Goal: Task Accomplishment & Management: Use online tool/utility

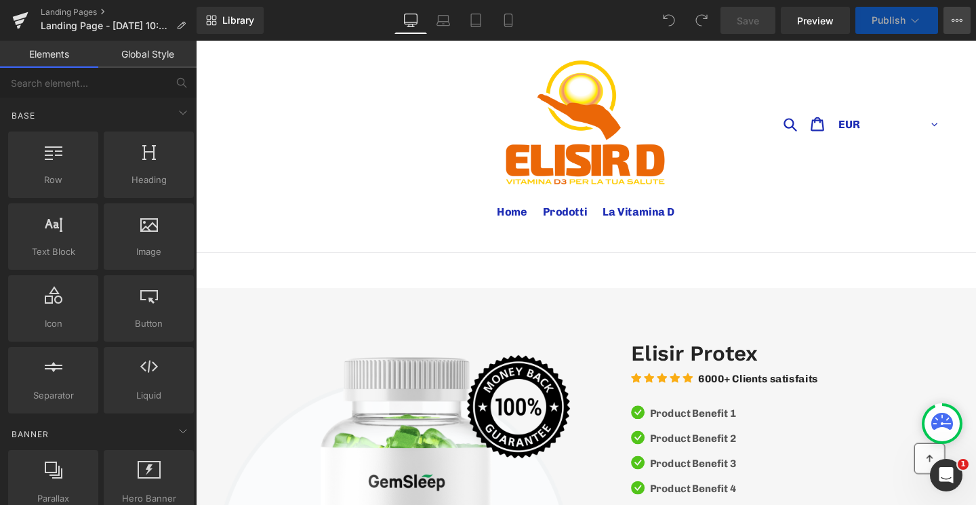
click at [944, 15] on button "View Live Page View with current Template Save Template to Library Schedule Pub…" at bounding box center [957, 20] width 27 height 27
click at [949, 11] on button "View Live Page View with current Template Save Template to Library Schedule Pub…" at bounding box center [957, 20] width 27 height 27
click at [961, 20] on icon at bounding box center [957, 20] width 11 height 11
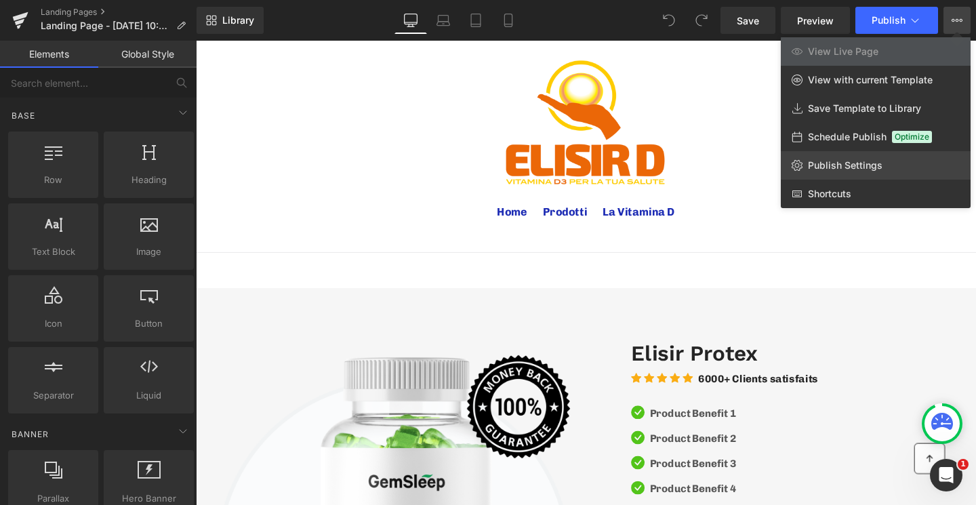
click at [847, 161] on span "Publish Settings" at bounding box center [845, 165] width 75 height 12
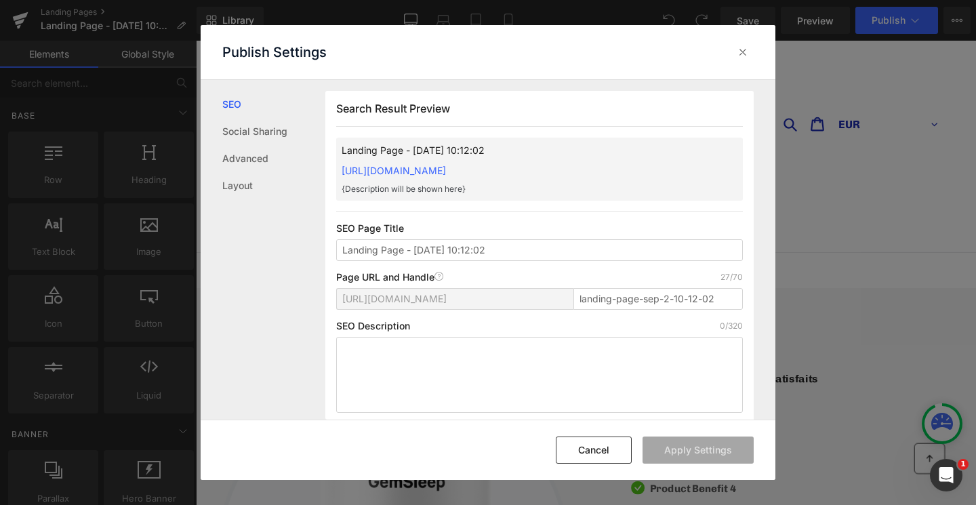
scroll to position [1, 0]
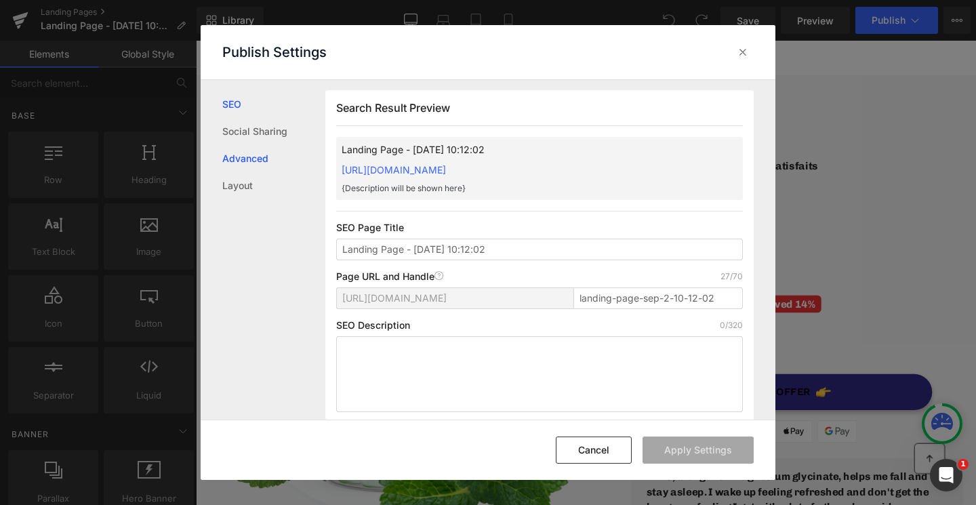
click at [257, 161] on link "Advanced" at bounding box center [273, 158] width 103 height 27
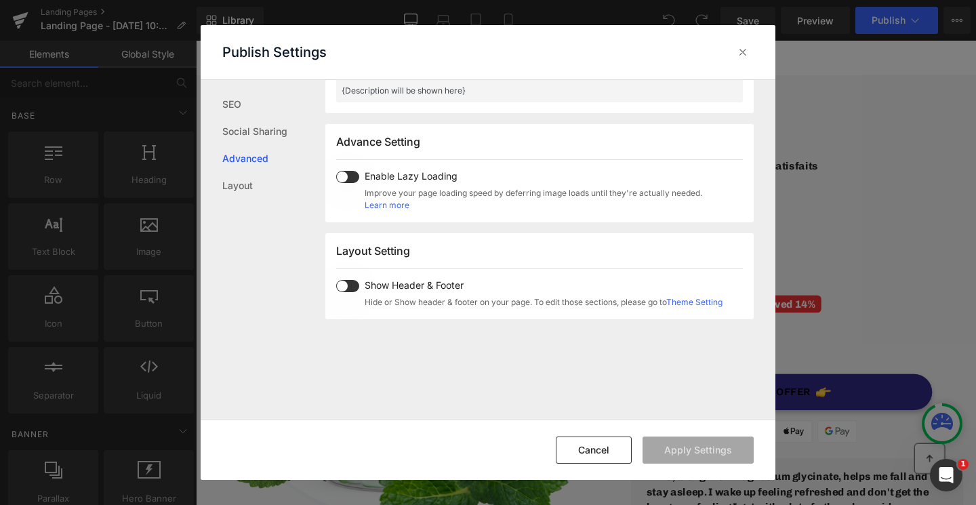
scroll to position [700, 0]
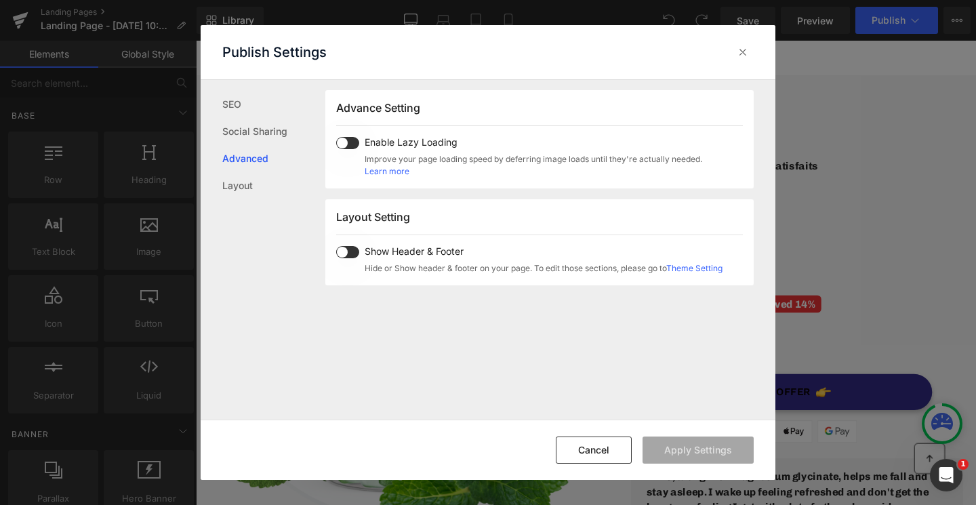
click at [344, 250] on span at bounding box center [347, 252] width 23 height 12
click at [620, 454] on button "Cancel" at bounding box center [594, 450] width 76 height 27
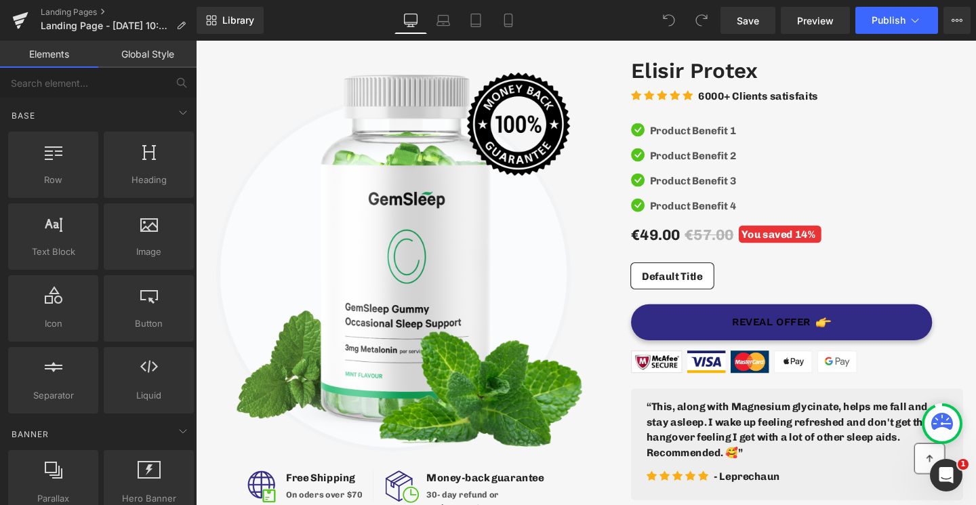
scroll to position [0, 0]
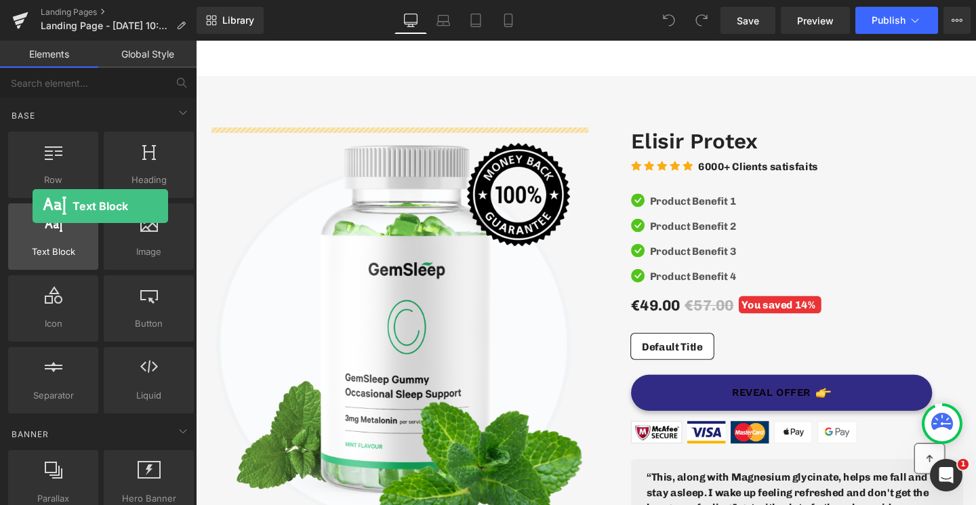
drag, startPoint x: 56, startPoint y: 245, endPoint x: 29, endPoint y: 218, distance: 38.4
click at [29, 218] on div "Text Block texts, paragraphs, contents, blocks" at bounding box center [53, 236] width 90 height 66
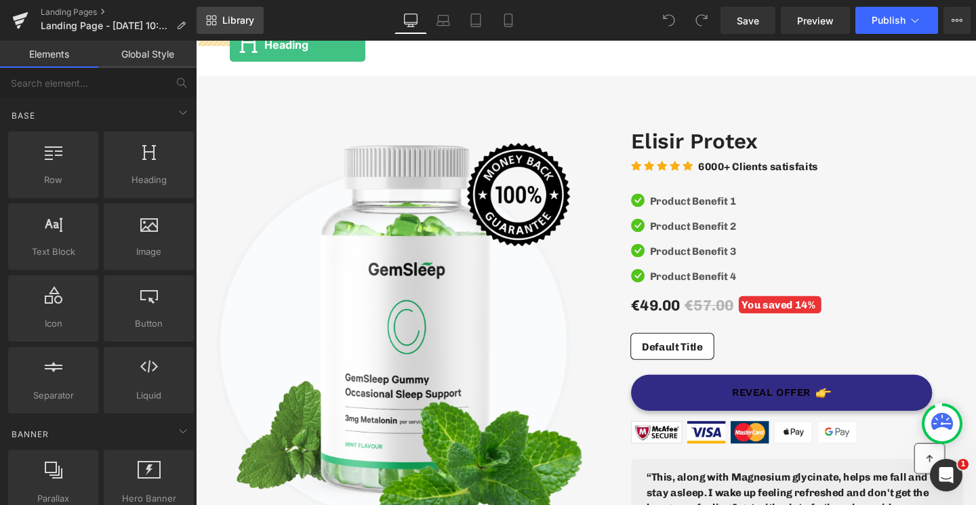
drag, startPoint x: 121, startPoint y: 182, endPoint x: 236, endPoint y: 21, distance: 198.3
click at [236, 21] on div "Heading You are previewing how the will restyle your page. You can not edit Ele…" at bounding box center [488, 264] width 976 height 528
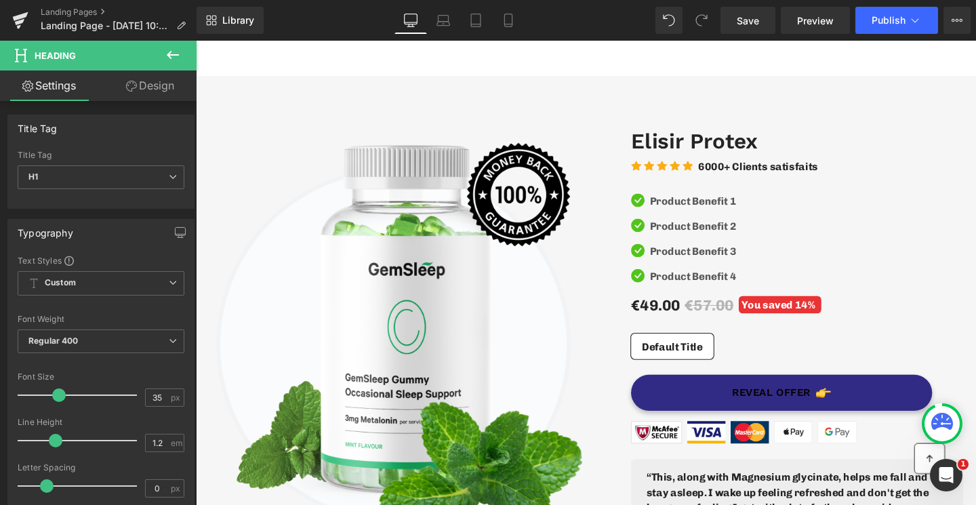
click at [176, 53] on icon at bounding box center [173, 55] width 16 height 16
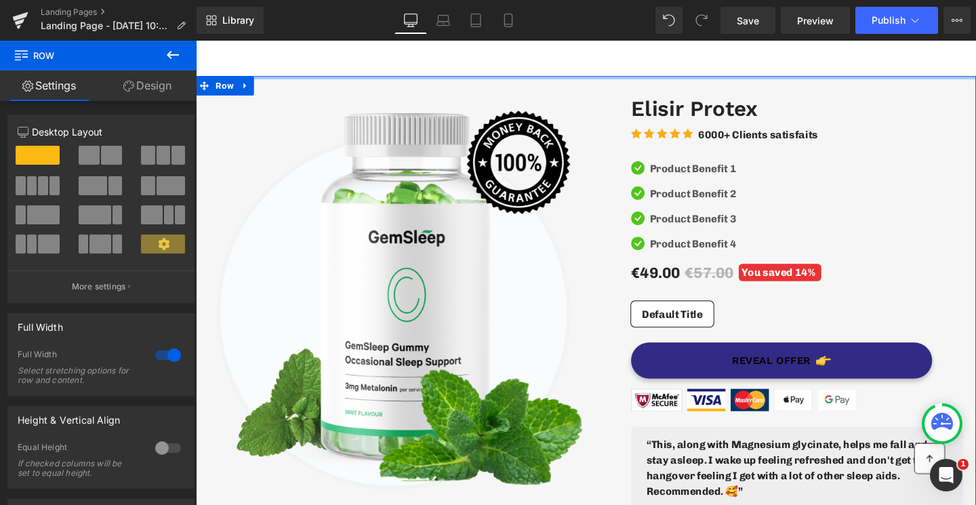
drag, startPoint x: 564, startPoint y: 98, endPoint x: 564, endPoint y: 54, distance: 43.4
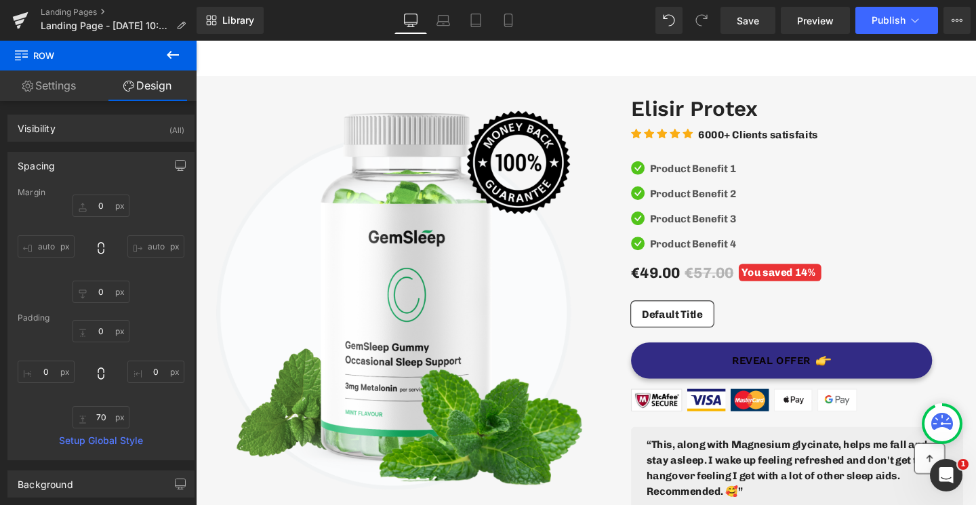
click at [177, 60] on icon at bounding box center [173, 55] width 16 height 16
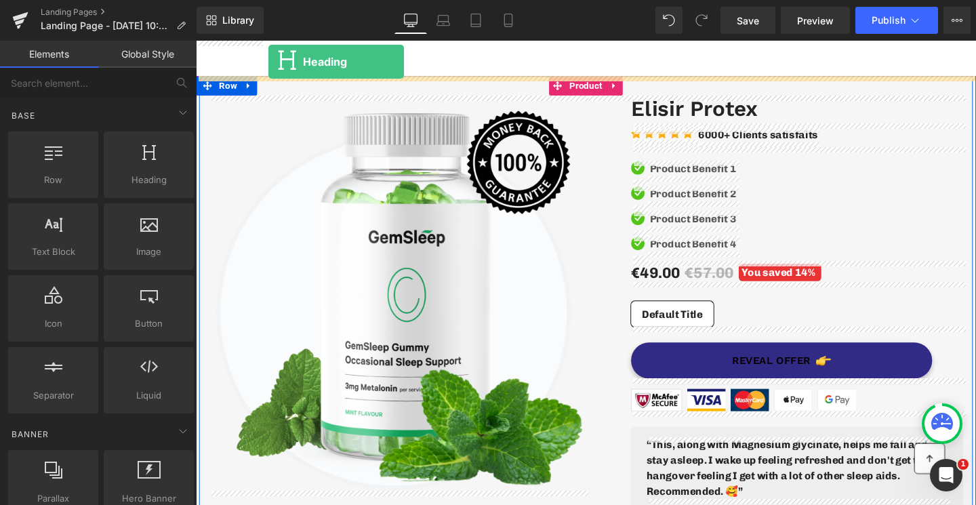
drag, startPoint x: 318, startPoint y: 202, endPoint x: 272, endPoint y: 63, distance: 146.5
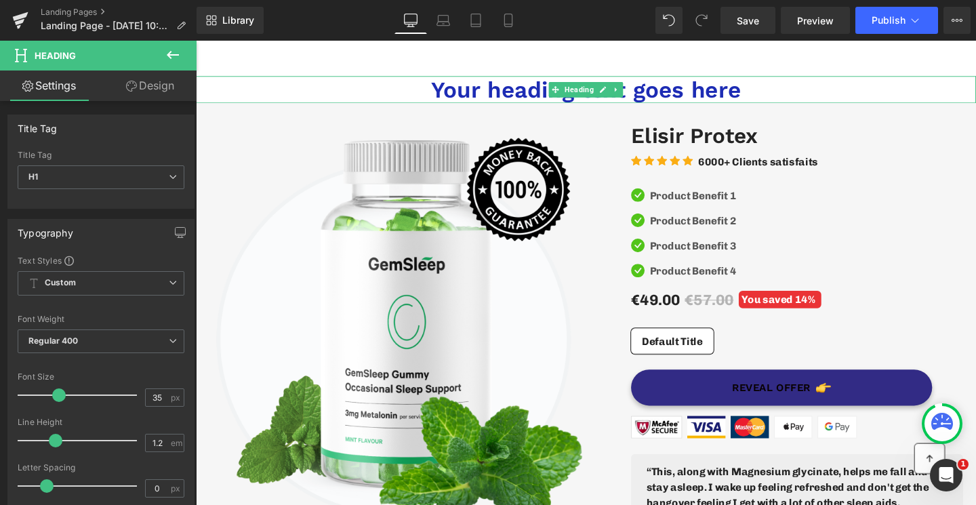
click at [460, 86] on h1 "Your heading text goes here" at bounding box center [606, 92] width 821 height 28
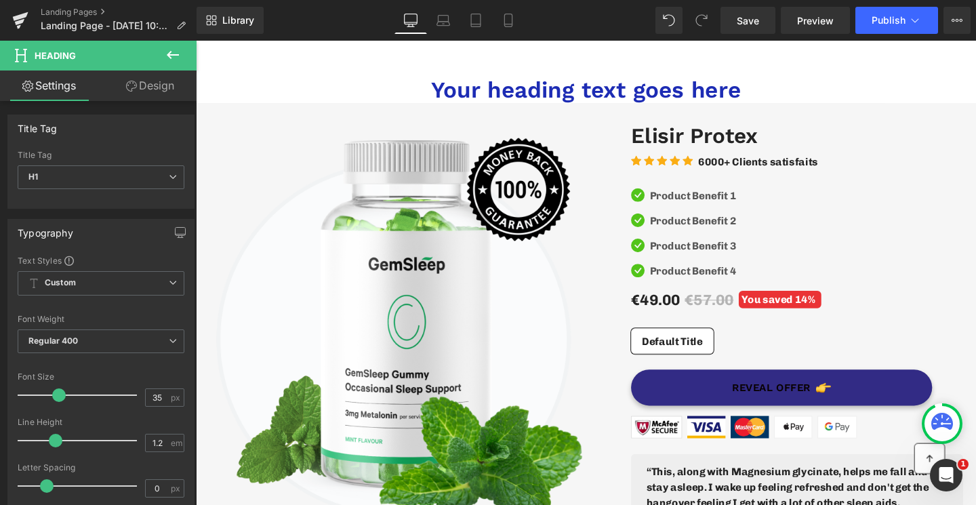
click at [172, 86] on link "Design" at bounding box center [150, 86] width 98 height 31
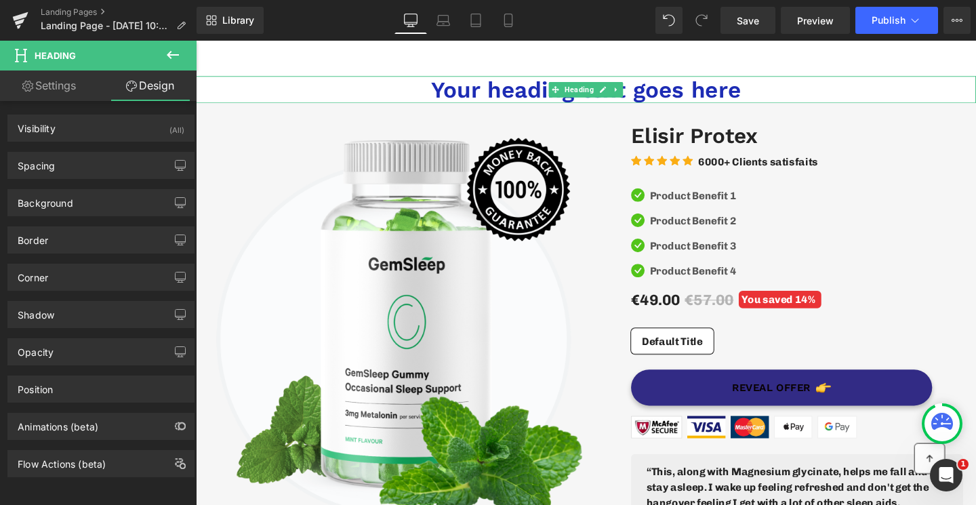
click at [586, 90] on span "Heading" at bounding box center [599, 92] width 36 height 16
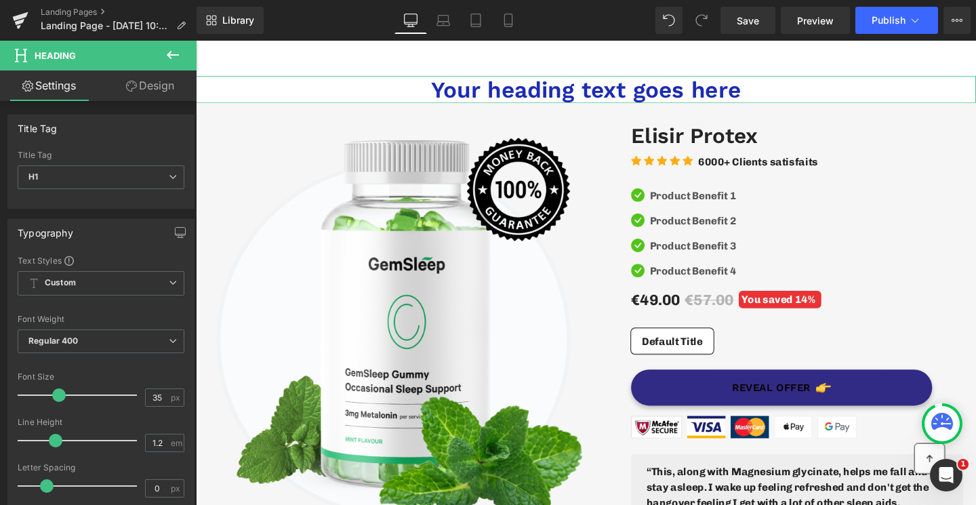
click at [168, 81] on link "Design" at bounding box center [150, 86] width 98 height 31
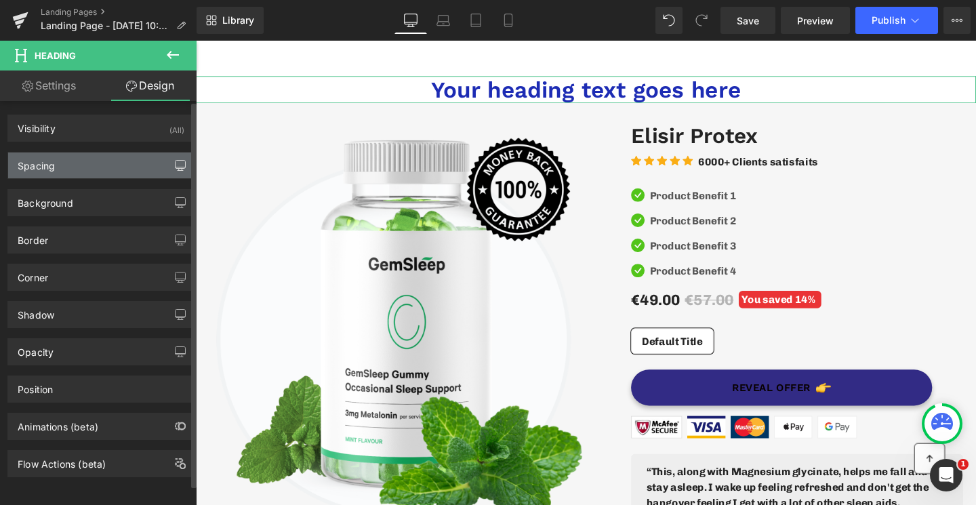
click at [170, 160] on button "button" at bounding box center [181, 166] width 22 height 26
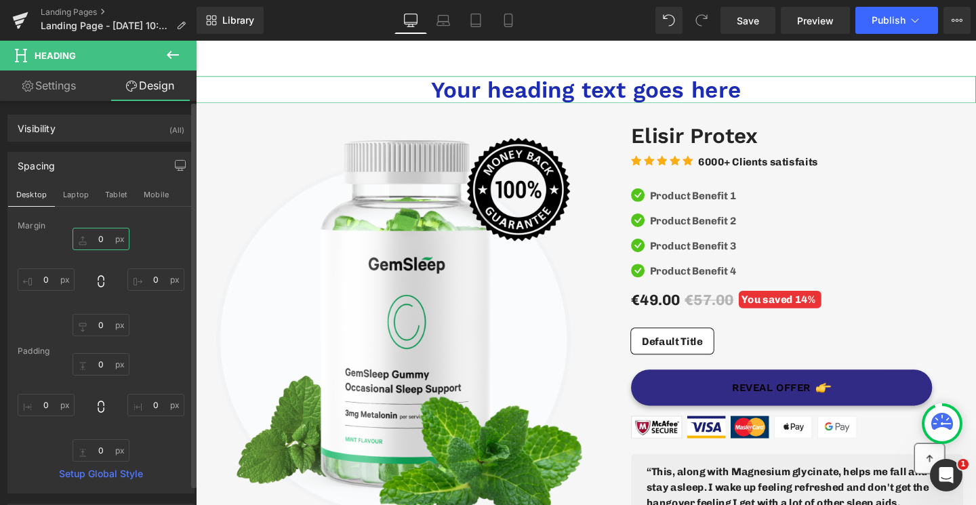
click at [106, 235] on input "text" at bounding box center [101, 239] width 57 height 22
click at [106, 169] on div "Spacing" at bounding box center [101, 166] width 186 height 26
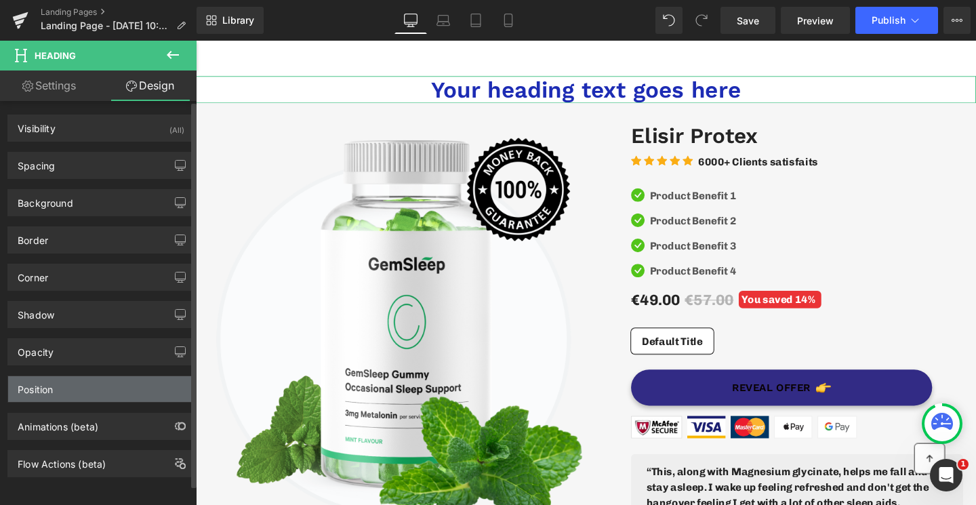
click at [107, 391] on div "Position" at bounding box center [101, 389] width 186 height 26
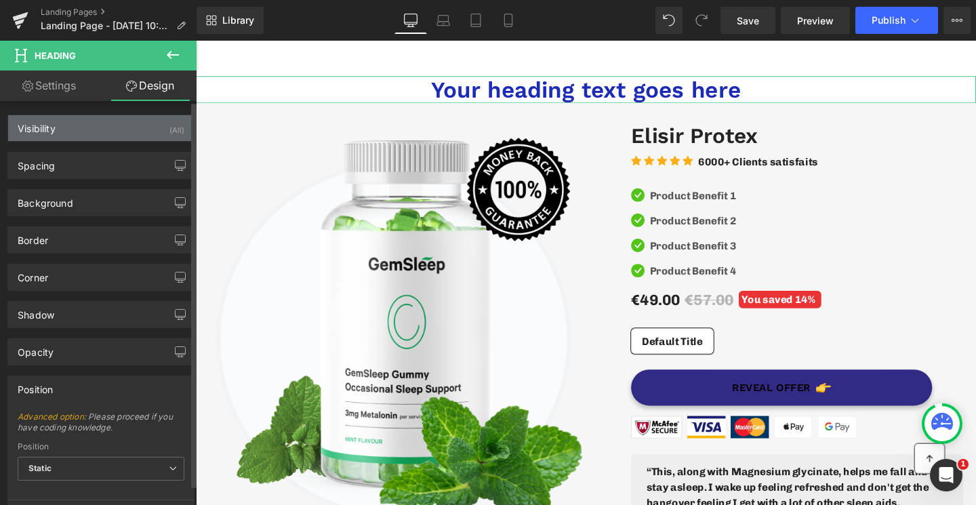
click at [86, 134] on div "Visibility (All)" at bounding box center [101, 128] width 186 height 26
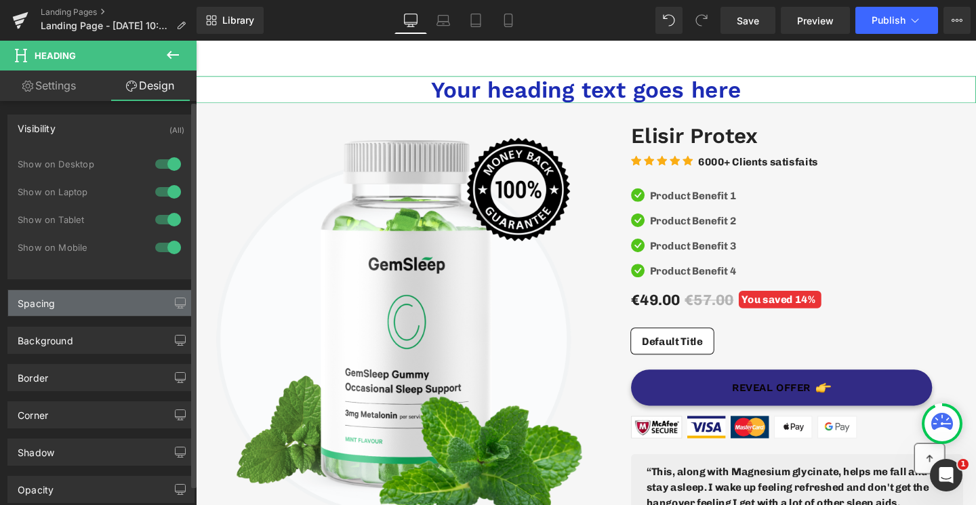
click at [68, 308] on div "Spacing" at bounding box center [101, 303] width 186 height 26
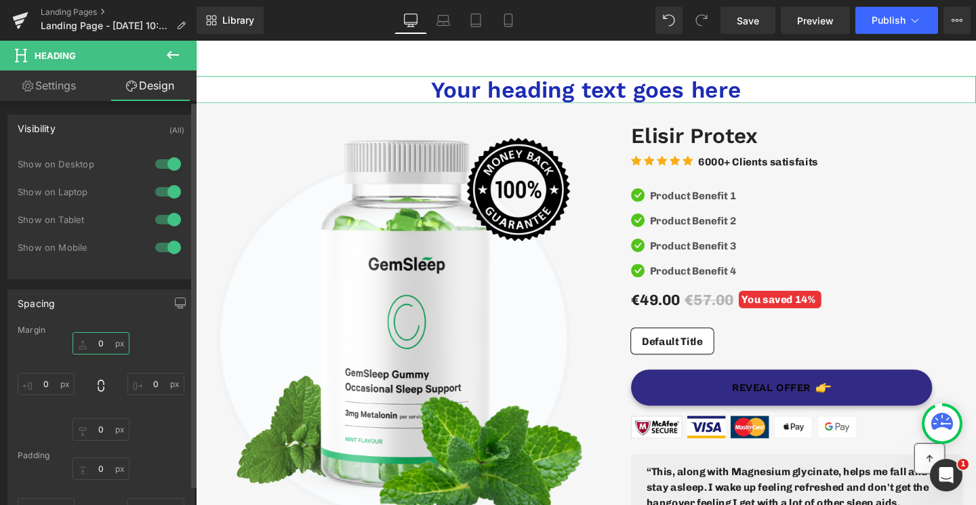
click at [106, 347] on input "text" at bounding box center [101, 343] width 57 height 22
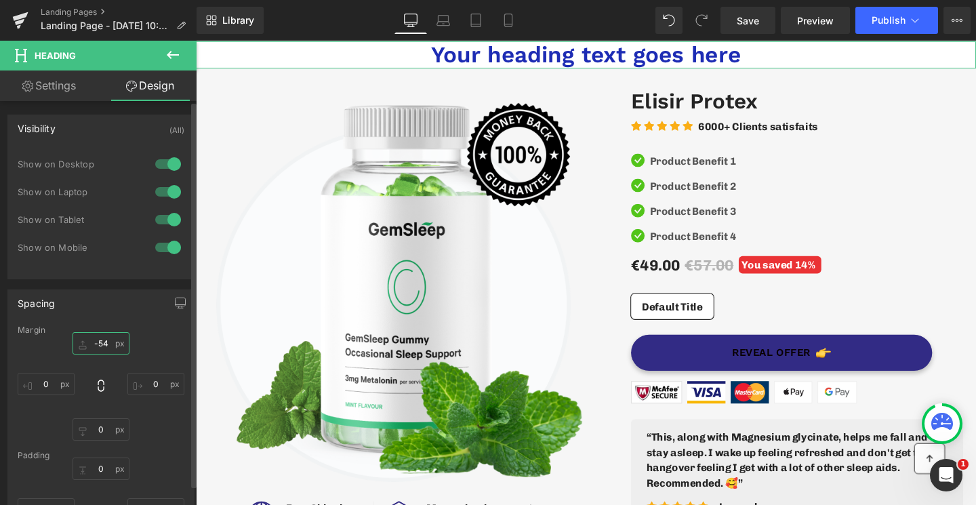
type input "-53"
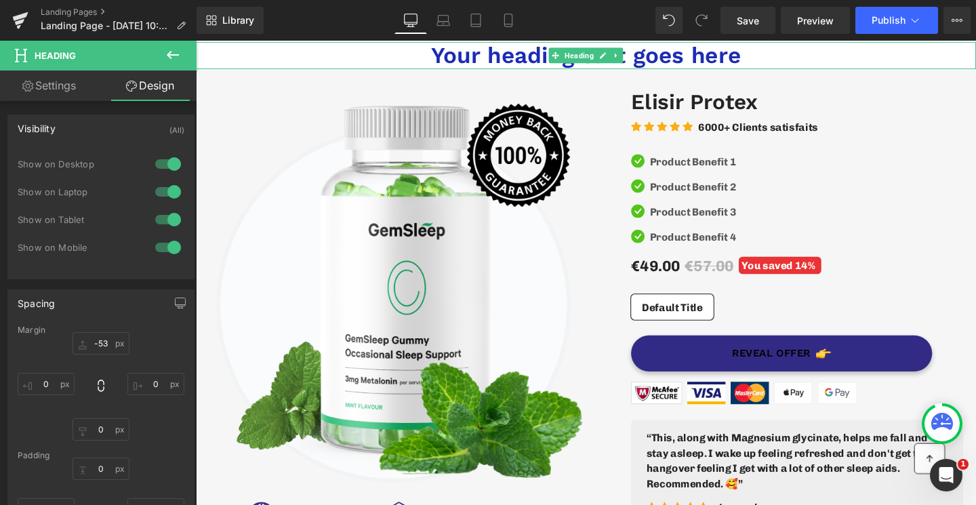
click at [673, 58] on h1 "Your heading text goes here" at bounding box center [606, 56] width 821 height 28
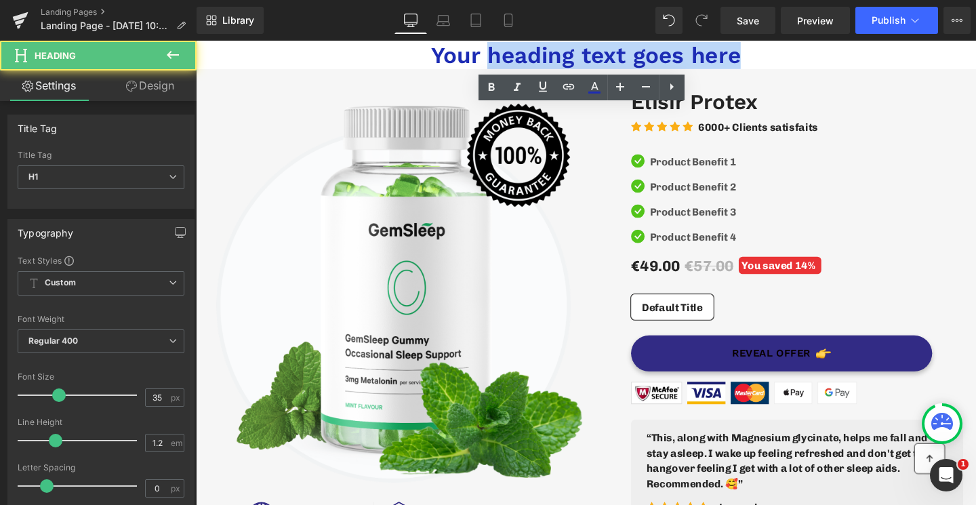
drag, startPoint x: 781, startPoint y: 56, endPoint x: 501, endPoint y: 51, distance: 280.1
click at [501, 51] on h1 "Your heading text goes here" at bounding box center [606, 56] width 821 height 28
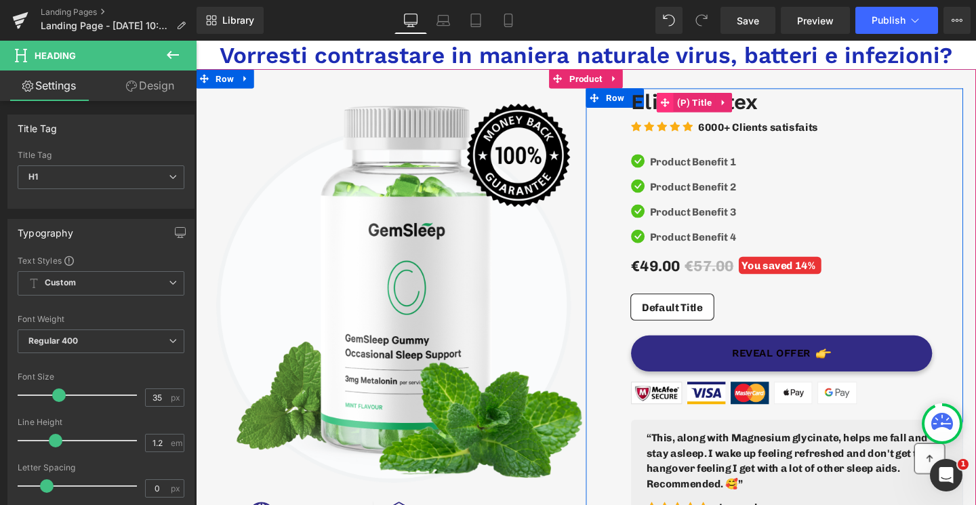
click at [696, 107] on span at bounding box center [690, 106] width 18 height 20
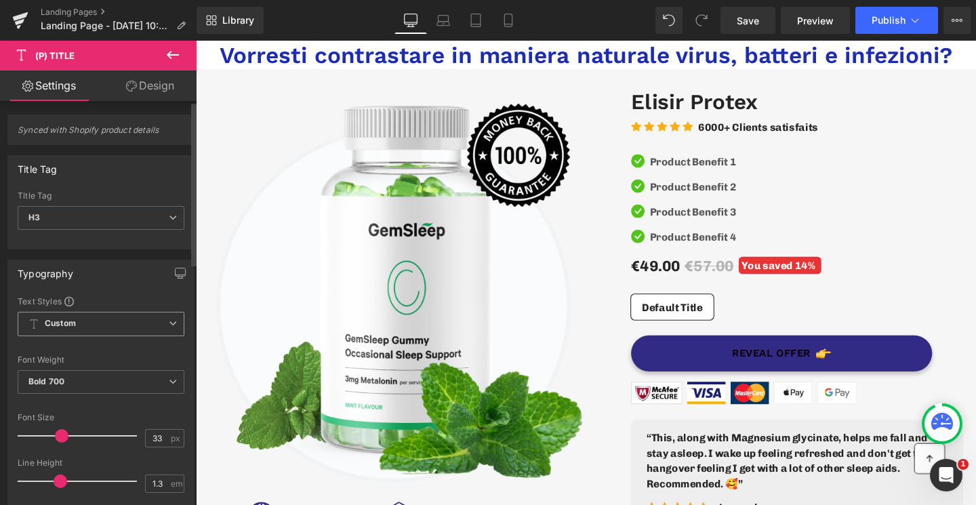
click at [84, 323] on span "Custom Setup Global Style" at bounding box center [101, 324] width 167 height 24
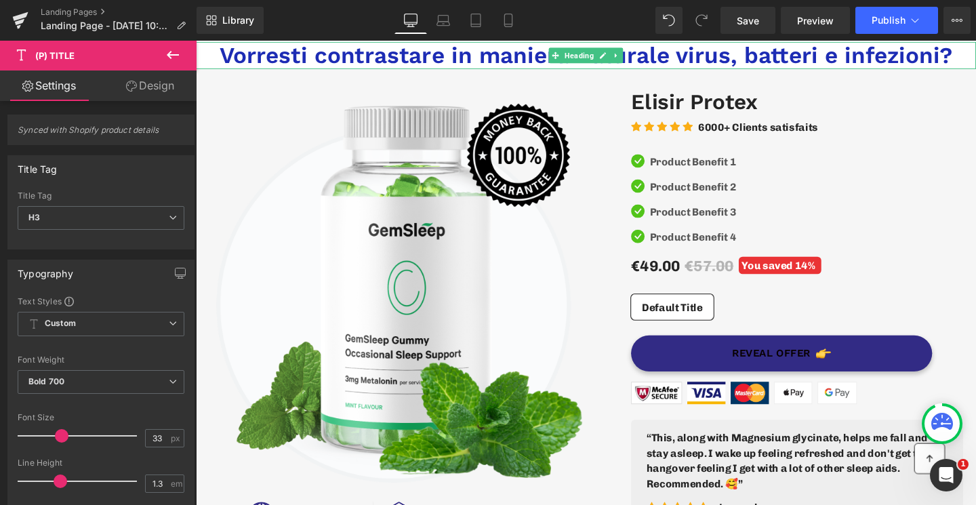
click at [357, 56] on h1 "Vorresti contrastare in maniera naturale virus, batteri e infezioni?" at bounding box center [606, 56] width 821 height 28
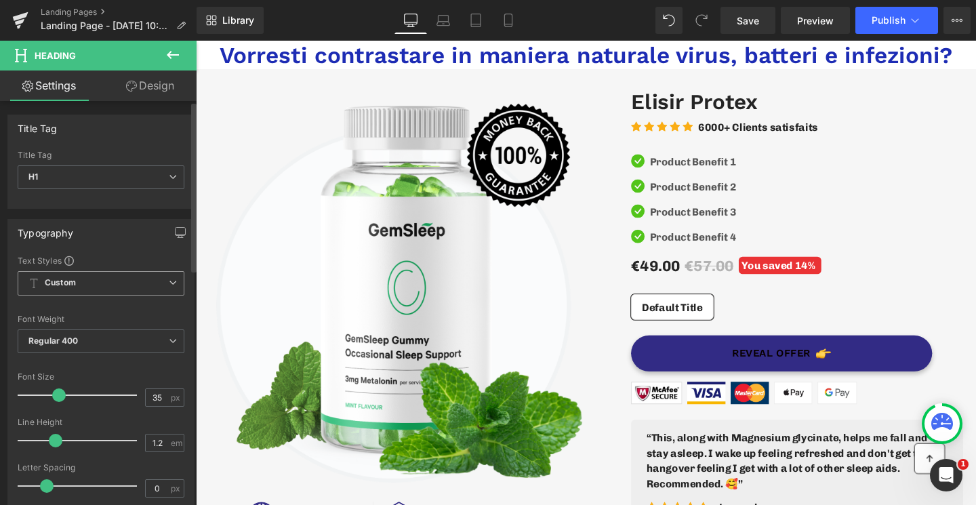
click at [117, 284] on span "Custom Setup Global Style" at bounding box center [101, 283] width 167 height 24
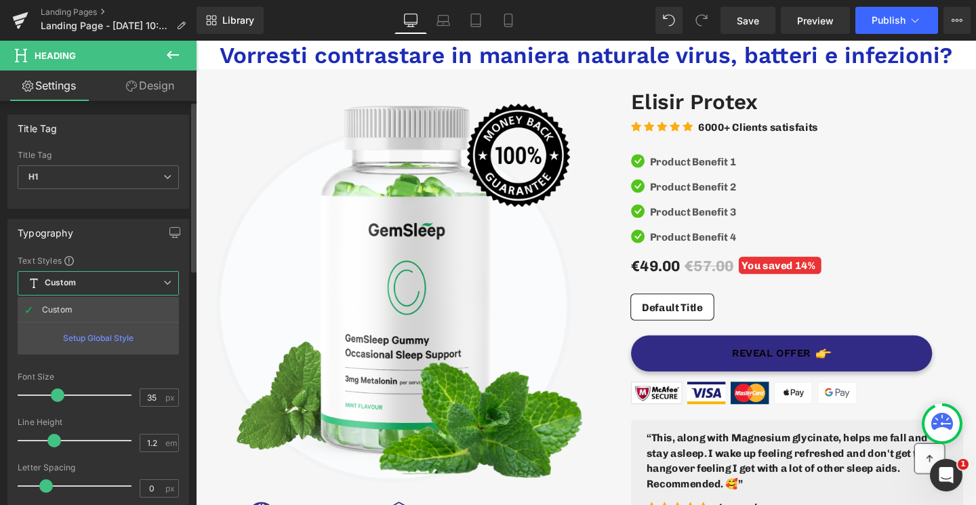
click at [111, 340] on div "Setup Global Style" at bounding box center [98, 338] width 161 height 32
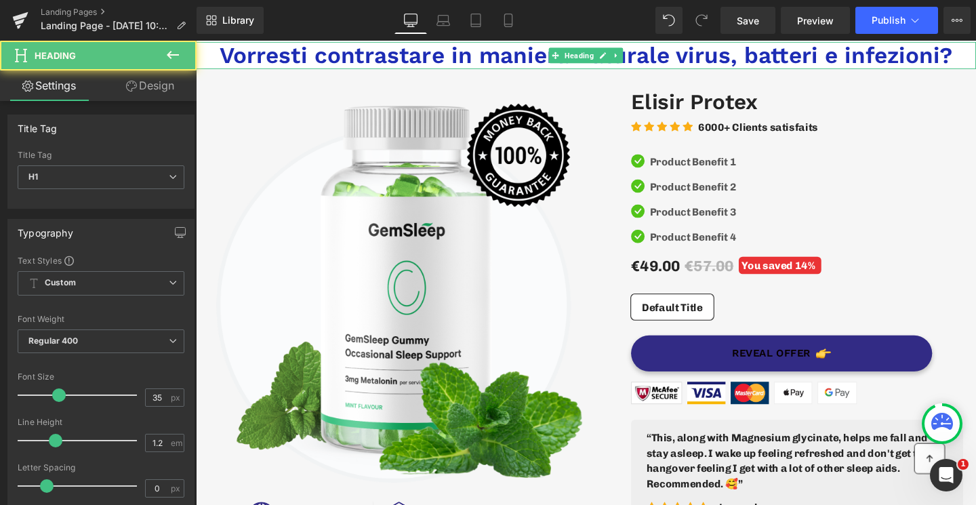
click at [425, 62] on h1 "Vorresti contrastare in maniera naturale virus, batteri e infezioni?" at bounding box center [606, 56] width 821 height 28
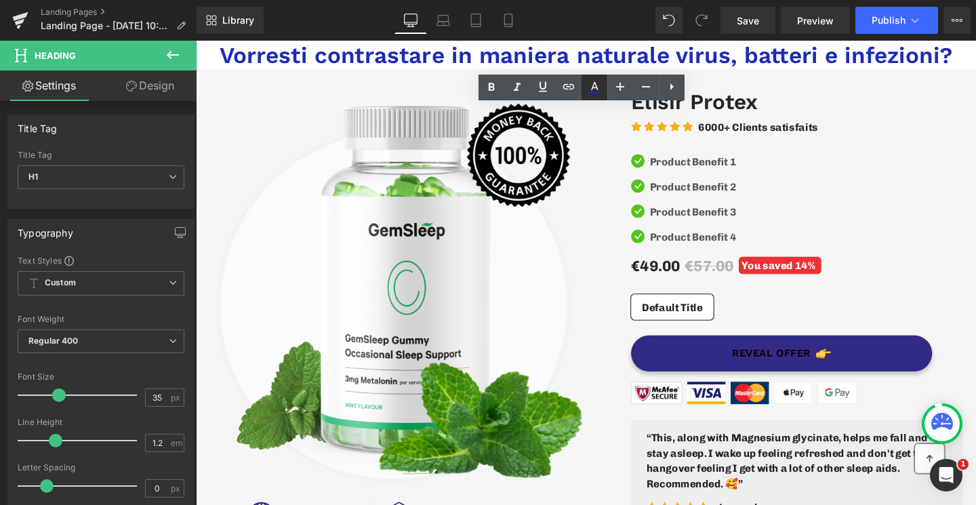
click at [593, 89] on icon at bounding box center [595, 87] width 16 height 16
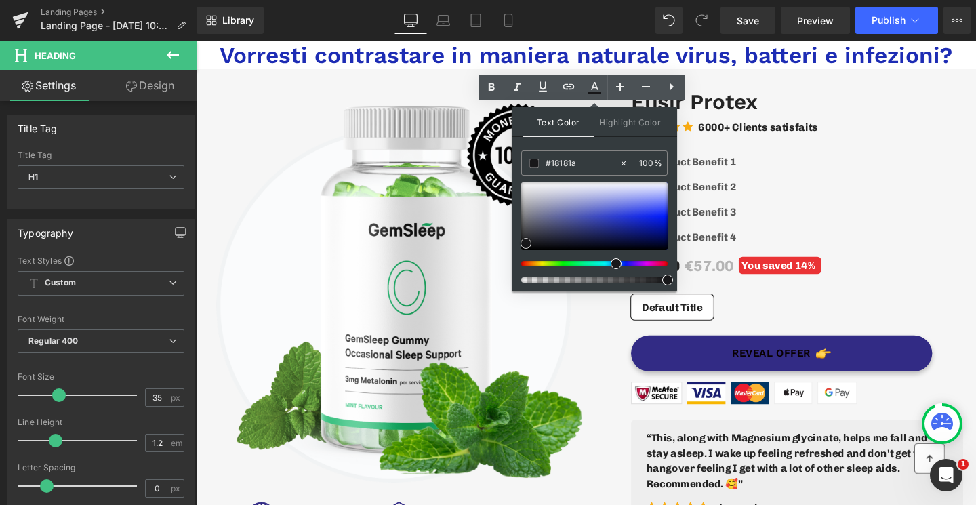
drag, startPoint x: 629, startPoint y: 218, endPoint x: 529, endPoint y: 239, distance: 101.7
click at [529, 239] on span at bounding box center [526, 243] width 11 height 11
click at [533, 237] on span at bounding box center [527, 242] width 11 height 11
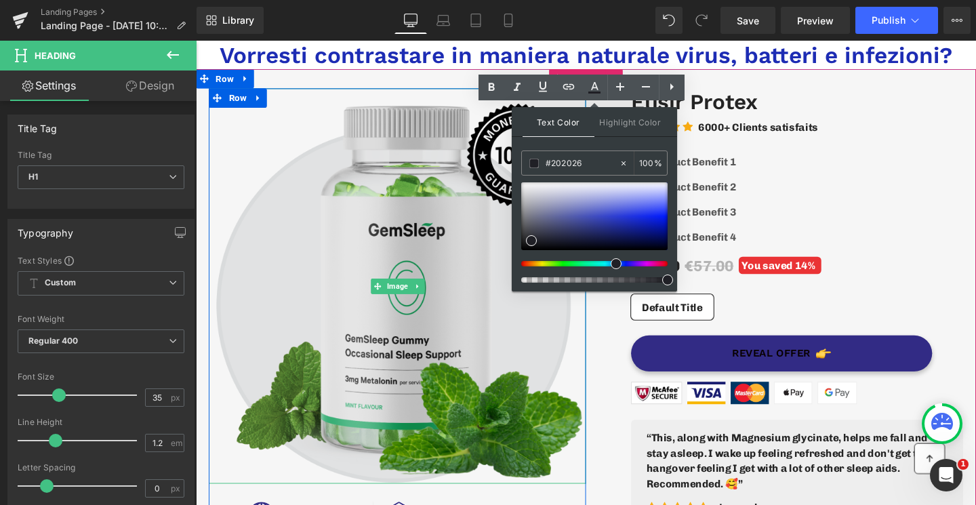
click at [363, 120] on img at bounding box center [408, 299] width 397 height 416
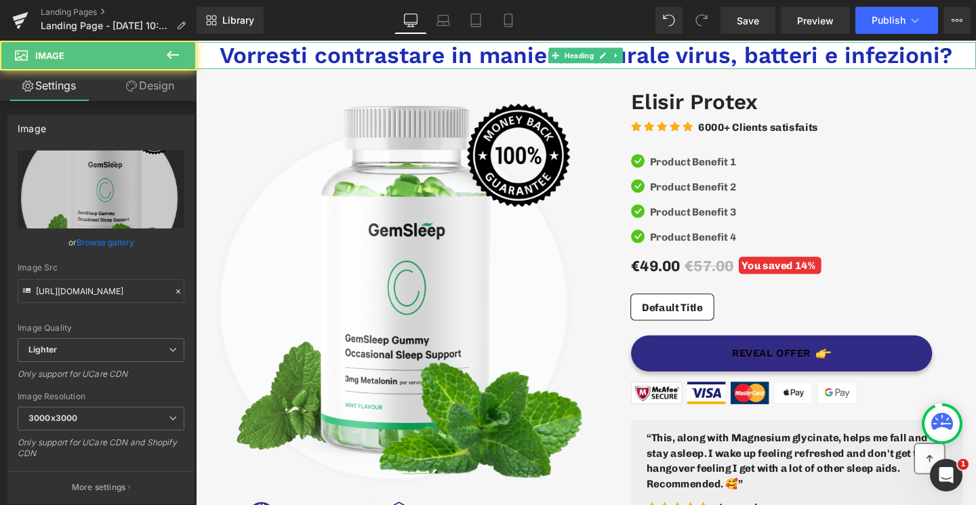
click at [354, 60] on h1 "Vorresti contrastare in maniera naturale virus, batteri e infezioni?" at bounding box center [606, 56] width 821 height 28
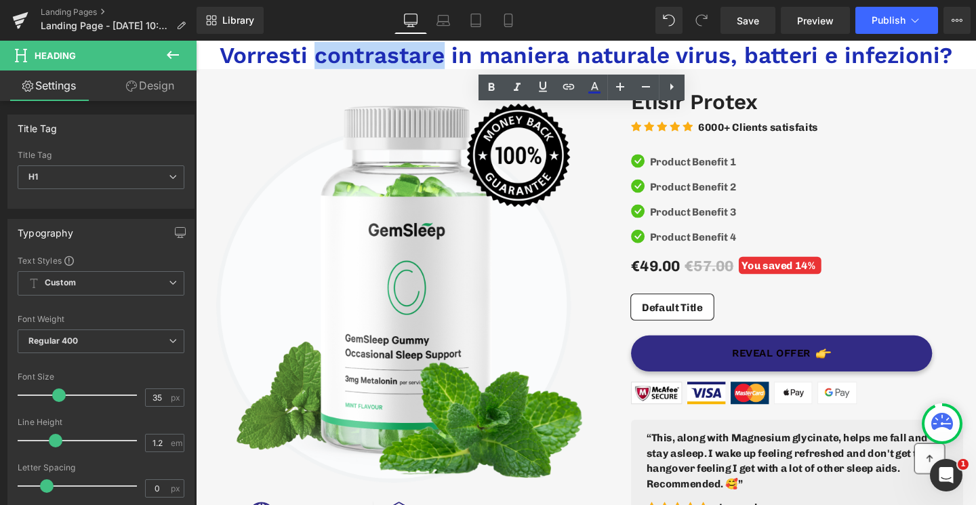
click at [354, 60] on h1 "Vorresti contrastare in maniera naturale virus, batteri e infezioni?" at bounding box center [606, 56] width 821 height 28
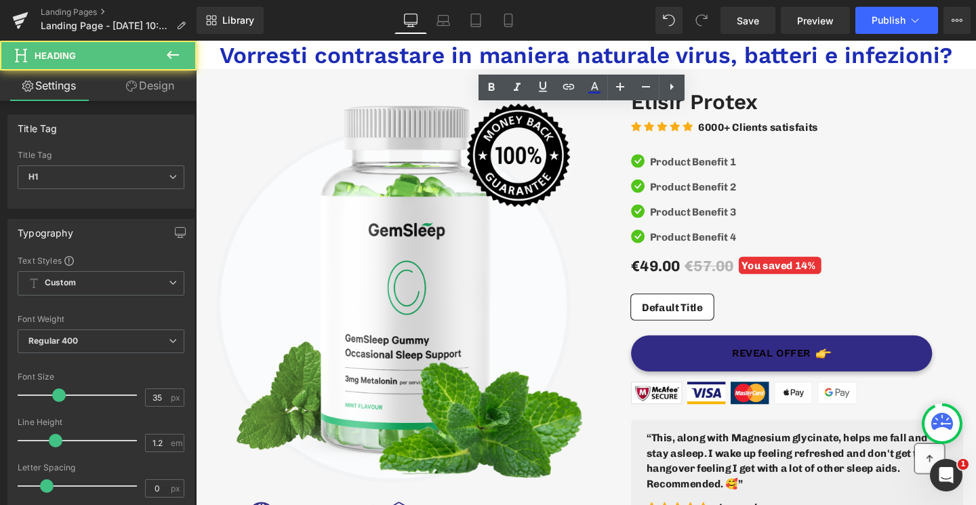
click at [354, 60] on h1 "Vorresti contrastare in maniera naturale virus, batteri e infezioni?" at bounding box center [606, 56] width 821 height 28
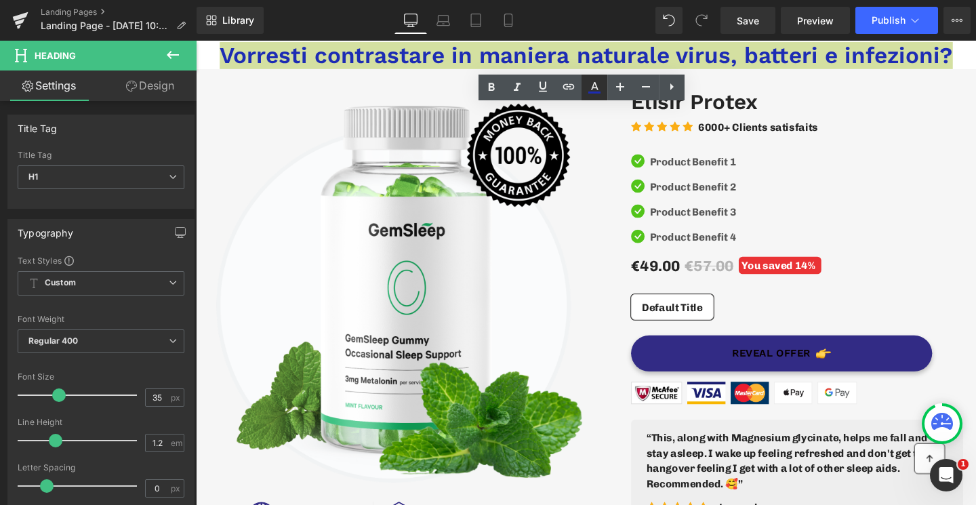
click at [587, 92] on icon at bounding box center [595, 87] width 16 height 16
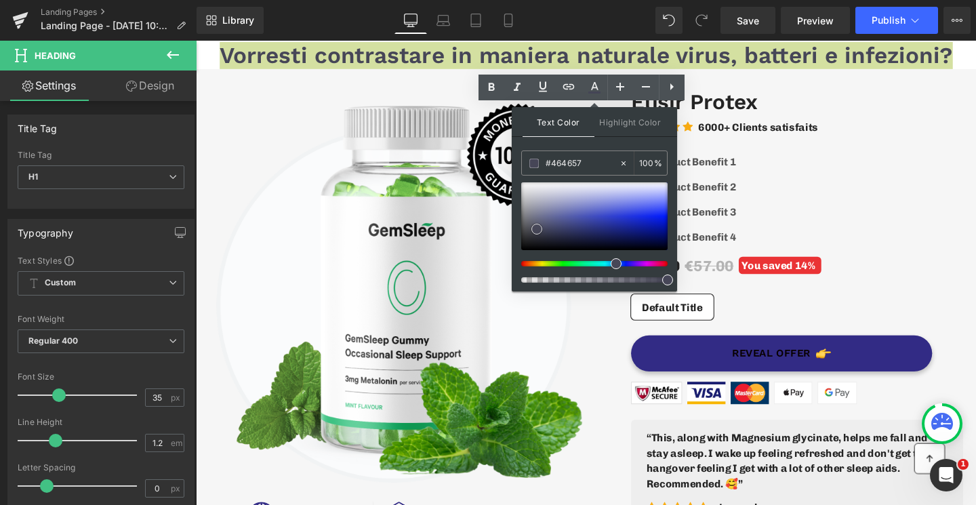
drag, startPoint x: 614, startPoint y: 210, endPoint x: 537, endPoint y: 229, distance: 79.8
click at [537, 229] on div at bounding box center [594, 216] width 146 height 68
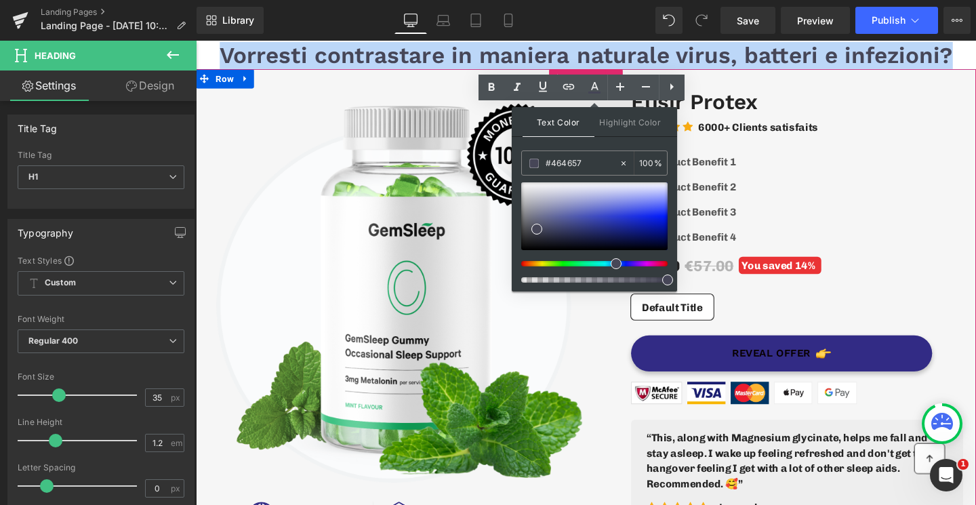
click at [389, 62] on span "Vorresti contrastare in maniera naturale virus, batteri e infezioni?" at bounding box center [606, 56] width 771 height 28
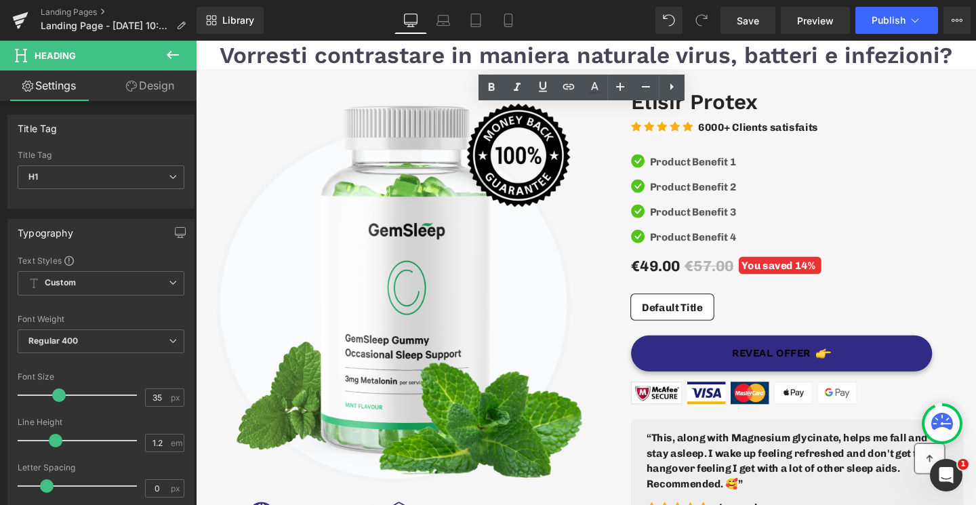
click at [458, 58] on span "Vorresti contrastare in maniera naturale virus, batteri e infezioni?" at bounding box center [606, 56] width 771 height 28
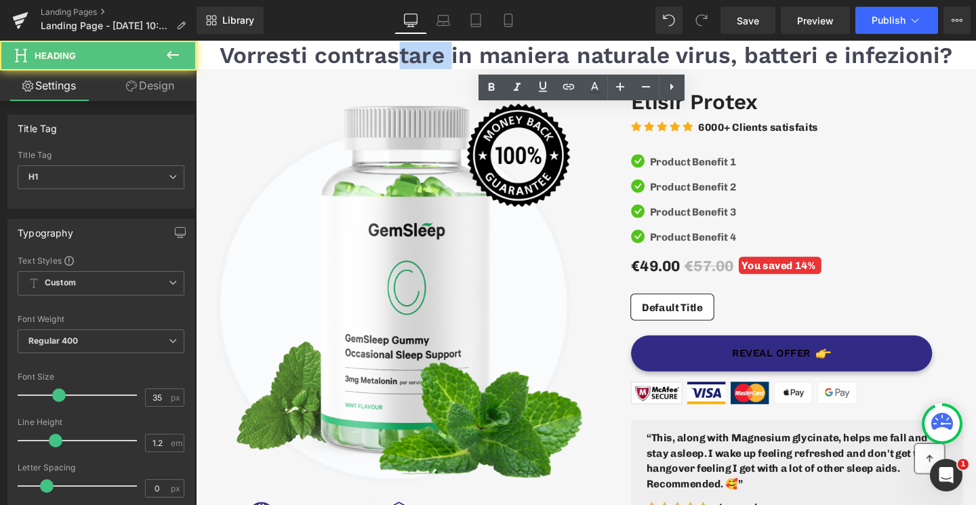
drag, startPoint x: 462, startPoint y: 59, endPoint x: 408, endPoint y: 59, distance: 54.2
click at [408, 59] on span "Vorresti contrastare in maniera naturale virus, batteri e infezioni?" at bounding box center [606, 56] width 771 height 28
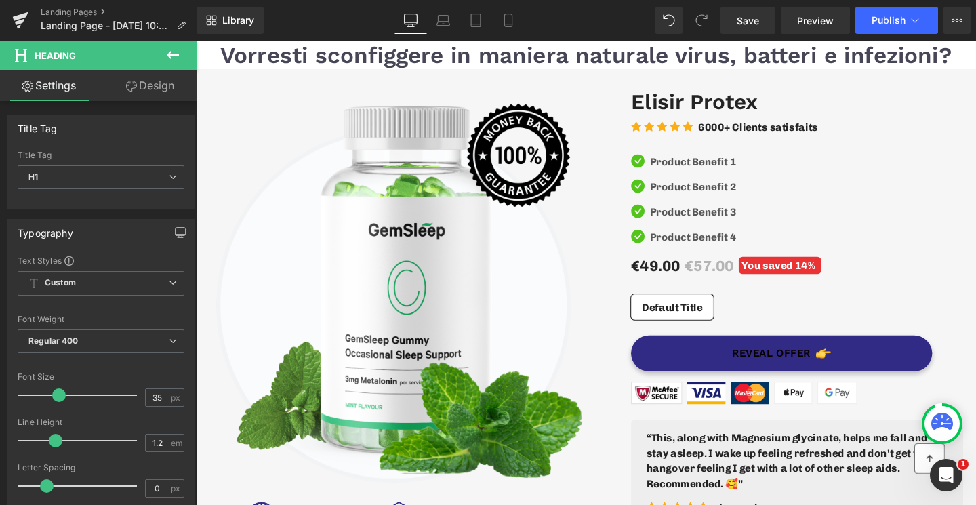
click at [976, 57] on h1 "Vorresti sconfiggere in maniera naturale virus, batteri e infezioni?" at bounding box center [606, 56] width 821 height 28
click at [175, 55] on icon at bounding box center [173, 55] width 12 height 8
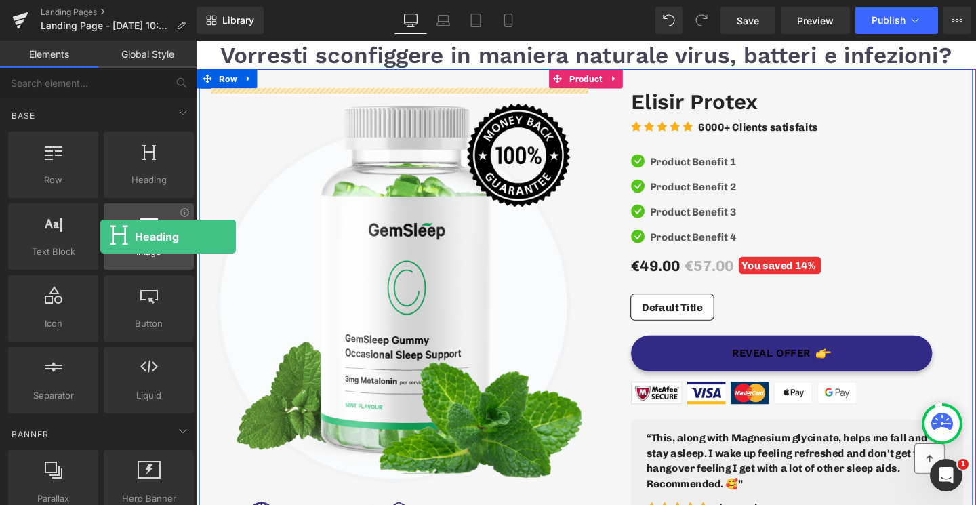
drag, startPoint x: 100, startPoint y: 184, endPoint x: 113, endPoint y: 236, distance: 53.1
click at [113, 236] on div "Row rows, columns, layouts, div Heading headings, titles, h1,h2,h3,h4,h5,h6 Tex…" at bounding box center [100, 273] width 191 height 288
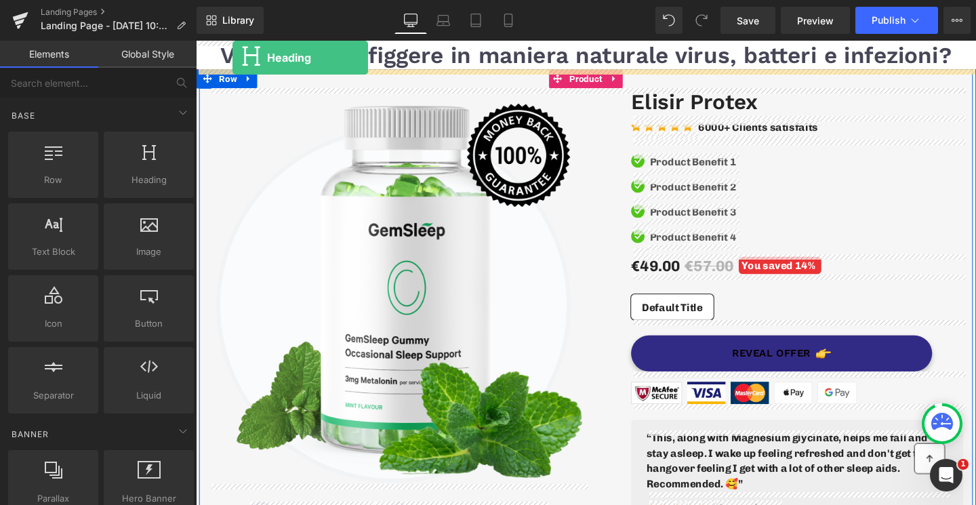
drag, startPoint x: 334, startPoint y: 235, endPoint x: 235, endPoint y: 58, distance: 203.1
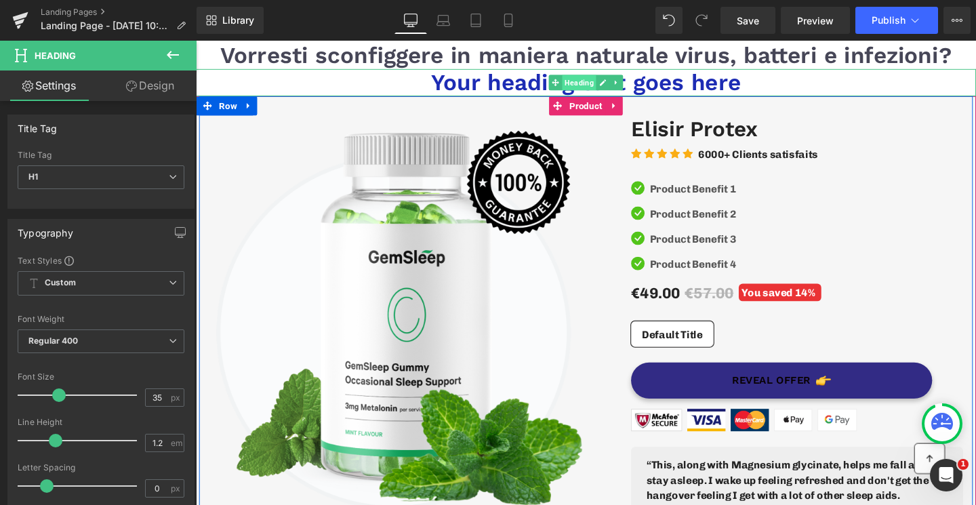
click at [589, 90] on span "Heading" at bounding box center [599, 85] width 36 height 16
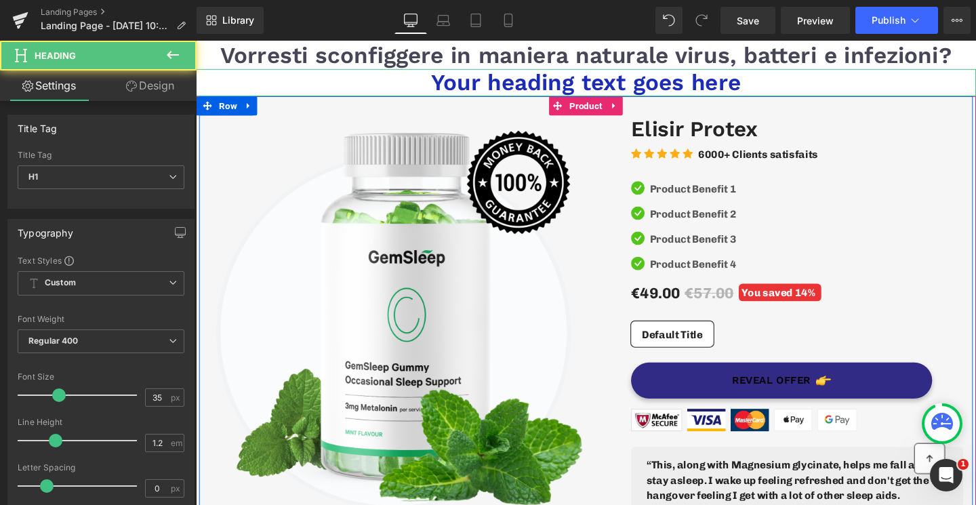
click at [163, 87] on link "Design" at bounding box center [150, 86] width 98 height 31
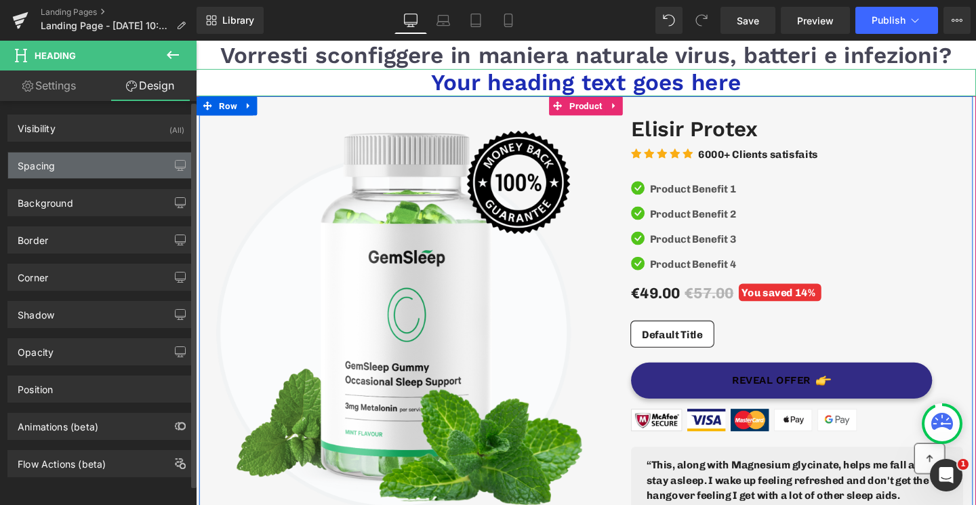
click at [79, 167] on div "Spacing" at bounding box center [101, 166] width 186 height 26
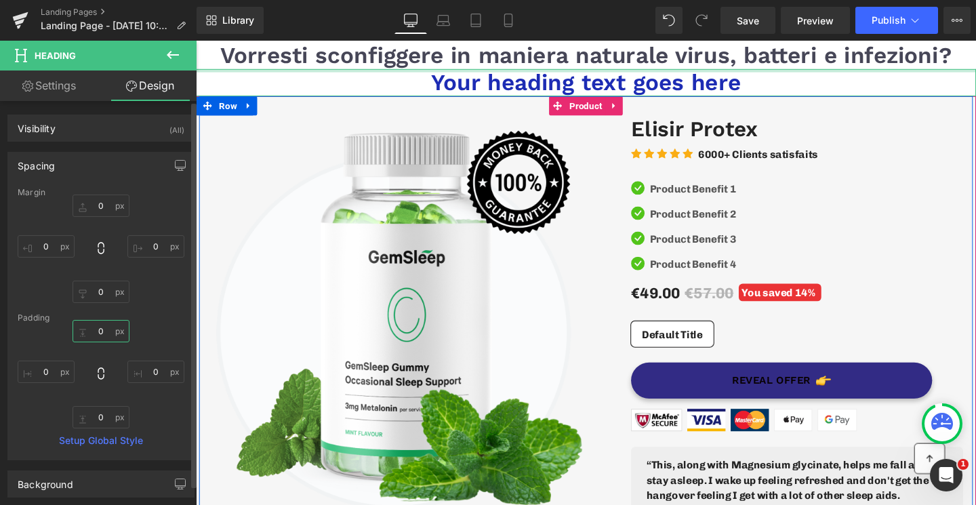
click at [92, 330] on input "text" at bounding box center [101, 331] width 57 height 22
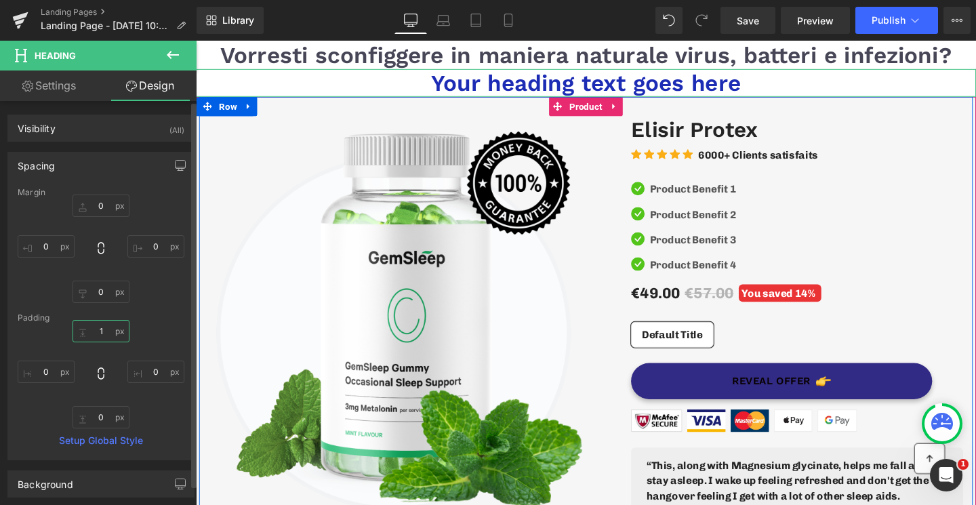
type input "0"
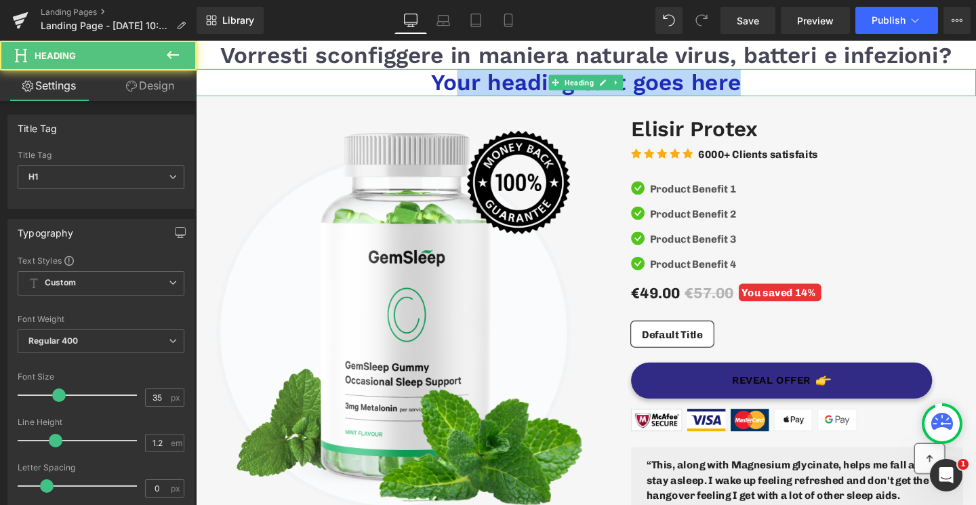
drag, startPoint x: 631, startPoint y: 84, endPoint x: 464, endPoint y: 98, distance: 167.4
click at [464, 98] on div "Your heading text goes here Heading" at bounding box center [606, 85] width 821 height 28
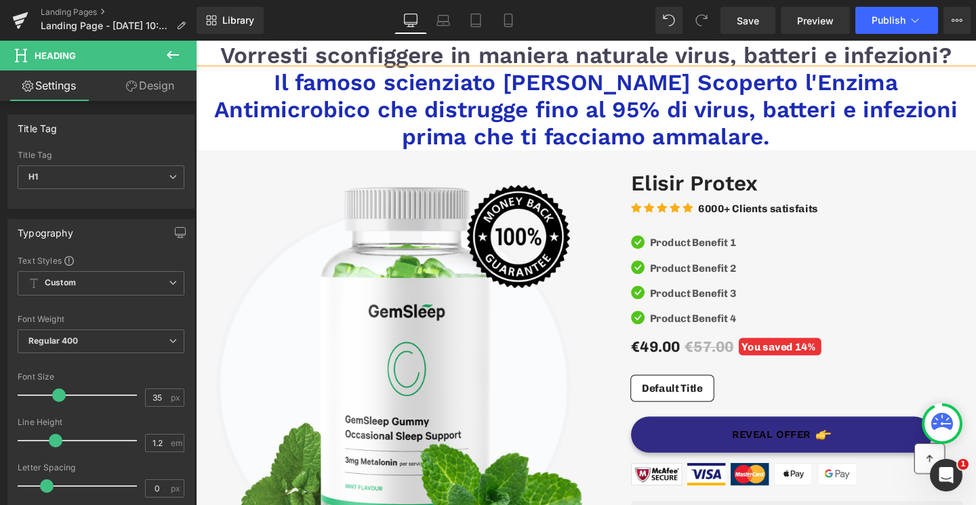
click at [837, 83] on h1 "Il famoso scienziato Alexander Fleming Scoperto l'Enzima Antimicrobico che dist…" at bounding box center [606, 113] width 821 height 85
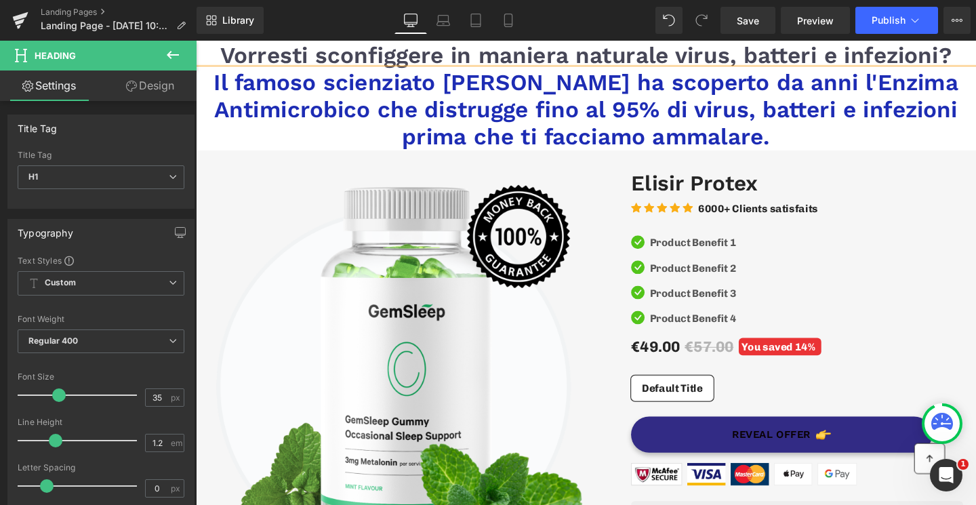
click at [248, 117] on h1 "Il famoso scienziato Alexander Fleming Scoperto ha scoperto da anni l'Enzima An…" at bounding box center [606, 113] width 821 height 85
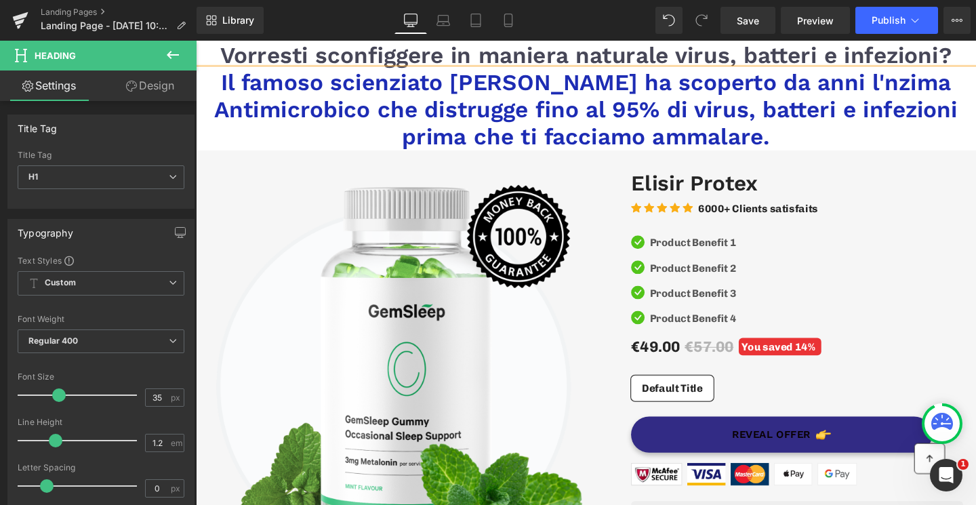
click at [324, 113] on h1 "Il famoso scienziato Alexander Fleming Scoperto ha scoperto da anni l'nzima Ant…" at bounding box center [606, 113] width 821 height 85
drag, startPoint x: 811, startPoint y: 111, endPoint x: 707, endPoint y: 121, distance: 104.9
click at [707, 121] on h1 "Il famoso scienziato Alexander Fleming Scoperto ha scoperto da anni l'nzima ant…" at bounding box center [606, 113] width 821 height 85
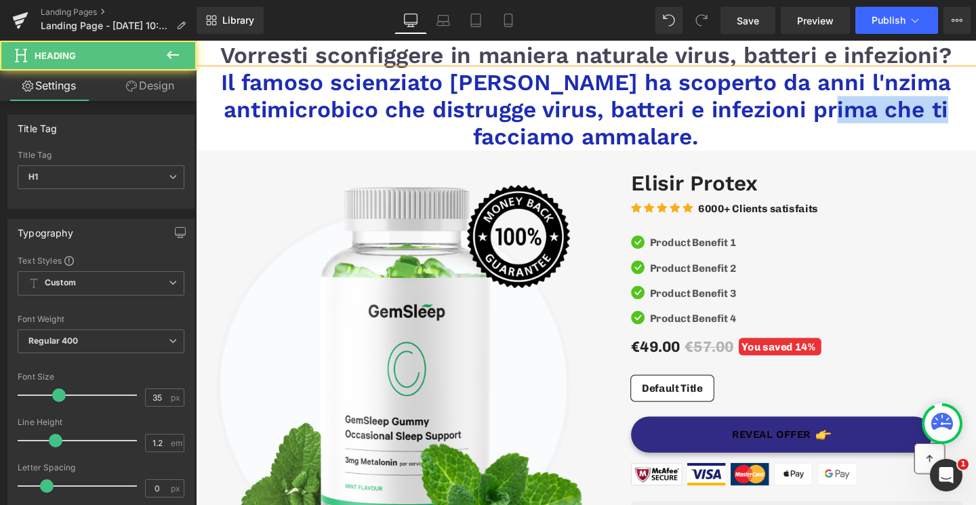
drag, startPoint x: 919, startPoint y: 113, endPoint x: 814, endPoint y: 117, distance: 105.2
click at [814, 117] on h1 "Il famoso scienziato Alexander Fleming Scoperto ha scoperto da anni l'nzima ant…" at bounding box center [606, 113] width 821 height 85
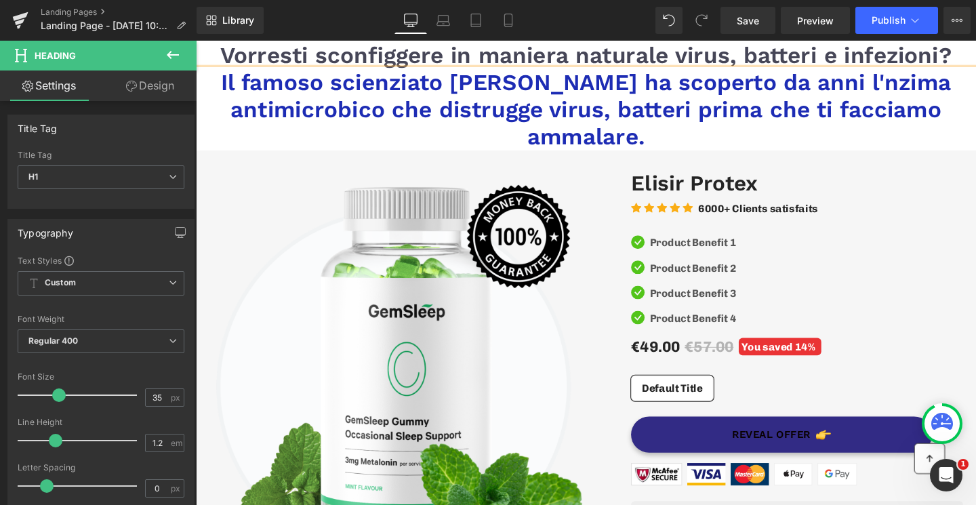
click at [738, 111] on h1 "Il famoso scienziato Alexander Fleming Scoperto ha scoperto da anni l'nzima ant…" at bounding box center [606, 113] width 821 height 85
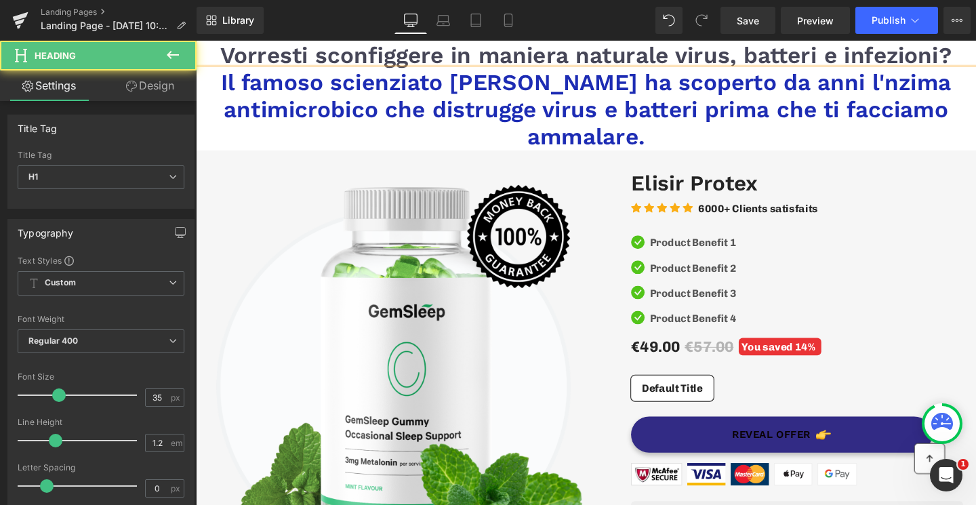
click at [726, 142] on h1 "Il famoso scienziato Alexander Fleming Scoperto ha scoperto da anni l'nzima ant…" at bounding box center [606, 113] width 821 height 85
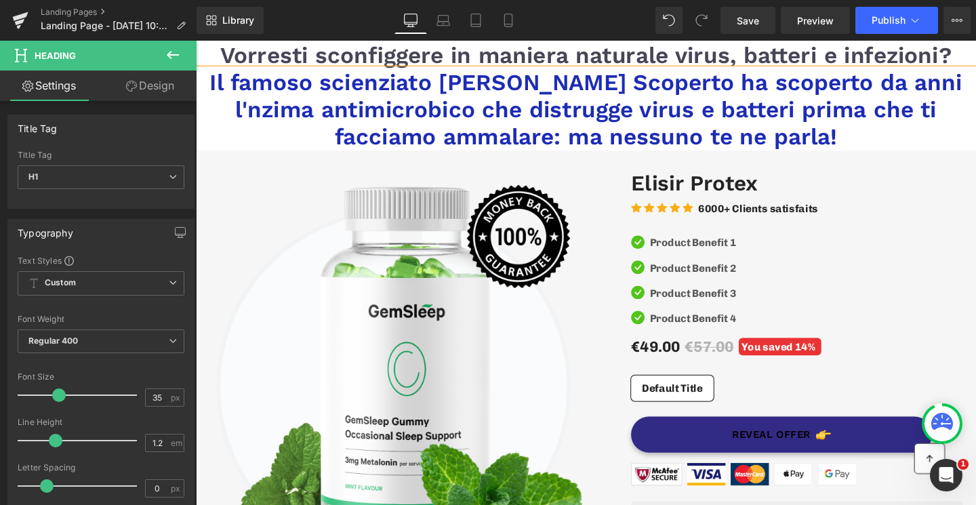
click at [623, 99] on h1 "Il famoso scienziato Alexander Fleming Scoperto ha scoperto da anni l'nzima ant…" at bounding box center [606, 113] width 821 height 85
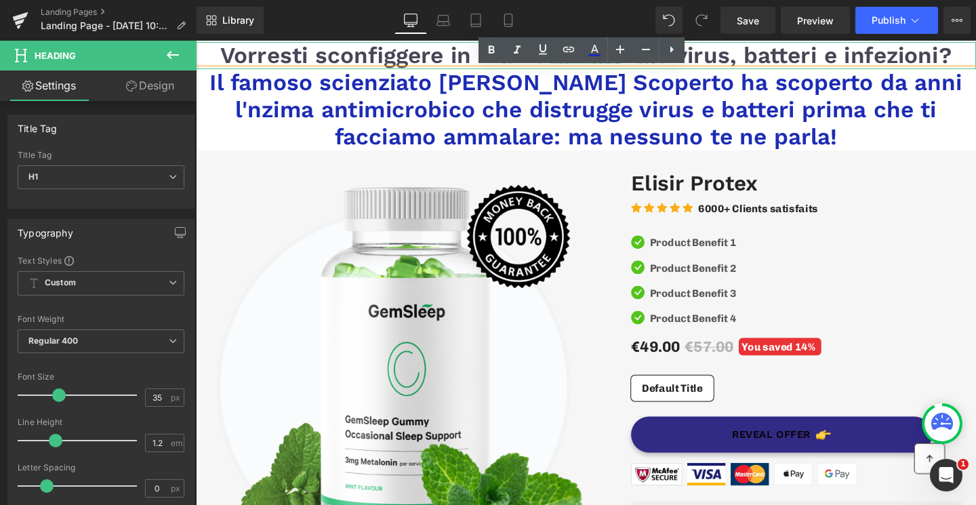
click at [833, 55] on span "Vorresti sconfiggere in maniera naturale virus, batteri e infezioni?" at bounding box center [606, 56] width 769 height 28
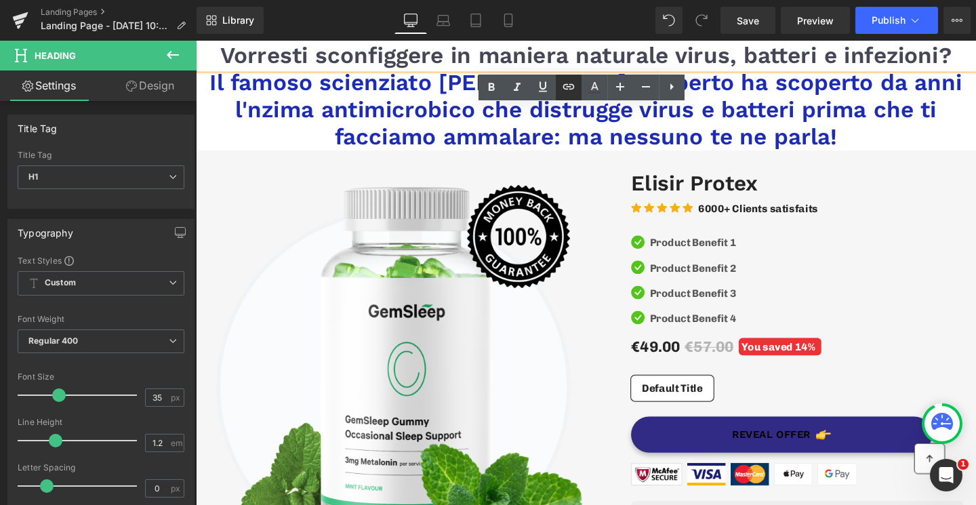
click at [569, 90] on icon at bounding box center [569, 87] width 16 height 16
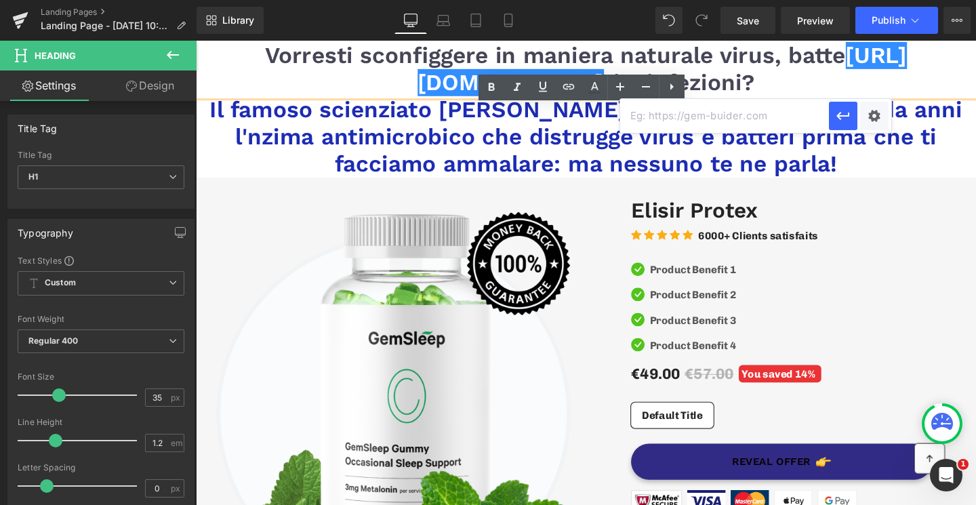
click at [857, 178] on h1 "Il famoso scienziato Alexander Fleming Scoperto ha scoperto da anni l'nzima ant…" at bounding box center [606, 141] width 821 height 85
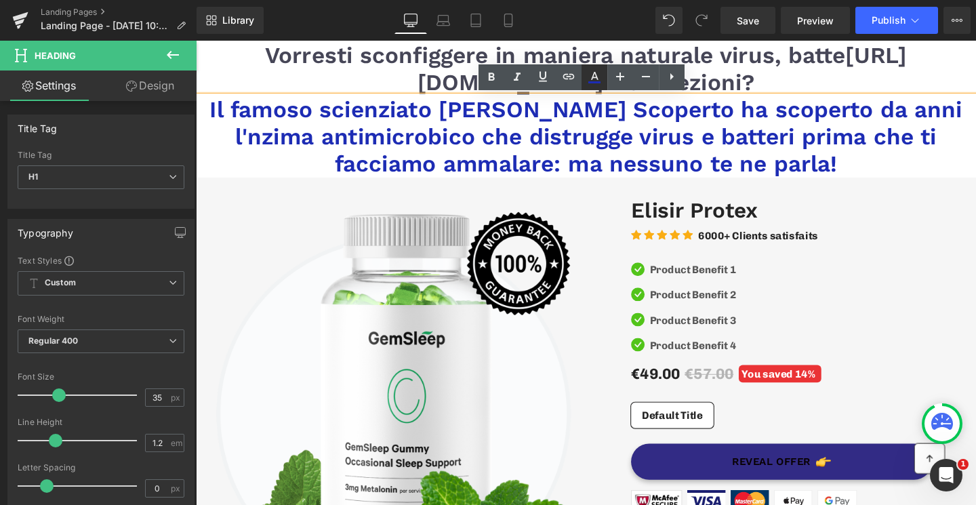
click at [597, 77] on icon at bounding box center [594, 76] width 7 height 8
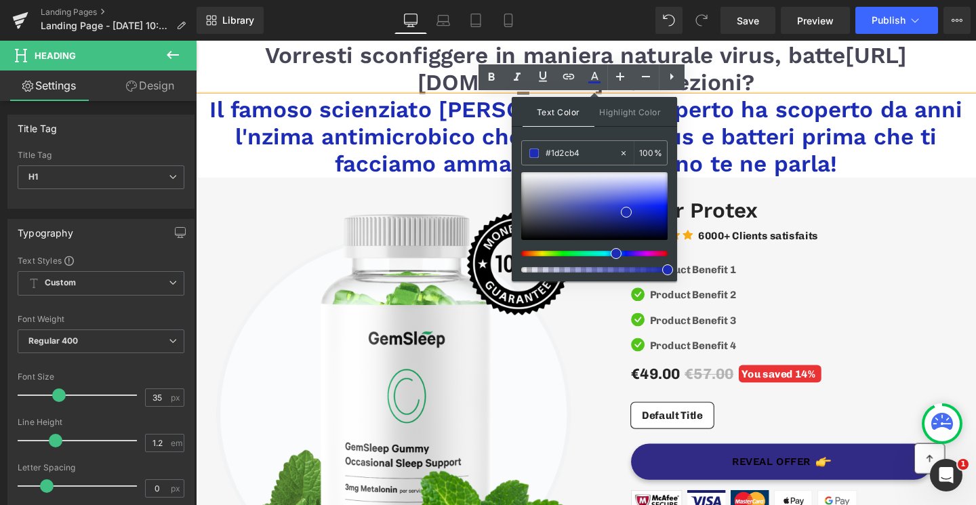
click at [833, 91] on h1 "Vorresti sconfiggere in maniera naturale virus, batte https://gem-3910432.net r…" at bounding box center [606, 70] width 821 height 57
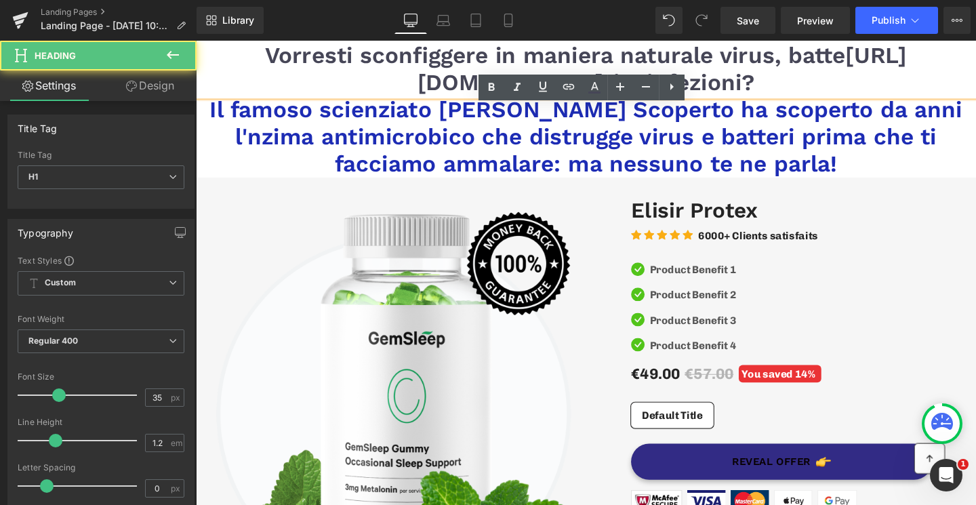
click at [765, 75] on h1 "Vorresti sconfiggere in maniera naturale virus, batte https://gem-3910432.net r…" at bounding box center [606, 70] width 821 height 57
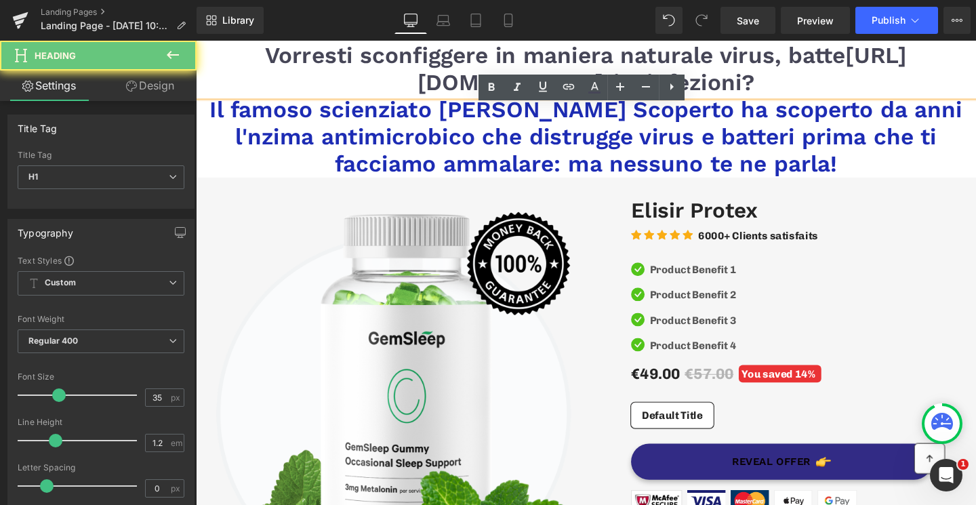
click at [765, 75] on h1 "Vorresti sconfiggere in maniera naturale virus, batte https://gem-3910432.net r…" at bounding box center [606, 70] width 821 height 57
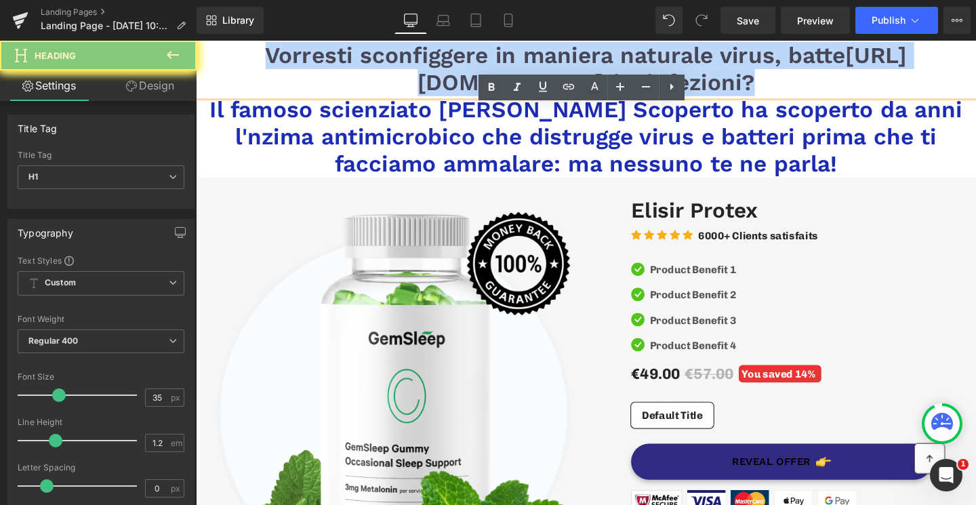
click at [765, 75] on h1 "Vorresti sconfiggere in maniera naturale virus, batte https://gem-3910432.net r…" at bounding box center [606, 70] width 821 height 57
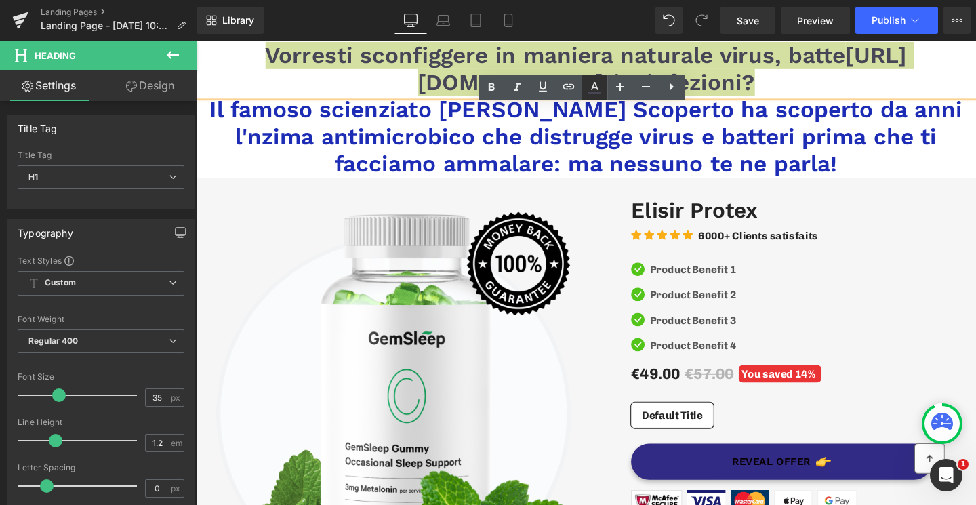
click at [599, 94] on icon at bounding box center [595, 87] width 16 height 16
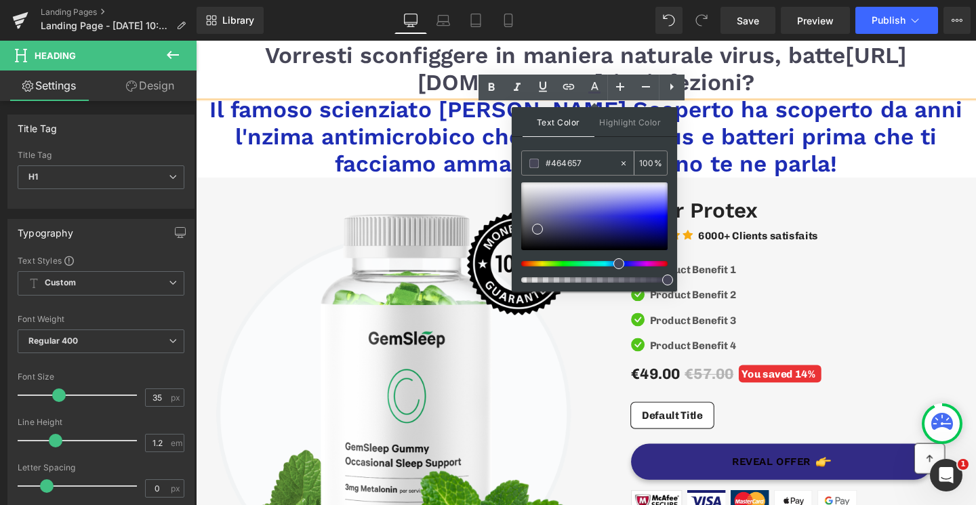
click at [582, 163] on input "#1d2cb4" at bounding box center [582, 163] width 73 height 15
type input "#464657"
click at [615, 122] on span "Highlight Color" at bounding box center [631, 121] width 72 height 29
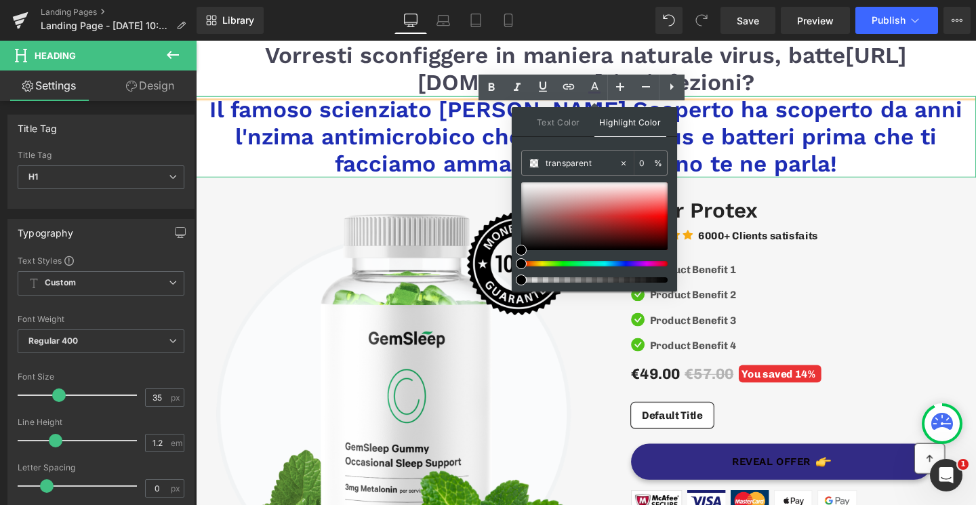
click at [798, 130] on h1 "Il famoso scienziato Alexander Fleming Scoperto ha scoperto da anni l'nzima ant…" at bounding box center [606, 141] width 821 height 85
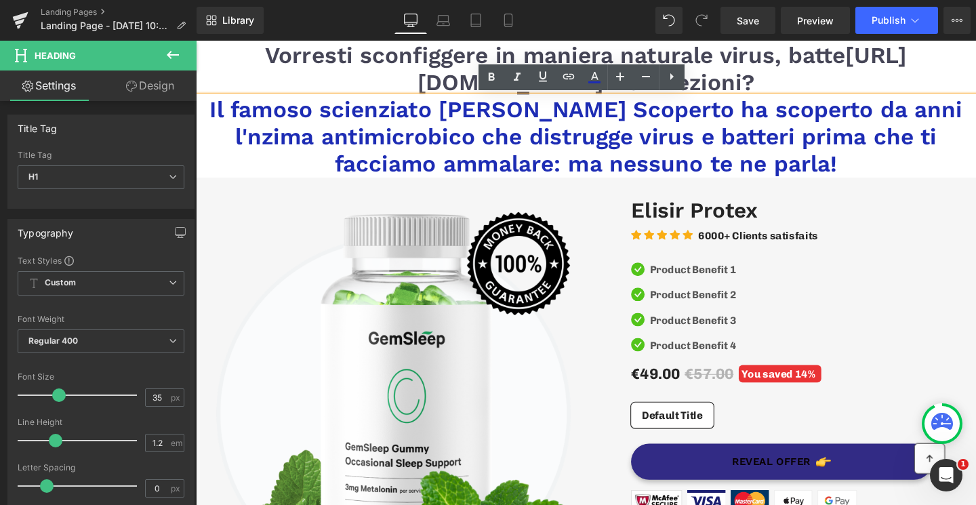
drag, startPoint x: 886, startPoint y: 171, endPoint x: 215, endPoint y: 117, distance: 673.5
click at [215, 117] on h1 "Il famoso scienziato Alexander Fleming Scoperto ha scoperto da anni l'nzima ant…" at bounding box center [606, 141] width 821 height 85
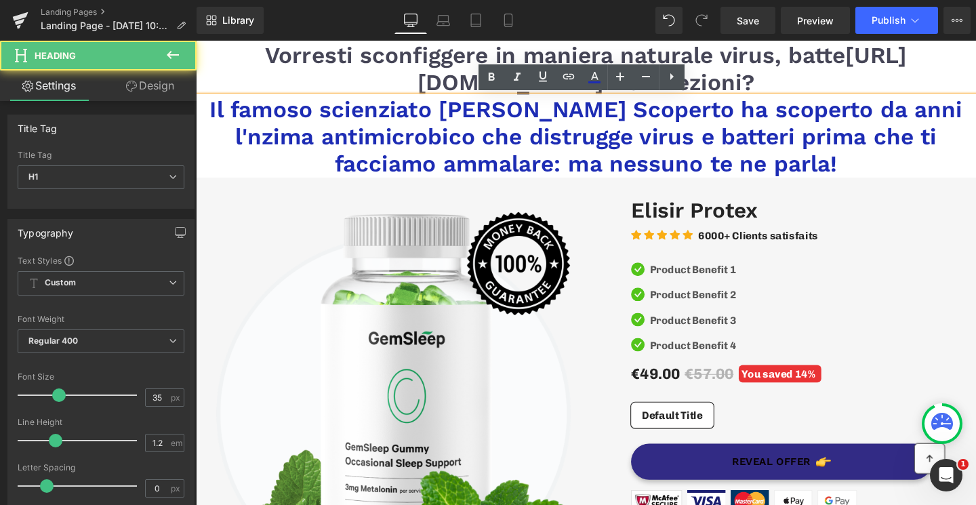
click at [553, 163] on h1 "Il famoso scienziato Alexander Fleming Scoperto ha scoperto da anni l'nzima ant…" at bounding box center [606, 141] width 821 height 85
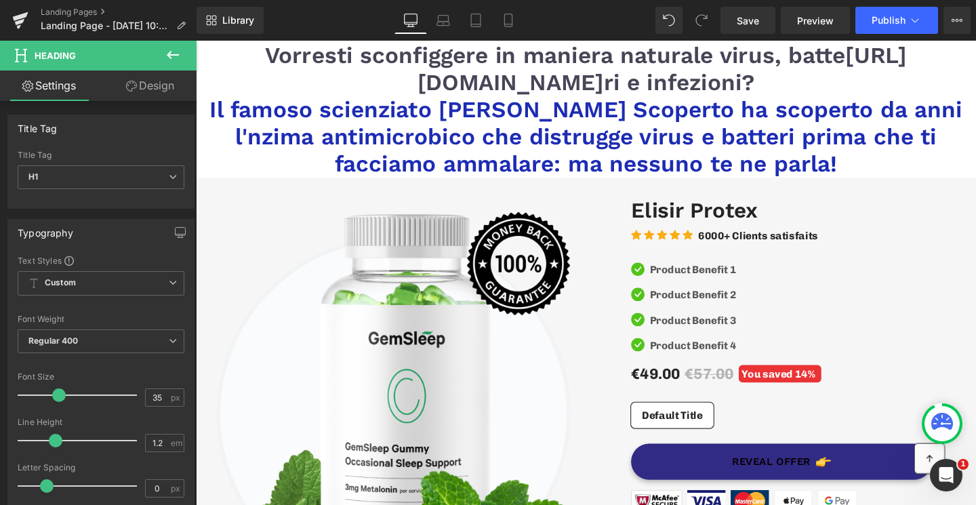
click at [172, 54] on icon at bounding box center [173, 55] width 16 height 16
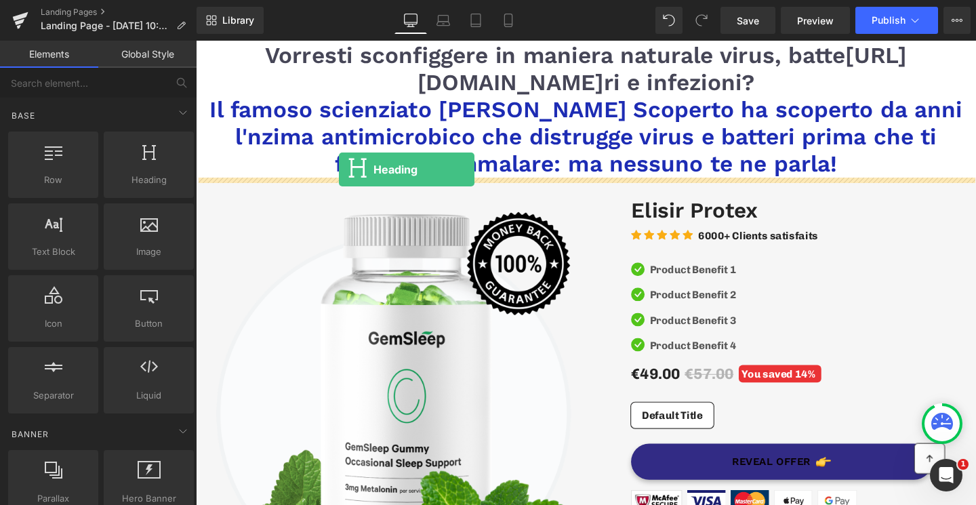
drag, startPoint x: 344, startPoint y: 198, endPoint x: 347, endPoint y: 176, distance: 21.9
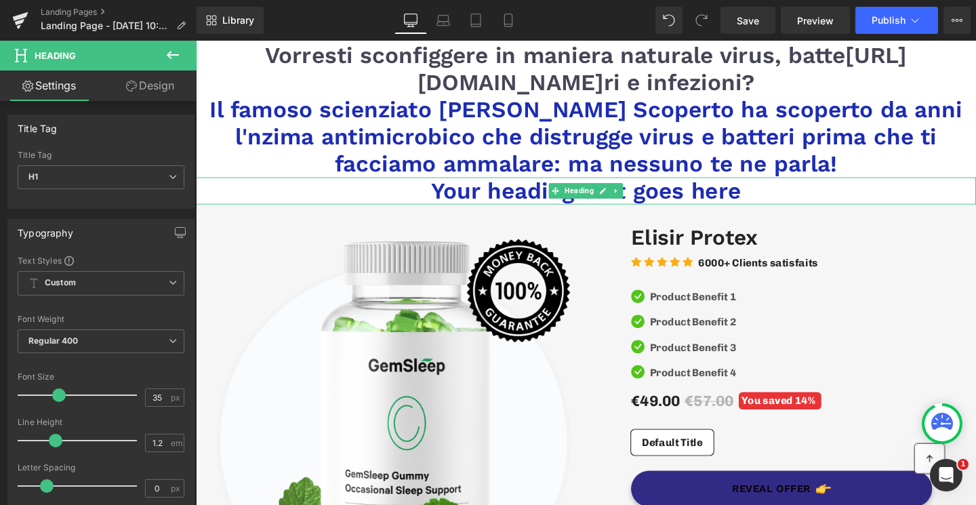
click at [532, 199] on h1 "Your heading text goes here" at bounding box center [606, 198] width 821 height 28
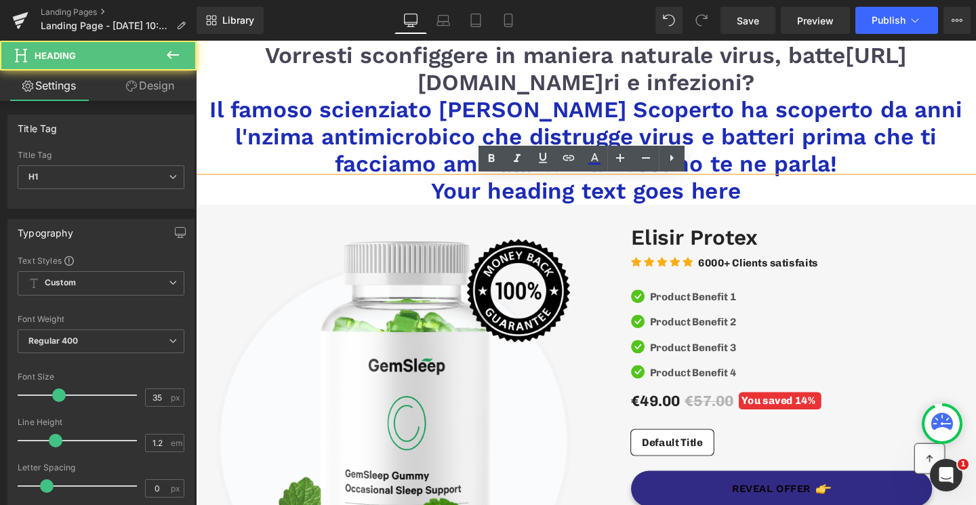
click at [532, 199] on h1 "Your heading text goes here" at bounding box center [606, 198] width 821 height 28
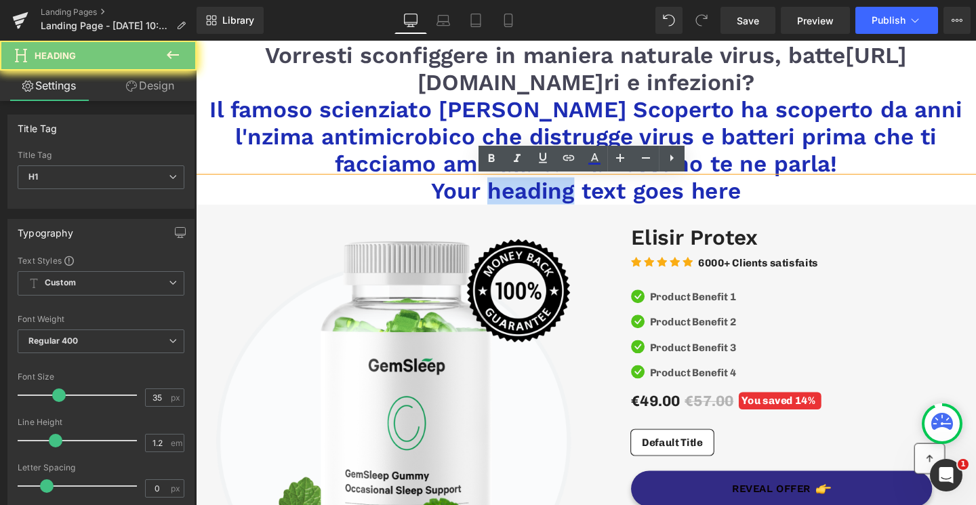
click at [532, 199] on h1 "Your heading text goes here" at bounding box center [606, 198] width 821 height 28
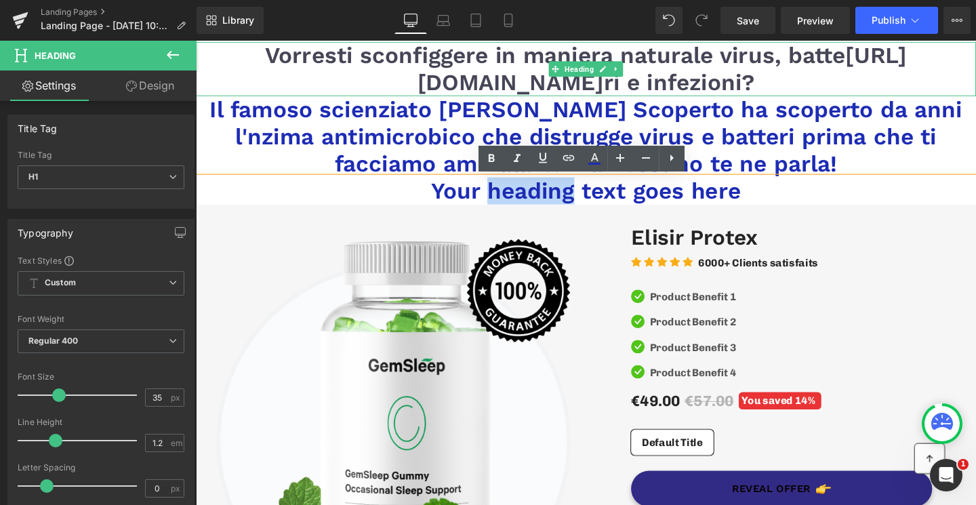
click at [813, 58] on span "Vorresti sconfiggere in maniera naturale virus, batte https://gem-3910432.net r…" at bounding box center [606, 70] width 675 height 57
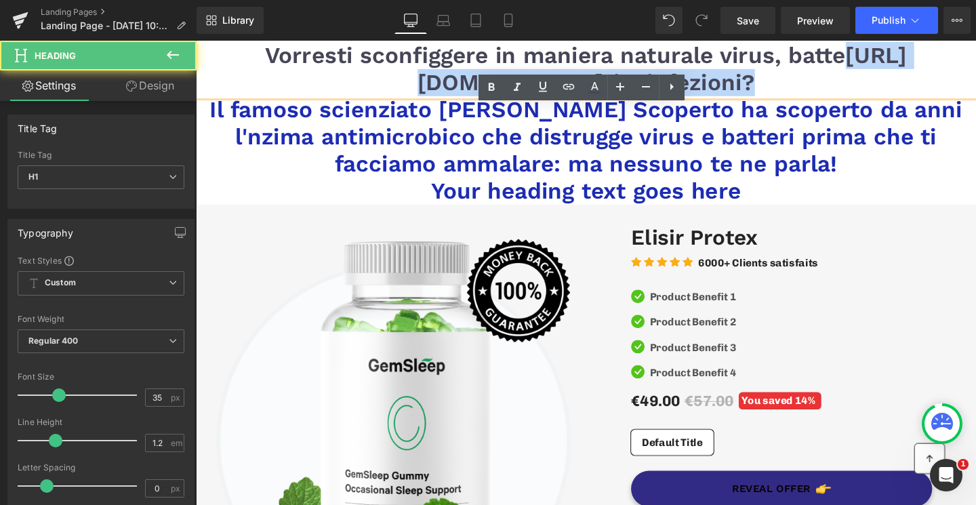
drag, startPoint x: 837, startPoint y: 57, endPoint x: 852, endPoint y: 74, distance: 22.6
click at [852, 74] on h1 "Vorresti sconfiggere in maniera naturale virus, batte https://gem-3910432.net r…" at bounding box center [606, 70] width 821 height 57
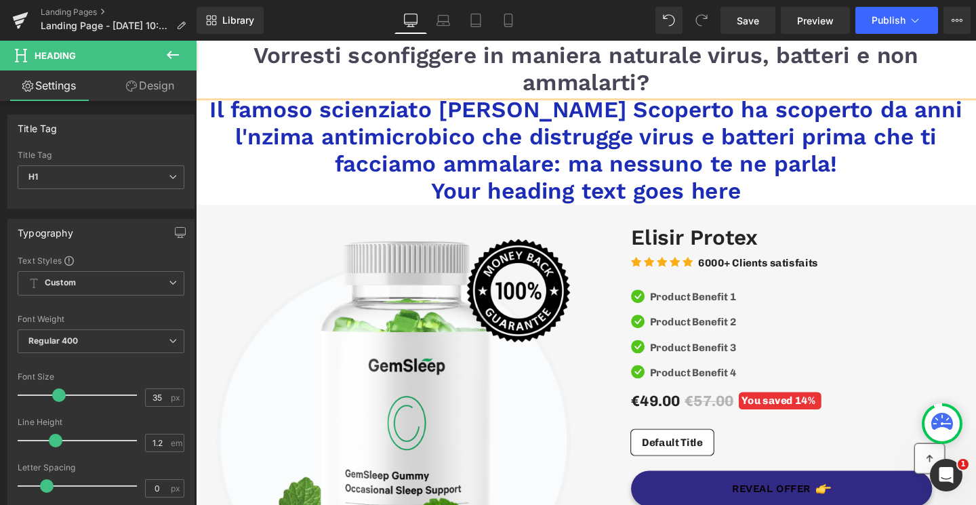
click at [683, 86] on h1 "Vorresti sconfiggere in maniera naturale virus, batteri e non ammalarti?" at bounding box center [606, 70] width 821 height 57
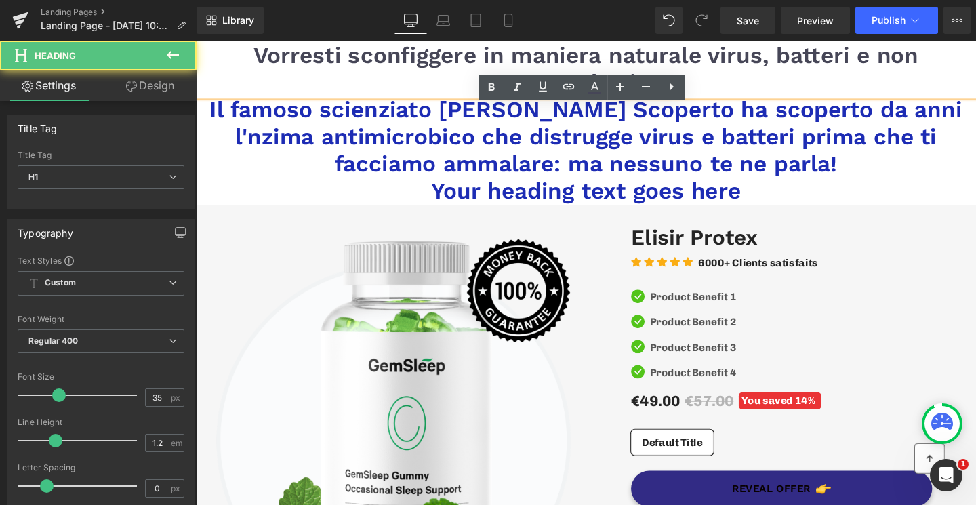
click at [659, 84] on link at bounding box center [672, 88] width 26 height 26
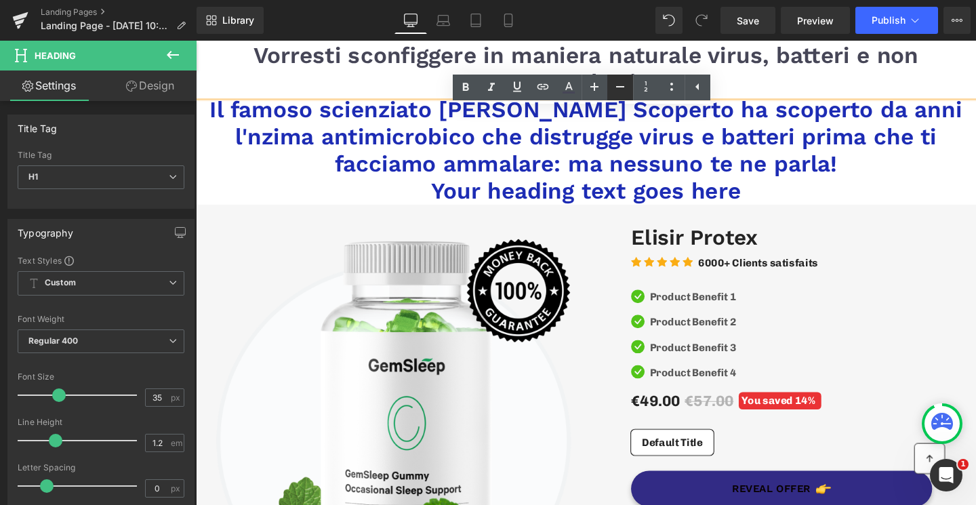
click at [623, 90] on icon at bounding box center [620, 87] width 16 height 16
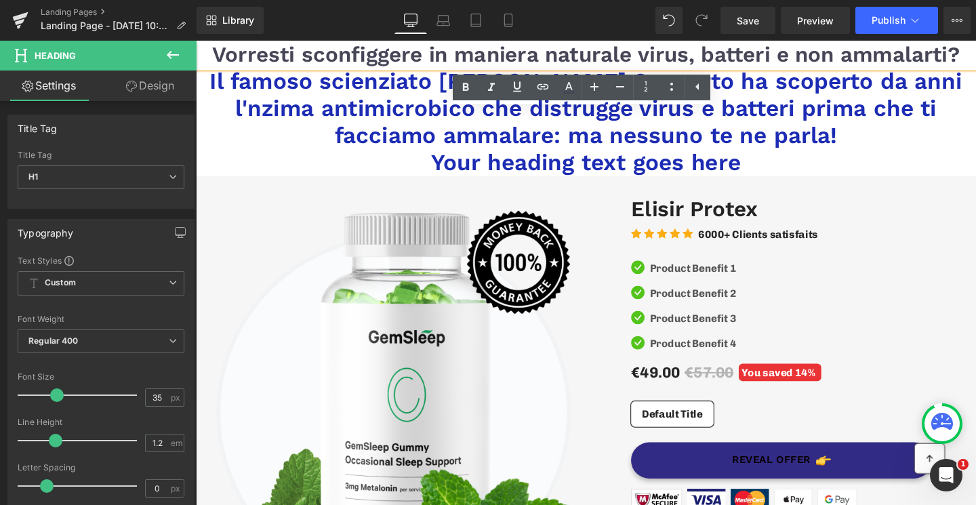
click at [648, 202] on div "Image Image Free Shipping Text Block On oders over $70 Text Block Icon List Ima…" at bounding box center [606, 439] width 814 height 513
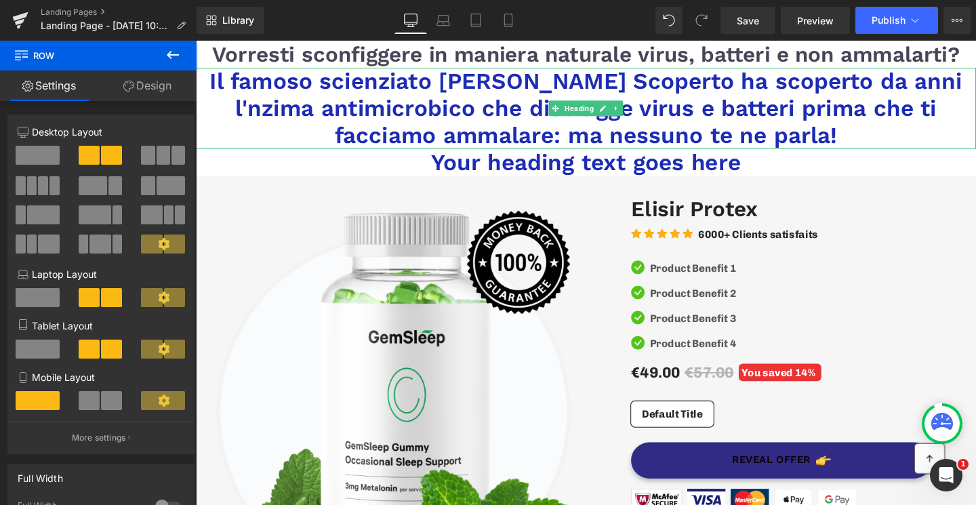
click at [764, 81] on h1 "Il famoso scienziato Alexander Fleming Scoperto ha scoperto da anni l'nzima ant…" at bounding box center [606, 111] width 821 height 85
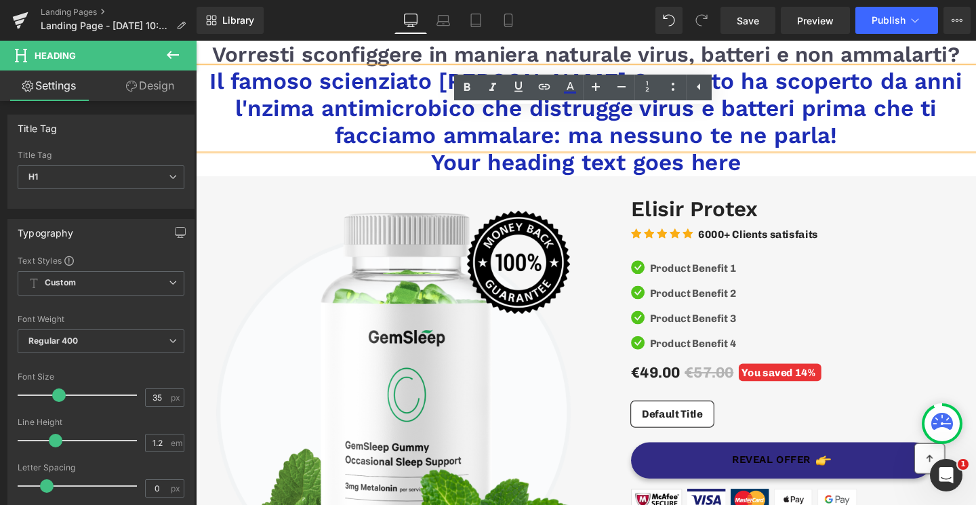
click at [781, 79] on h1 "Il famoso scienziato Alexander Fleming Scoperto ha scoperto da anni l'nzima ant…" at bounding box center [606, 111] width 821 height 85
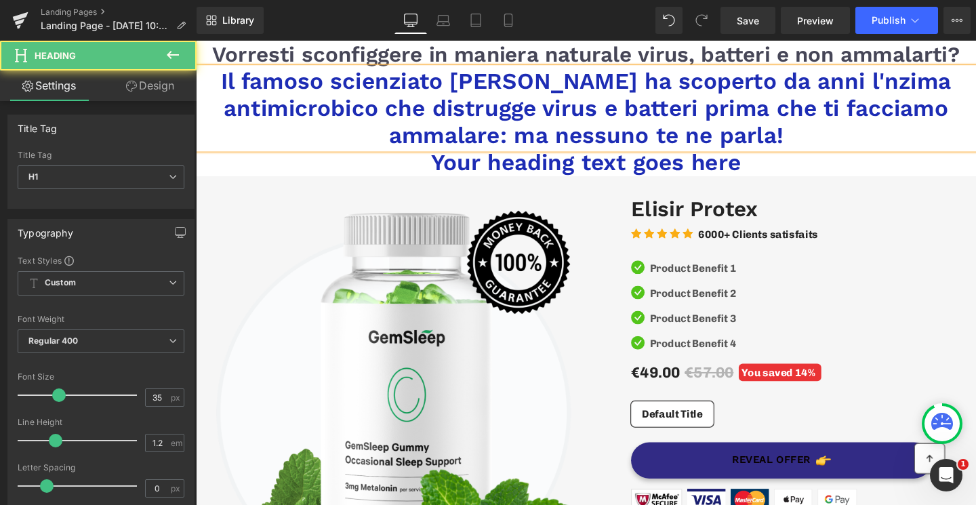
click at [935, 85] on h1 "Il famoso scienziato Alexander Fleming ha scoperto da anni l'nzima antimicrobic…" at bounding box center [606, 111] width 821 height 85
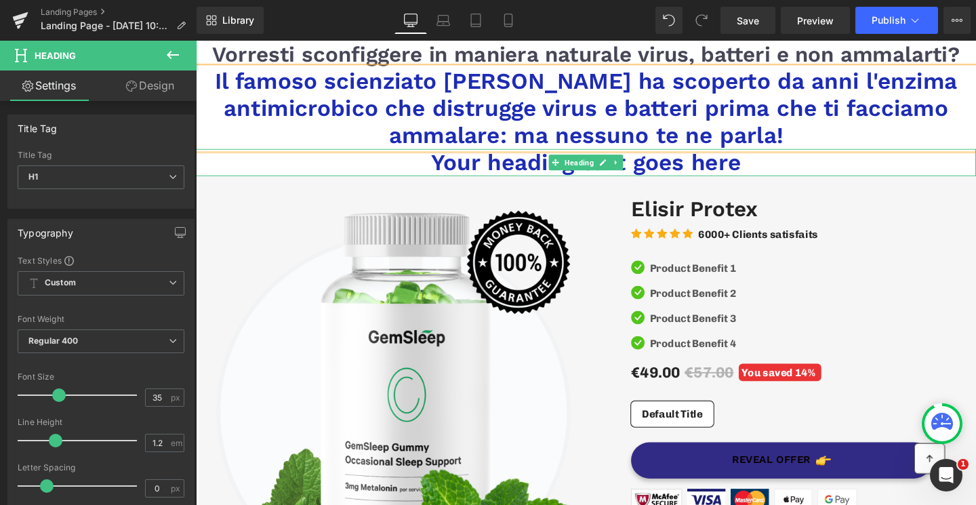
click at [540, 176] on h1 "Your heading text goes here" at bounding box center [606, 169] width 821 height 28
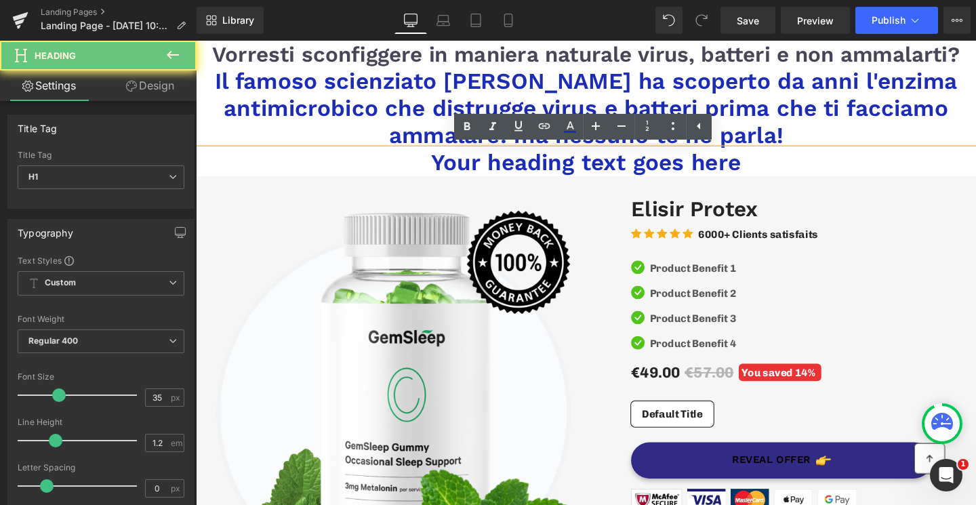
click at [540, 176] on h1 "Your heading text goes here" at bounding box center [606, 169] width 821 height 28
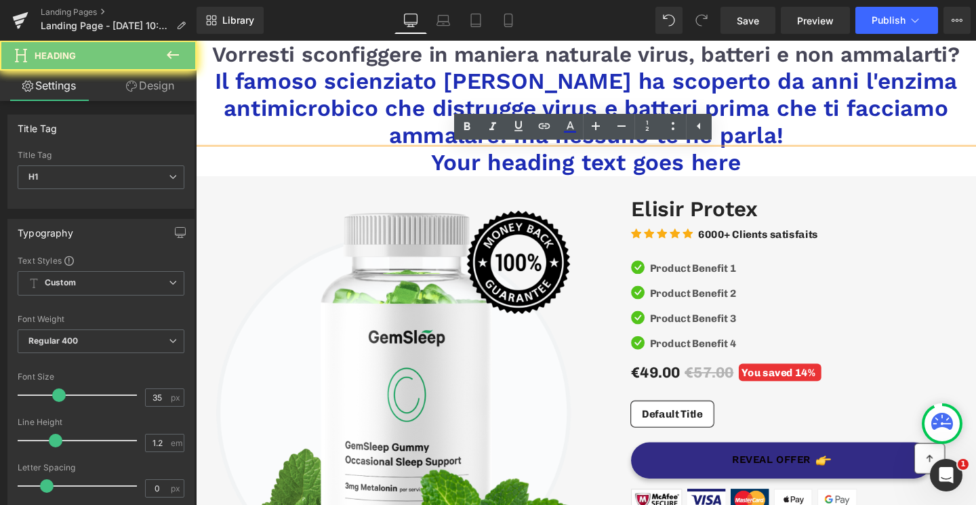
click at [540, 176] on h1 "Your heading text goes here" at bounding box center [606, 169] width 821 height 28
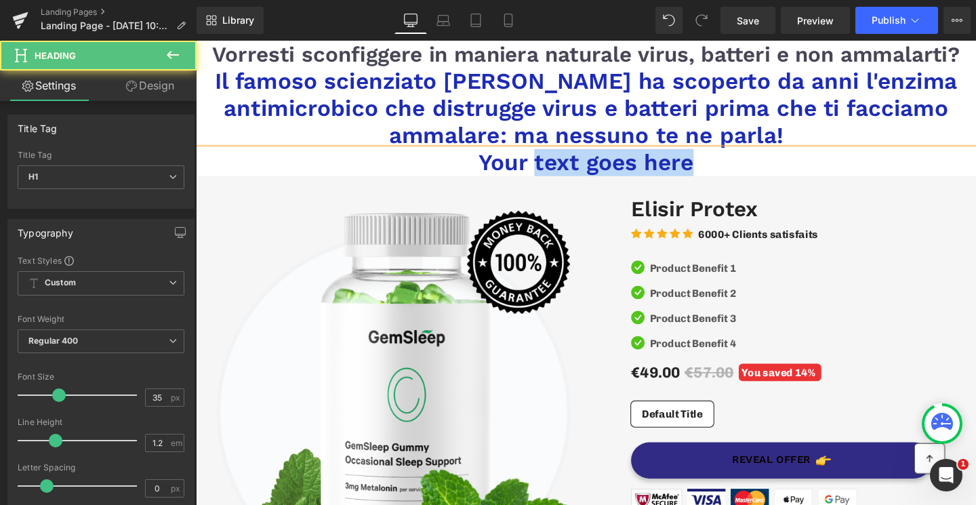
drag, startPoint x: 722, startPoint y: 172, endPoint x: 549, endPoint y: 157, distance: 174.2
click at [549, 157] on h1 "Your text goes here" at bounding box center [606, 169] width 821 height 28
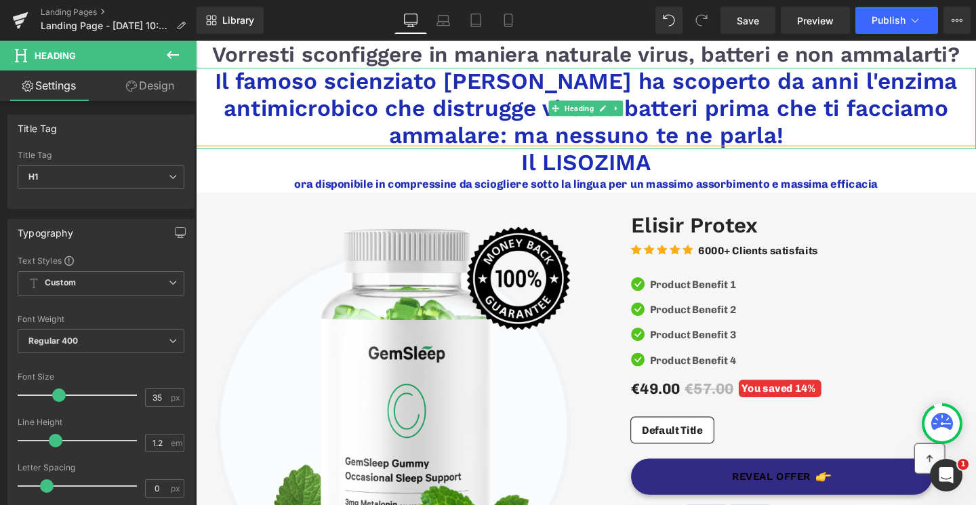
click at [513, 115] on h1 "Il famoso scienziato [PERSON_NAME] ha scoperto da anni l'enzima antimicrobico c…" at bounding box center [606, 111] width 821 height 85
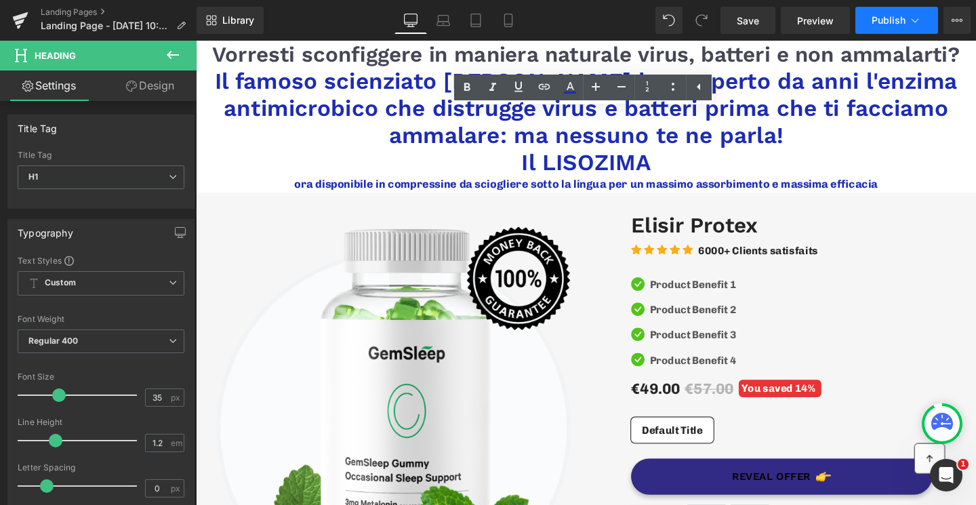
click at [920, 31] on button "Publish" at bounding box center [897, 20] width 83 height 27
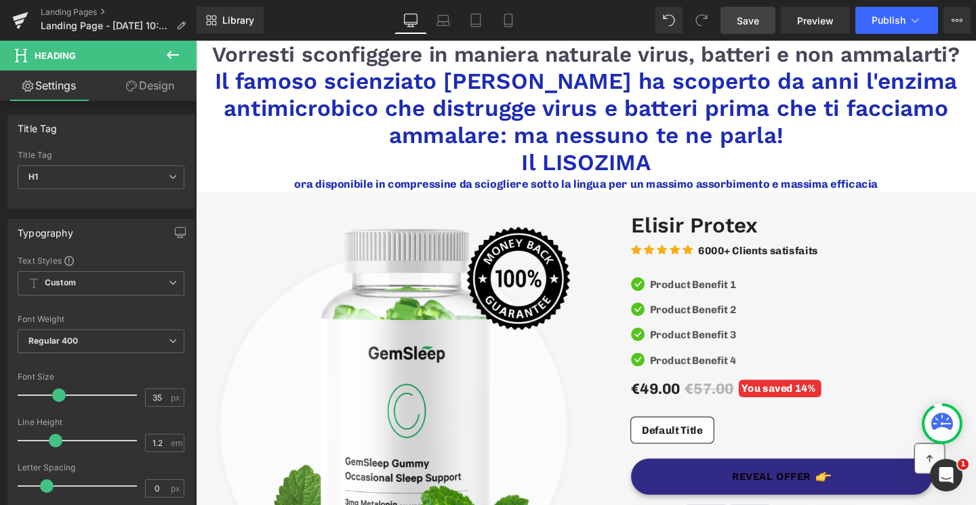
click at [758, 21] on span "Save" at bounding box center [748, 21] width 22 height 14
click at [526, 54] on span "Vorresti sconfiggere in maniera naturale virus, batteri e non ammalarti?" at bounding box center [607, 55] width 786 height 26
click at [149, 79] on link "Design" at bounding box center [150, 86] width 98 height 31
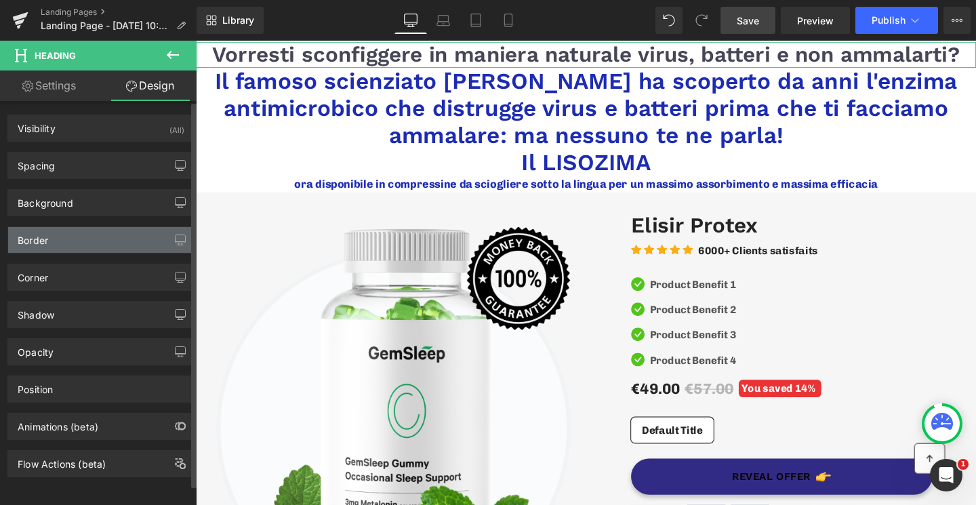
click at [105, 242] on div "Border" at bounding box center [101, 240] width 186 height 26
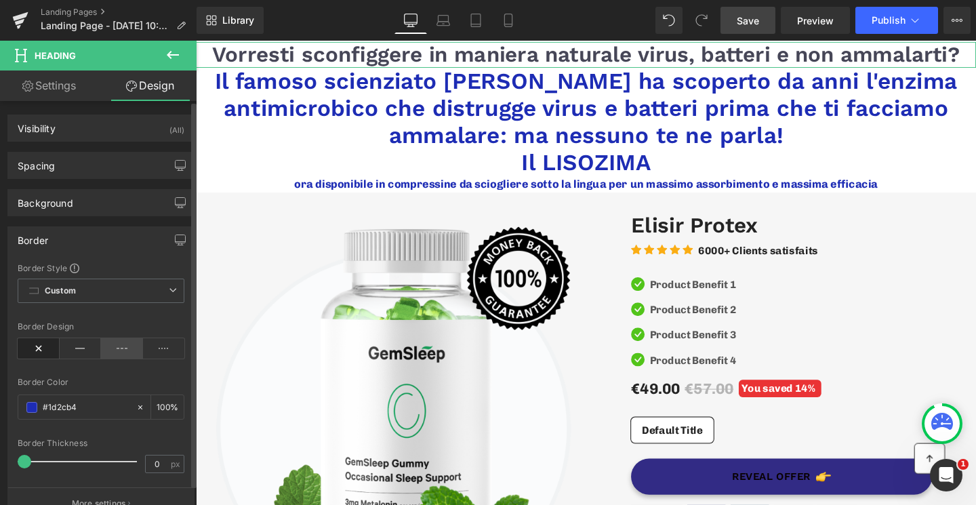
click at [108, 344] on icon at bounding box center [122, 348] width 42 height 20
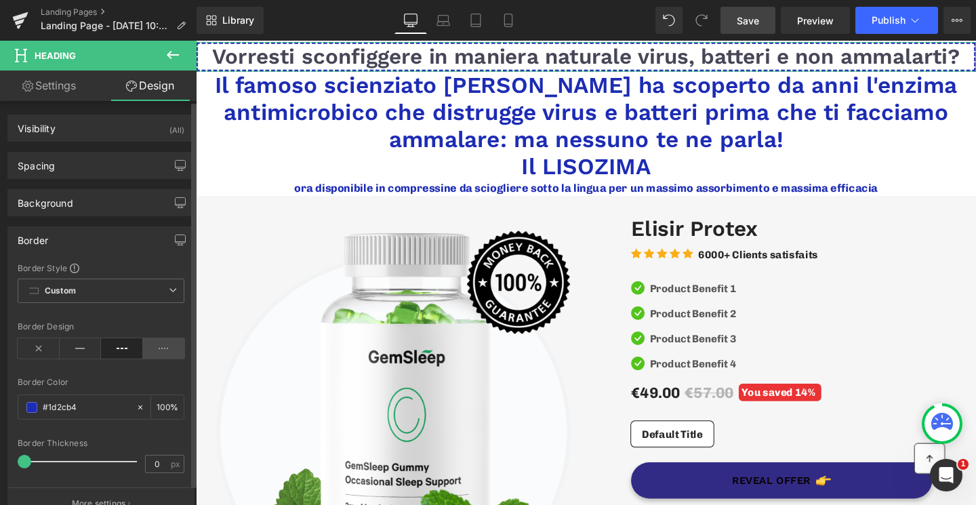
click at [151, 342] on icon at bounding box center [164, 348] width 42 height 20
click at [84, 349] on icon at bounding box center [81, 348] width 42 height 20
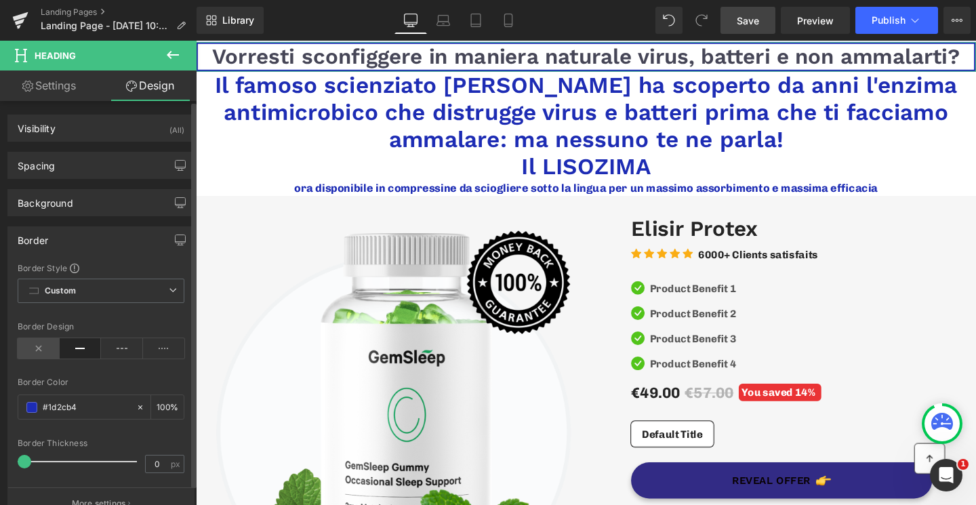
click at [53, 352] on icon at bounding box center [39, 348] width 42 height 20
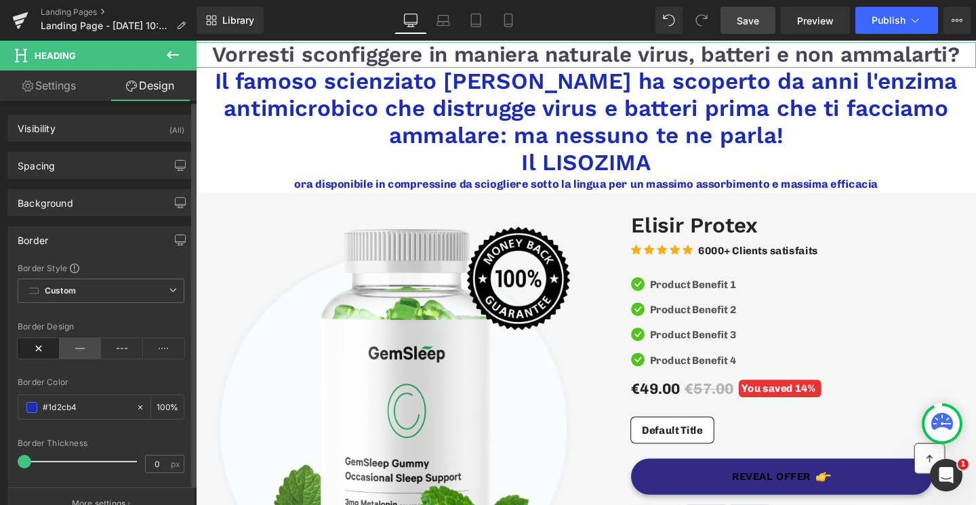
click at [89, 349] on icon at bounding box center [81, 348] width 42 height 20
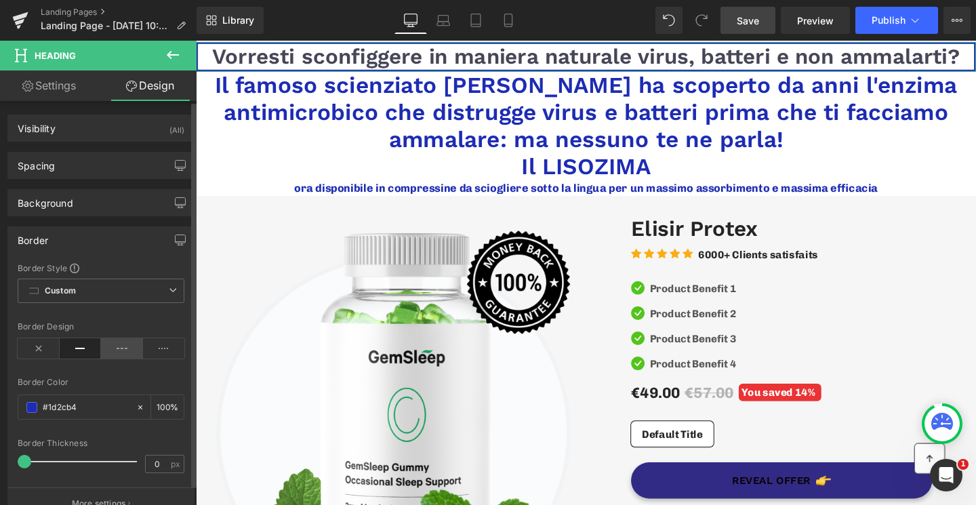
click at [119, 350] on icon at bounding box center [122, 348] width 42 height 20
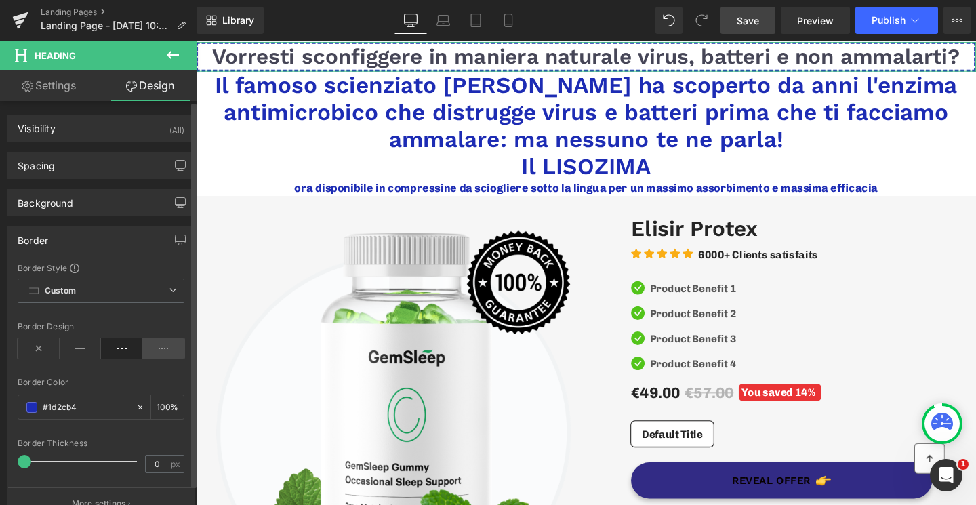
click at [156, 346] on icon at bounding box center [164, 348] width 42 height 20
click at [132, 346] on icon at bounding box center [122, 348] width 42 height 20
click at [30, 407] on span at bounding box center [31, 407] width 11 height 11
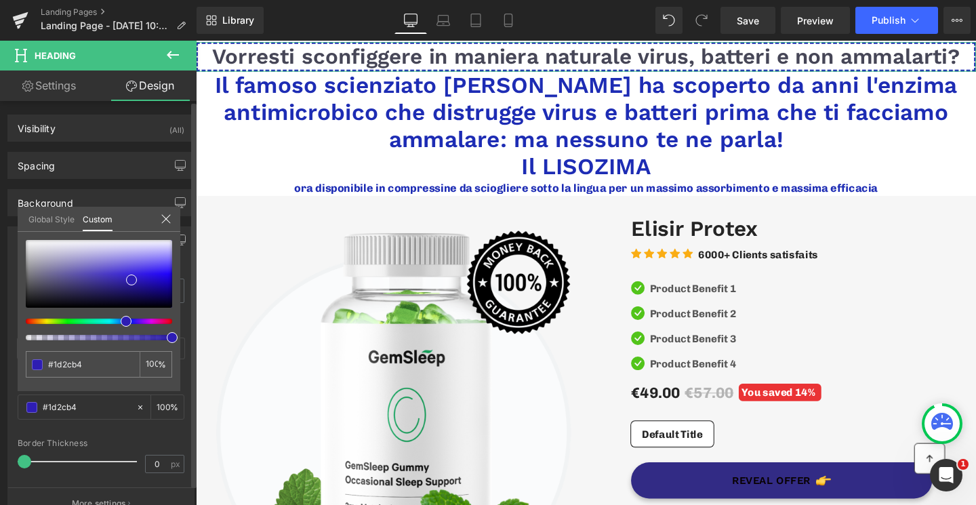
type input "#2e1db3"
type input "#221db3"
type input "#38b31d"
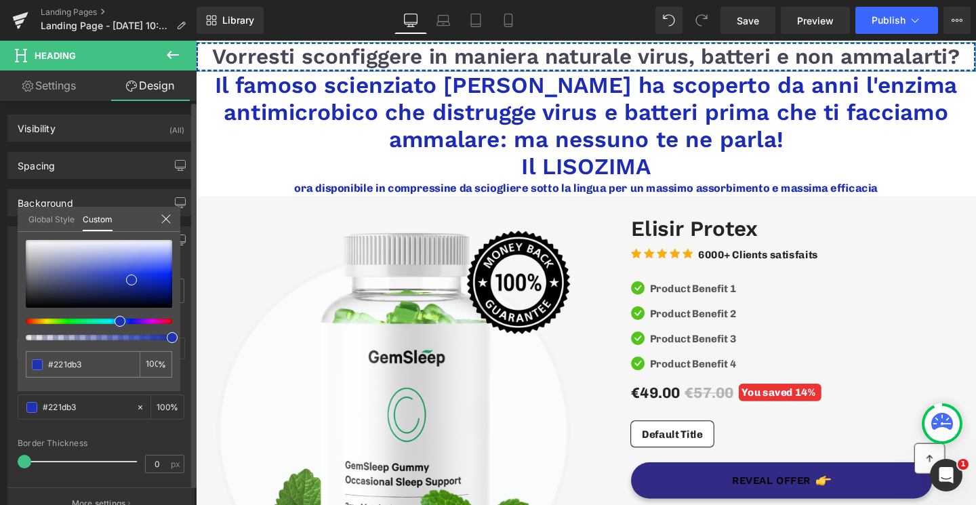
type input "#38b31d"
type input "#7fb31d"
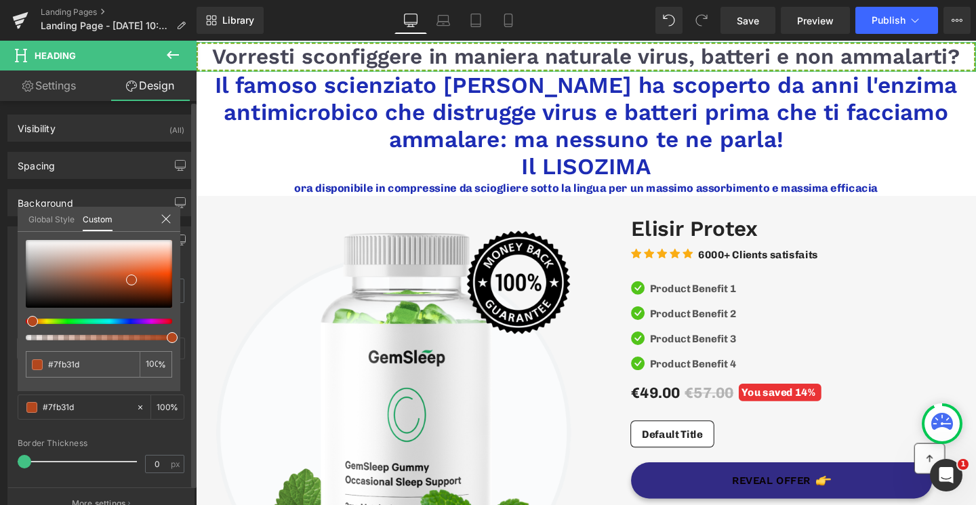
type input "#b3841d"
type input "#b3471d"
type input "#b3271d"
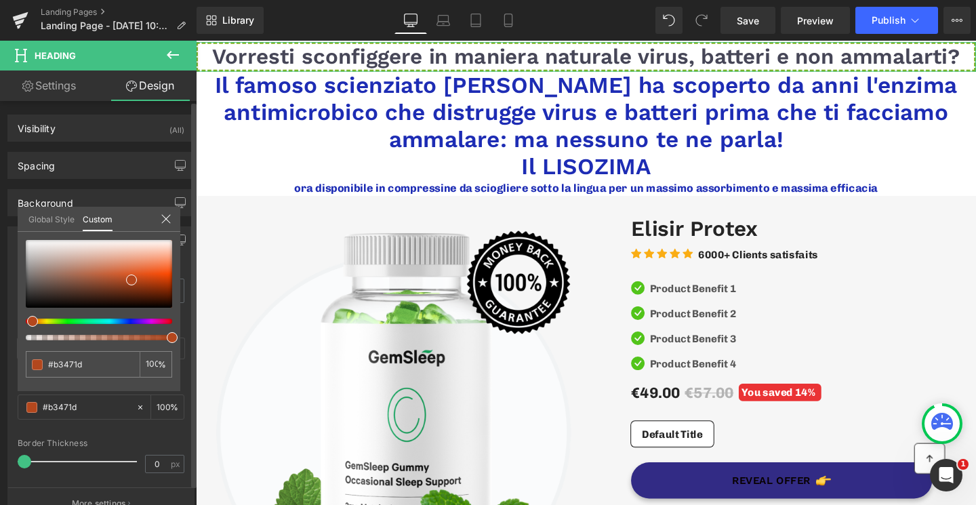
type input "#b3271d"
type input "#b31d1d"
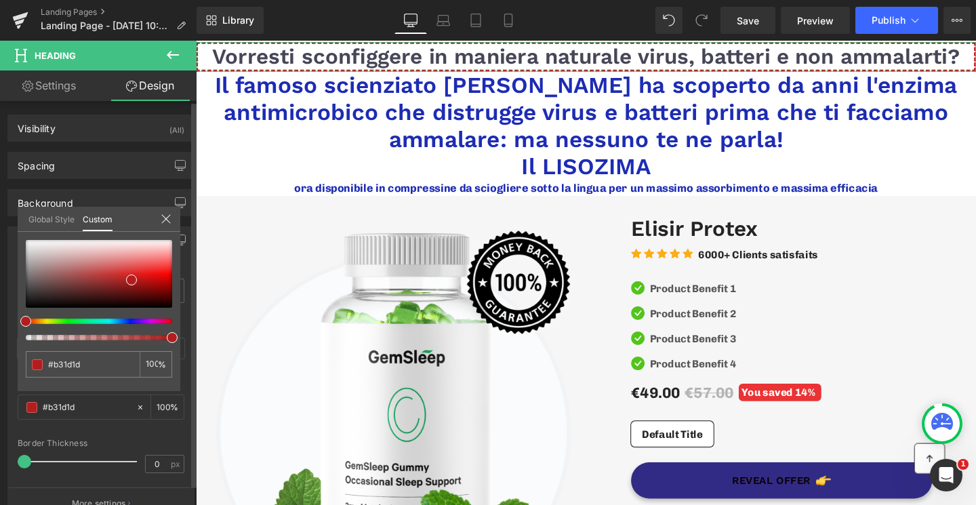
drag, startPoint x: 122, startPoint y: 321, endPoint x: 20, endPoint y: 321, distance: 101.7
click at [20, 321] on span at bounding box center [25, 321] width 11 height 11
type input "#b41c1c"
type input "#ba1717"
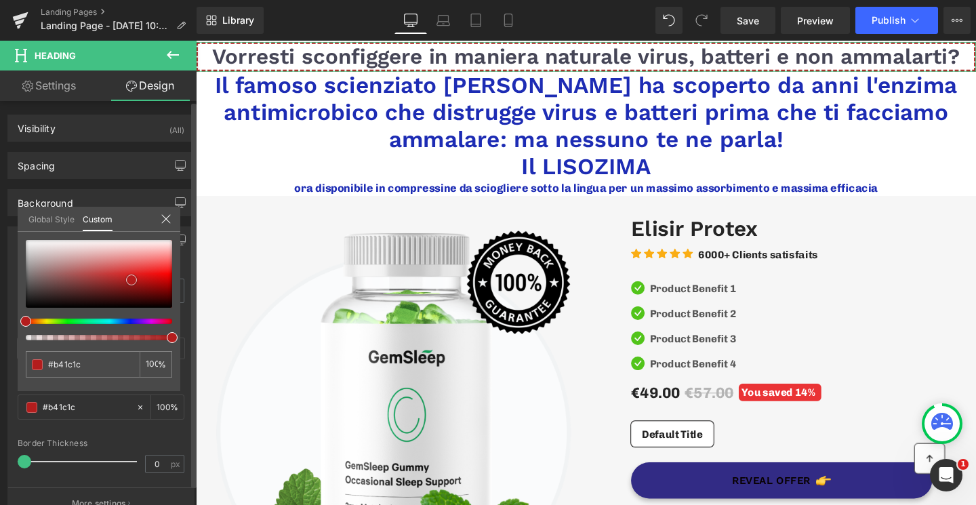
type input "#ba1717"
type input "#be1212"
type input "#c01010"
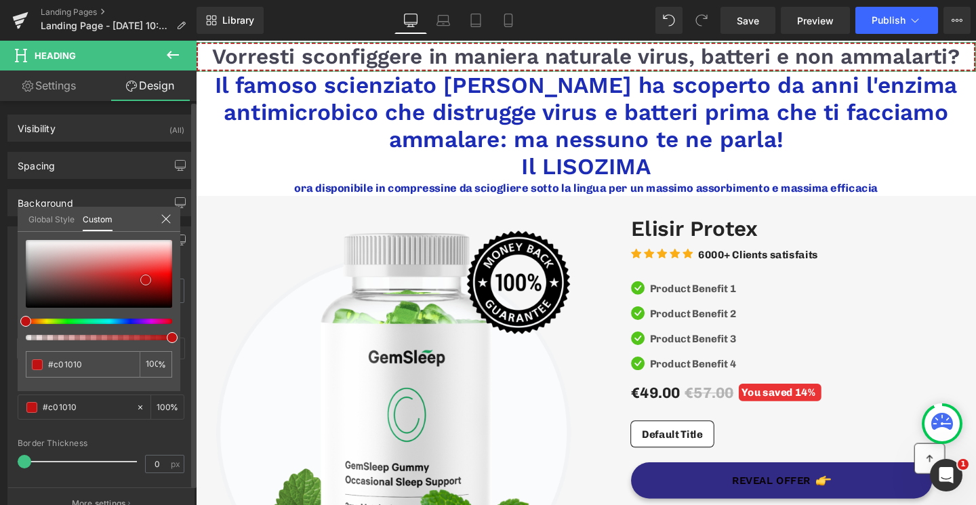
type input "#c10f0f"
type input "#c20e0e"
type input "#c30d0d"
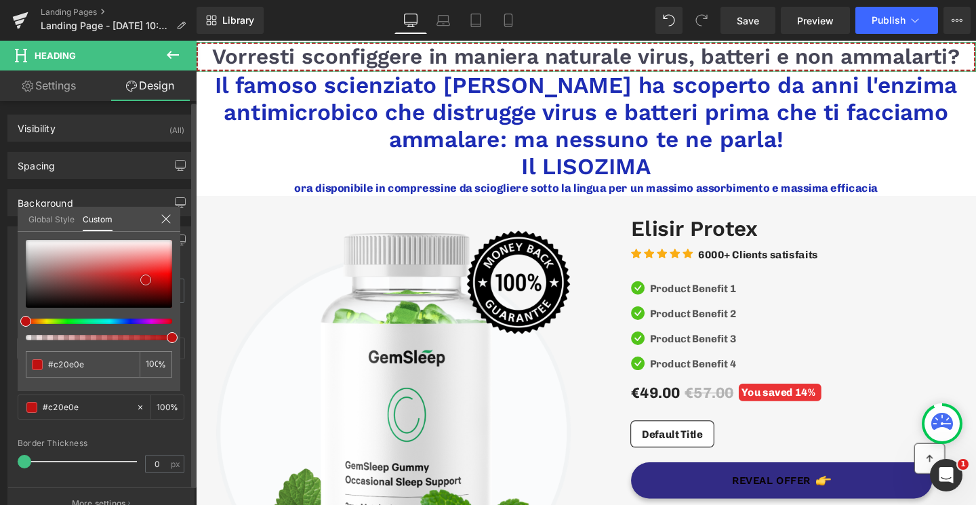
type input "#c30d0d"
type input "#c40c0c"
type input "#c70909"
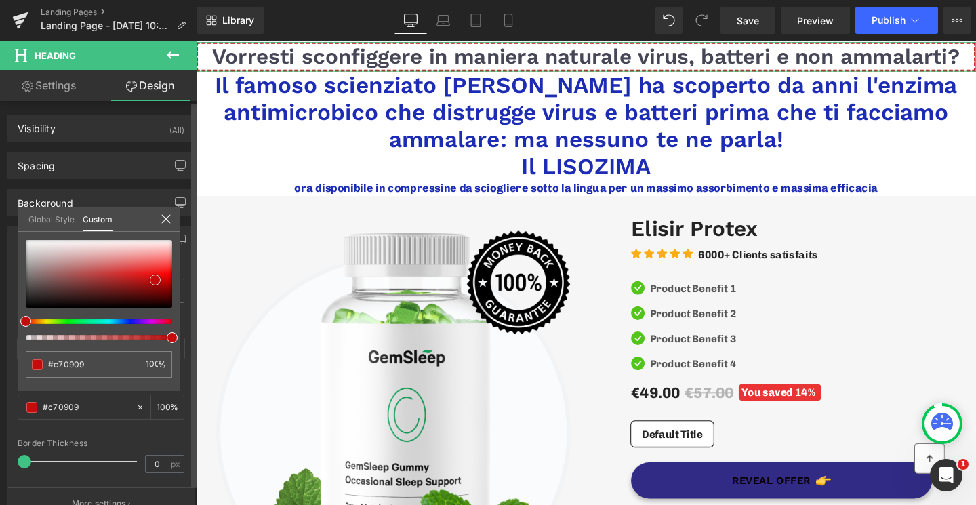
type input "#cd0808"
type input "#d20808"
type input "#d30707"
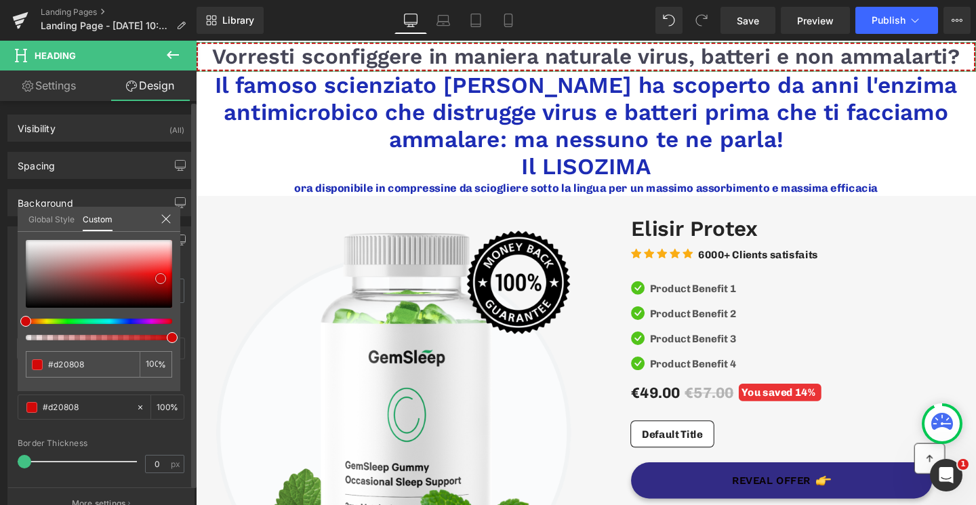
type input "#d30707"
type input "#dd0808"
type input "#e20808"
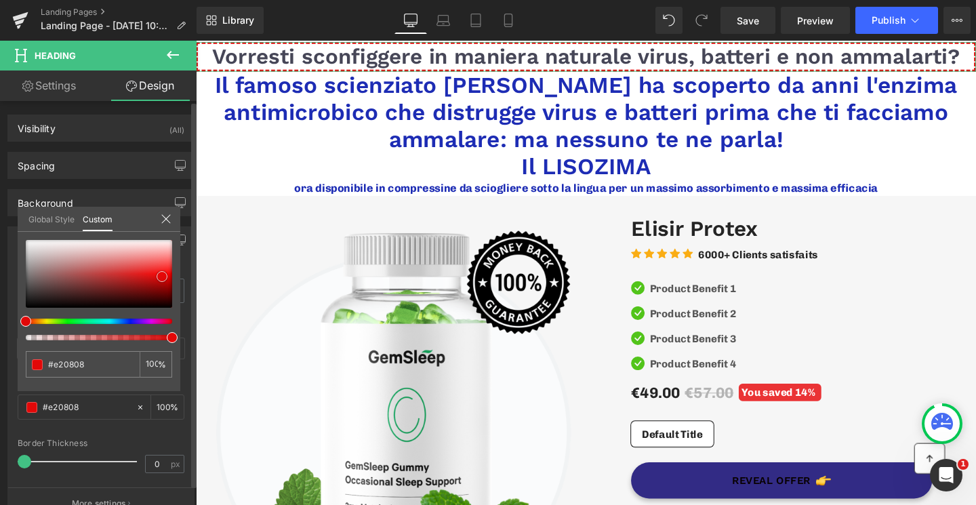
type input "#e70808"
type input "#ec0808"
type input "#f20707"
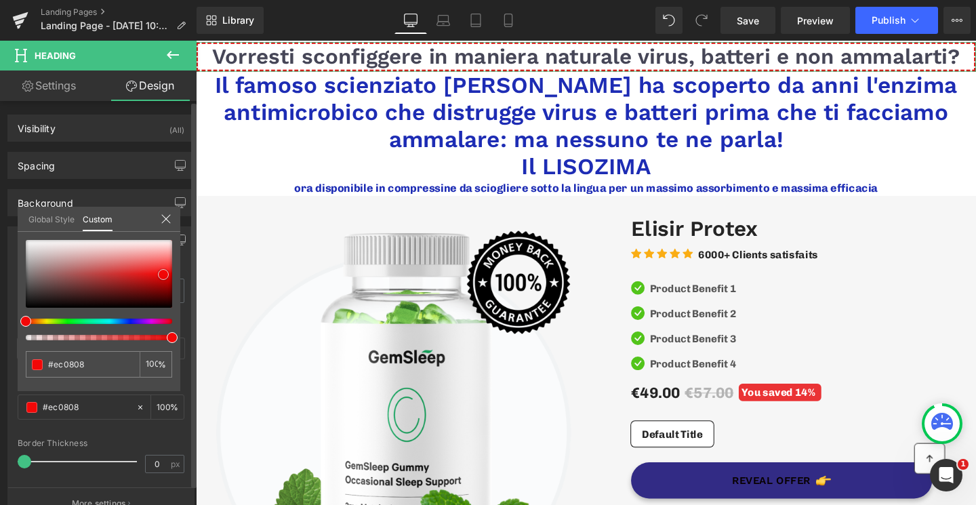
type input "#f20707"
type input "#f70707"
type input "#f70c0c"
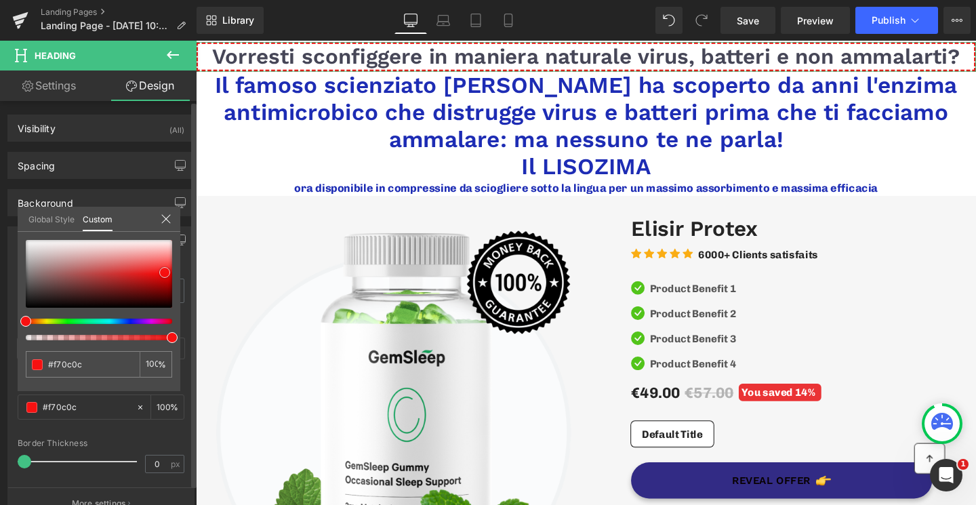
type input "#f91515"
type input "#fa0f0f"
type input "#f40404"
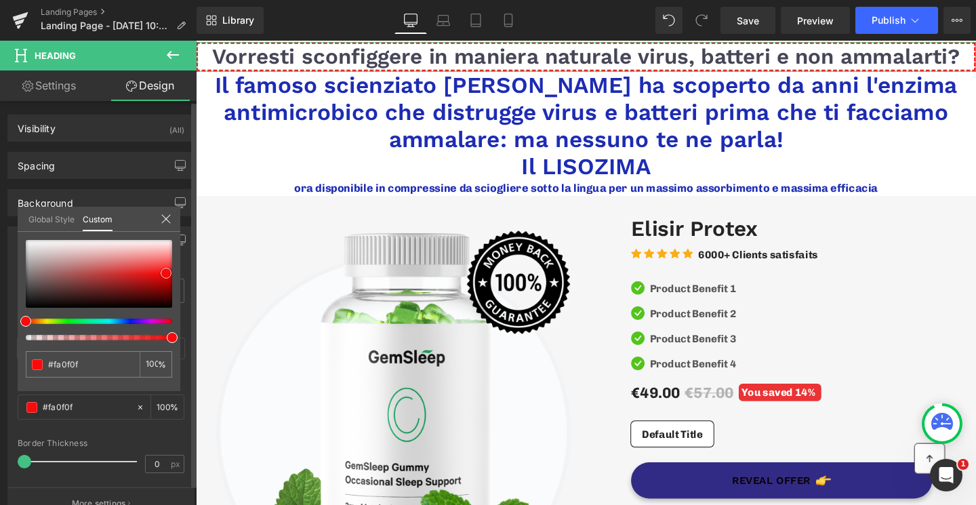
type input "#f40404"
type input "#ec0303"
type input "#e20303"
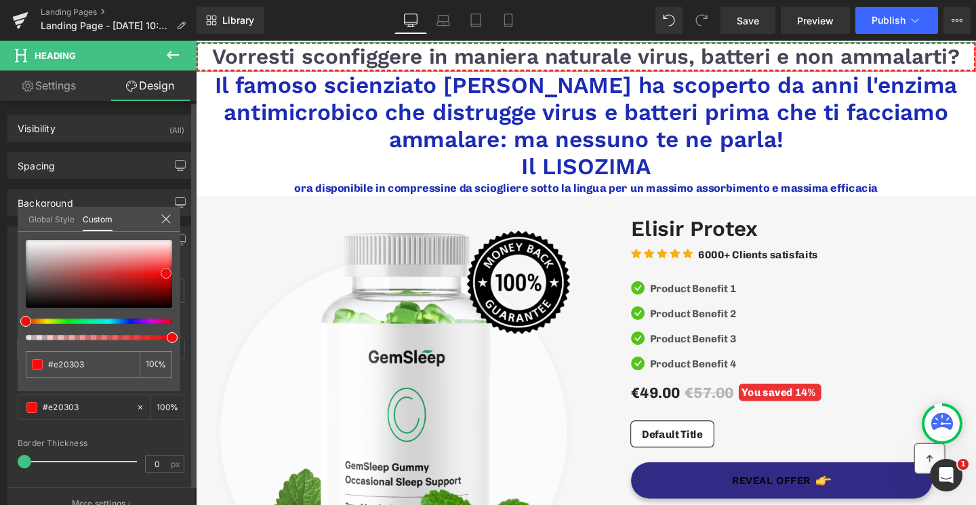
type input "#d20303"
type input "#c80303"
type input "#ba0101"
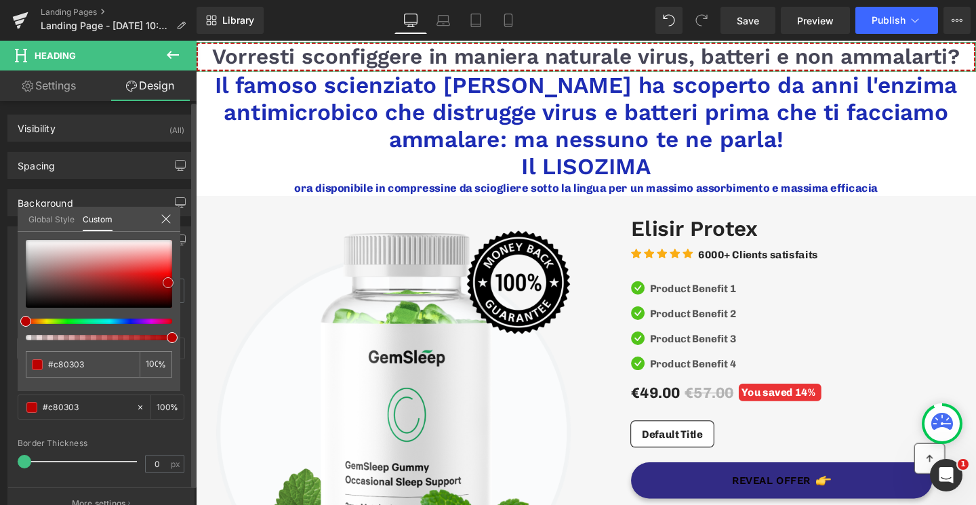
type input "#ba0101"
type input "#b50101"
type input "#b00101"
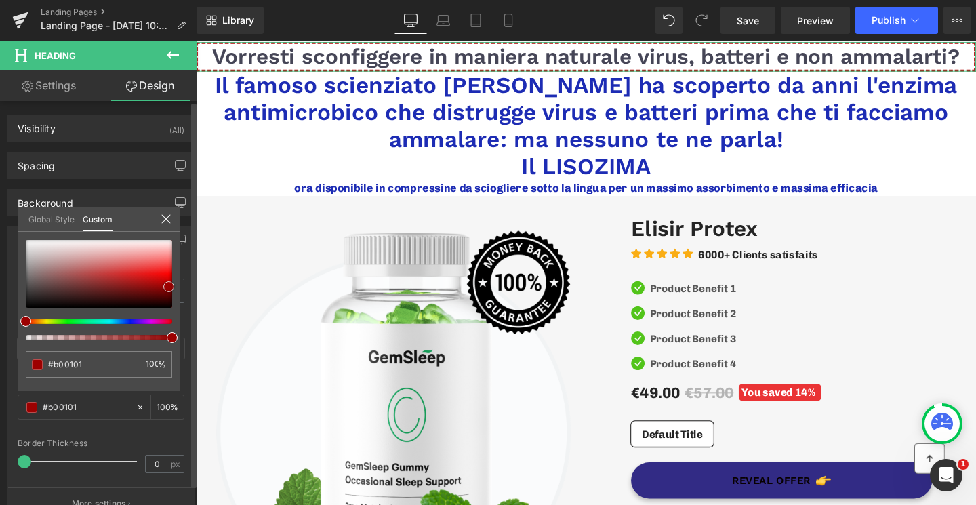
type input "#ab0101"
type input "#9b0202"
type input "#a60101"
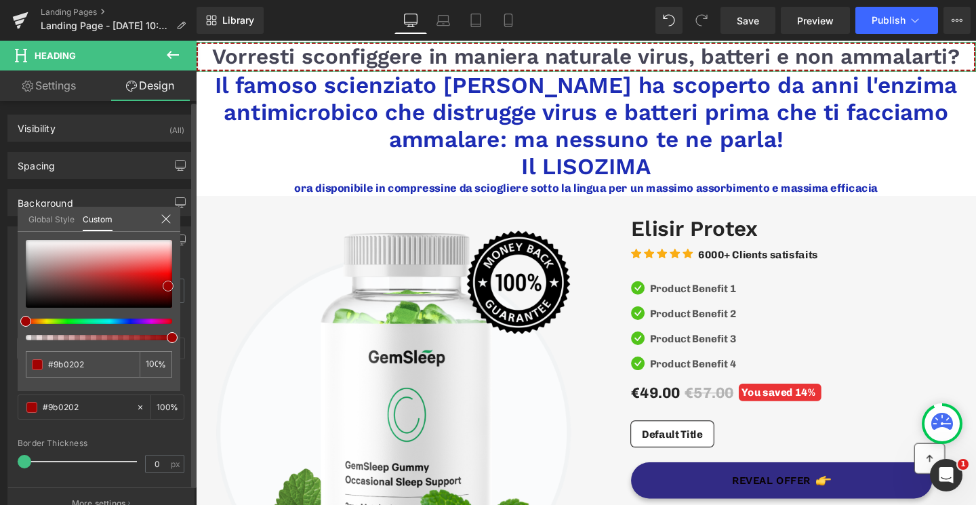
type input "#a60101"
type input "#ab0101"
type input "#b00101"
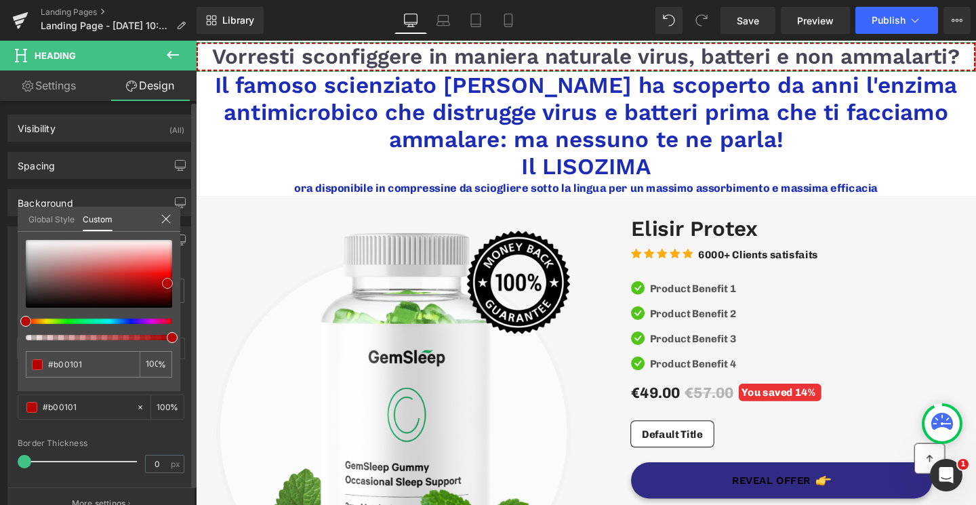
type input "#b50101"
type input "#b40202"
type input "#b90202"
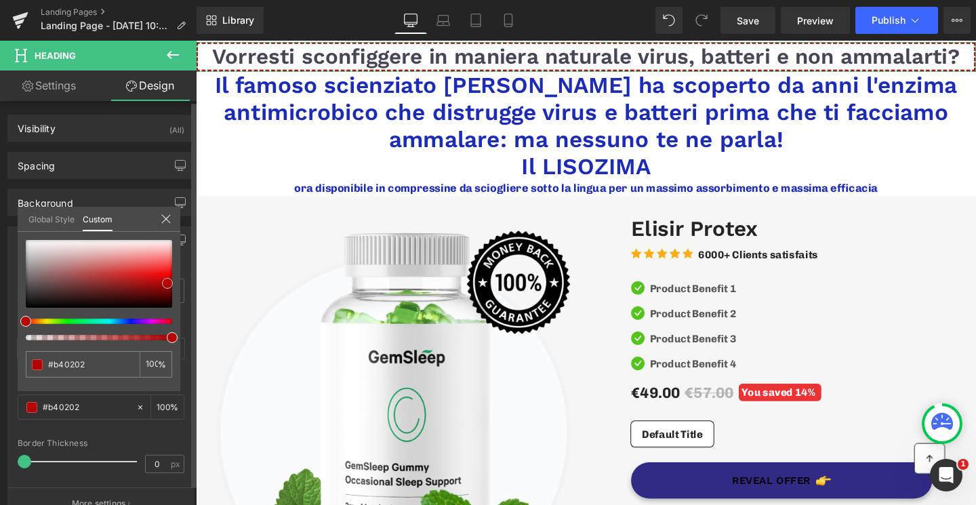
type input "#b90202"
type input "#bd0303"
type input "#c70404"
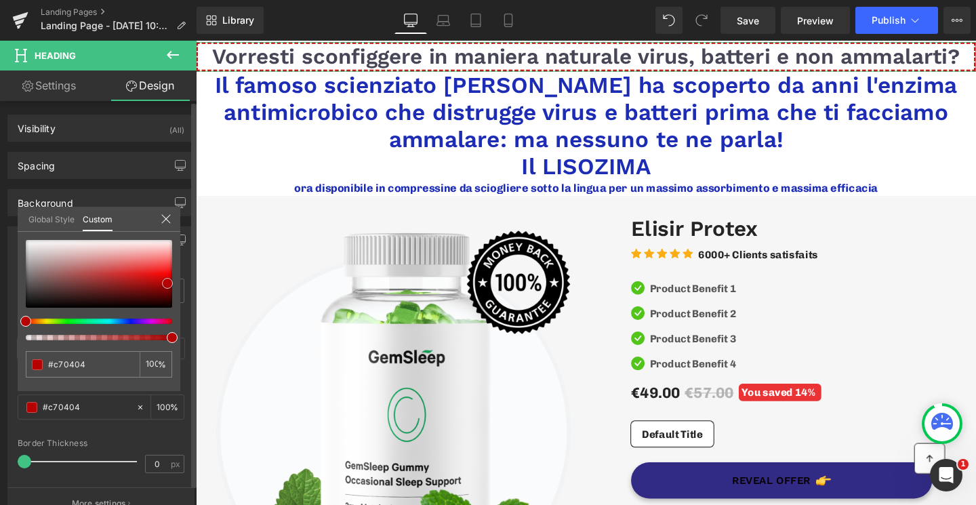
type input "#c50606"
type input "#ca0606"
type input "#cb0505"
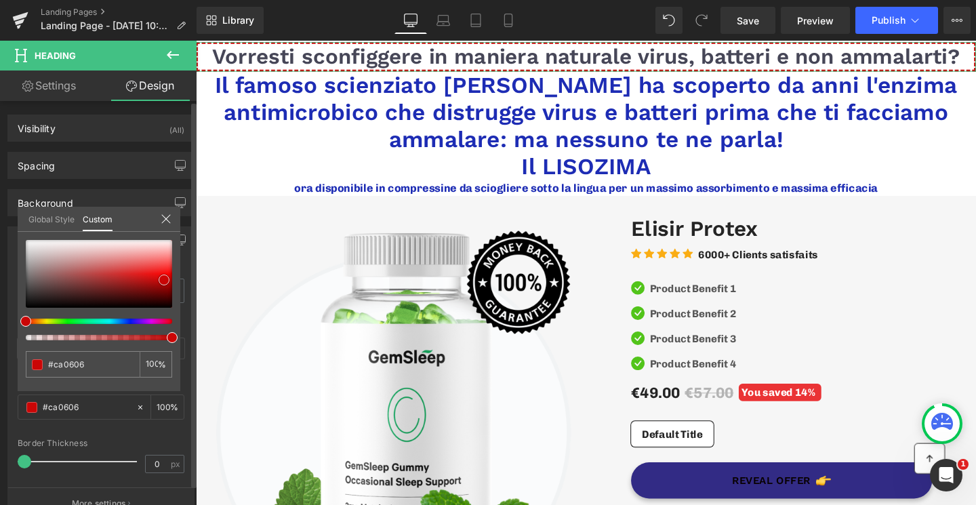
type input "#cb0505"
drag, startPoint x: 136, startPoint y: 279, endPoint x: 167, endPoint y: 279, distance: 31.9
click at [167, 279] on span at bounding box center [165, 280] width 11 height 11
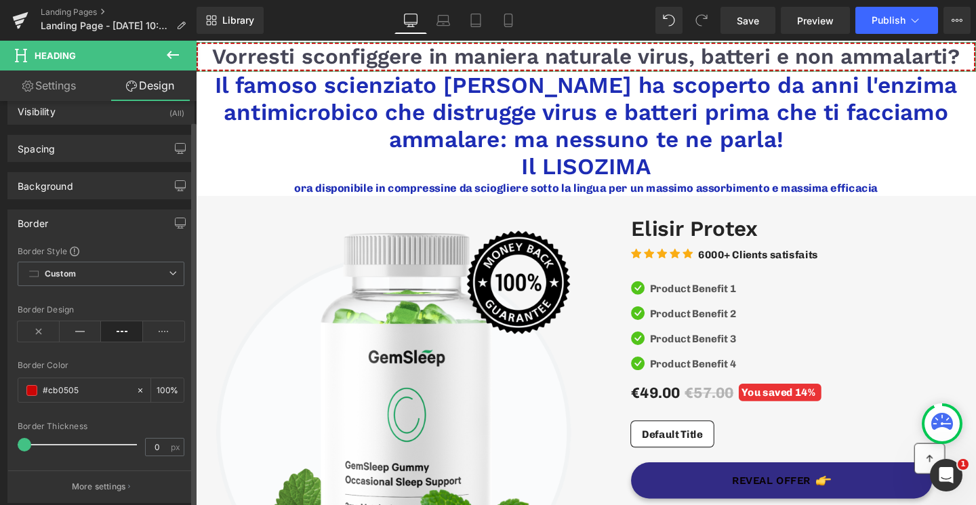
scroll to position [18, 0]
type input "4"
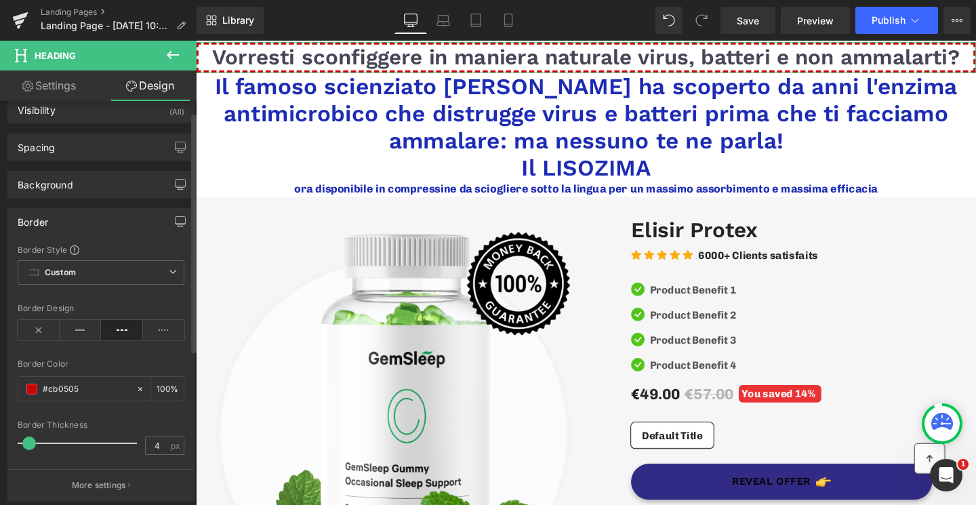
click at [31, 441] on span at bounding box center [29, 444] width 14 height 14
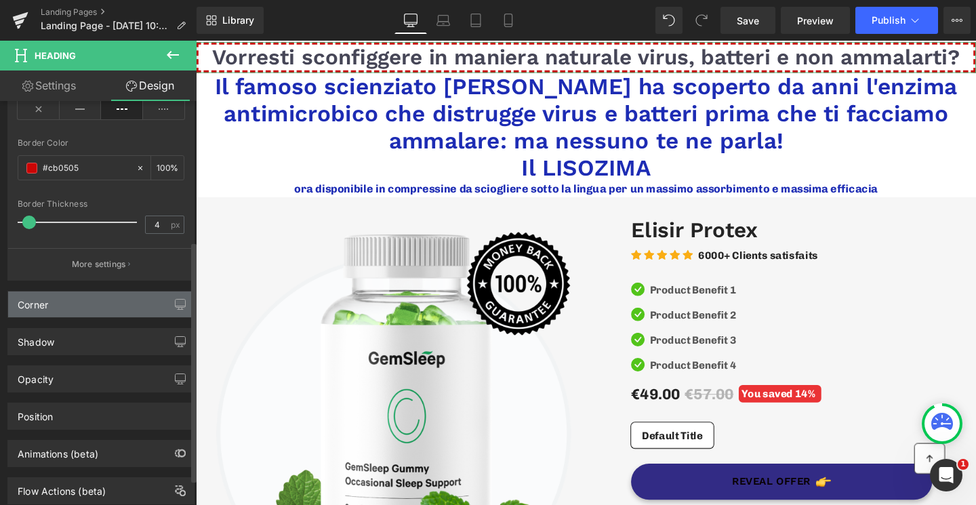
scroll to position [241, 0]
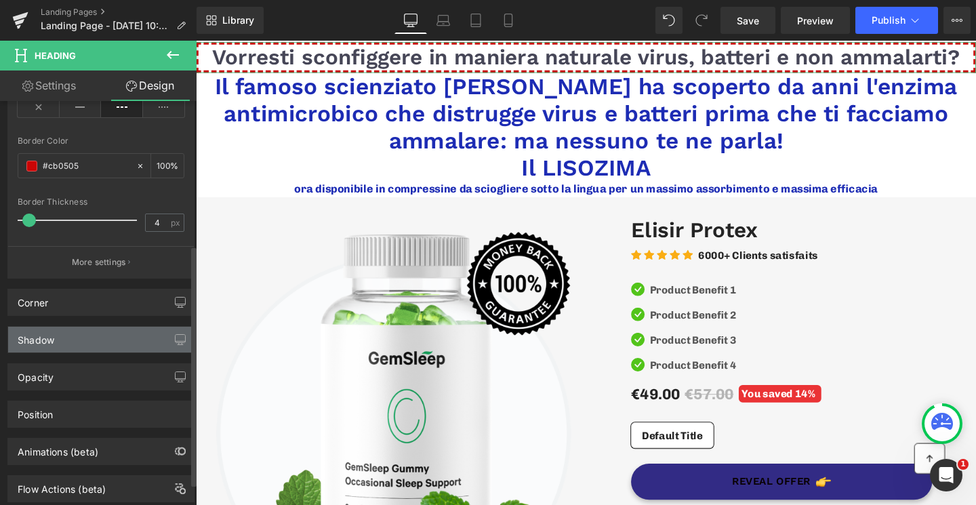
click at [68, 331] on div "Shadow" at bounding box center [101, 340] width 186 height 26
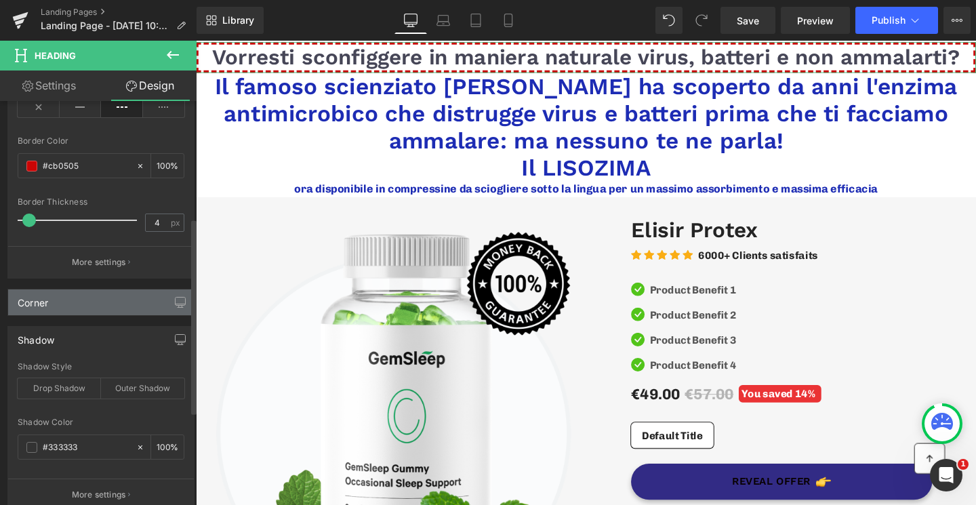
click at [66, 306] on div "Corner" at bounding box center [101, 303] width 186 height 26
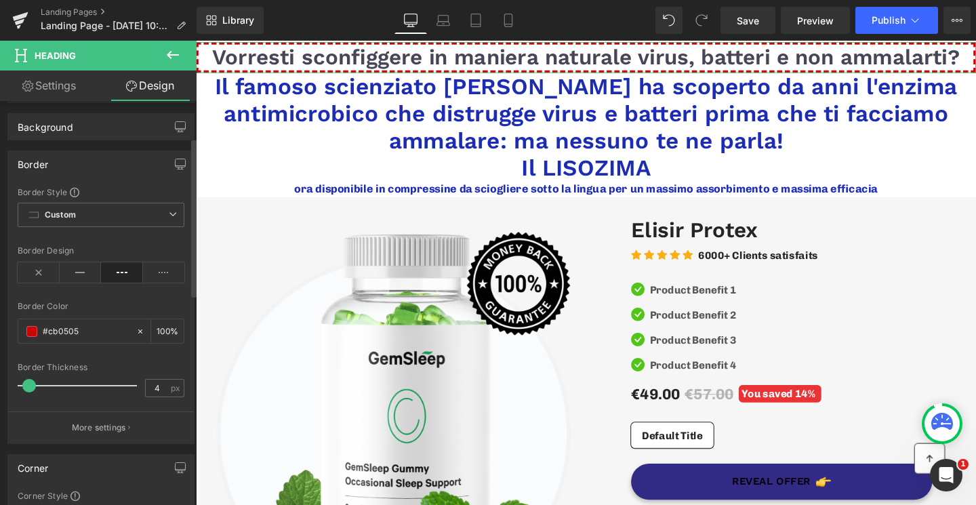
scroll to position [0, 0]
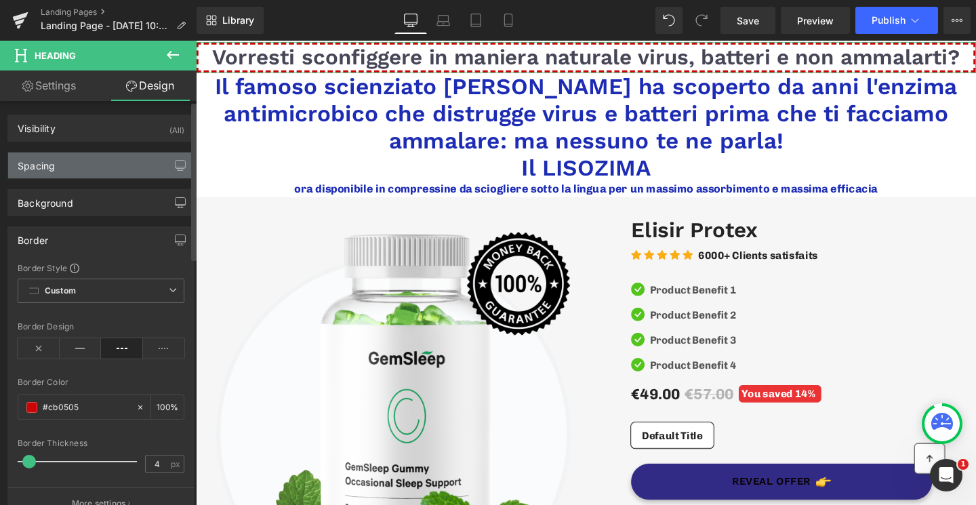
click at [73, 172] on div "Spacing" at bounding box center [101, 166] width 186 height 26
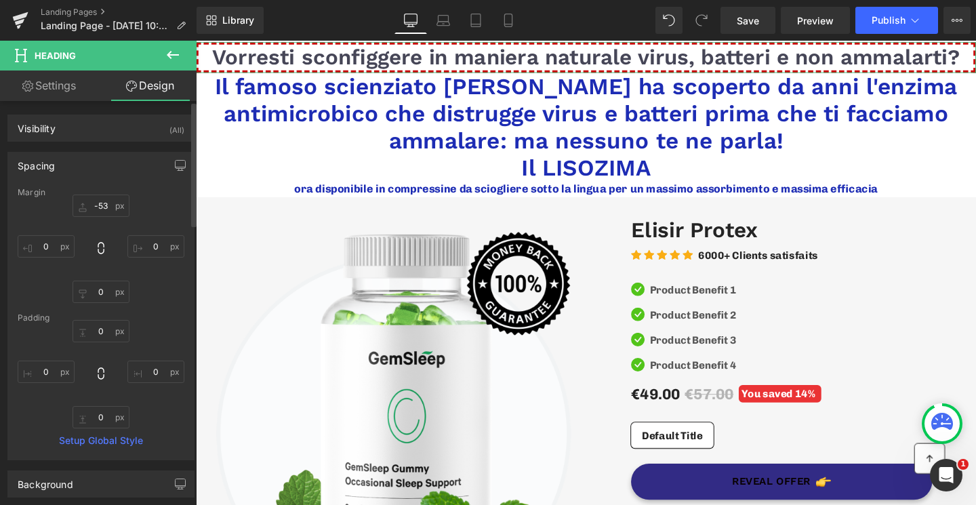
click at [73, 172] on div "Spacing" at bounding box center [101, 166] width 186 height 26
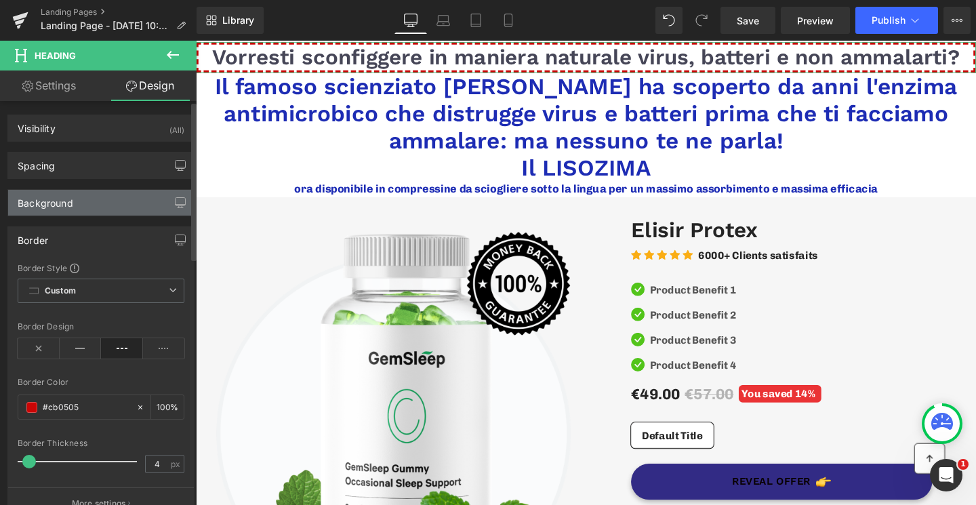
click at [65, 214] on div "Background" at bounding box center [101, 203] width 186 height 26
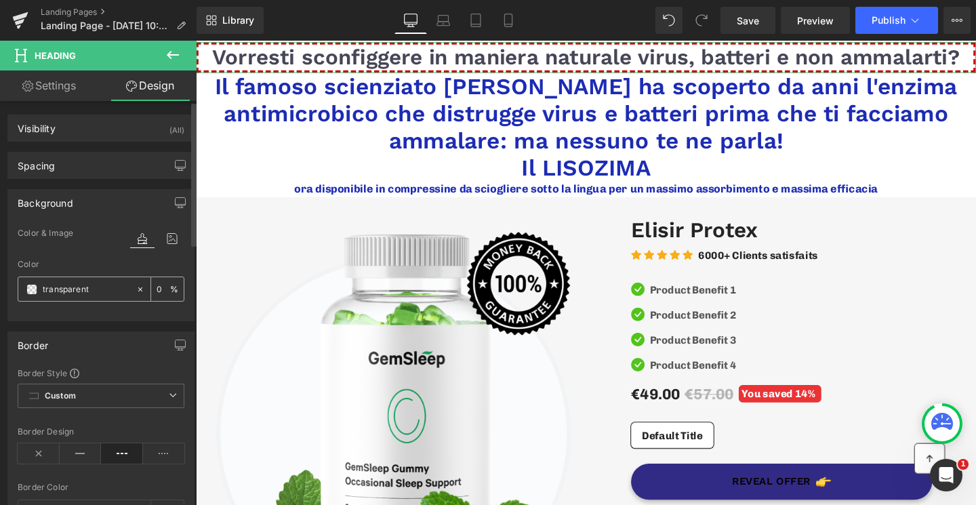
click at [31, 292] on span at bounding box center [31, 289] width 11 height 11
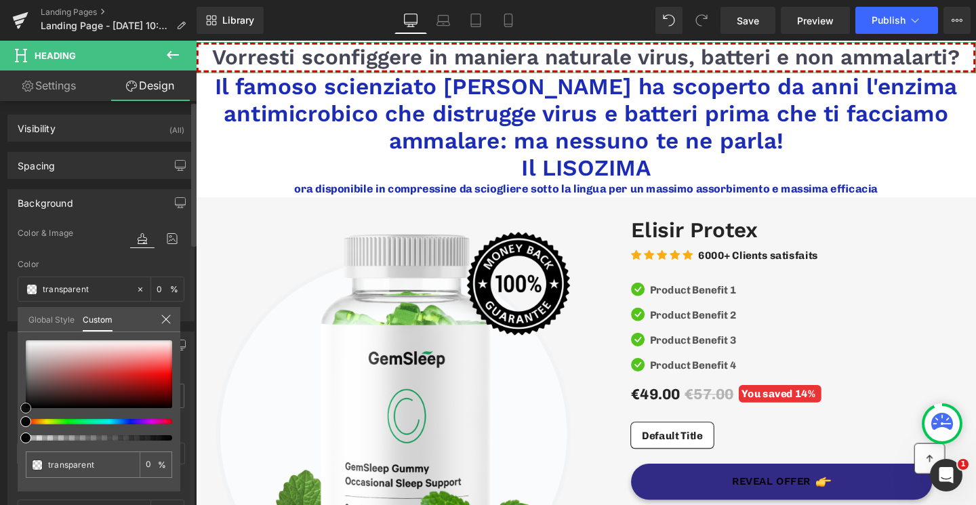
type input "#e17e7e"
type input "100"
type input "#e17e7e"
type input "100"
click at [119, 361] on div at bounding box center [99, 374] width 146 height 68
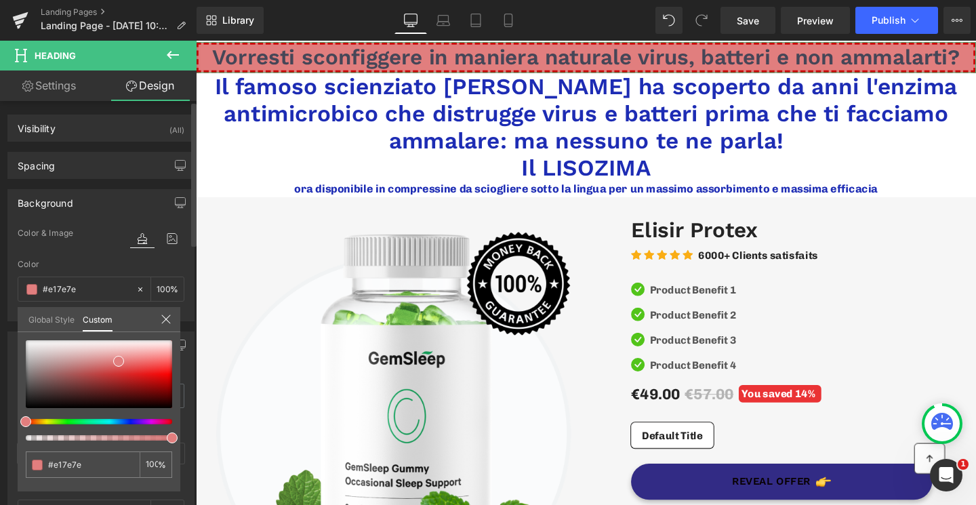
type input "#e0927e"
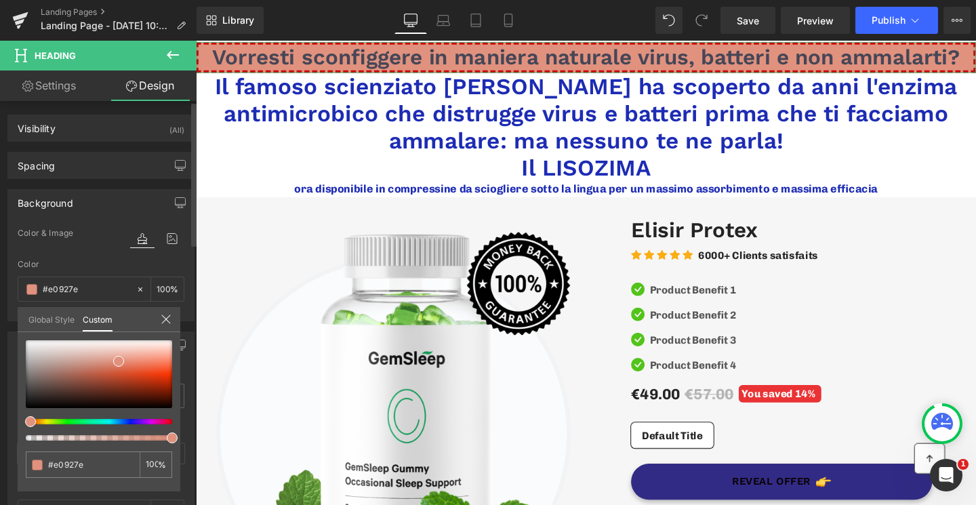
type input "#e08f7f"
type input "#e0937f"
type input "#e0947f"
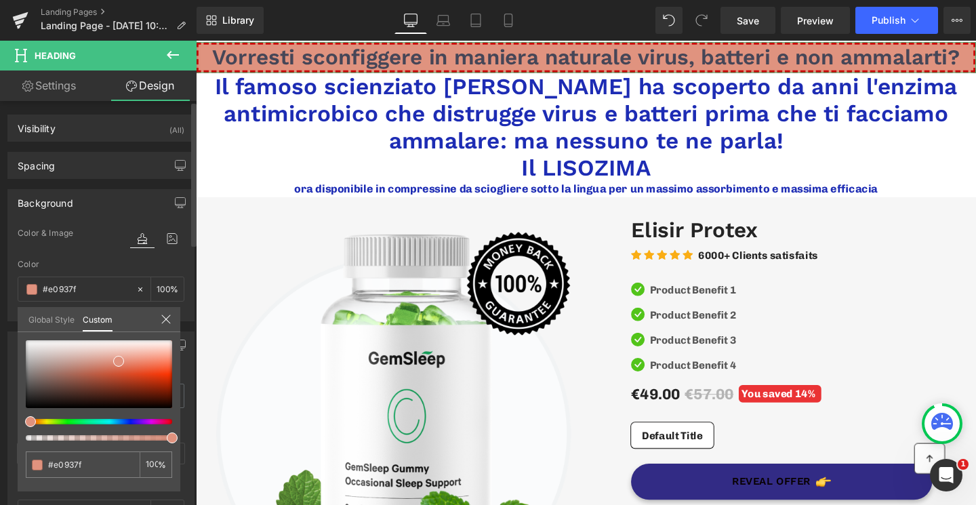
type input "#e0947f"
type input "#e09b7f"
type input "#e09f7f"
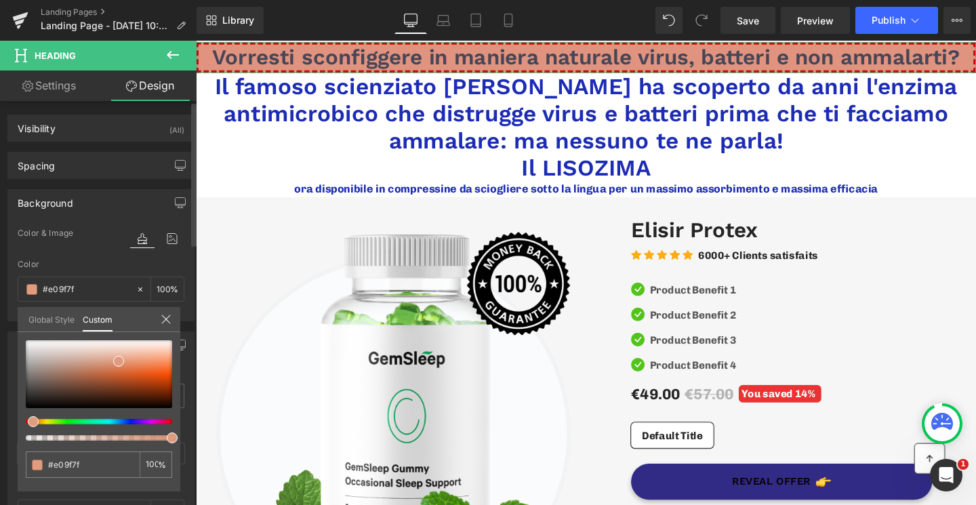
type input "#e0a37f"
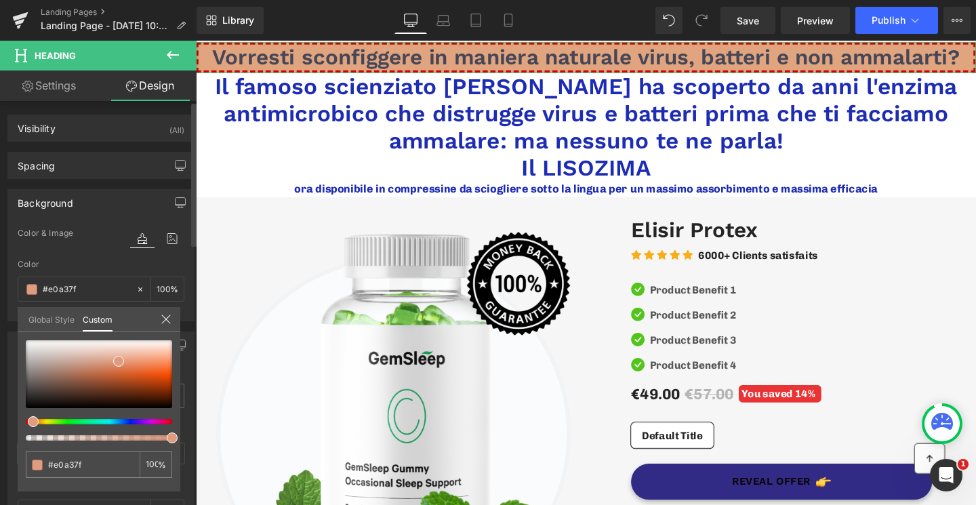
type input "#e0a47f"
type input "#e0ab7f"
type input "#e0ac7f"
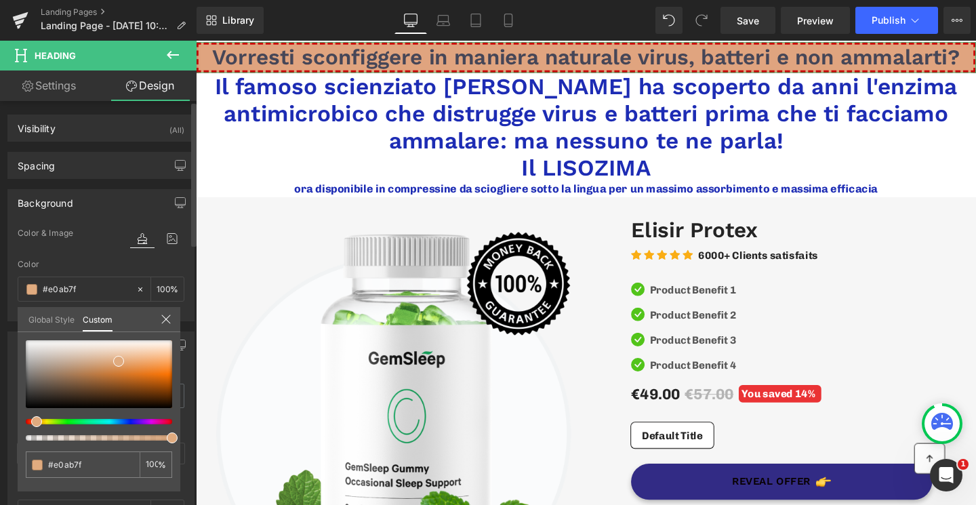
type input "#e0ac7f"
type input "#e0af7f"
type input "#e0b37f"
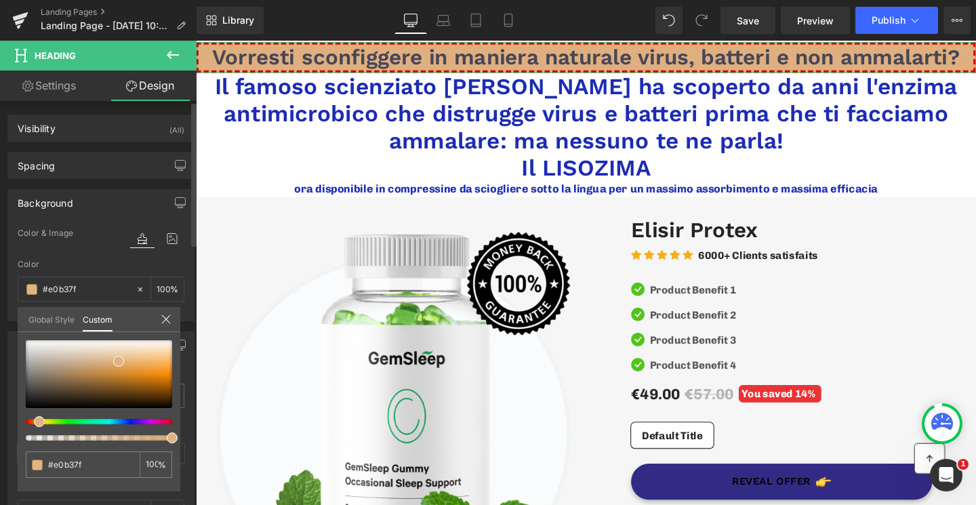
type input "#e0b47f"
type input "#e0b77f"
type input "#e0bb7f"
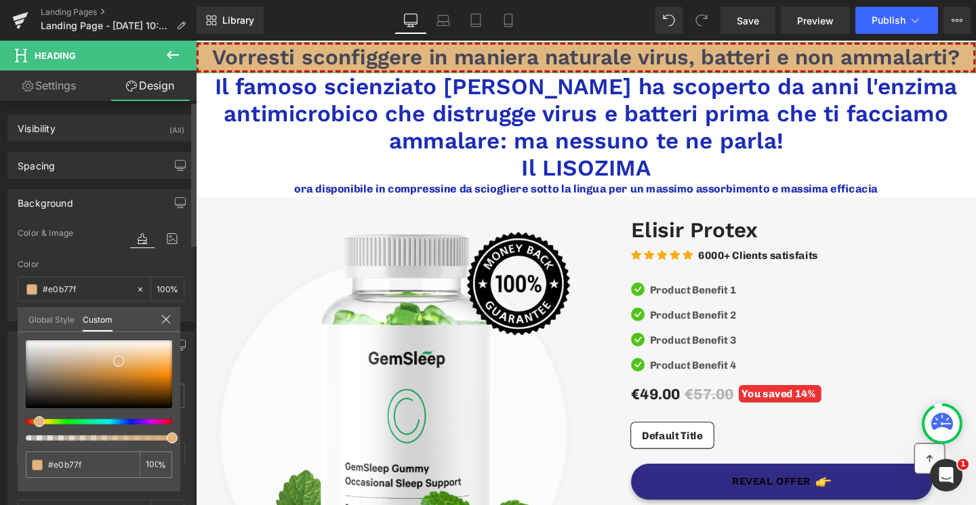
type input "#e0bb7f"
type input "#e0bc7f"
type input "#e0c07f"
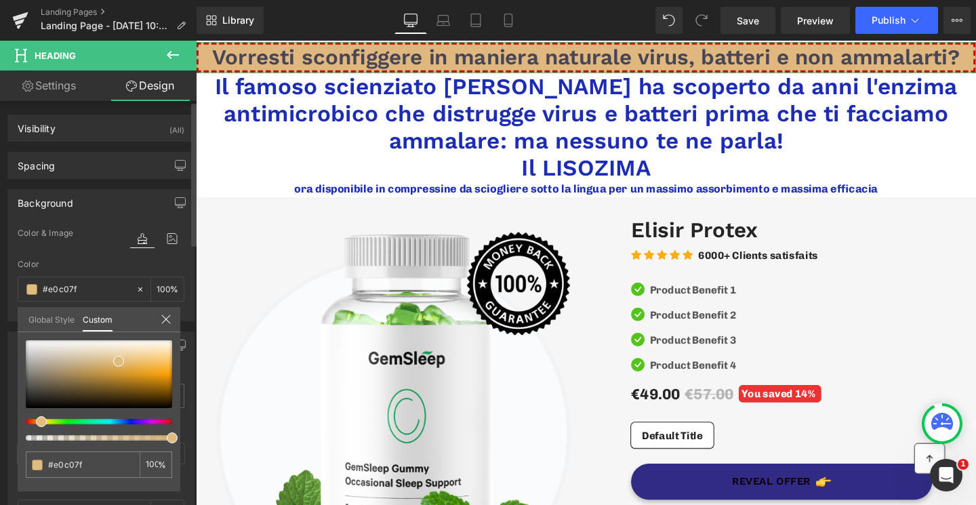
type input "#e0c37f"
type input "#e0c47f"
type input "#e0c87f"
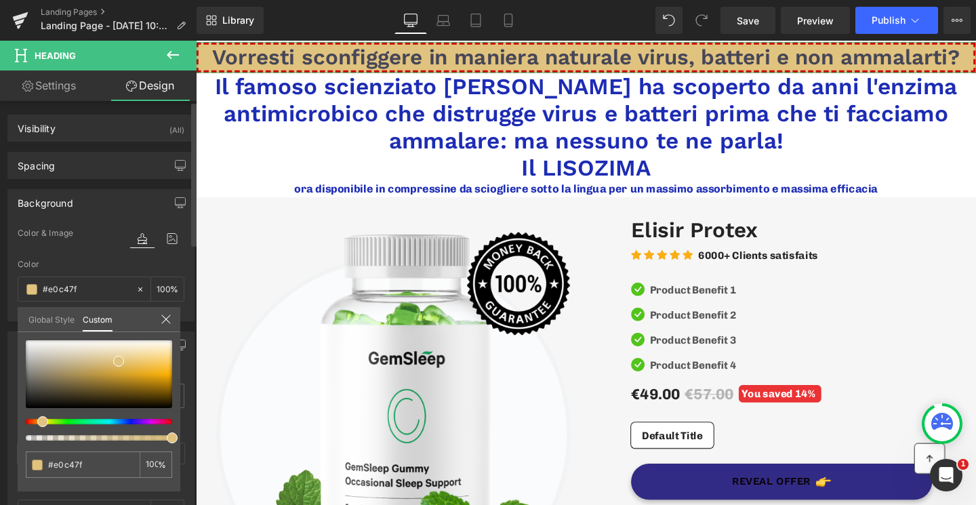
type input "#e0c87f"
type input "#e0cb7f"
type input "#e0cc7f"
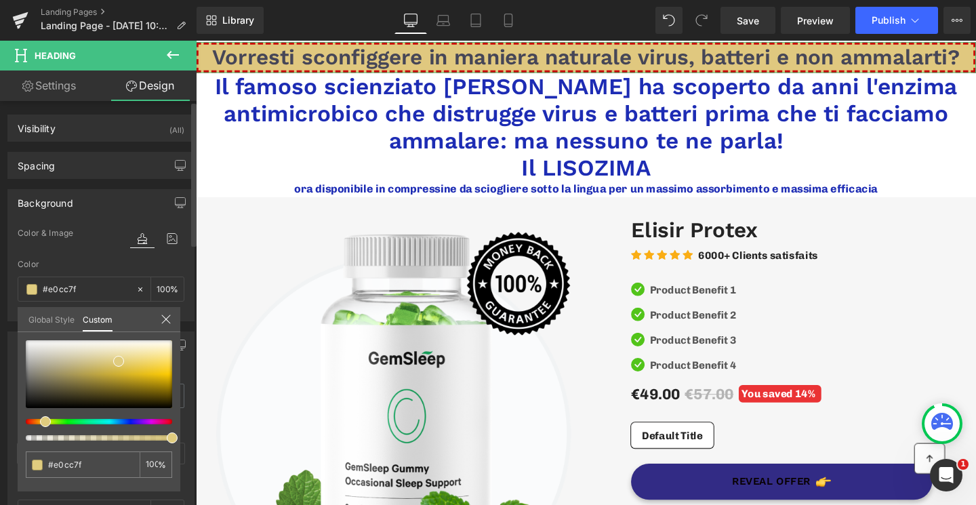
type input "#e0d07f"
type input "#e0d37f"
type input "#e0d47f"
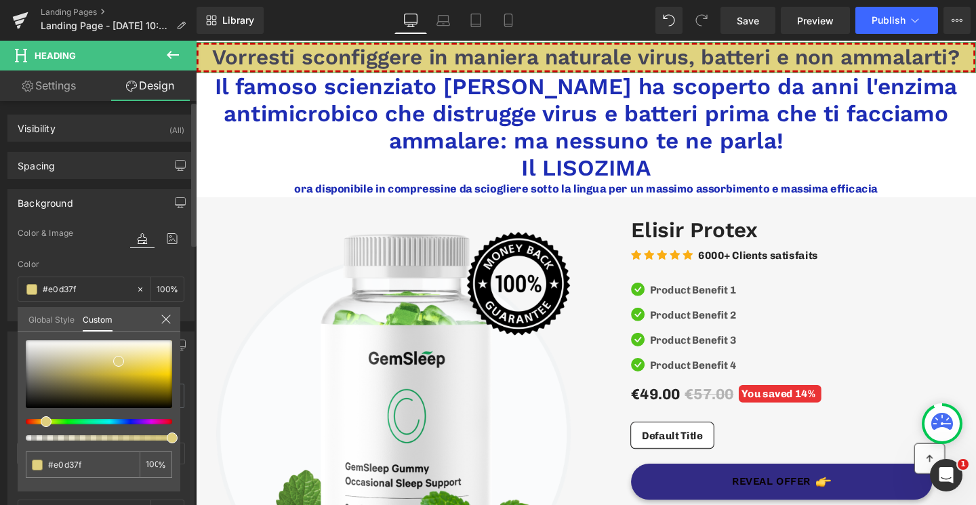
type input "#e0d47f"
type input "#e0db7f"
type input "#e0dc7f"
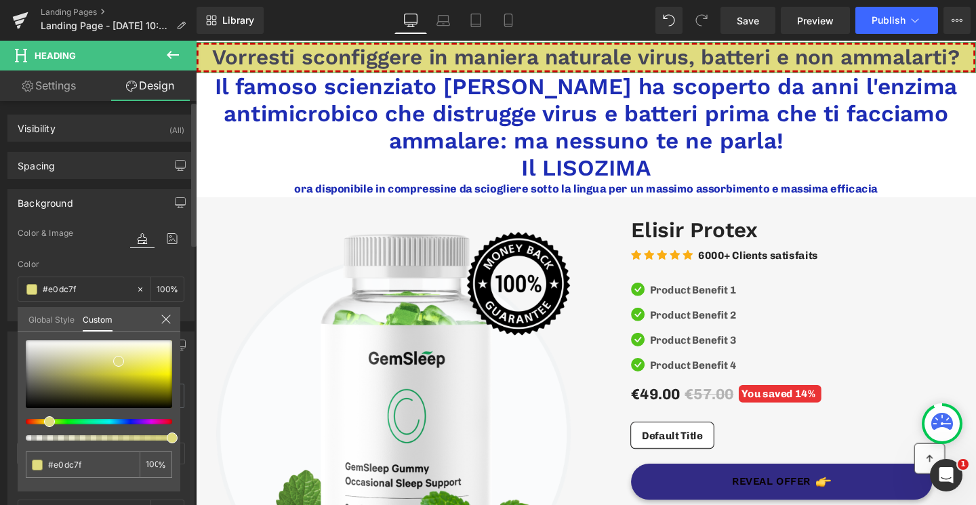
type input "#e0db7f"
type input "#e0d87f"
type input "#e0d47f"
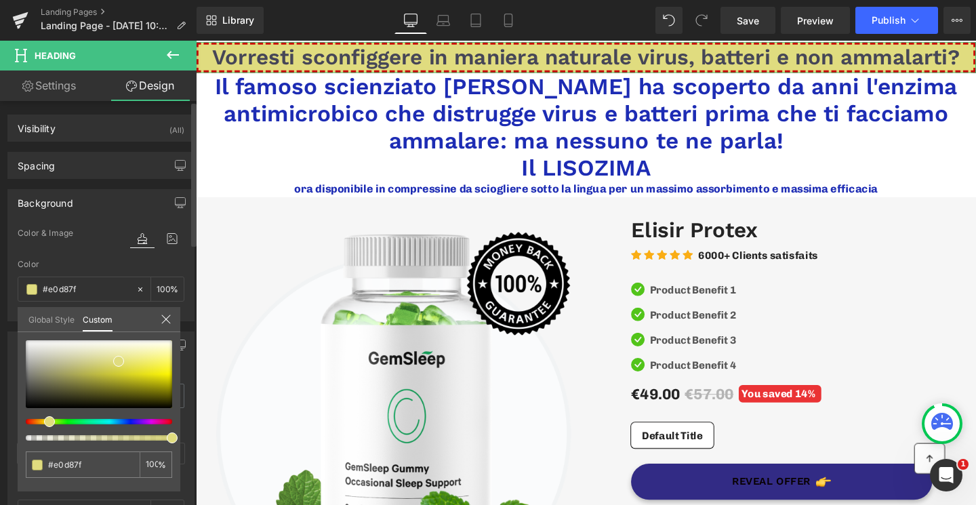
type input "#e0d47f"
type input "#e0d37f"
type input "#e0cc7f"
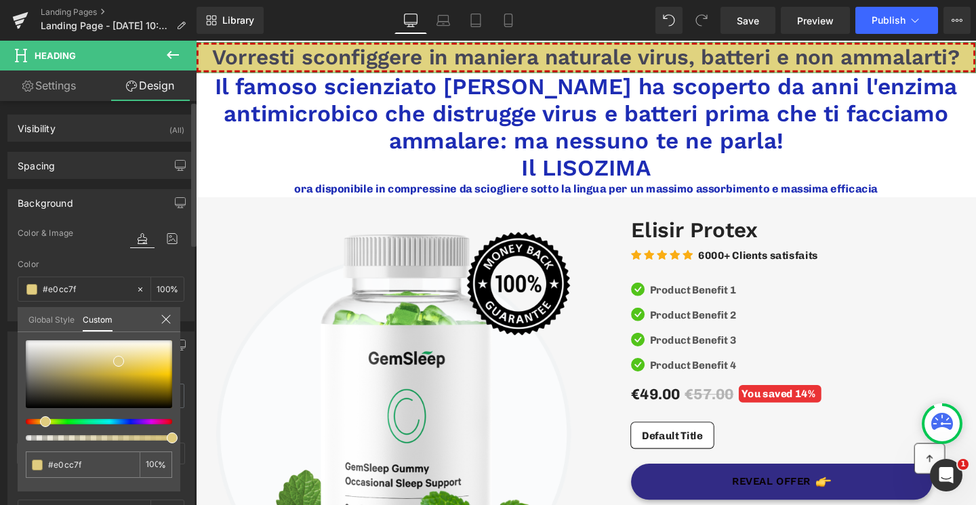
type input "#e0cb7f"
type input "#e0c87f"
type input "#e0c37f"
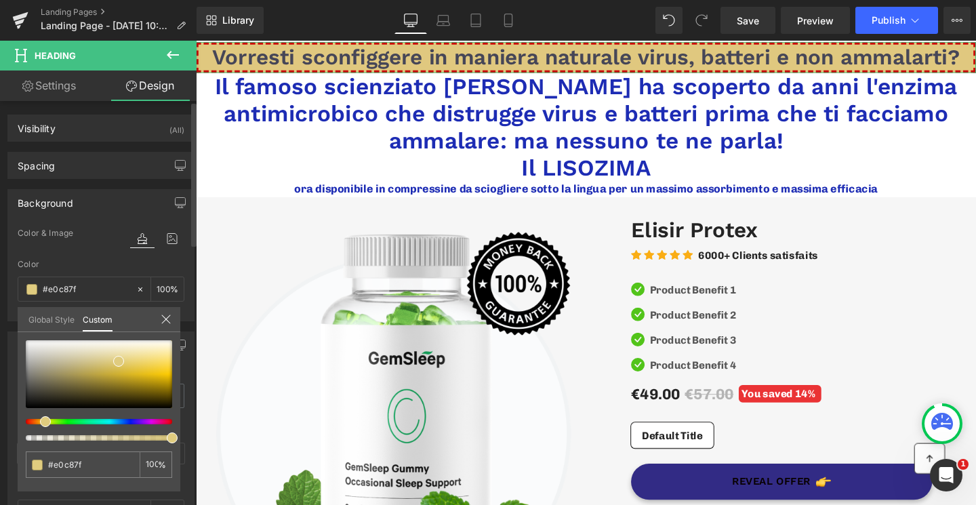
type input "#e0c37f"
type input "#e0c07f"
type input "#e0c37f"
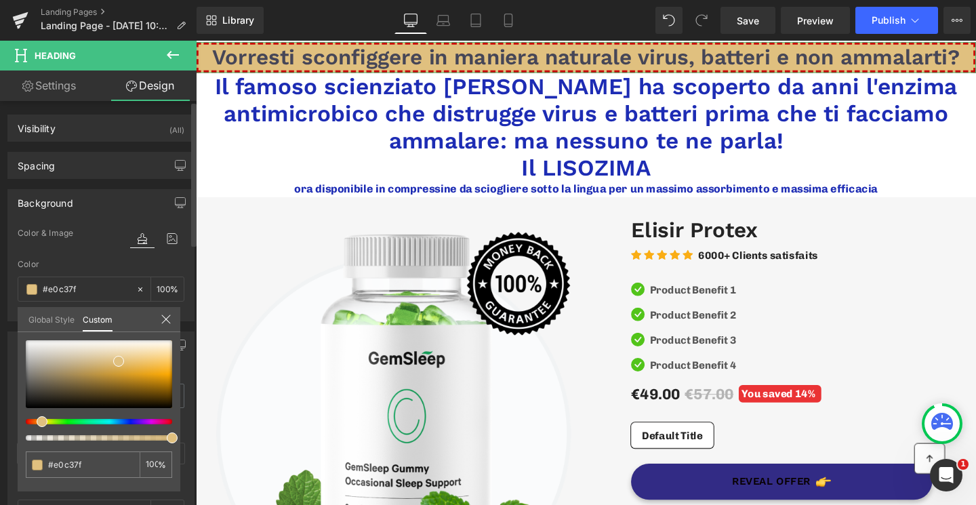
type input "#e0c47f"
type input "#e0c87f"
type input "#e0cb7f"
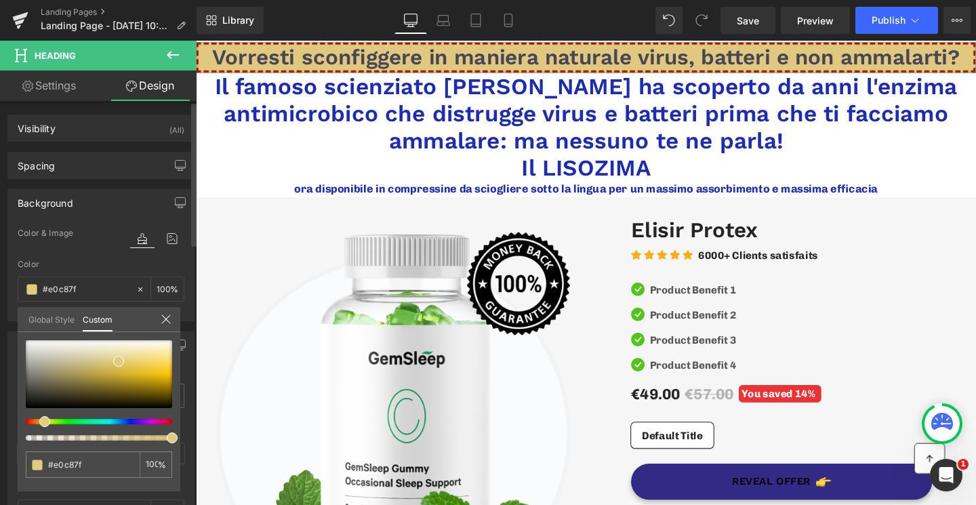
type input "#e0cb7f"
drag, startPoint x: 28, startPoint y: 420, endPoint x: 43, endPoint y: 424, distance: 14.6
click at [43, 424] on span at bounding box center [44, 421] width 11 height 11
type input "#e2cc7d"
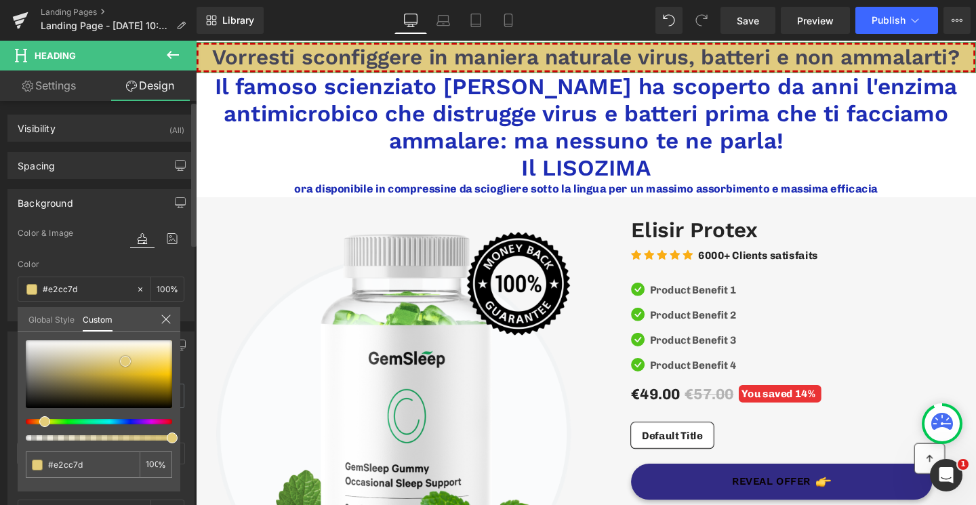
type input "#e4cd7a"
type input "#e6ce79"
type input "#e8cf77"
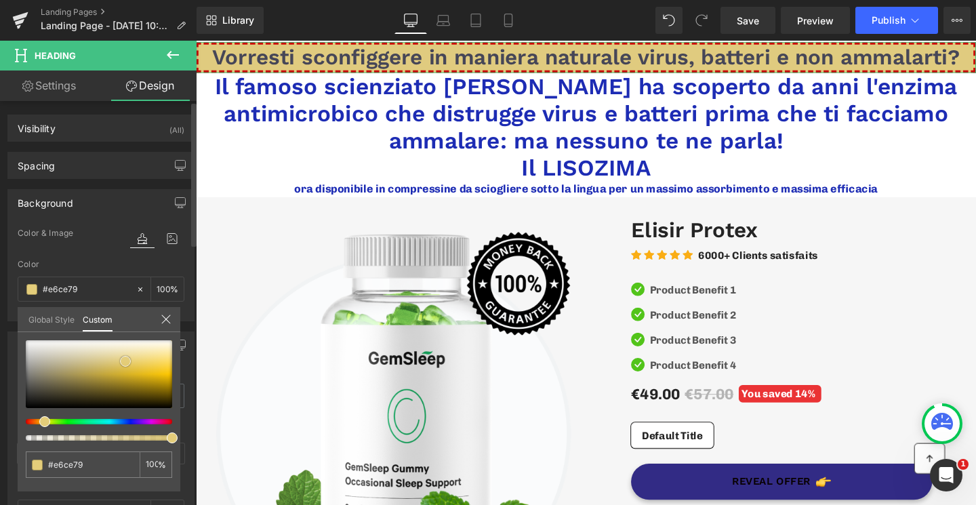
type input "#e8cf77"
type input "#e8d077"
type input "#eacc61"
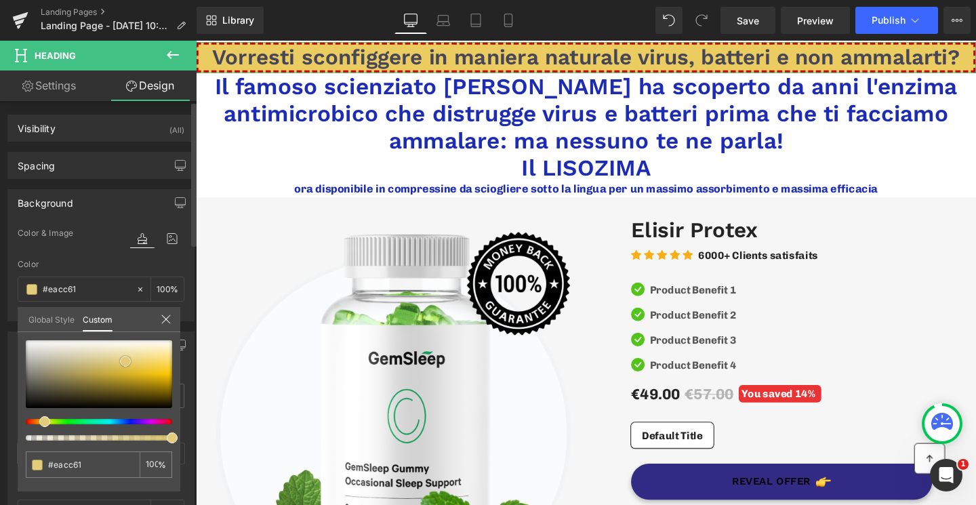
type input "#ebca50"
type input "#edc73f"
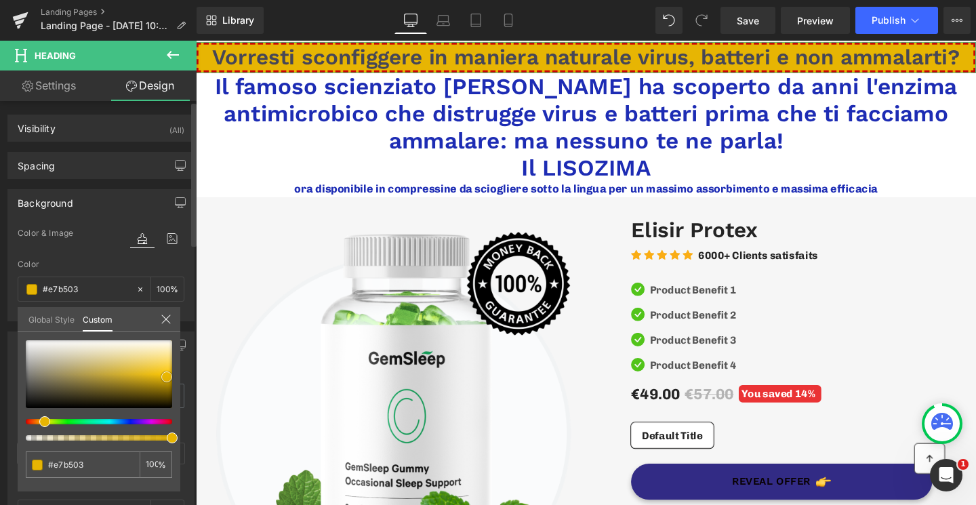
drag, startPoint x: 119, startPoint y: 363, endPoint x: 167, endPoint y: 380, distance: 50.2
click at [167, 380] on span at bounding box center [166, 377] width 11 height 11
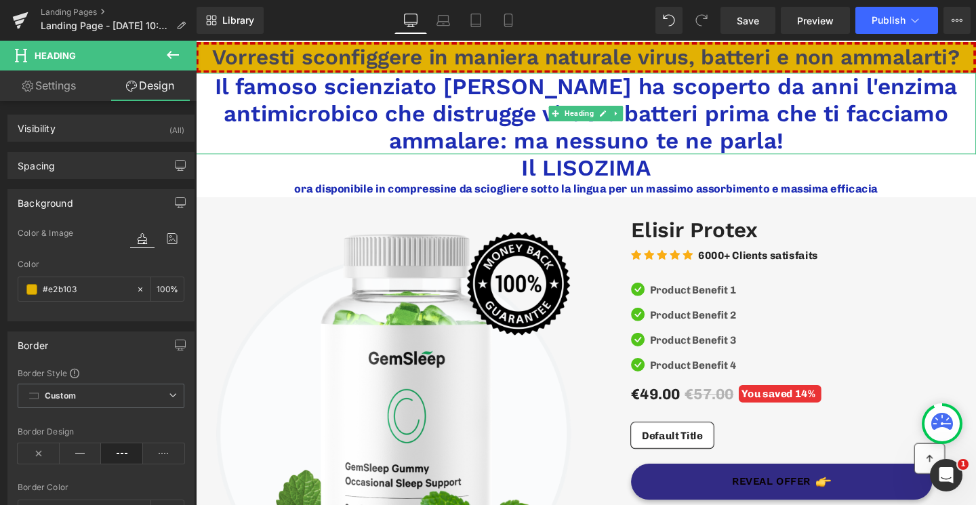
click at [448, 115] on h1 "Il famoso scienziato [PERSON_NAME] ha scoperto da anni l'enzima antimicrobico c…" at bounding box center [606, 117] width 821 height 85
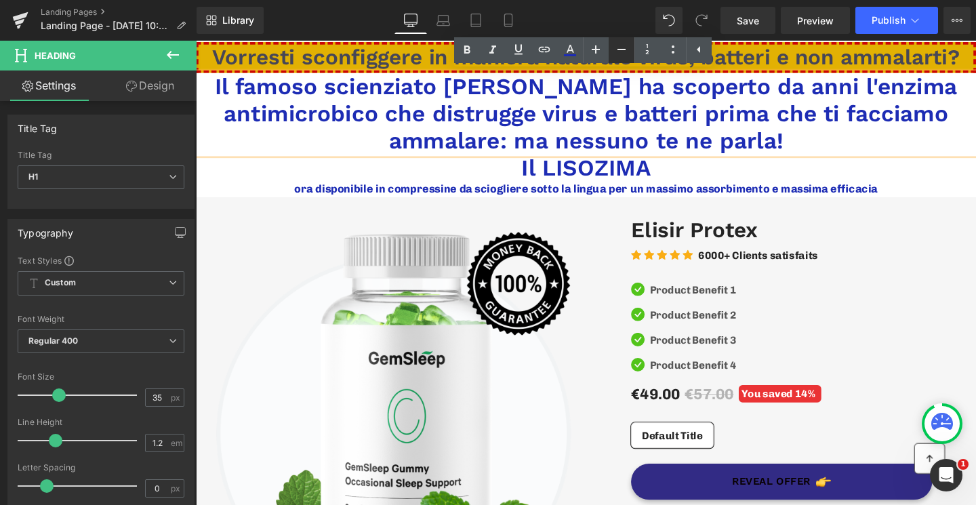
click at [615, 52] on icon at bounding box center [622, 49] width 16 height 16
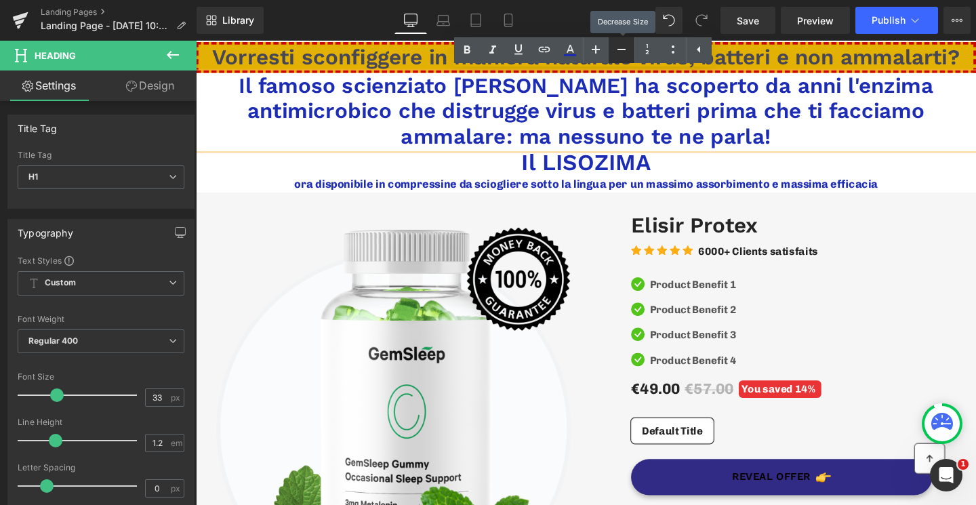
click at [615, 52] on icon at bounding box center [622, 49] width 16 height 16
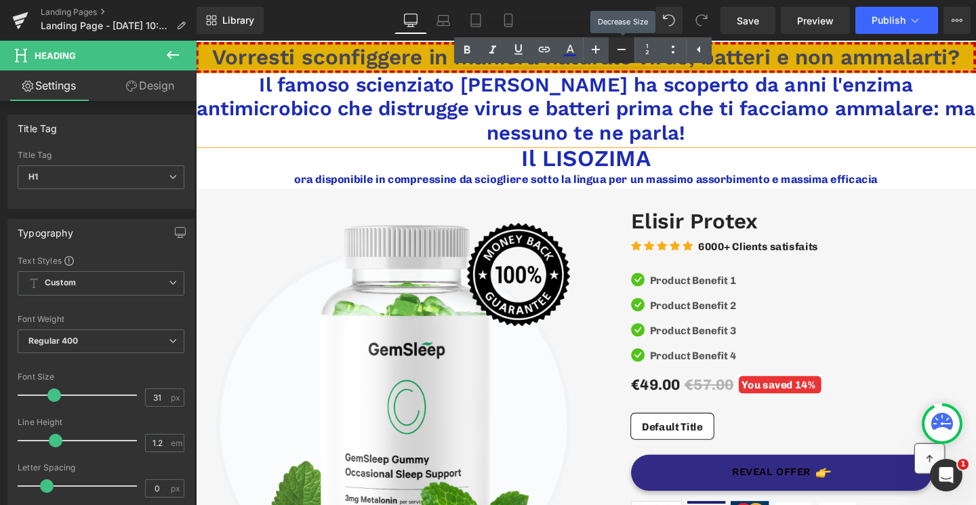
click at [615, 52] on icon at bounding box center [622, 49] width 16 height 16
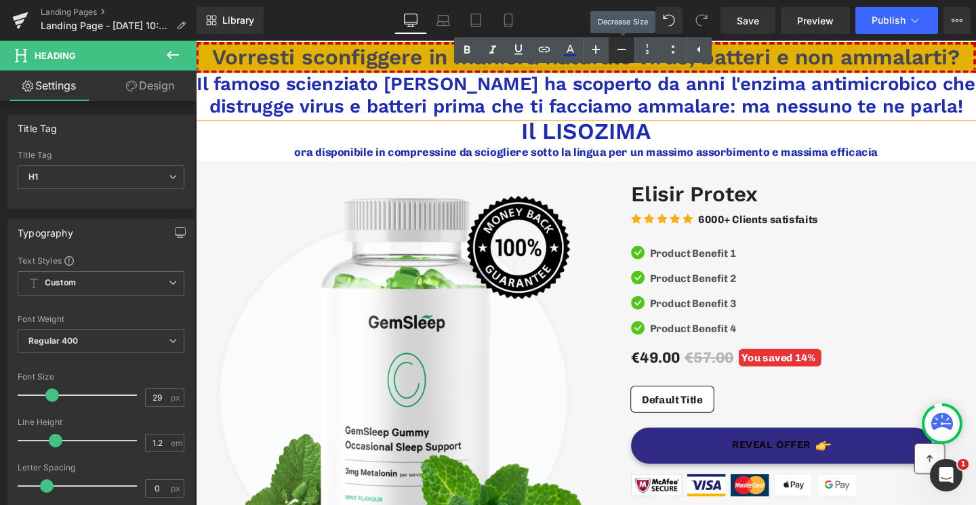
click at [615, 52] on icon at bounding box center [622, 49] width 16 height 16
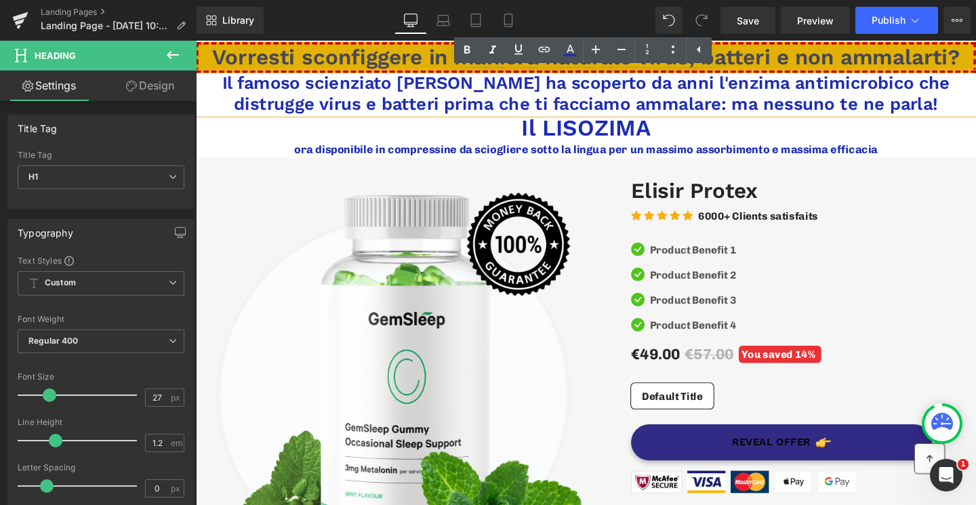
click at [414, 92] on h1 "Il famoso scienziato [PERSON_NAME] ha scoperto da anni l'enzima antimicrobico c…" at bounding box center [606, 97] width 821 height 44
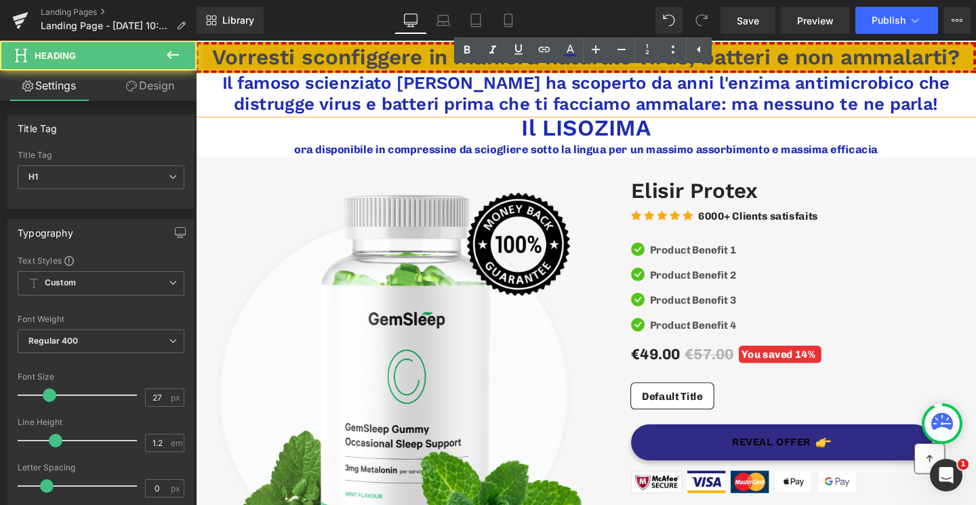
click at [417, 104] on h1 "Il famoso scienziato [PERSON_NAME] ha scoperto da anni l'enzima antimicrobico c…" at bounding box center [606, 97] width 821 height 44
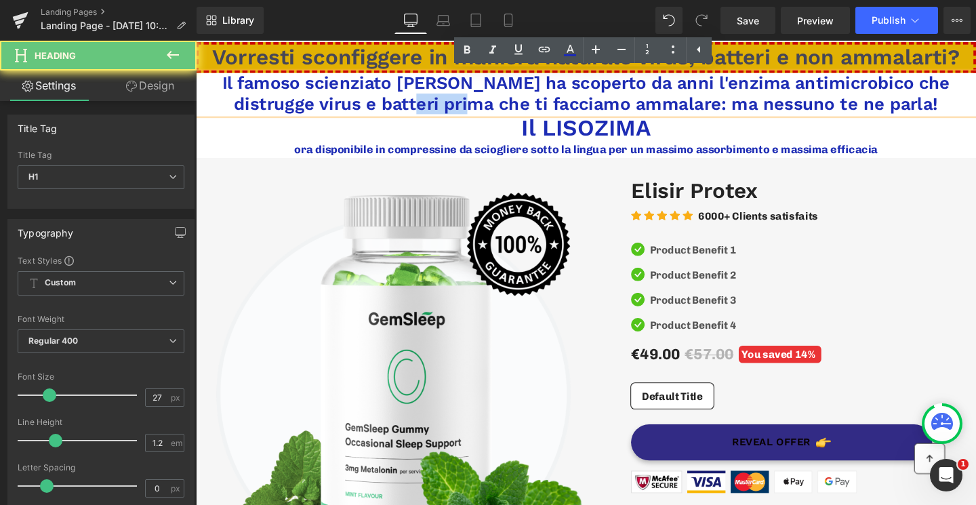
click at [417, 104] on h1 "Il famoso scienziato [PERSON_NAME] ha scoperto da anni l'enzima antimicrobico c…" at bounding box center [606, 97] width 821 height 44
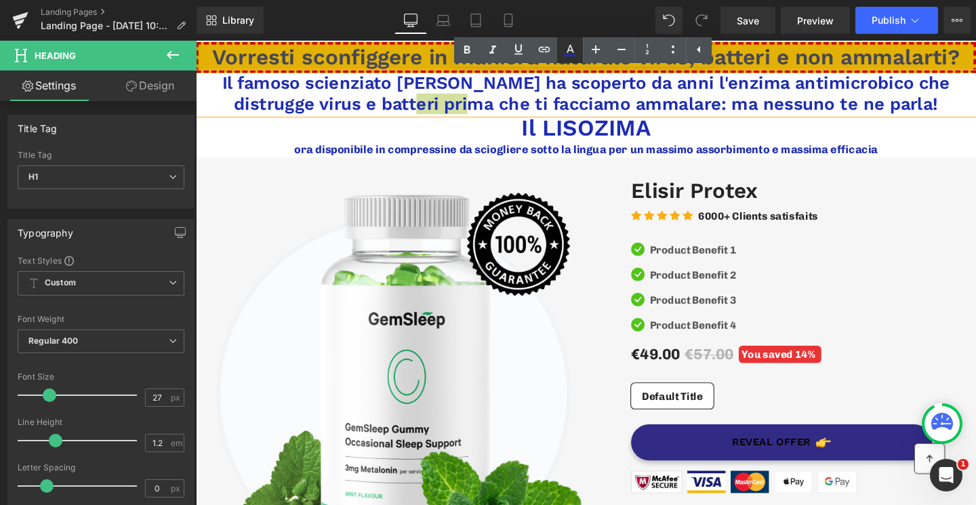
click at [571, 55] on icon at bounding box center [570, 55] width 12 height 2
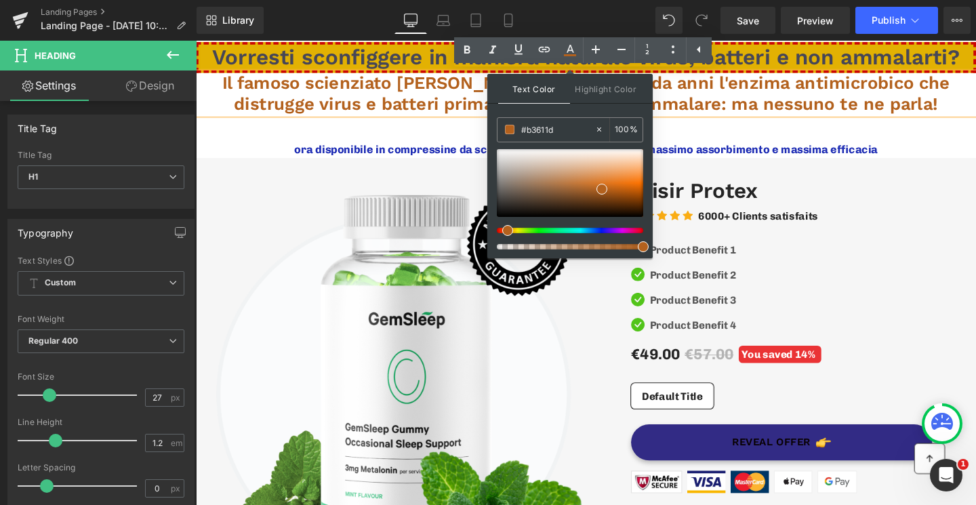
drag, startPoint x: 589, startPoint y: 231, endPoint x: 500, endPoint y: 234, distance: 88.9
click at [500, 234] on div at bounding box center [570, 199] width 146 height 100
drag, startPoint x: 604, startPoint y: 189, endPoint x: 637, endPoint y: 188, distance: 32.6
click at [637, 188] on span at bounding box center [634, 189] width 11 height 11
click at [368, 155] on div "ora disponibile in compressine da sciogliere sotto la lingua per un massimo ass…" at bounding box center [606, 155] width 821 height 18
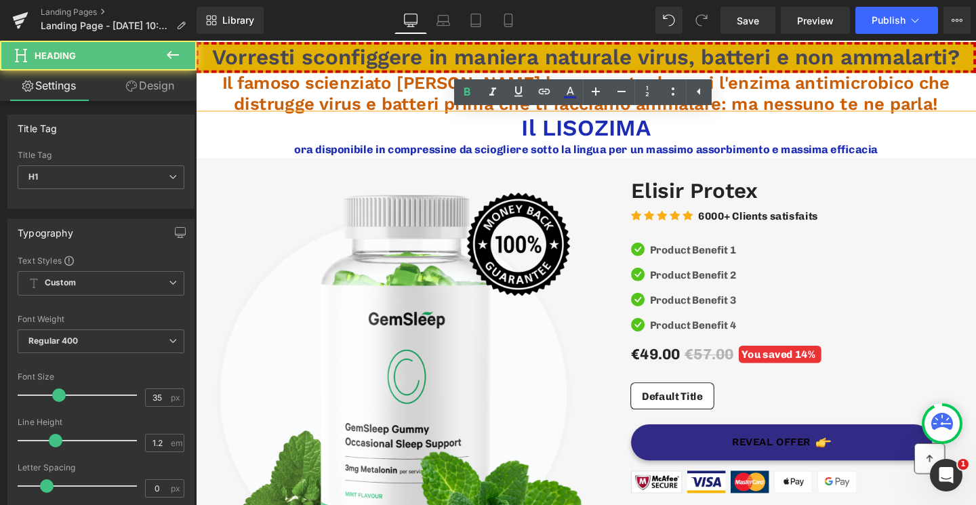
click at [294, 122] on h1 "Il LISOZIMA" at bounding box center [606, 132] width 821 height 28
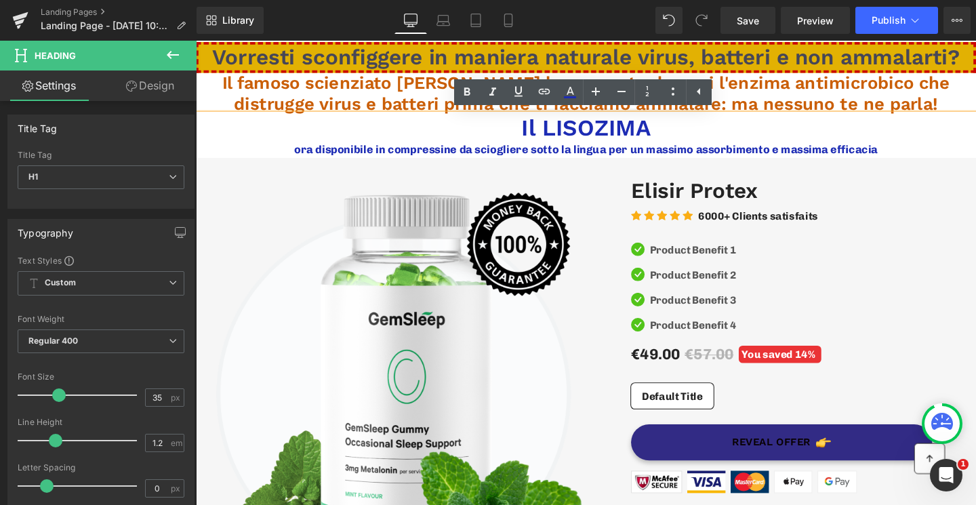
click at [261, 133] on h1 "Il LISOZIMA" at bounding box center [606, 132] width 821 height 28
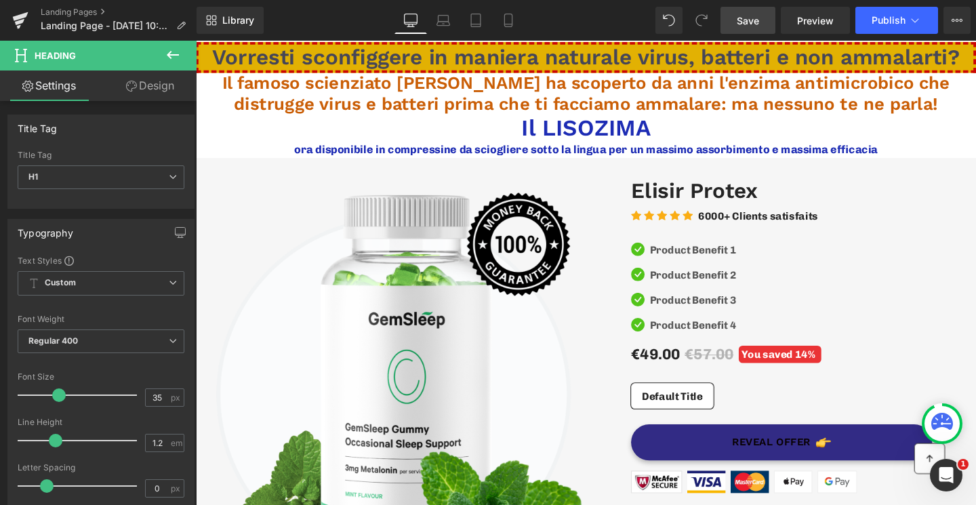
click at [753, 26] on span "Save" at bounding box center [748, 21] width 22 height 14
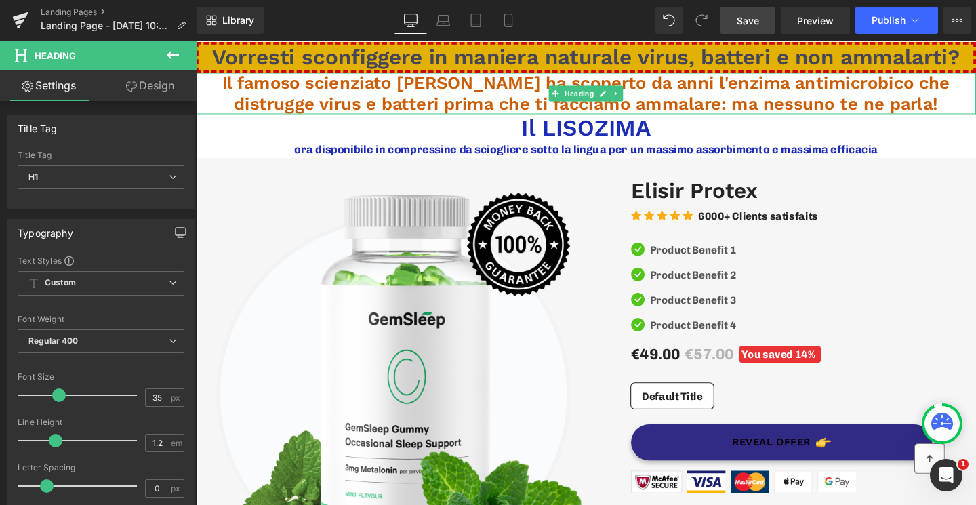
click at [609, 81] on span "Il famoso scienziato [PERSON_NAME] ha scoperto da anni l'enzima antimicrobico c…" at bounding box center [607, 96] width 766 height 43
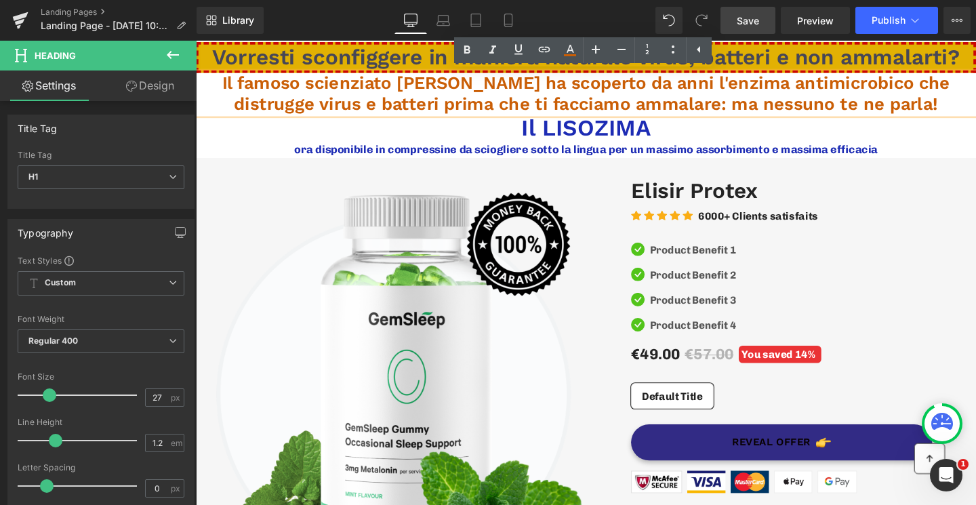
click at [658, 104] on span "Il famoso scienziato [PERSON_NAME] ha scoperto da anni l'enzima antimicrobico c…" at bounding box center [607, 96] width 766 height 43
drag, startPoint x: 765, startPoint y: 108, endPoint x: 976, endPoint y: 108, distance: 210.9
click at [976, 108] on span "Il famoso scienziato [PERSON_NAME] ha scoperto da anni l'enzima antimicrobico c…" at bounding box center [607, 96] width 766 height 43
click at [462, 54] on icon at bounding box center [467, 50] width 16 height 16
click at [471, 53] on icon at bounding box center [467, 50] width 16 height 16
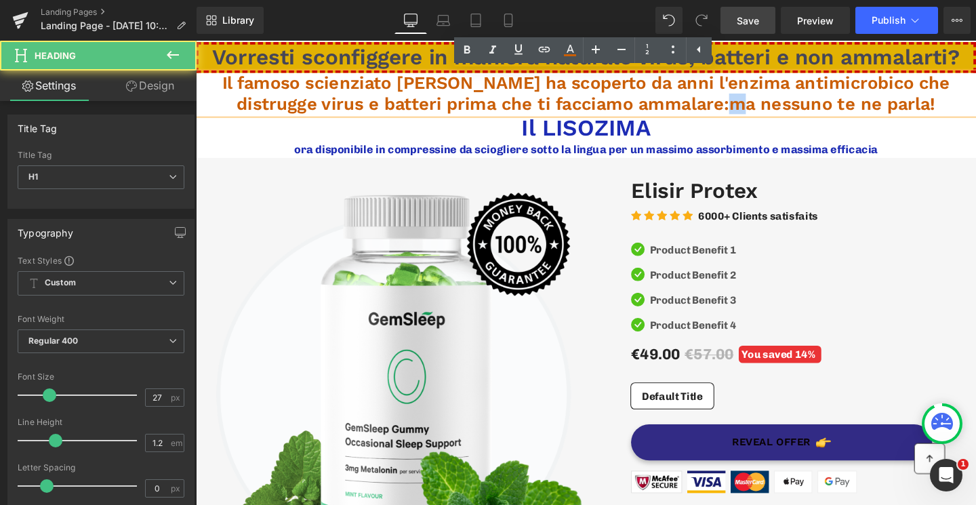
drag, startPoint x: 760, startPoint y: 106, endPoint x: 778, endPoint y: 106, distance: 18.3
click at [778, 106] on span "ma nessuno te ne parla!" at bounding box center [865, 107] width 217 height 22
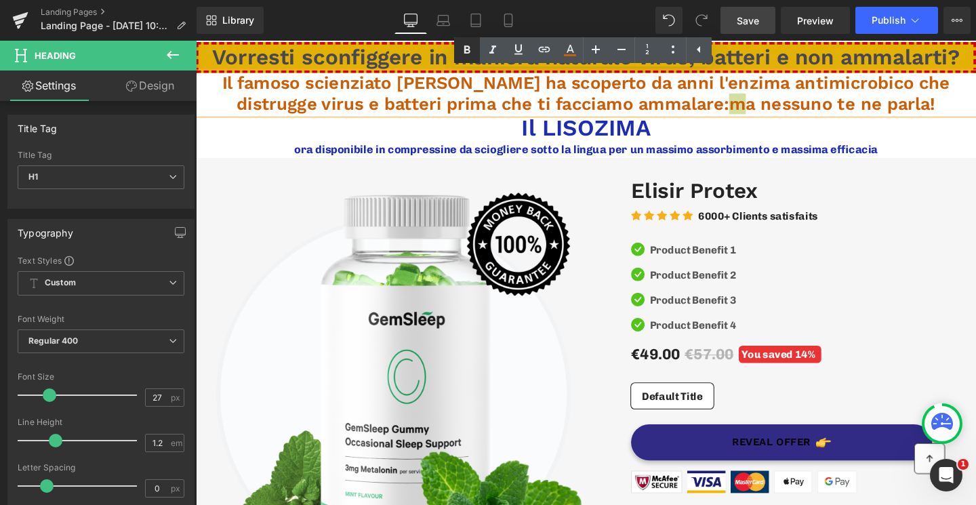
click at [473, 48] on icon at bounding box center [467, 50] width 16 height 16
drag, startPoint x: 762, startPoint y: 111, endPoint x: 983, endPoint y: 113, distance: 220.4
click at [976, 113] on h1 "Il famoso scienziato [PERSON_NAME] ha scoperto da anni l'enzima antimicrobico c…" at bounding box center [606, 97] width 821 height 44
click at [494, 52] on icon at bounding box center [493, 50] width 16 height 16
click at [492, 54] on icon at bounding box center [493, 50] width 16 height 16
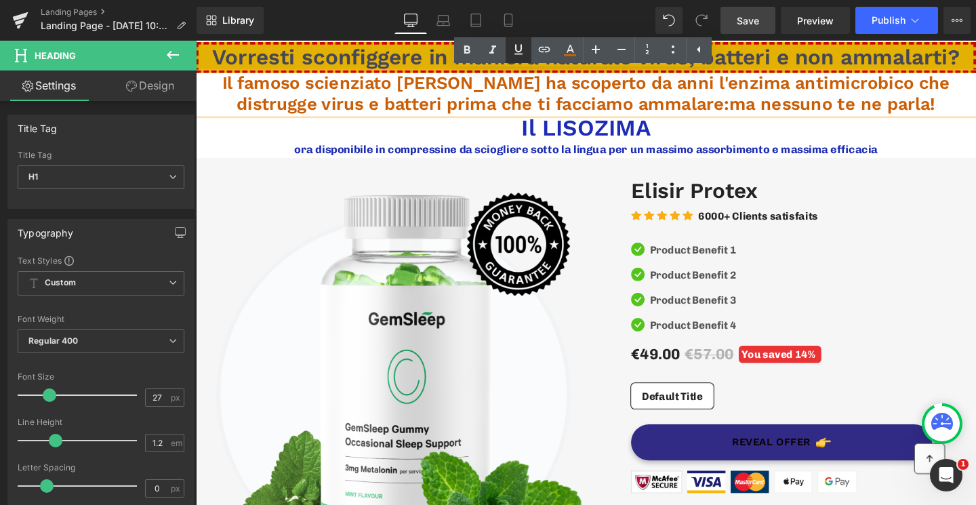
click at [521, 54] on icon at bounding box center [519, 50] width 8 height 10
click at [593, 56] on icon at bounding box center [596, 49] width 16 height 16
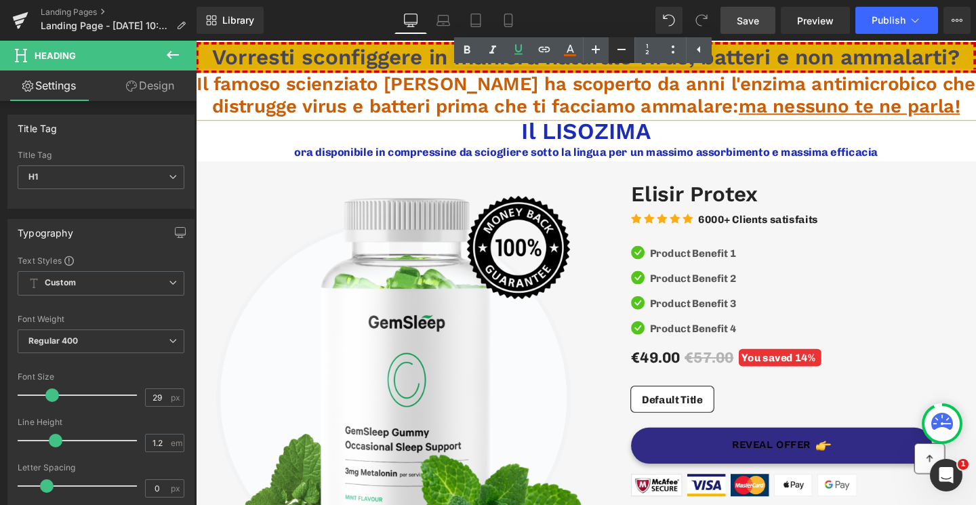
click at [616, 50] on icon at bounding box center [622, 49] width 16 height 16
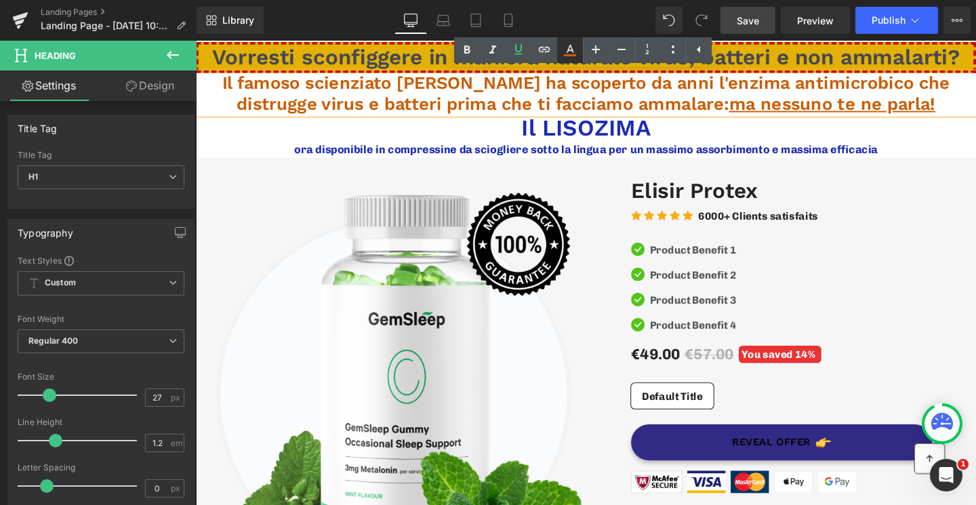
click at [569, 55] on icon at bounding box center [570, 55] width 12 height 2
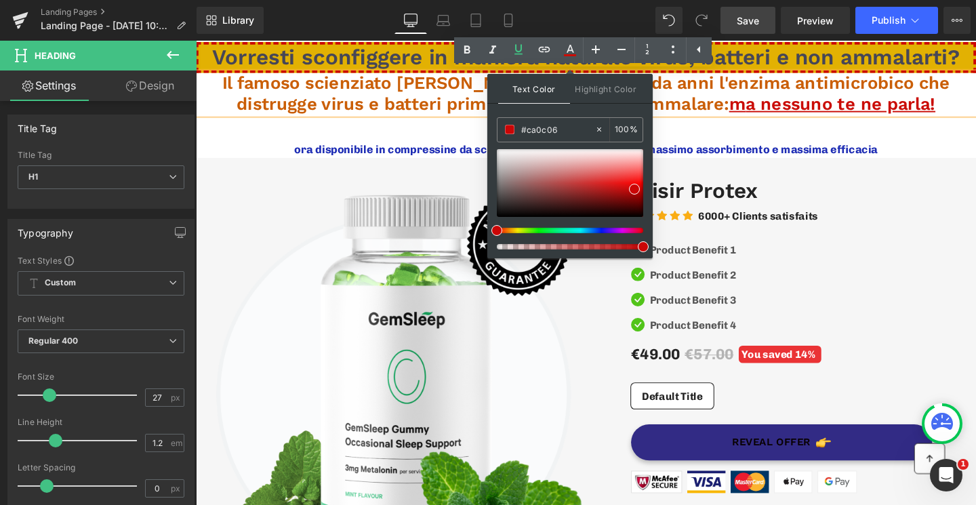
drag, startPoint x: 512, startPoint y: 229, endPoint x: 495, endPoint y: 231, distance: 17.1
click at [495, 231] on span at bounding box center [497, 230] width 11 height 11
click at [382, 104] on span "Il famoso scienziato [PERSON_NAME] ha scoperto da anni l'enzima antimicrobico c…" at bounding box center [607, 96] width 766 height 43
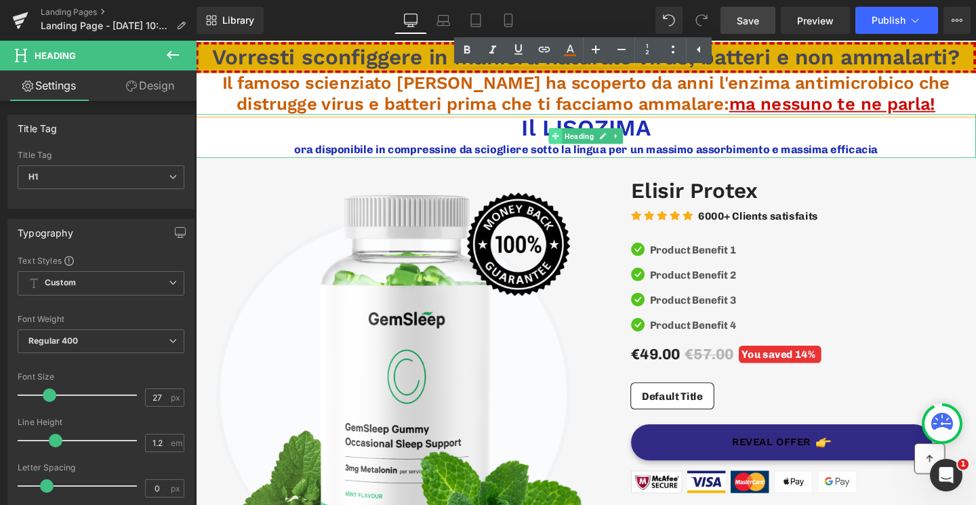
click at [568, 141] on span at bounding box center [574, 141] width 14 height 16
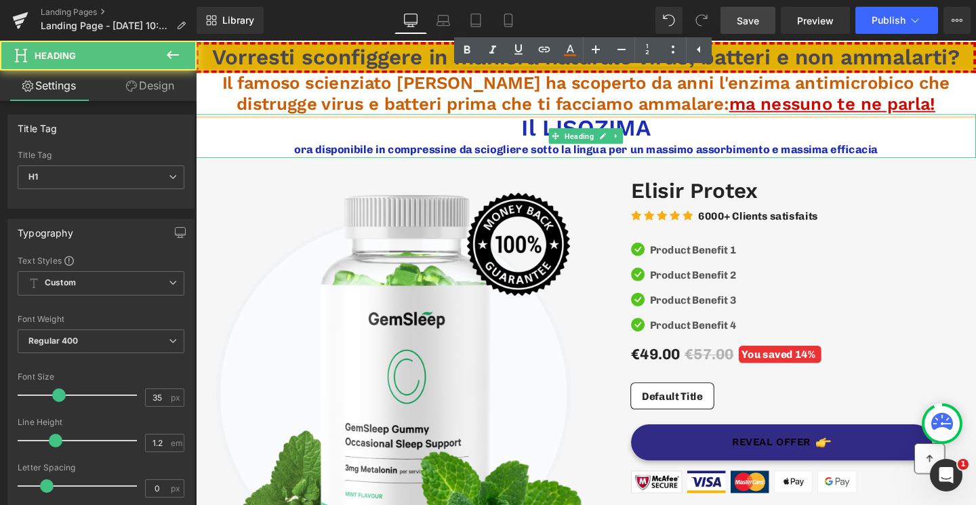
click at [532, 133] on h1 "Il LISOZIMA" at bounding box center [606, 132] width 821 height 28
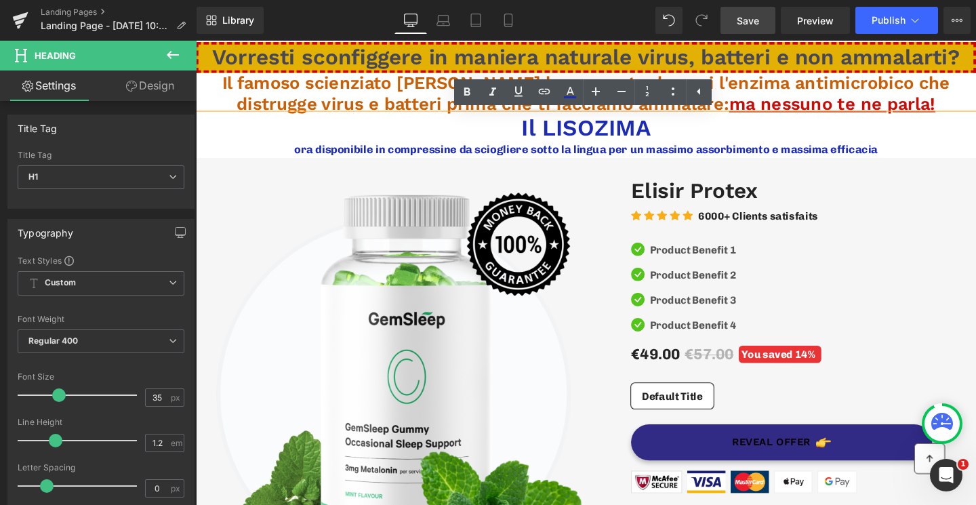
click at [170, 90] on link "Design" at bounding box center [150, 86] width 98 height 31
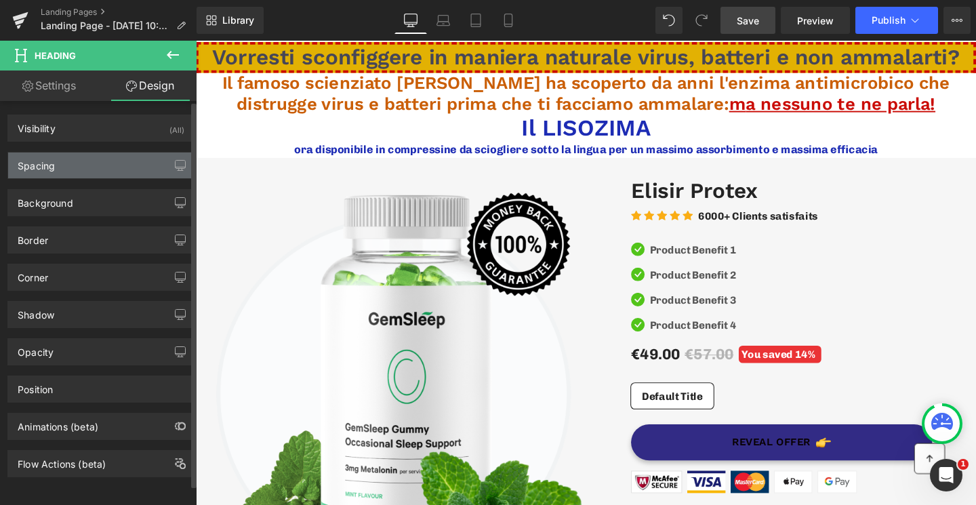
click at [134, 163] on div "Spacing" at bounding box center [101, 166] width 186 height 26
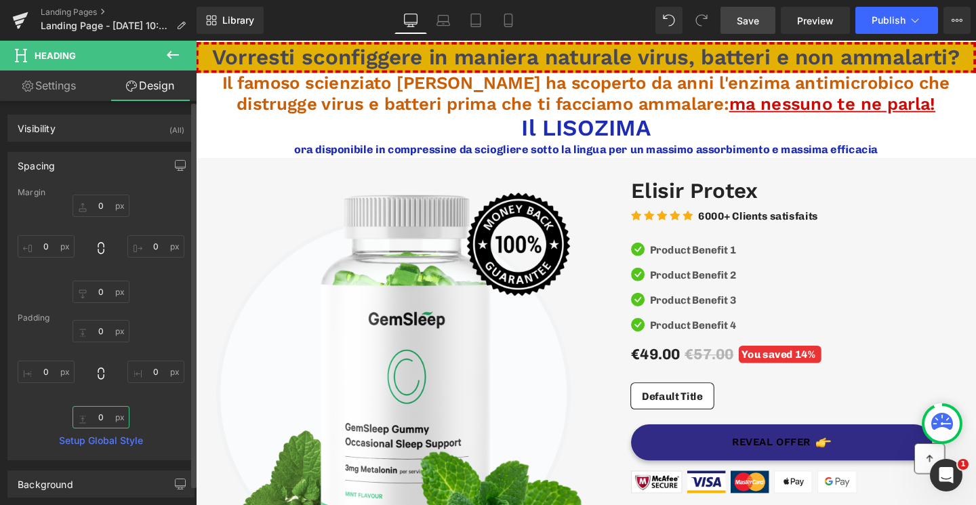
click at [102, 413] on input "0" at bounding box center [101, 417] width 57 height 22
click at [612, 128] on h1 "Il LISOZIMA" at bounding box center [606, 132] width 821 height 28
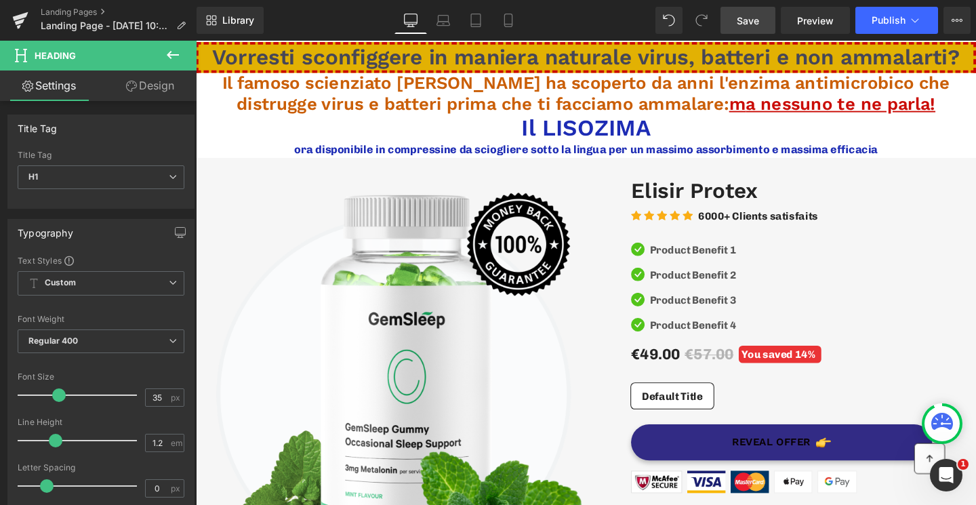
click at [161, 79] on link "Design" at bounding box center [150, 86] width 98 height 31
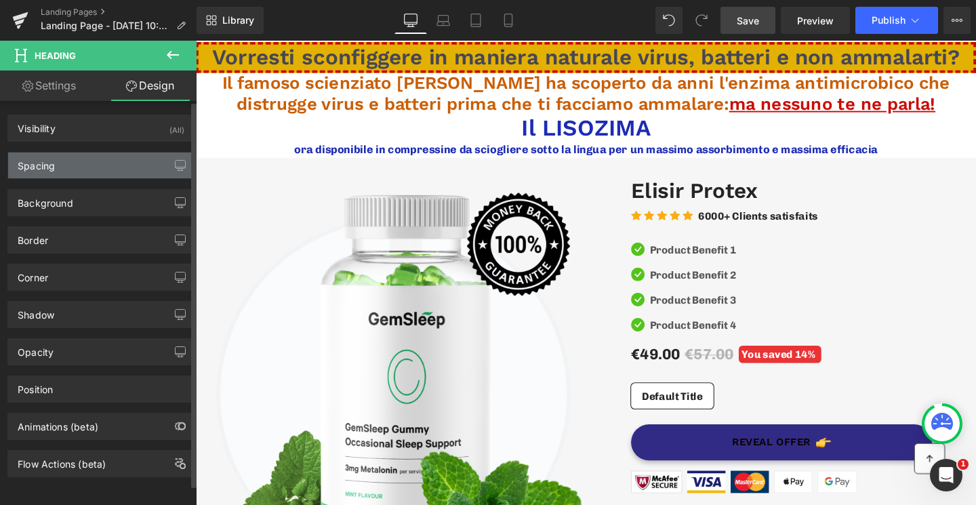
click at [76, 165] on div "Spacing" at bounding box center [101, 166] width 186 height 26
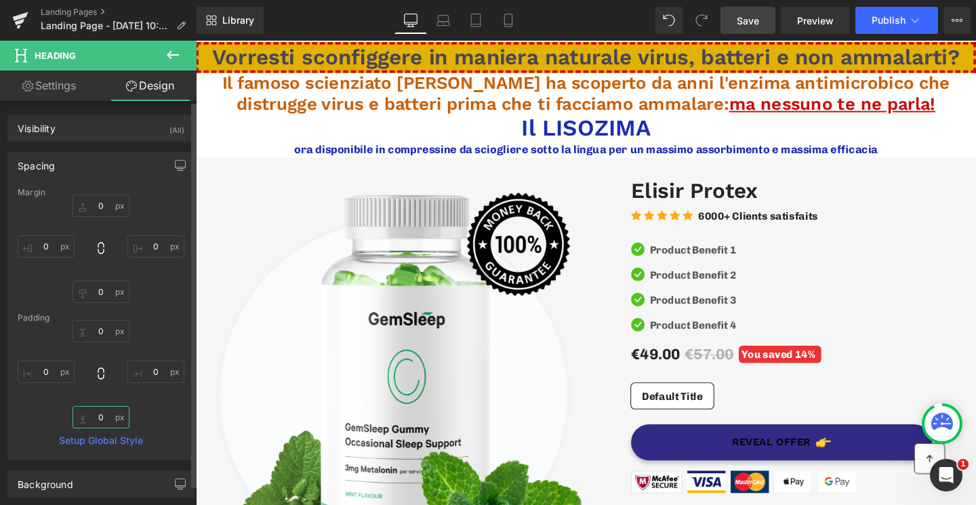
click at [104, 420] on input "0" at bounding box center [101, 417] width 57 height 22
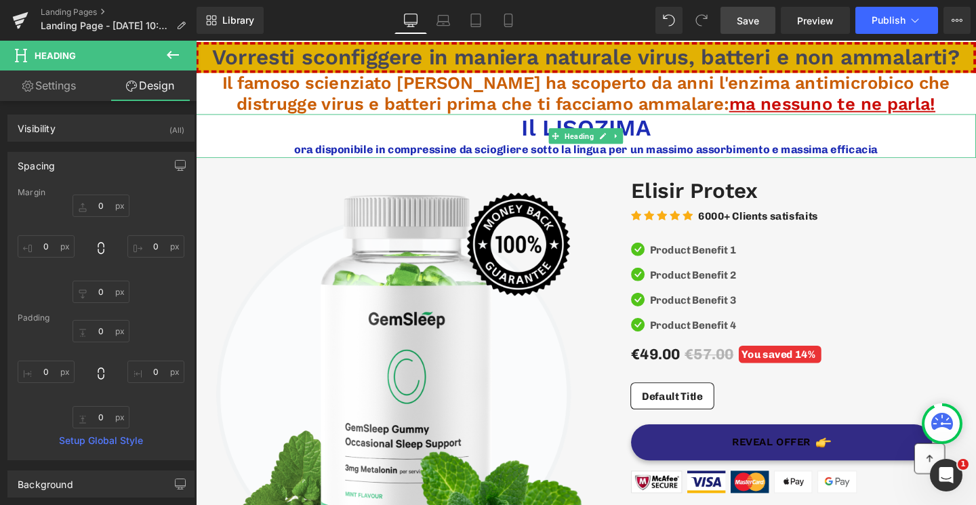
click at [681, 130] on h1 "Il LISOZIMA" at bounding box center [606, 132] width 821 height 28
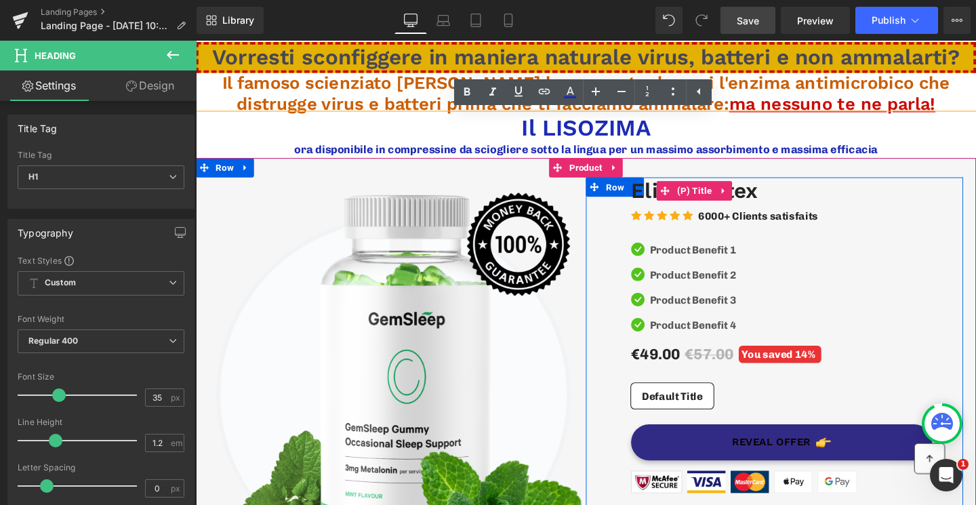
click at [814, 200] on h3 "Elisir Protex" at bounding box center [828, 198] width 349 height 29
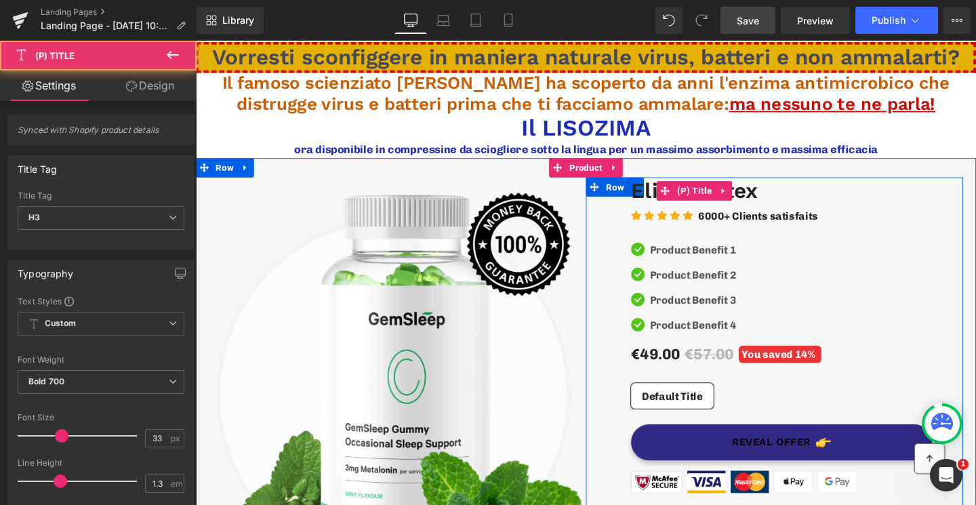
click at [782, 199] on link "Elisir Protex" at bounding box center [721, 198] width 134 height 29
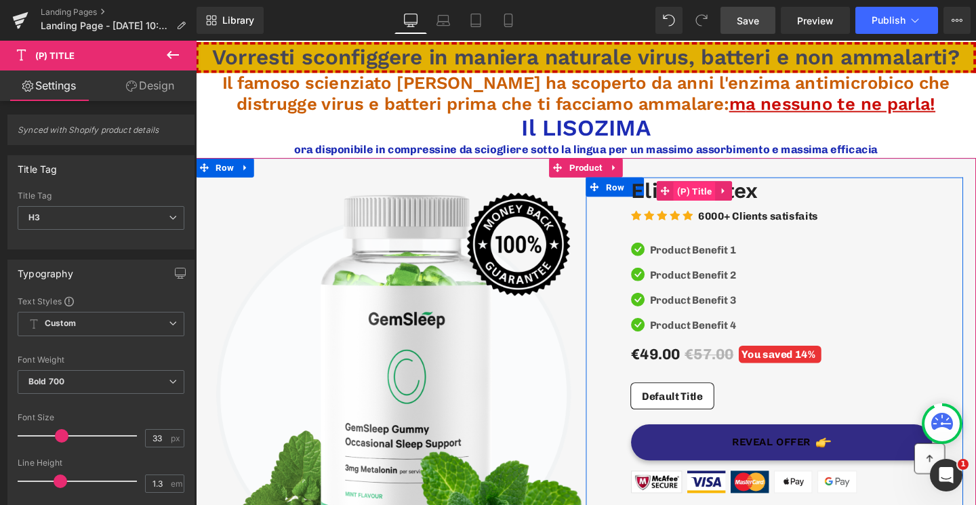
click at [730, 199] on span "(P) Title" at bounding box center [720, 199] width 44 height 20
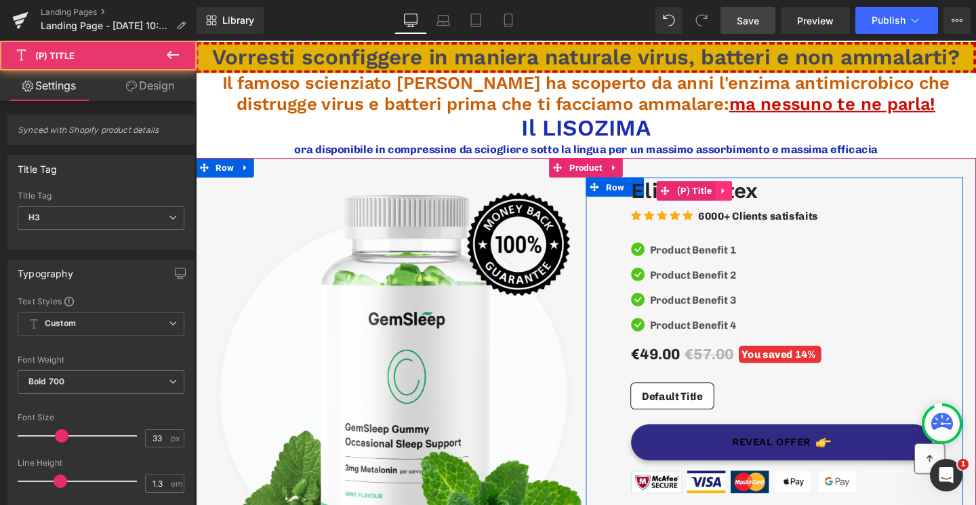
click at [743, 199] on link at bounding box center [752, 199] width 18 height 20
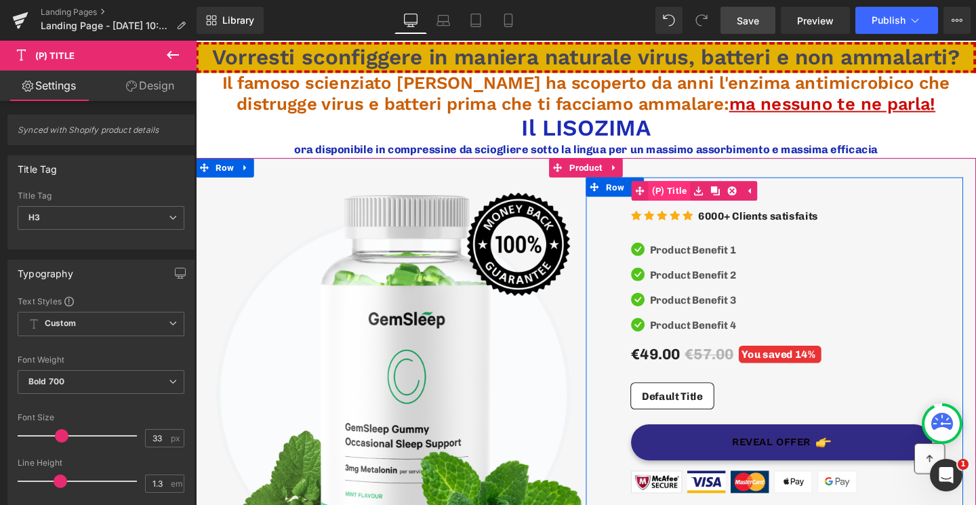
click at [702, 199] on span "(P) Title" at bounding box center [694, 199] width 44 height 20
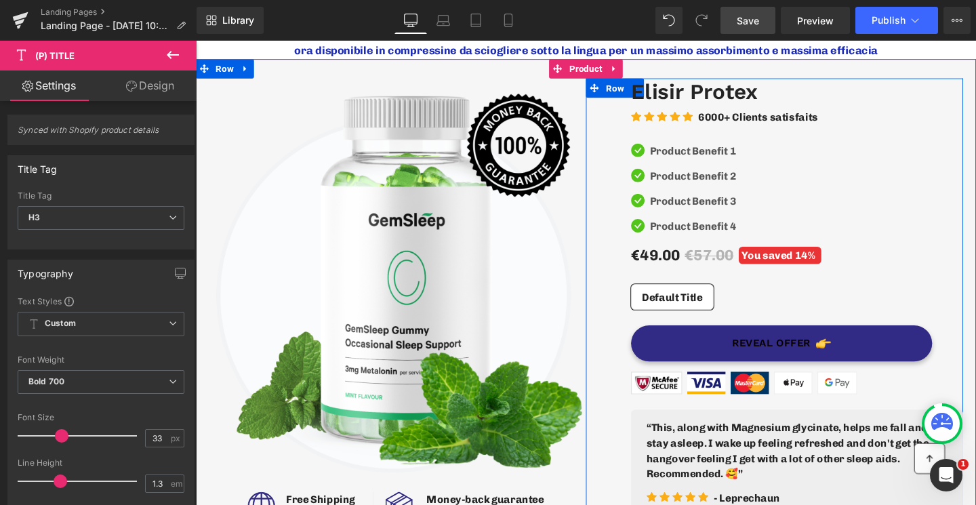
scroll to position [102, 0]
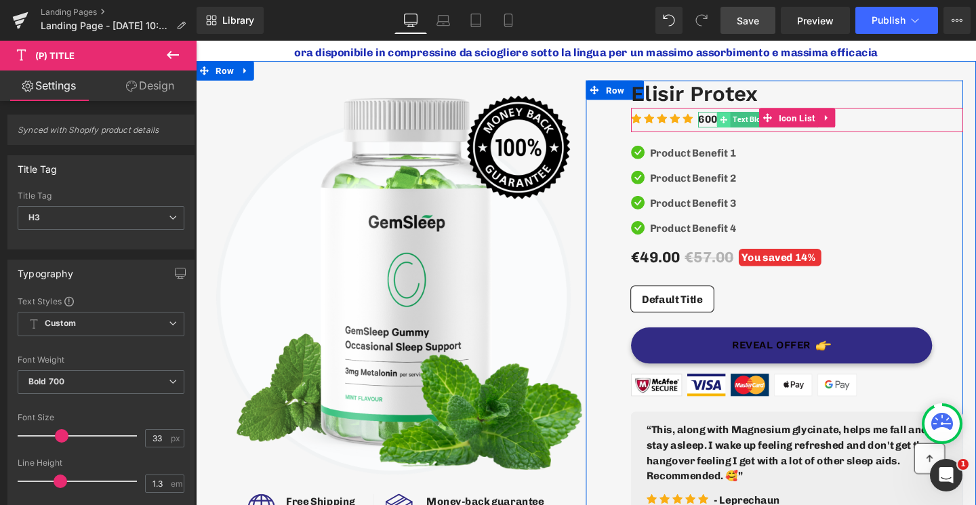
click at [752, 122] on icon at bounding box center [750, 123] width 7 height 7
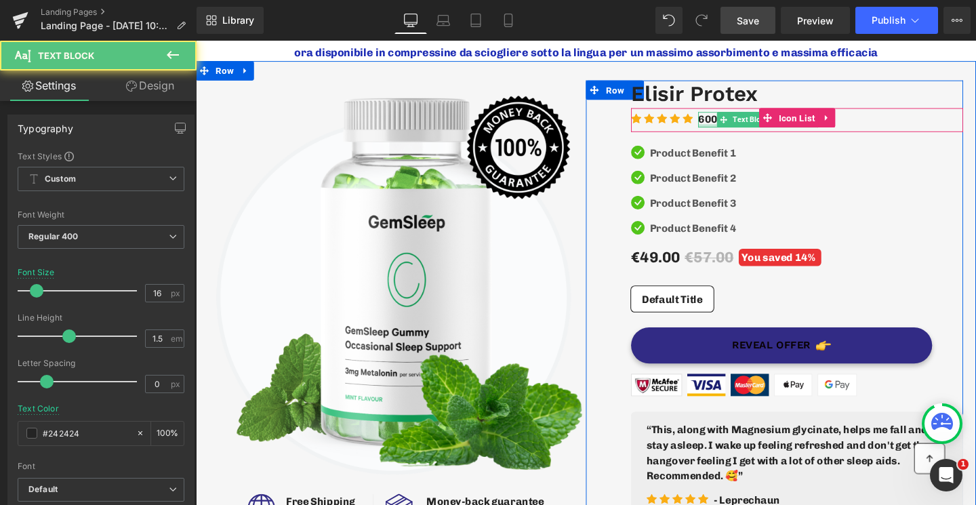
click at [738, 129] on div at bounding box center [787, 130] width 126 height 3
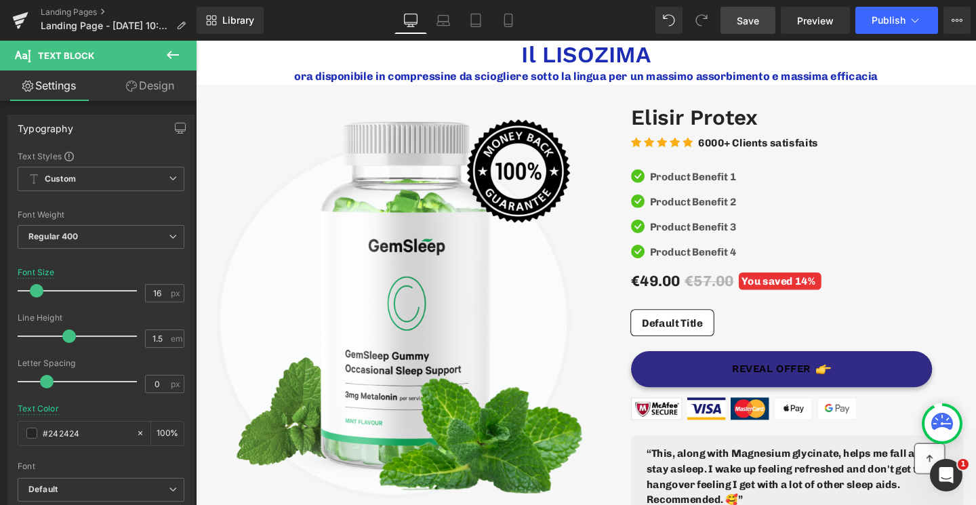
scroll to position [0, 0]
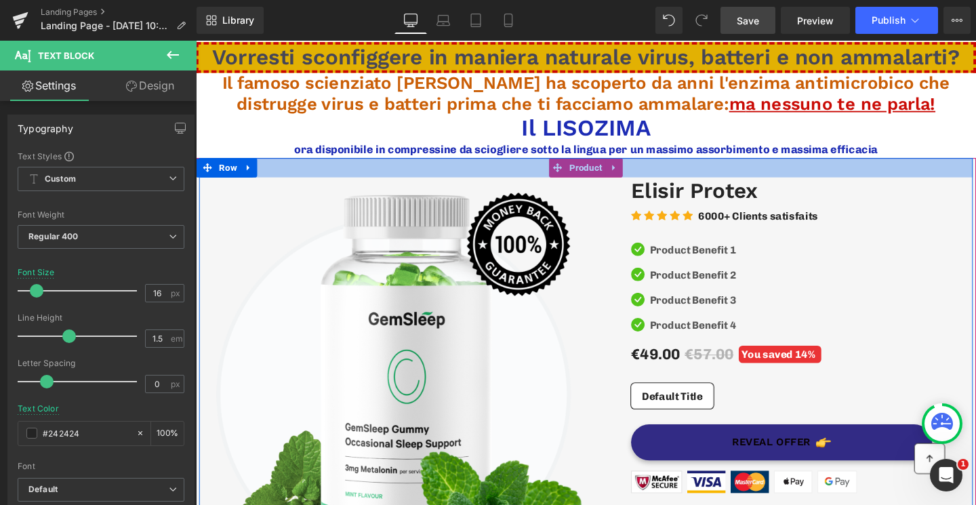
click at [613, 174] on div at bounding box center [606, 174] width 814 height 20
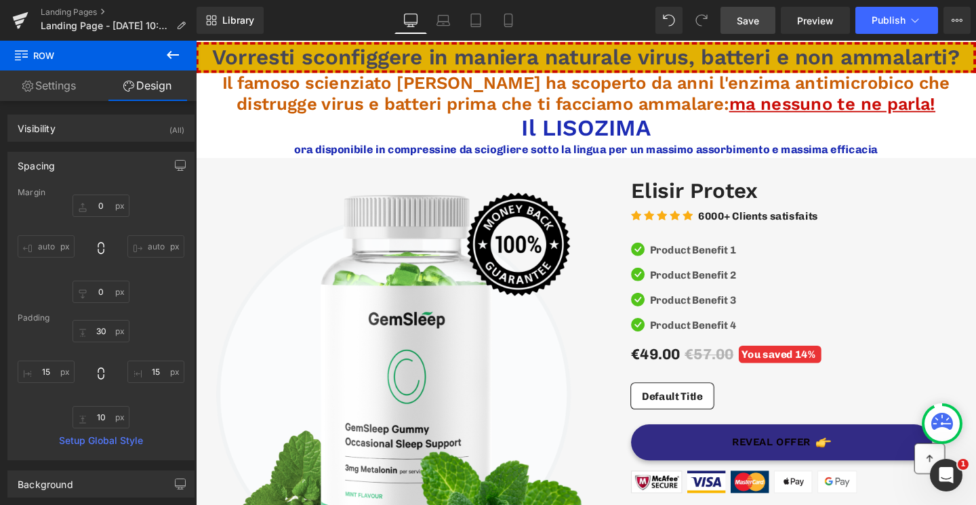
click at [162, 60] on button at bounding box center [172, 56] width 47 height 30
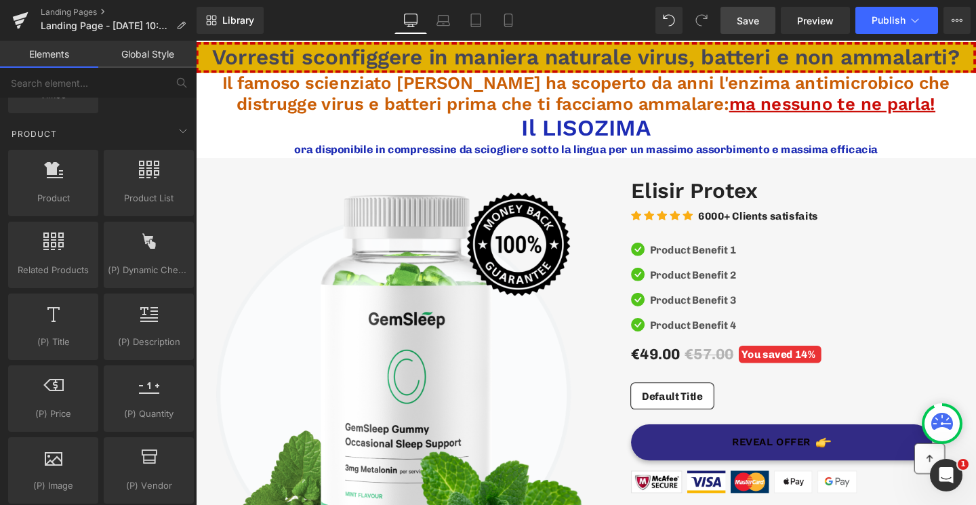
scroll to position [1170, 0]
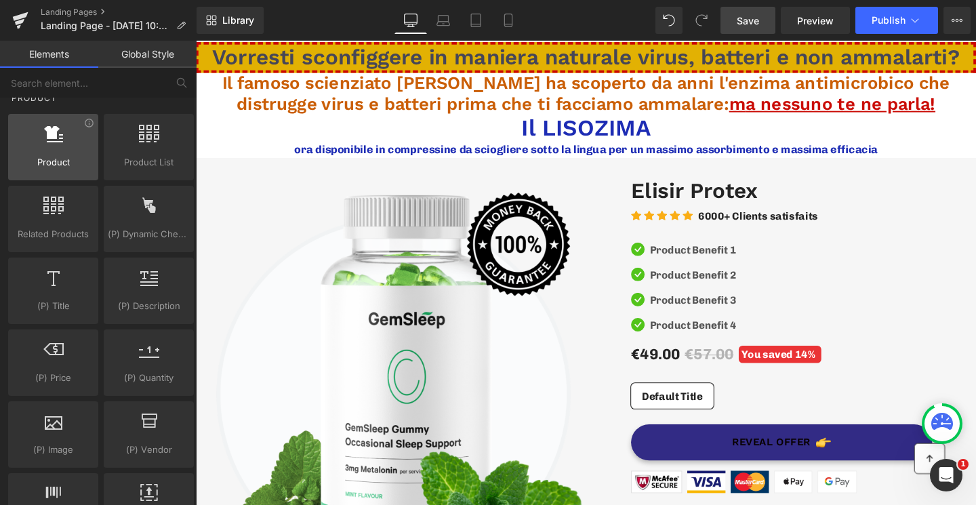
click at [61, 170] on div "Product products, goods, sells" at bounding box center [53, 147] width 90 height 66
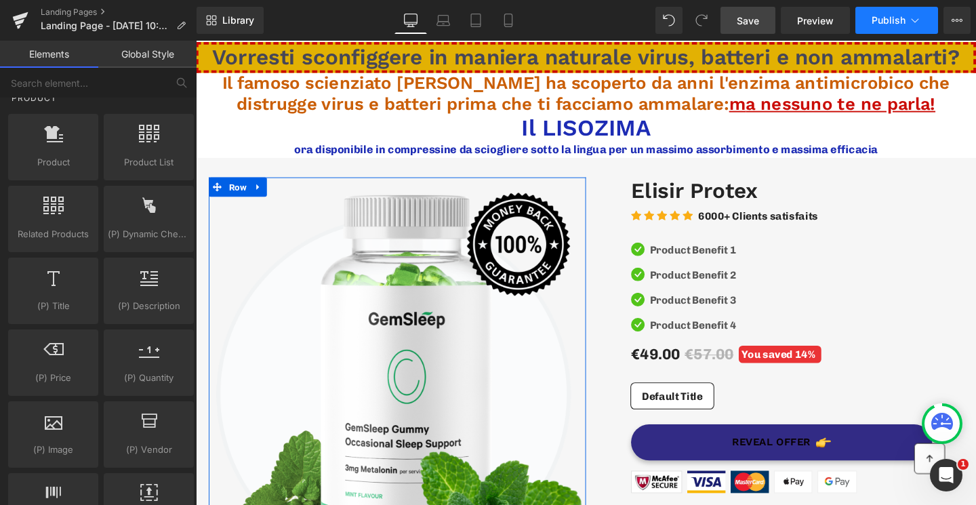
click at [932, 23] on button "Publish" at bounding box center [897, 20] width 83 height 27
click at [957, 16] on icon at bounding box center [957, 20] width 11 height 11
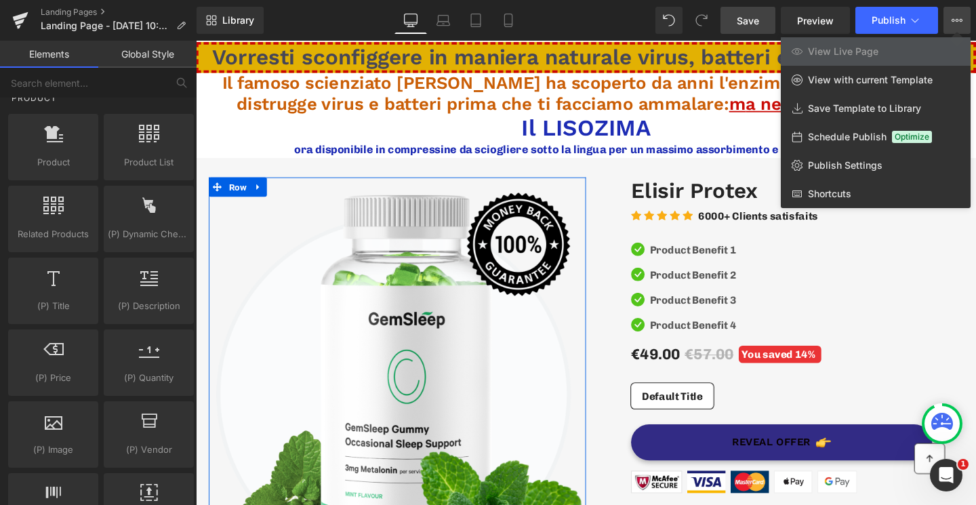
click at [629, 209] on div at bounding box center [586, 273] width 781 height 465
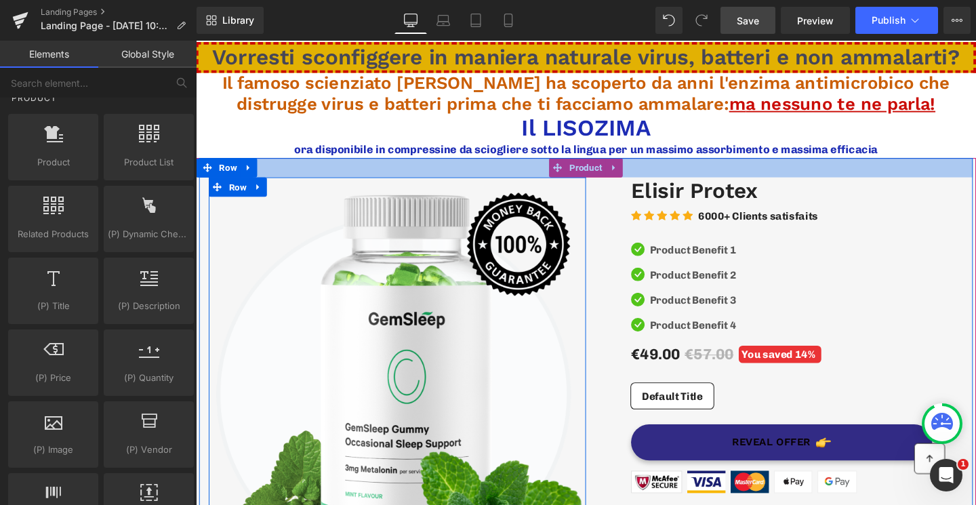
click at [608, 172] on div at bounding box center [606, 174] width 814 height 20
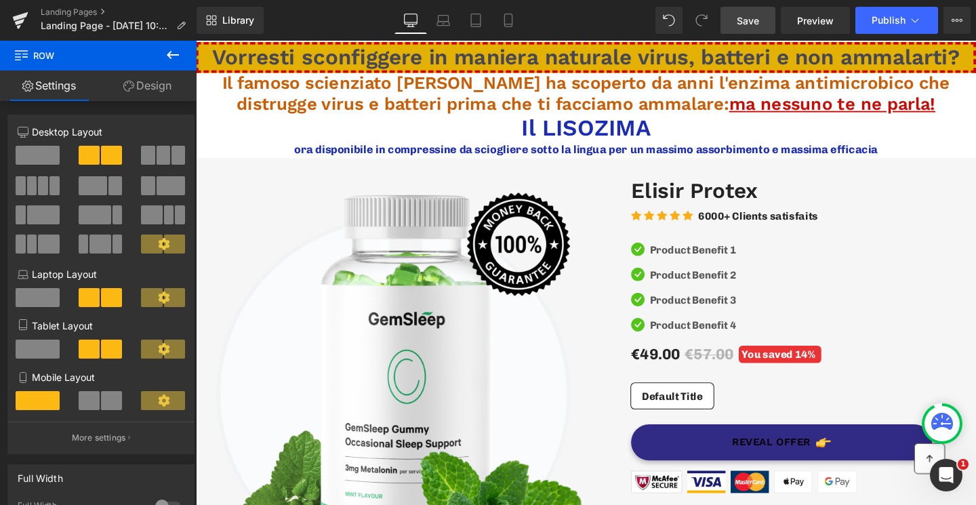
click at [174, 60] on icon at bounding box center [173, 55] width 16 height 16
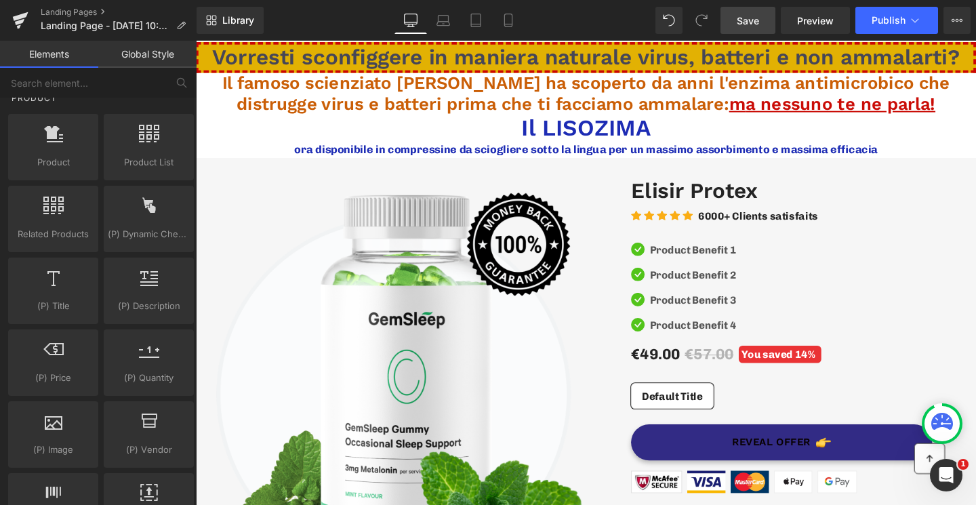
click at [753, 26] on span "Save" at bounding box center [748, 21] width 22 height 14
click at [952, 22] on icon at bounding box center [957, 20] width 11 height 11
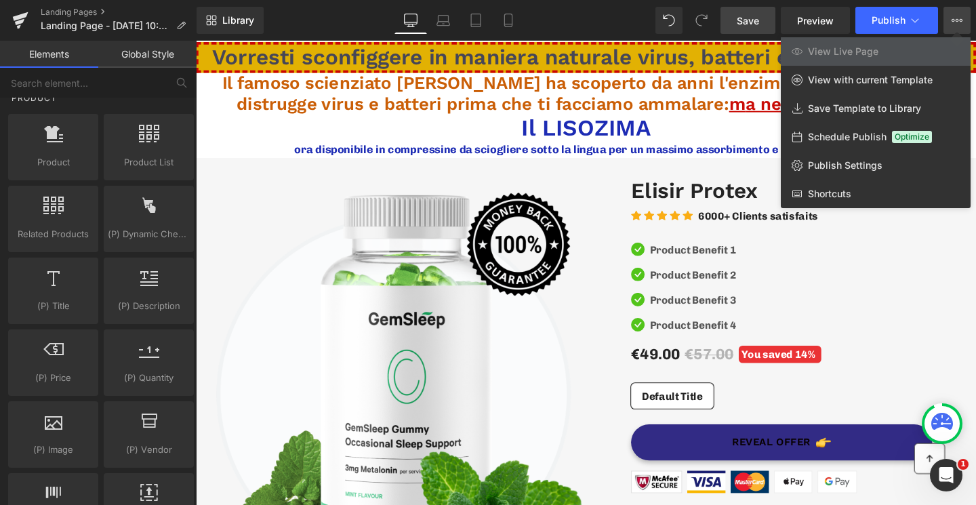
click at [957, 17] on icon at bounding box center [957, 20] width 11 height 11
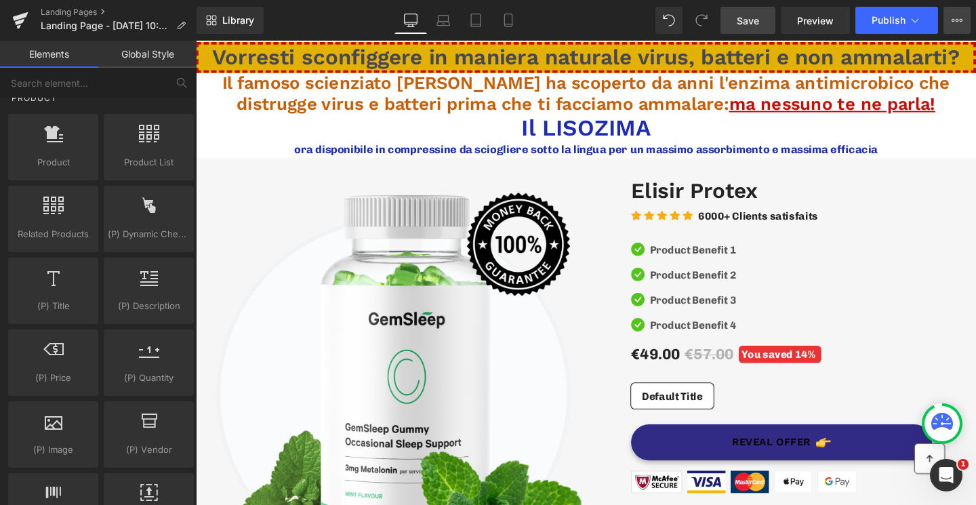
click at [957, 16] on icon at bounding box center [957, 20] width 11 height 11
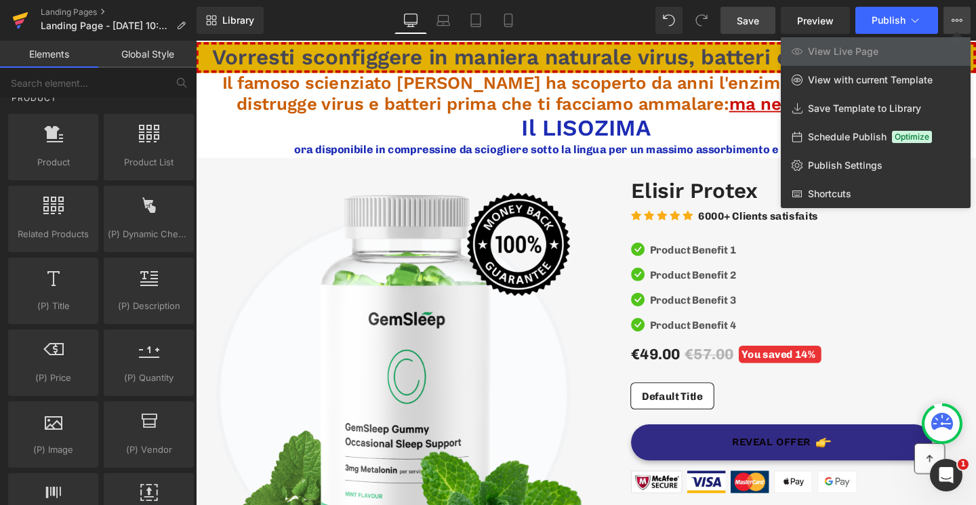
click at [31, 23] on link at bounding box center [20, 20] width 41 height 41
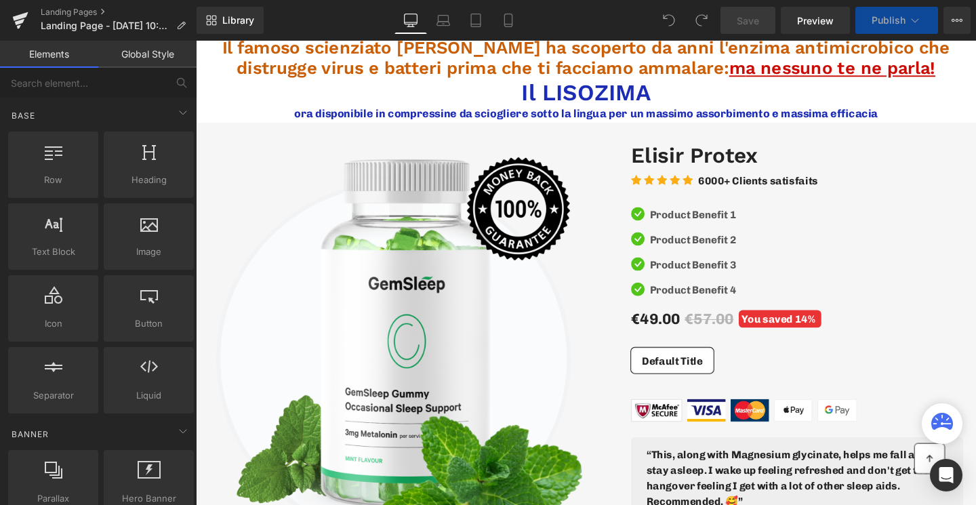
scroll to position [167, 0]
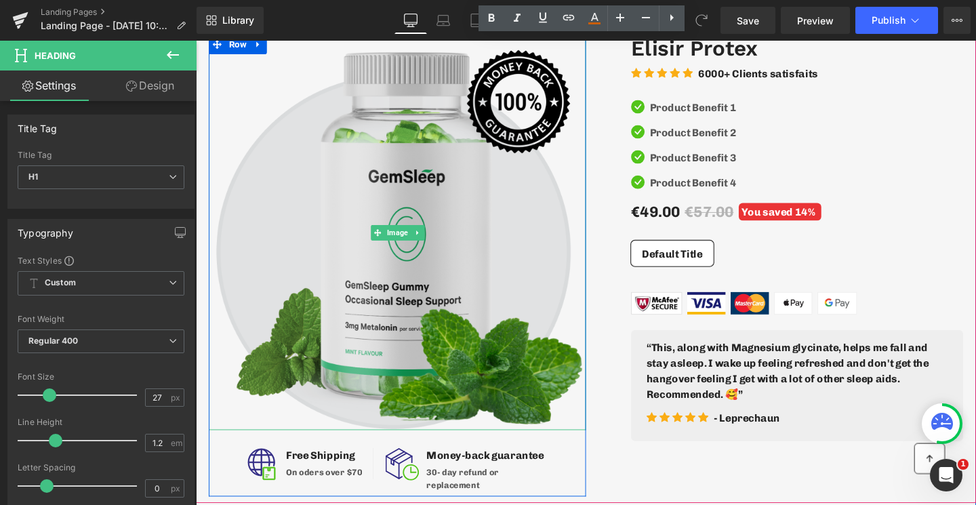
scroll to position [0, 0]
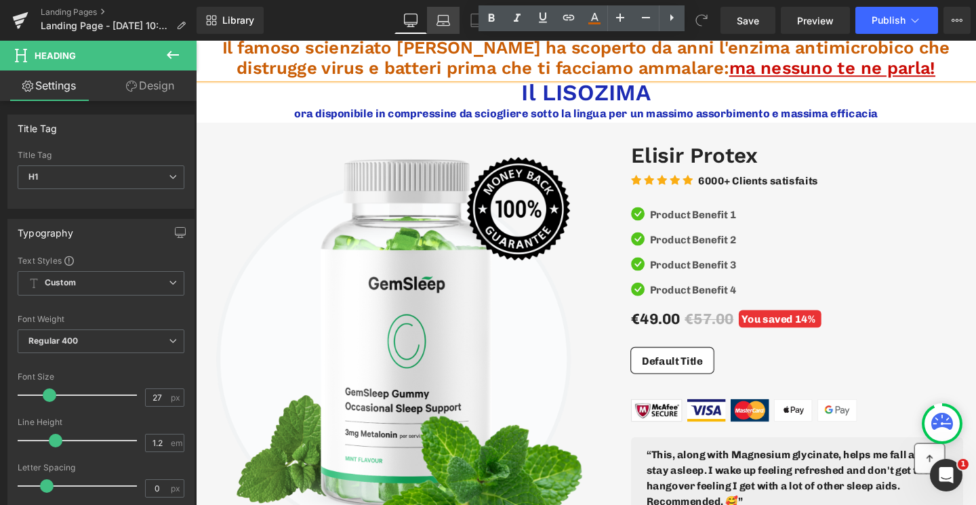
click at [453, 24] on link "Laptop" at bounding box center [443, 20] width 33 height 27
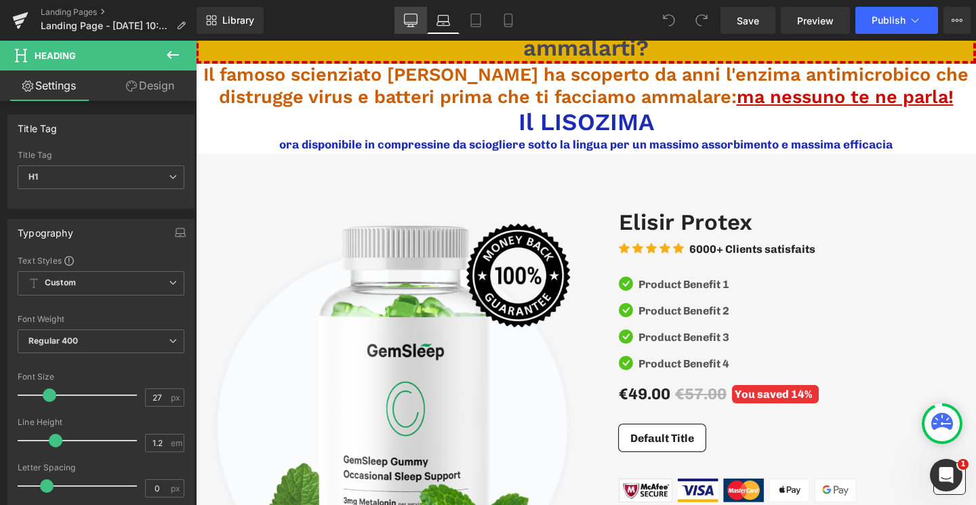
click at [412, 26] on icon at bounding box center [411, 21] width 14 height 14
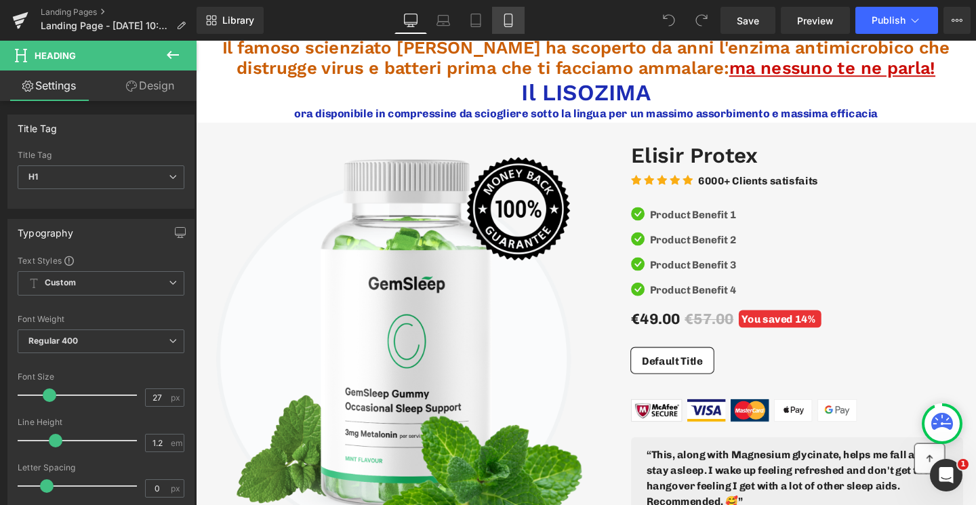
click at [502, 18] on link "Mobile" at bounding box center [508, 20] width 33 height 27
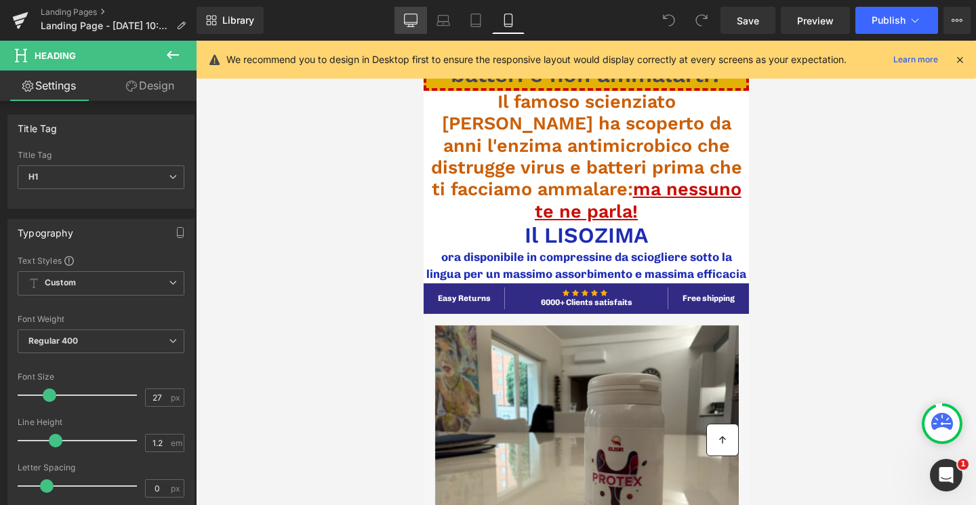
click at [411, 24] on icon at bounding box center [411, 19] width 13 height 10
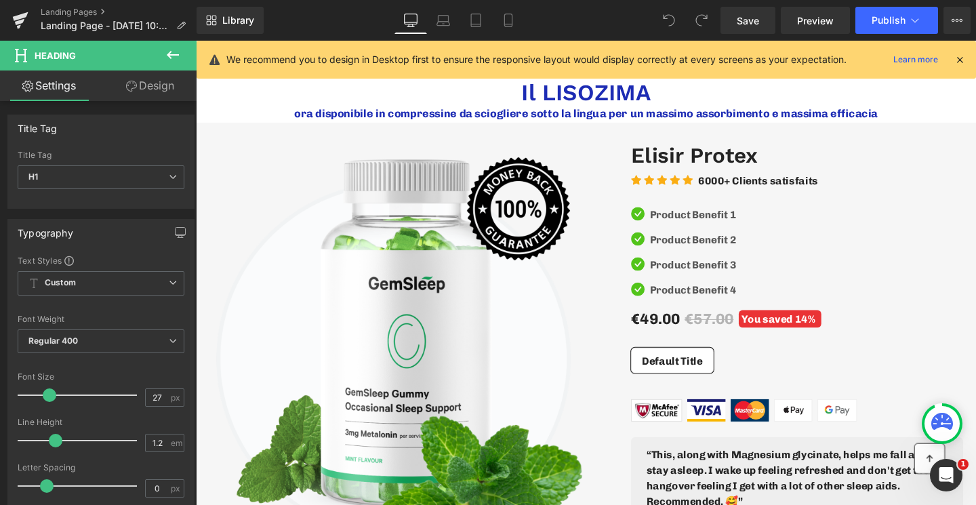
click at [957, 56] on icon at bounding box center [960, 60] width 12 height 12
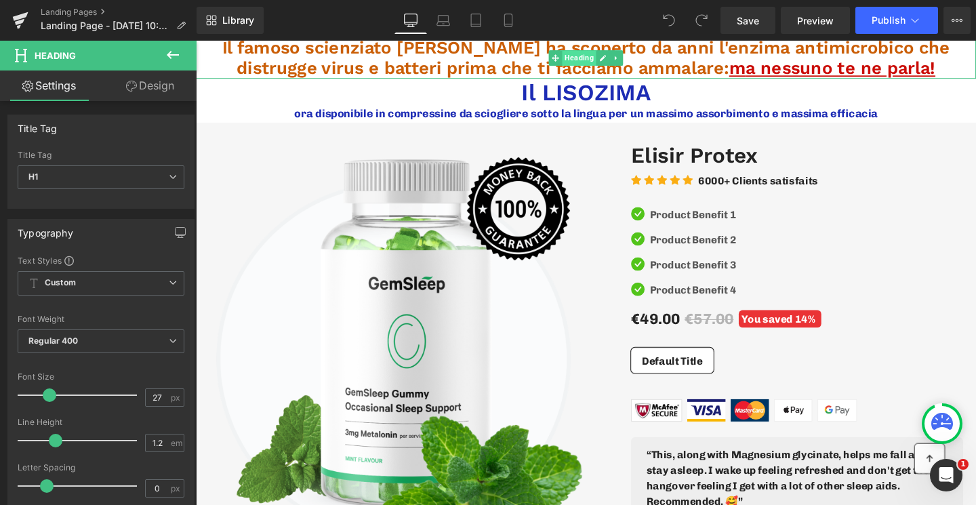
click at [588, 54] on span "Heading" at bounding box center [599, 59] width 36 height 16
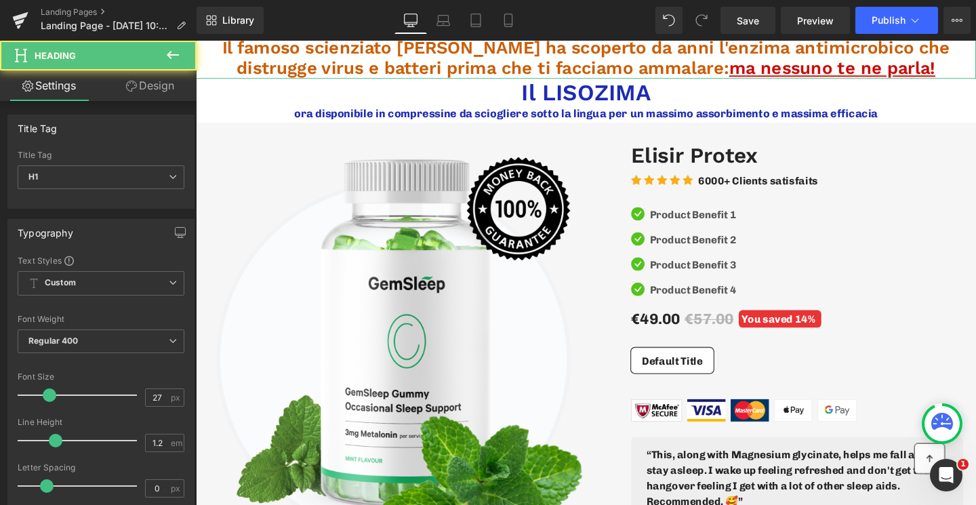
click at [170, 83] on link "Design" at bounding box center [150, 86] width 98 height 31
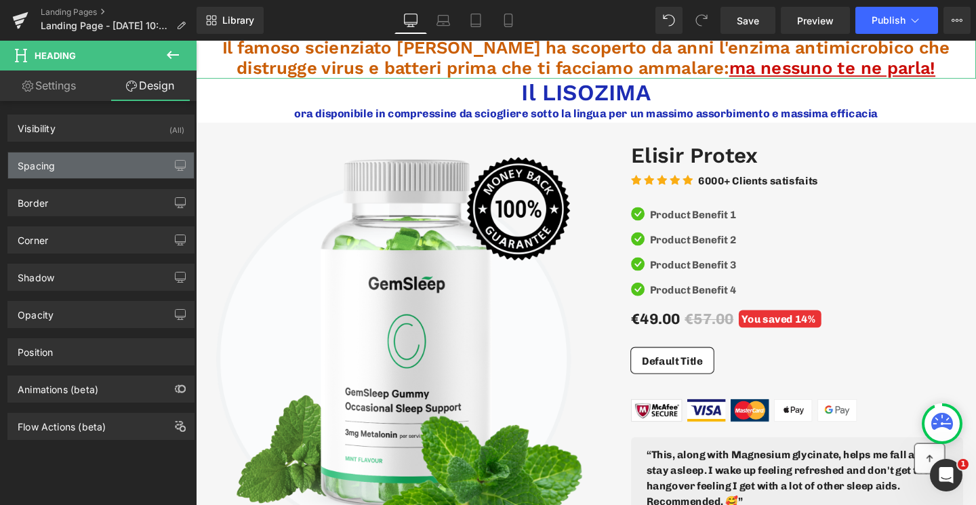
click at [97, 160] on div "Spacing" at bounding box center [101, 166] width 186 height 26
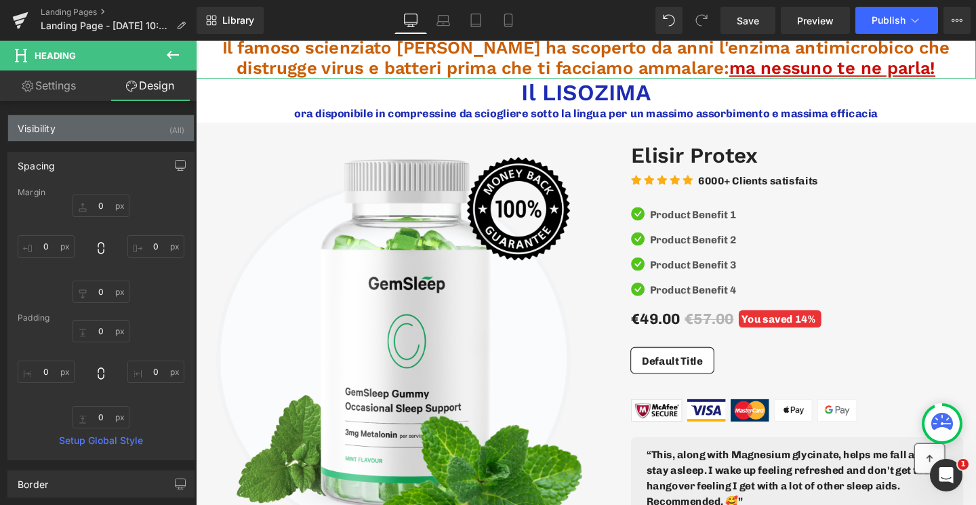
click at [92, 140] on div "Visibility (All)" at bounding box center [101, 128] width 186 height 26
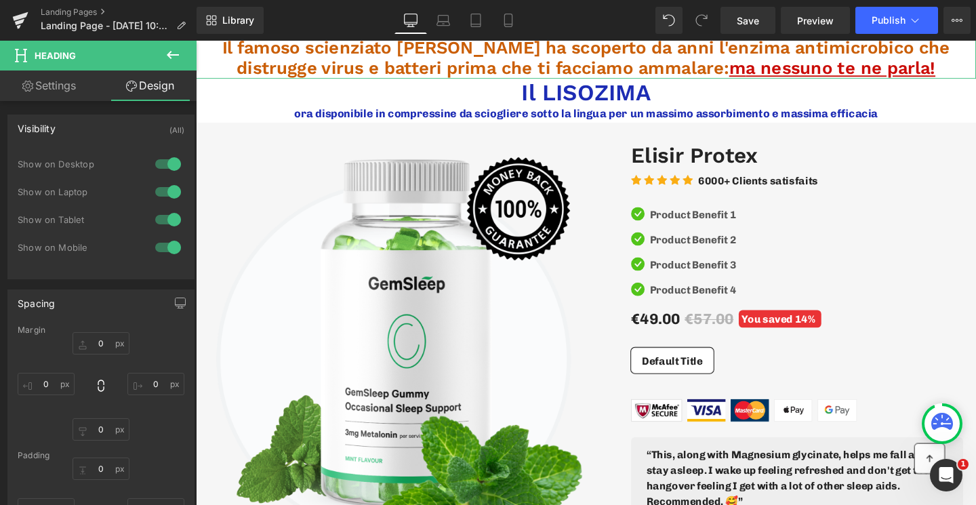
scroll to position [111, 0]
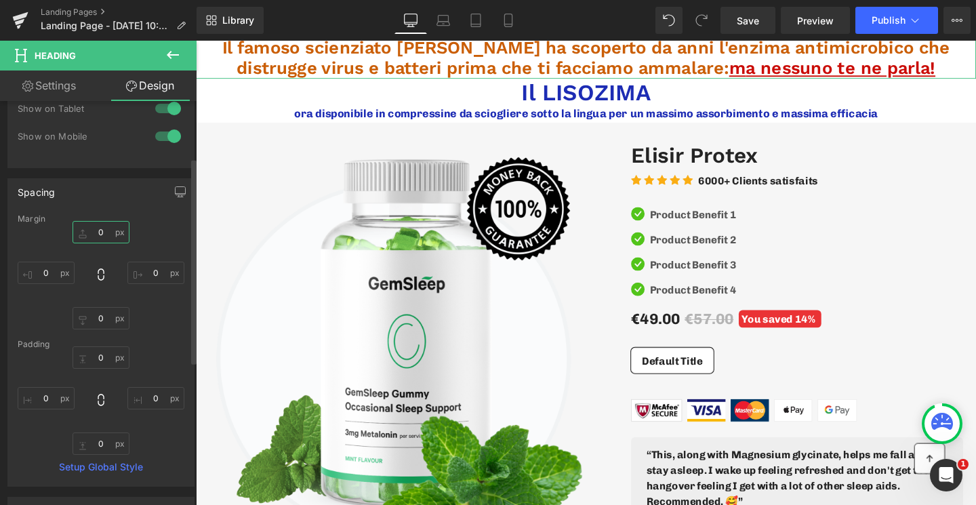
click at [96, 230] on input "text" at bounding box center [101, 232] width 57 height 22
click at [100, 443] on input "text" at bounding box center [101, 444] width 57 height 22
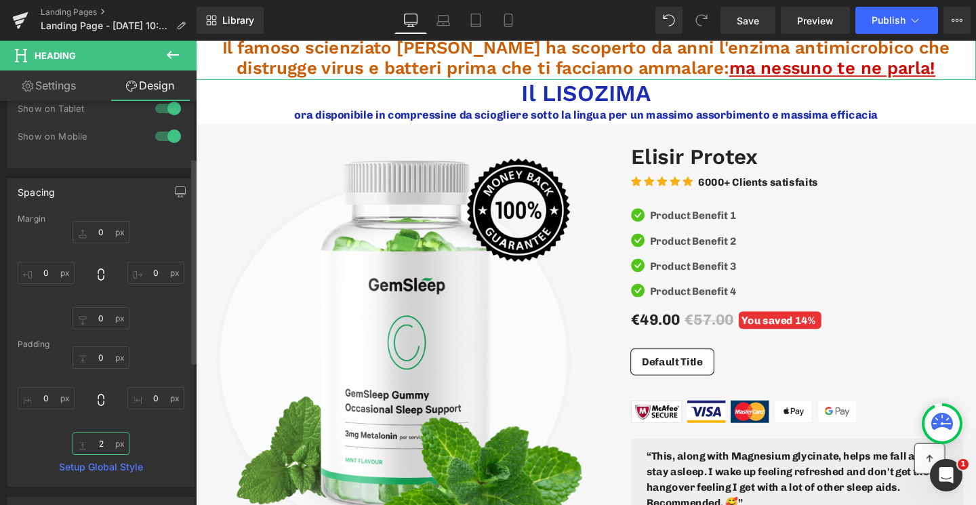
type input "1"
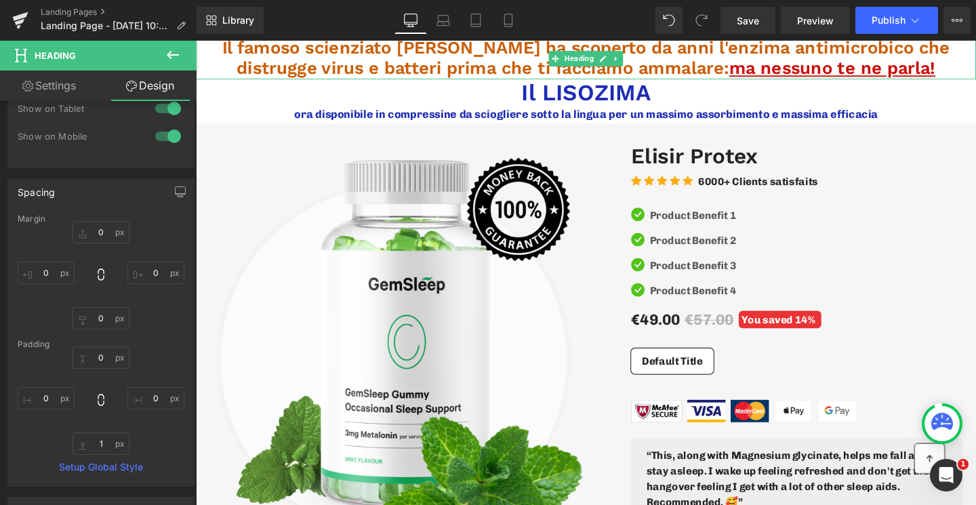
click at [486, 47] on span "Il famoso scienziato [PERSON_NAME] ha scoperto da anni l'enzima antimicrobico c…" at bounding box center [607, 58] width 766 height 43
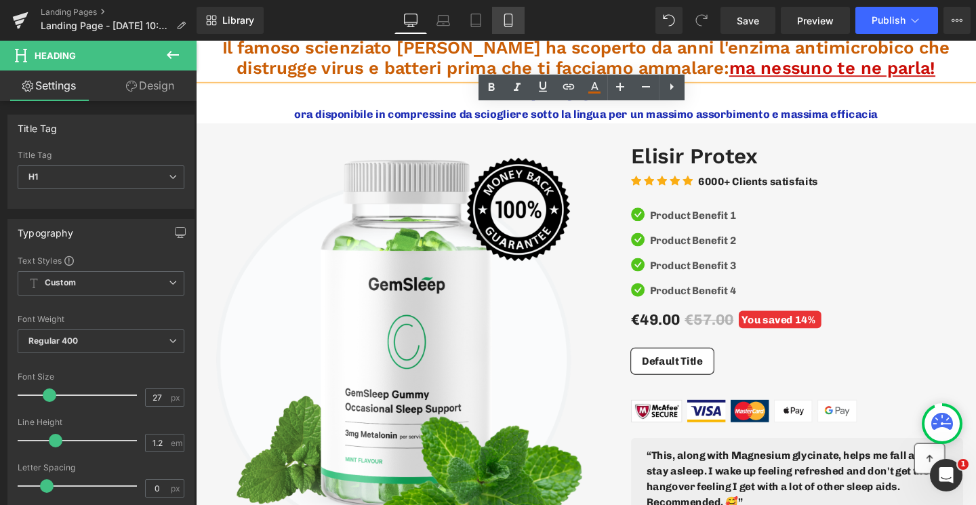
click at [505, 27] on link "Mobile" at bounding box center [508, 20] width 33 height 27
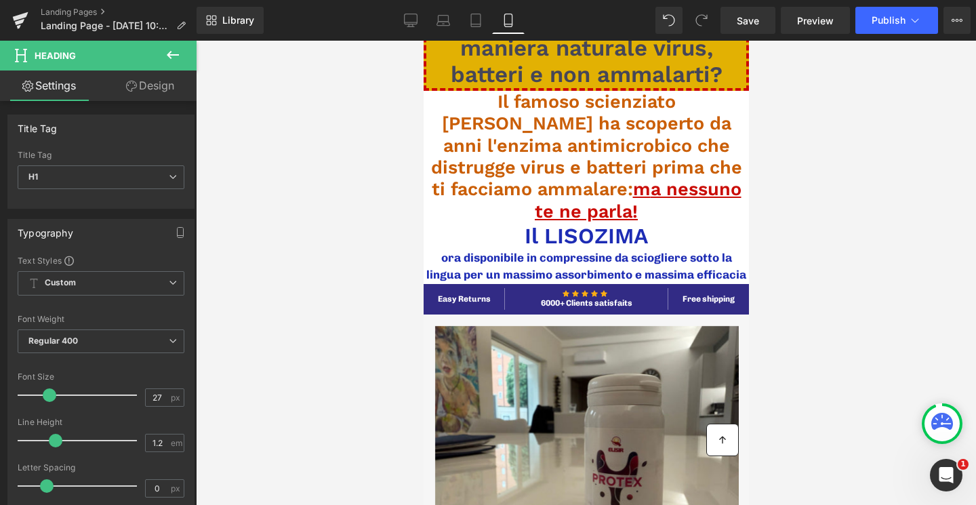
click at [486, 66] on span "Vorresti sconfiggere in maniera naturale virus, batteri e non ammalarti?" at bounding box center [586, 47] width 272 height 80
click at [158, 84] on link "Design" at bounding box center [150, 86] width 98 height 31
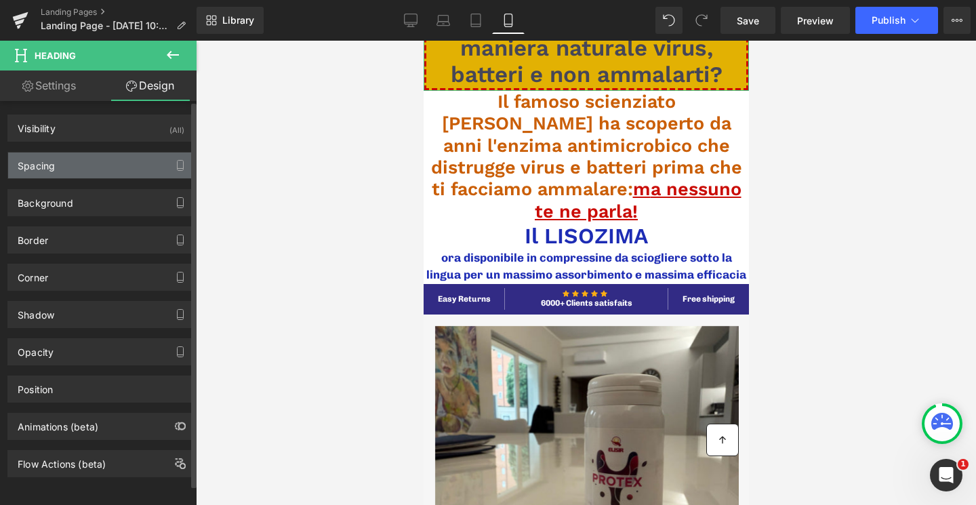
click at [81, 169] on div "Spacing" at bounding box center [101, 166] width 186 height 26
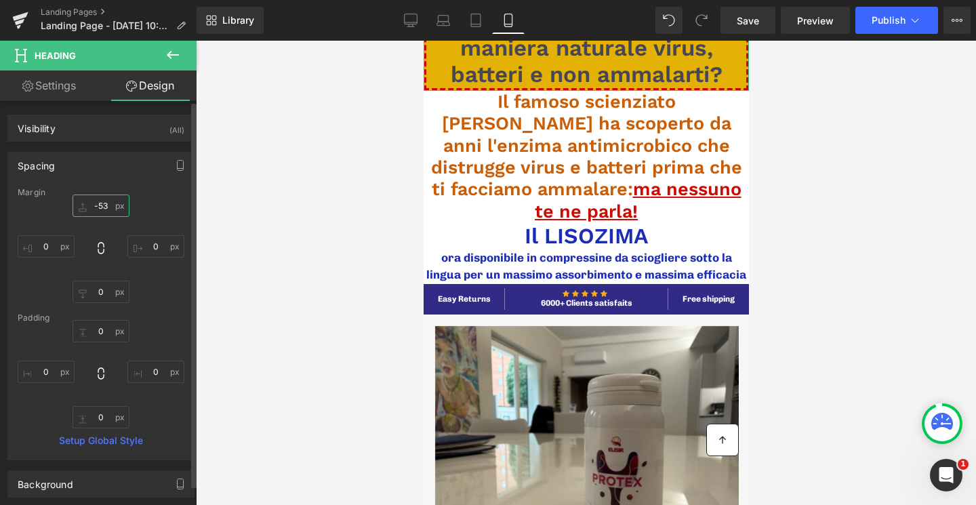
click at [100, 210] on input "text" at bounding box center [101, 206] width 57 height 22
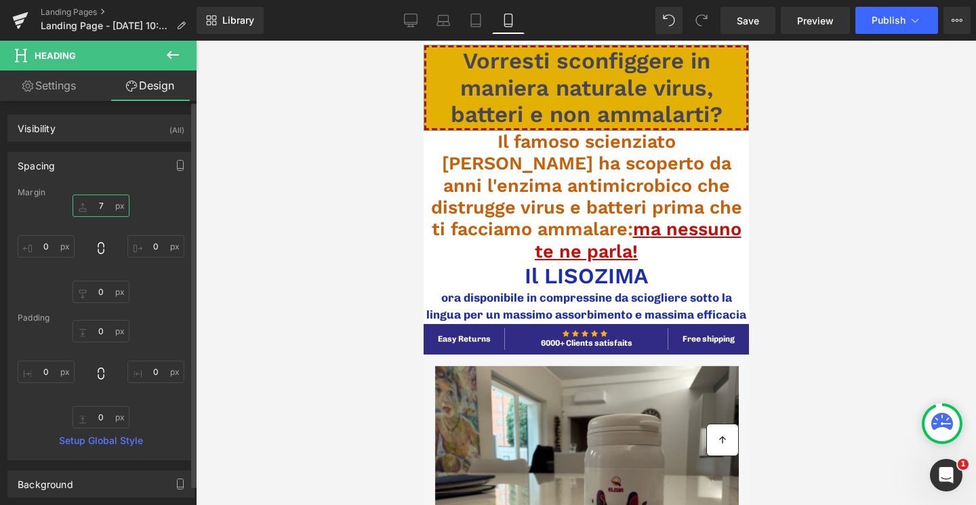
type input "6"
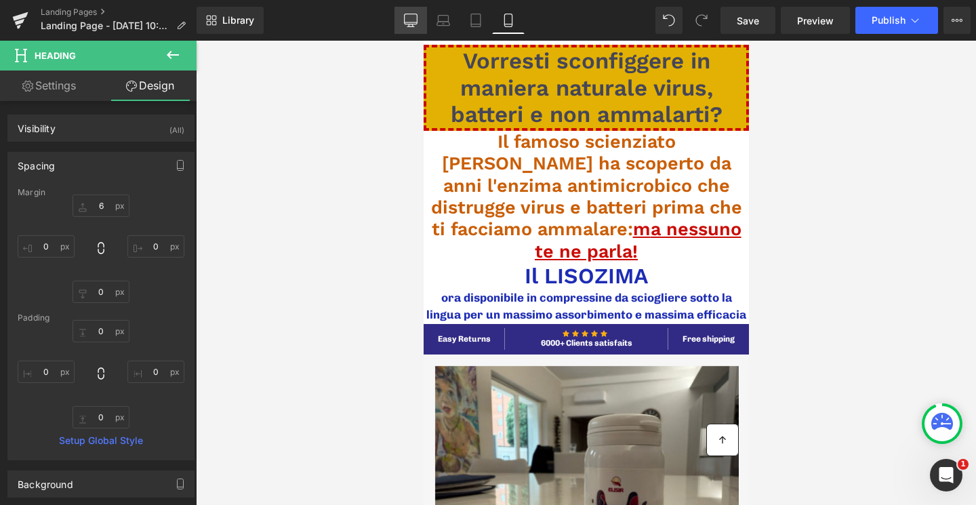
click at [417, 24] on icon at bounding box center [411, 19] width 13 height 10
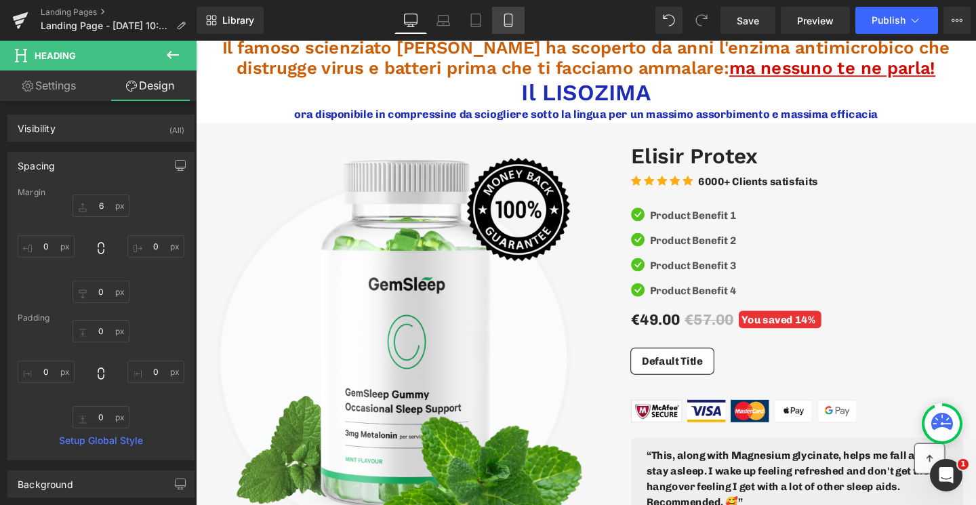
click at [507, 22] on icon at bounding box center [509, 21] width 14 height 14
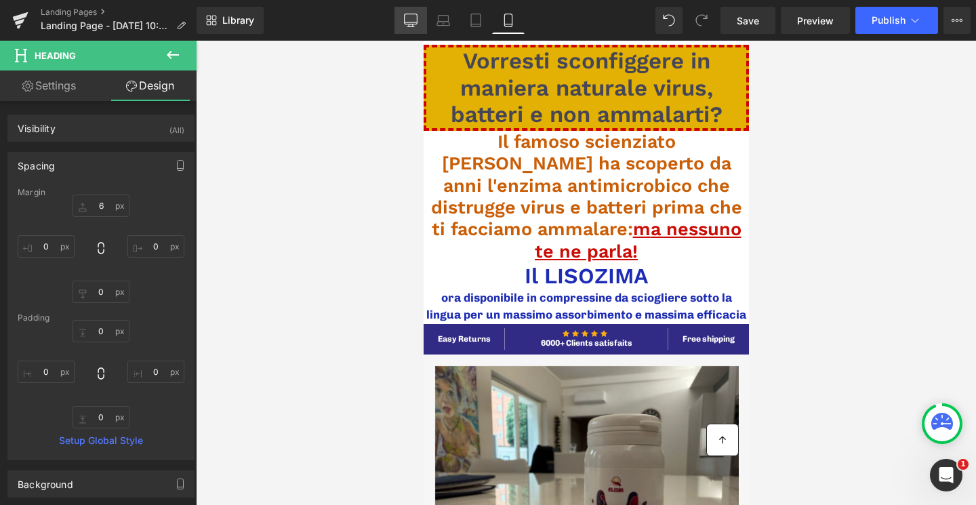
click at [415, 19] on icon at bounding box center [411, 21] width 14 height 14
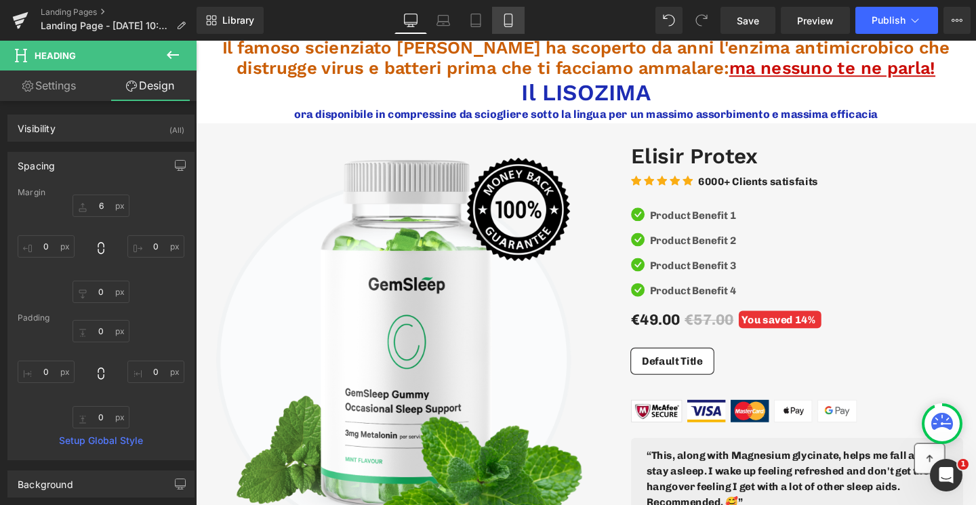
click at [502, 16] on icon at bounding box center [509, 21] width 14 height 14
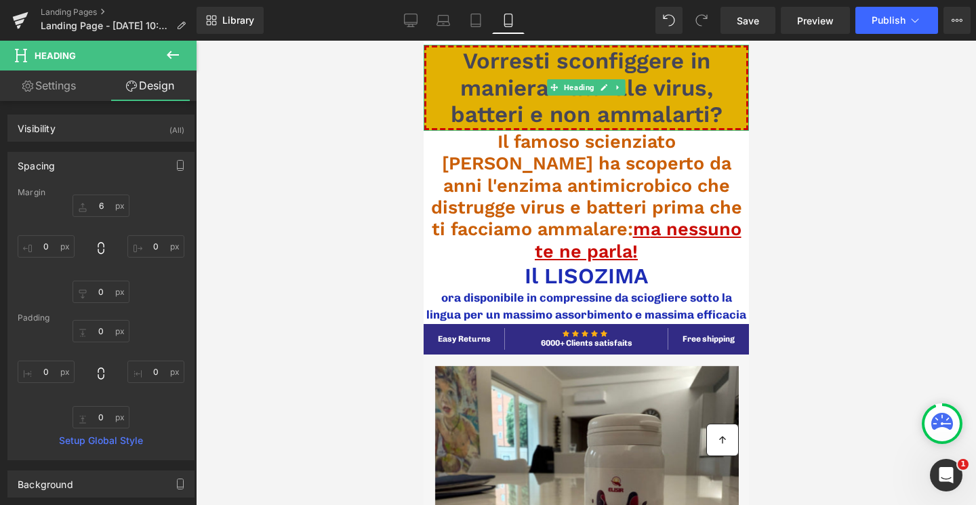
click at [521, 65] on span "Vorresti sconfiggere in maniera naturale virus, batteri e non ammalarti?" at bounding box center [586, 87] width 272 height 80
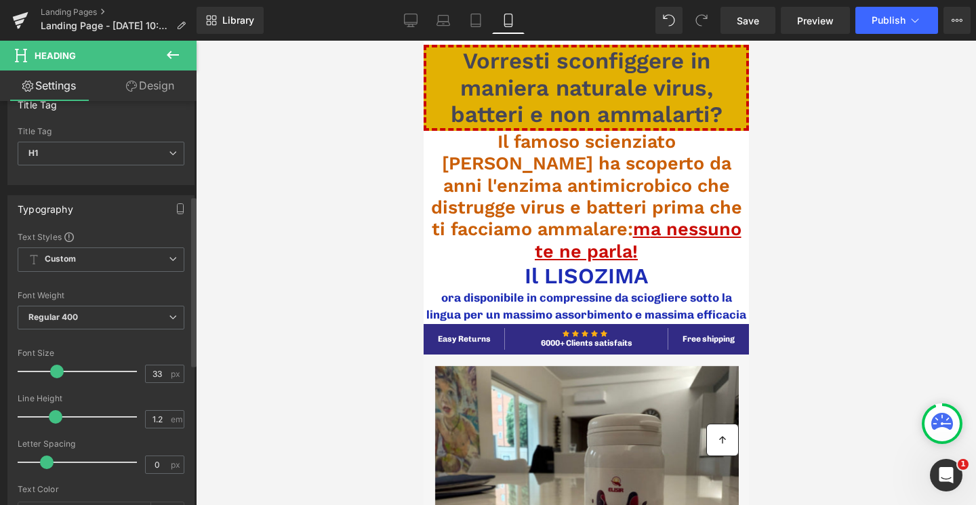
scroll to position [0, 0]
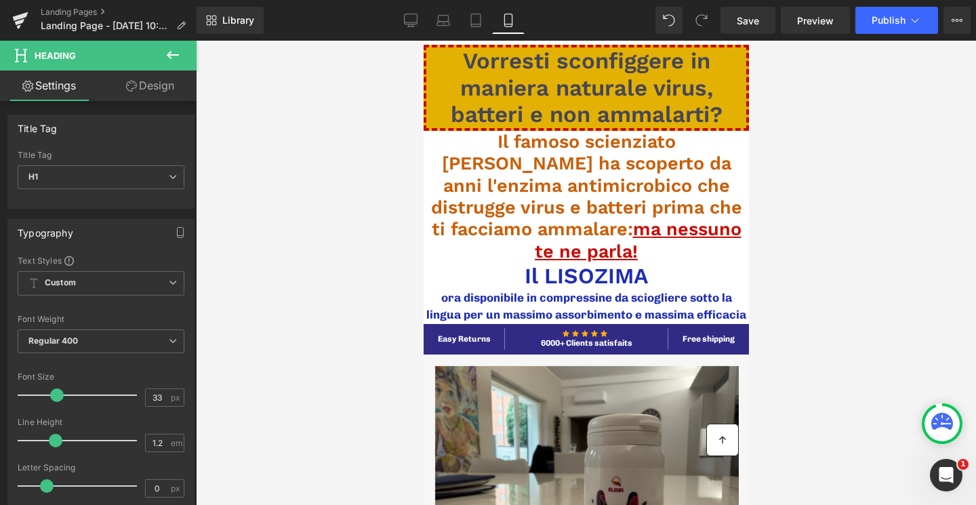
click at [167, 68] on button at bounding box center [172, 56] width 47 height 30
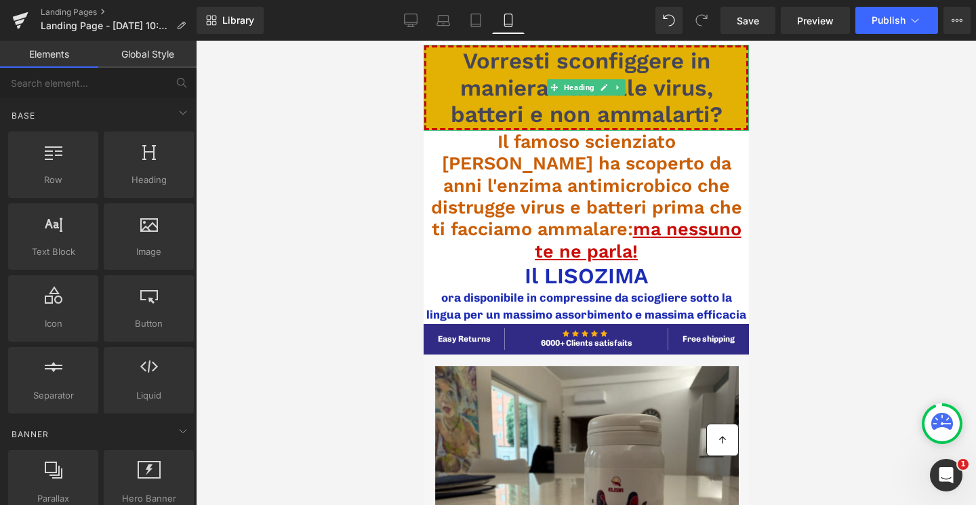
click at [448, 68] on h1 "Vorresti sconfiggere in maniera naturale virus, batteri e non ammalarti?" at bounding box center [586, 87] width 320 height 81
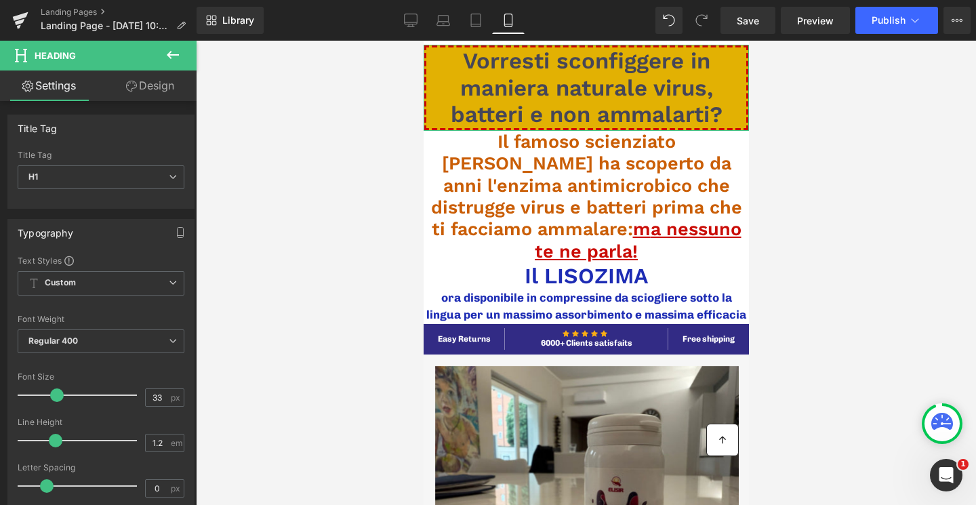
click at [159, 77] on link "Design" at bounding box center [150, 86] width 98 height 31
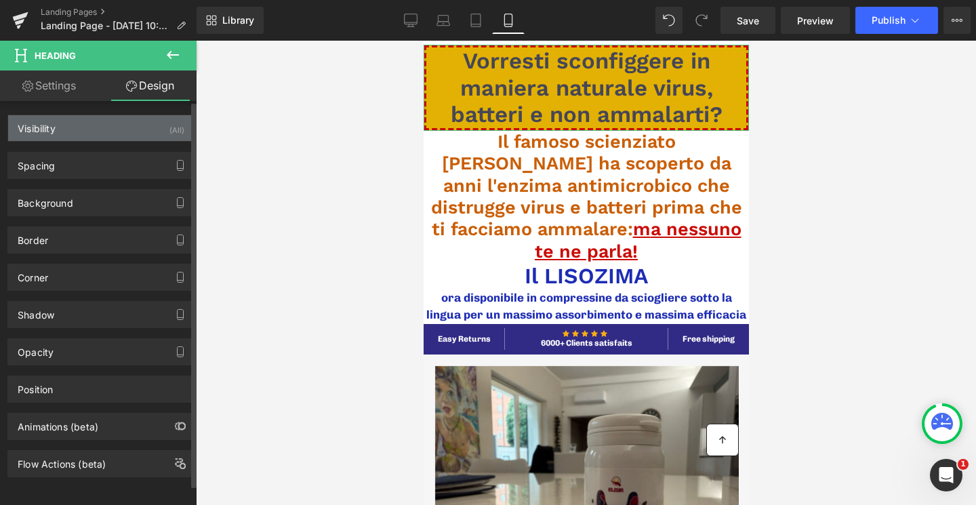
click at [95, 124] on div "Visibility (All)" at bounding box center [101, 128] width 186 height 26
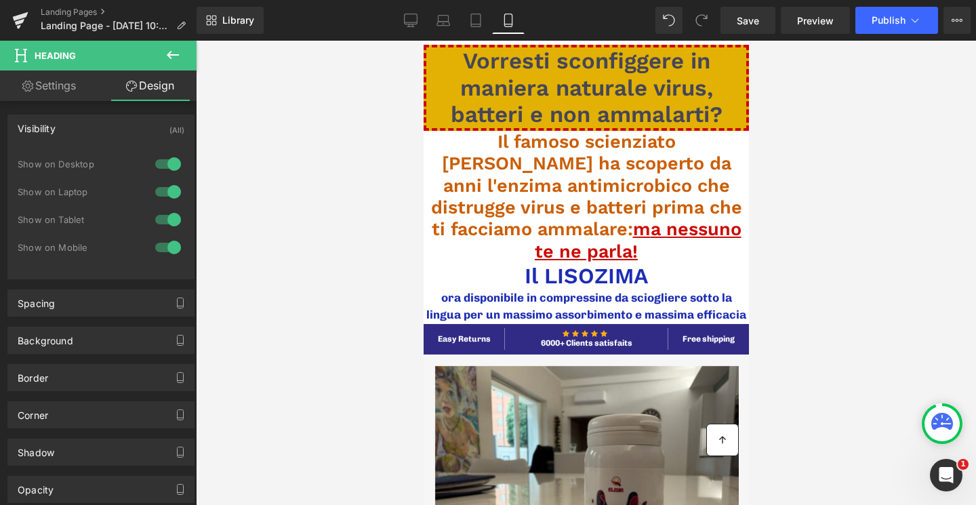
click at [394, 24] on div "Library Mobile Desktop Laptop Tablet Mobile Save Preview Publish Scheduled View…" at bounding box center [587, 20] width 780 height 27
click at [408, 22] on icon at bounding box center [411, 22] width 13 height 0
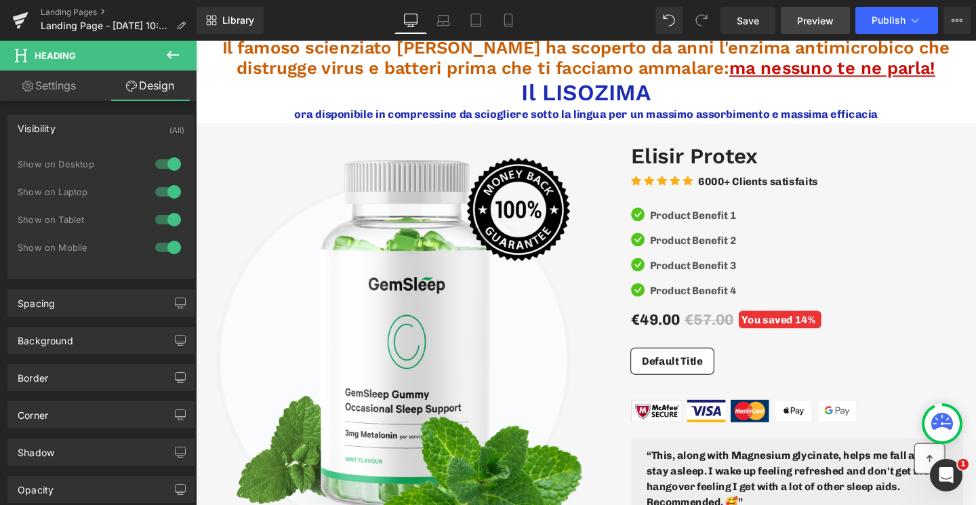
click at [808, 20] on span "Preview" at bounding box center [815, 21] width 37 height 14
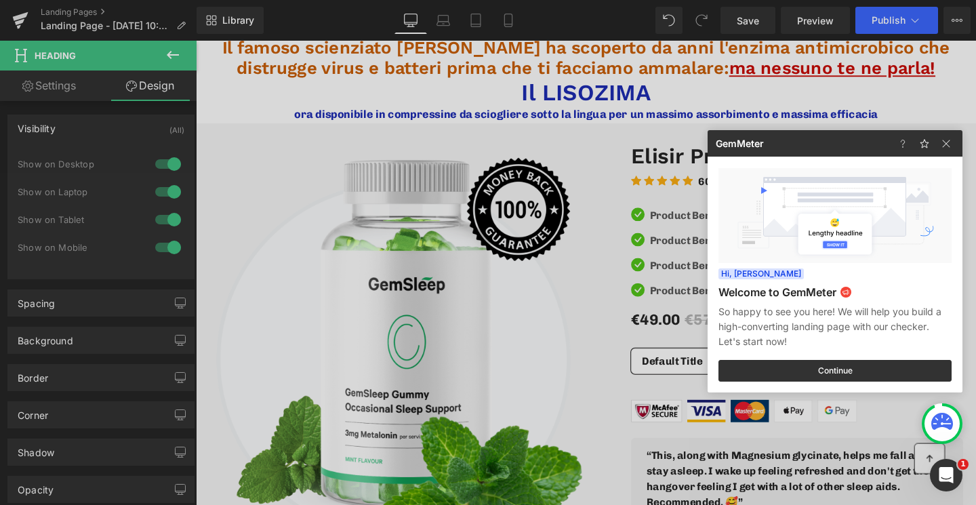
click at [361, 66] on div at bounding box center [488, 252] width 976 height 505
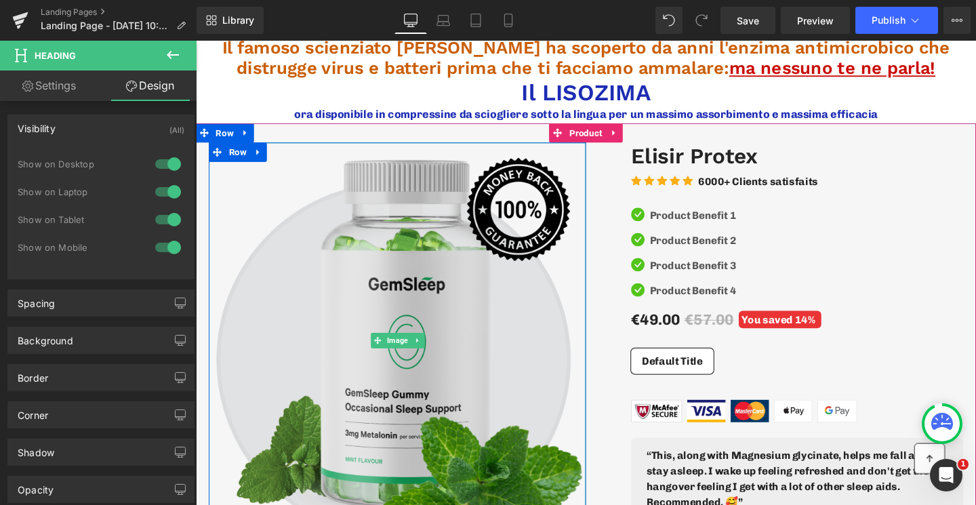
click at [420, 246] on img at bounding box center [408, 356] width 397 height 416
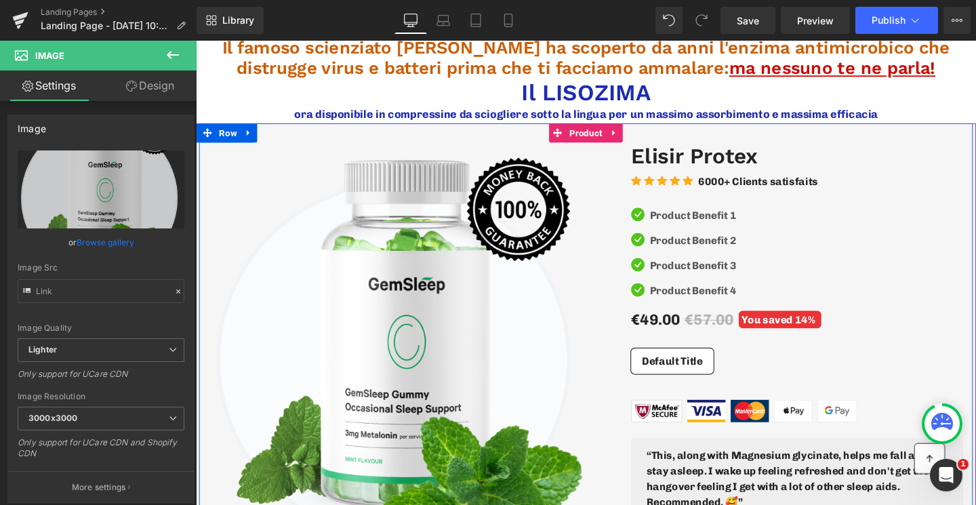
click at [594, 136] on div "Image Image Free Shipping Text Block On oders over $70 Text Block Icon List Ima…" at bounding box center [606, 383] width 814 height 513
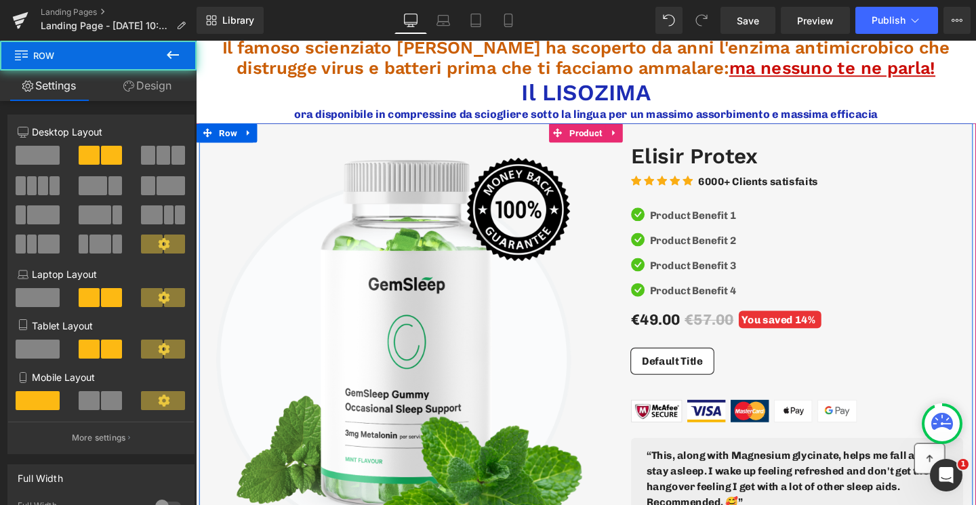
click at [637, 142] on div "Image Image Free Shipping Text Block On oders over $70 Text Block Icon List Ima…" at bounding box center [606, 383] width 814 height 513
click at [637, 139] on div "Image Image Free Shipping Text Block On oders over $70 Text Block Icon List Ima…" at bounding box center [606, 383] width 814 height 513
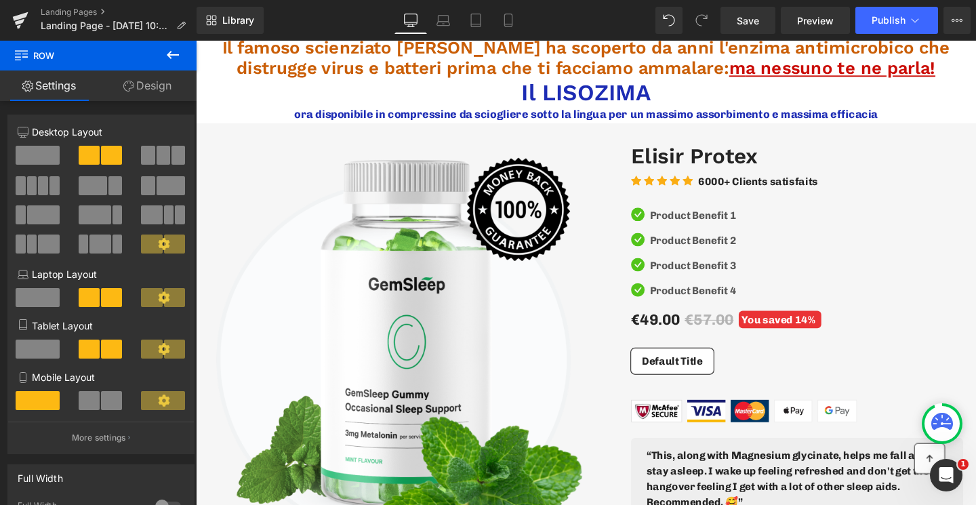
click at [159, 46] on button at bounding box center [172, 56] width 47 height 30
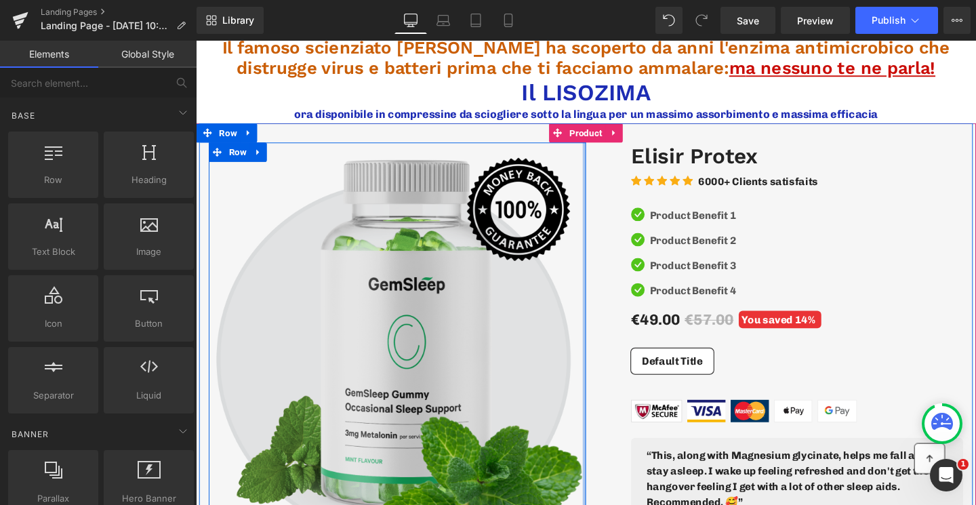
click at [570, 203] on img at bounding box center [408, 356] width 397 height 416
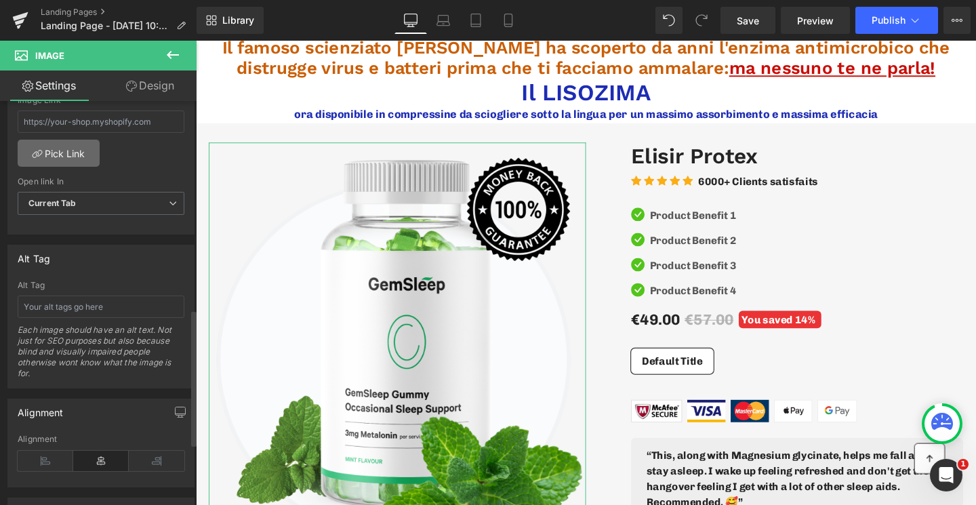
scroll to position [601, 0]
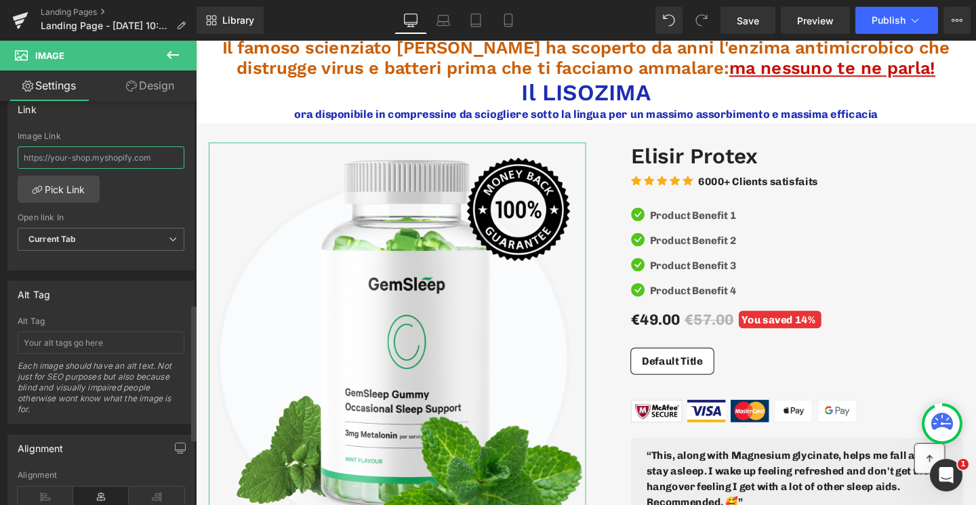
click at [80, 161] on input "text" at bounding box center [101, 157] width 167 height 22
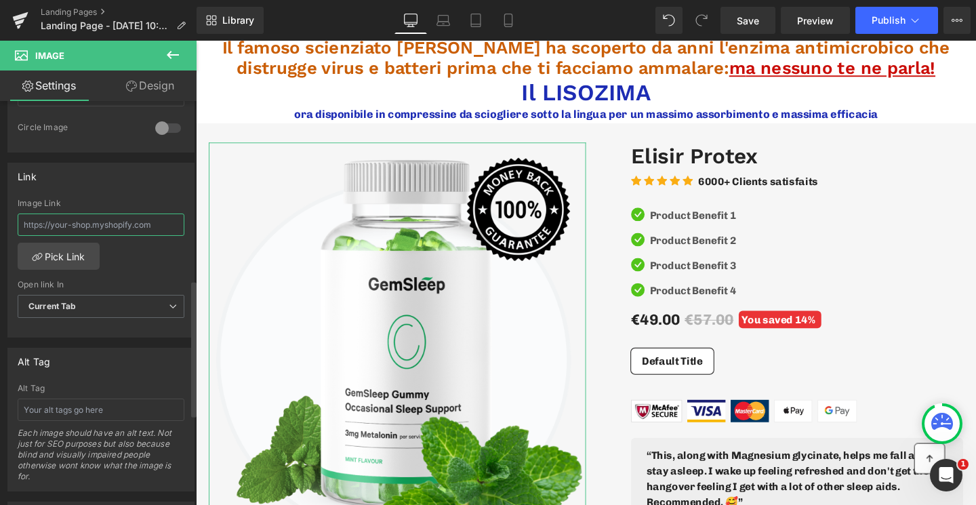
scroll to position [530, 0]
click at [71, 264] on link "Pick Link" at bounding box center [59, 260] width 82 height 27
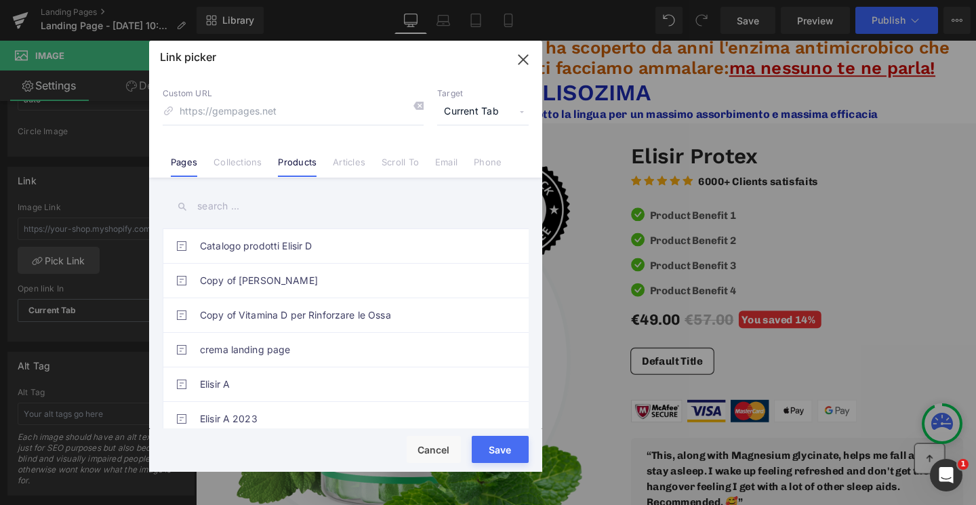
click at [300, 170] on link "Products" at bounding box center [297, 167] width 39 height 20
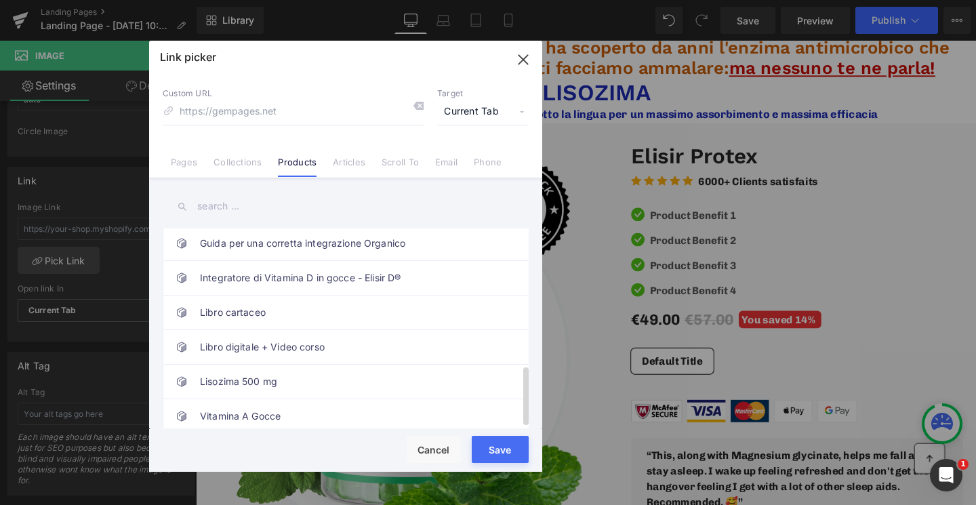
scroll to position [463, 0]
click at [263, 380] on link "Lisozima 500 mg" at bounding box center [349, 382] width 298 height 34
click at [517, 454] on div "Loading Product" at bounding box center [489, 451] width 74 height 15
click at [501, 448] on div "Loading Product" at bounding box center [489, 451] width 74 height 15
click at [495, 450] on div "Loading Product" at bounding box center [489, 451] width 74 height 15
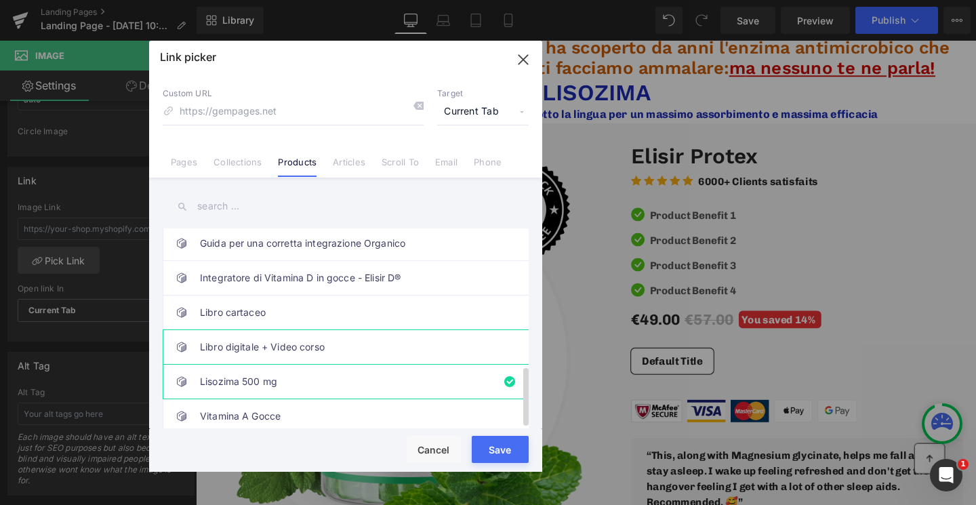
click at [451, 332] on link "Libro digitale + Video corso" at bounding box center [349, 347] width 298 height 34
click at [479, 376] on link "Lisozima 500 mg" at bounding box center [349, 382] width 298 height 34
click at [522, 63] on icon "button" at bounding box center [524, 60] width 22 height 22
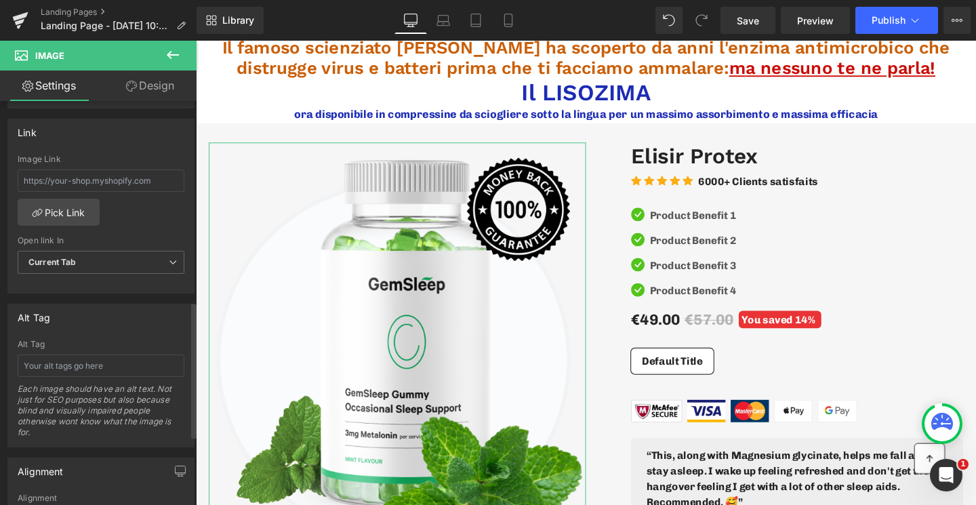
scroll to position [593, 0]
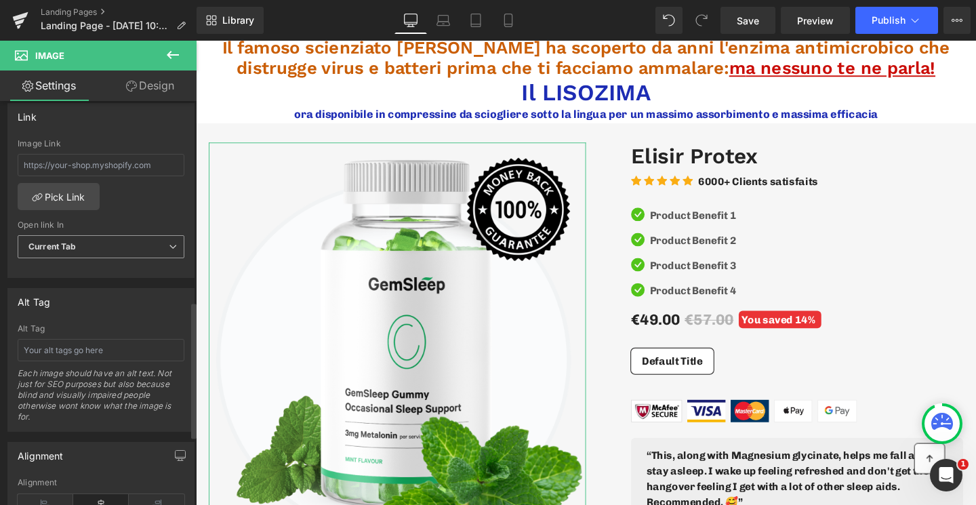
click at [93, 241] on span "Current Tab" at bounding box center [101, 247] width 167 height 24
click at [117, 217] on div "Image Link Pick Link Current Tab New Tab Open link In Current Tab Current Tab N…" at bounding box center [101, 208] width 186 height 139
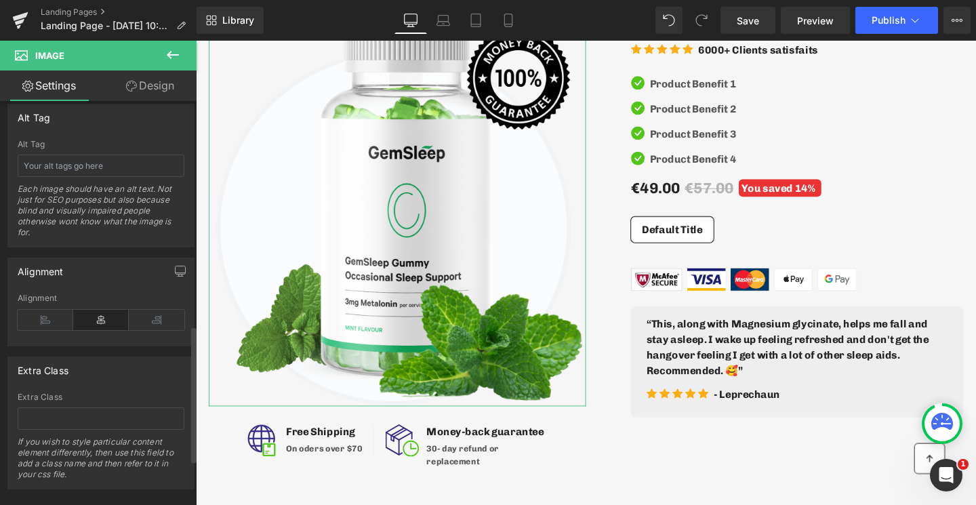
scroll to position [0, 0]
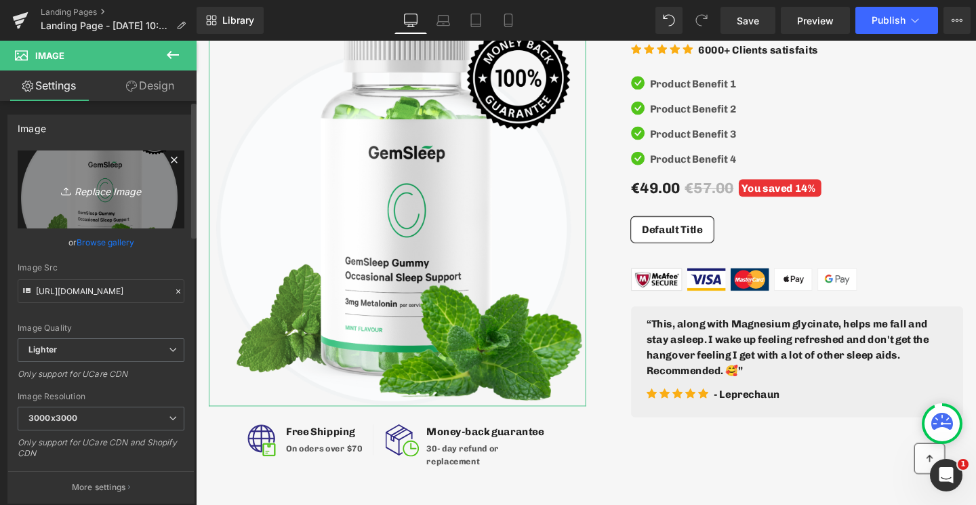
click at [104, 182] on icon "Replace Image" at bounding box center [101, 189] width 108 height 17
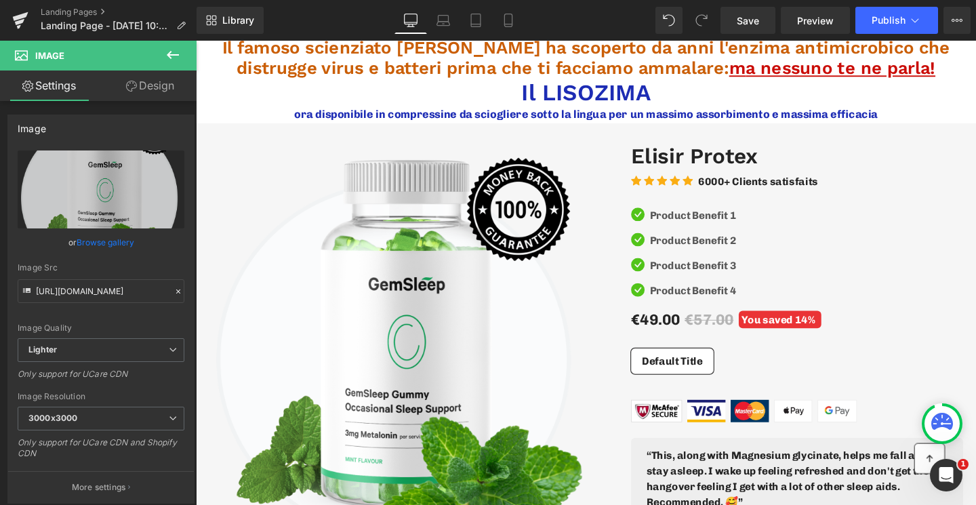
click at [173, 55] on icon at bounding box center [173, 55] width 12 height 8
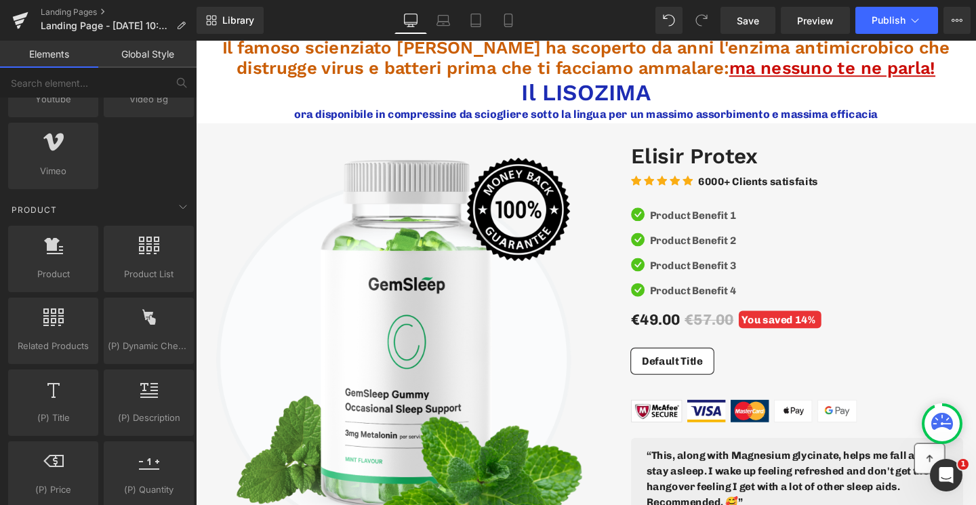
scroll to position [1075, 0]
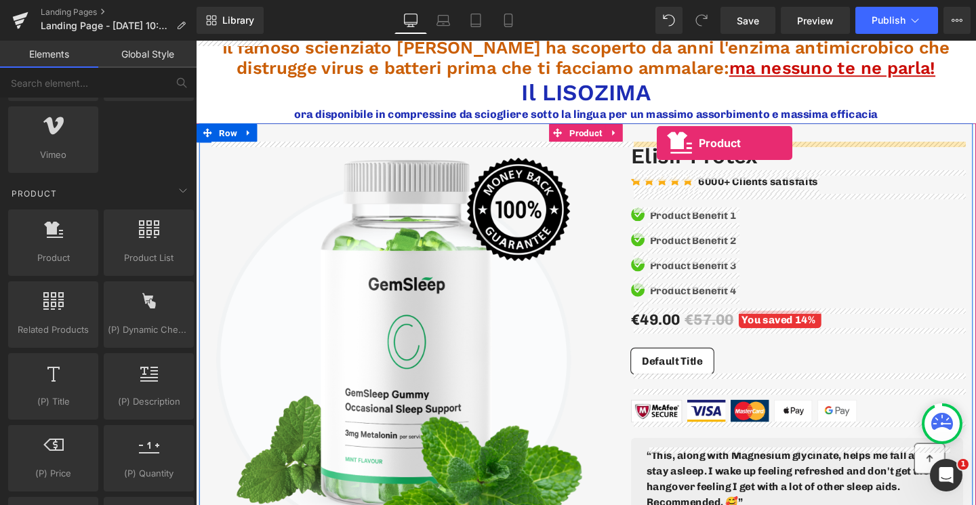
drag, startPoint x: 262, startPoint y: 291, endPoint x: 681, endPoint y: 149, distance: 443.0
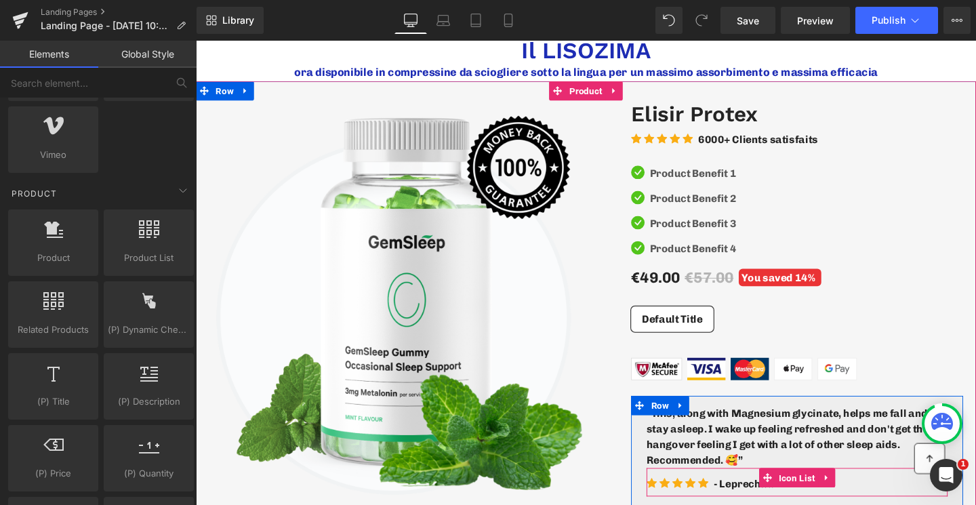
scroll to position [0, 0]
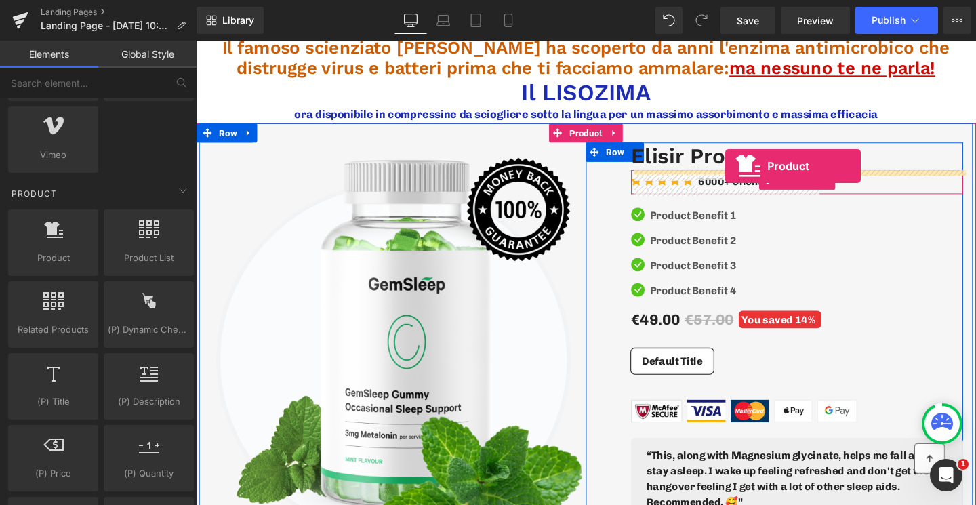
drag, startPoint x: 266, startPoint y: 298, endPoint x: 753, endPoint y: 172, distance: 502.3
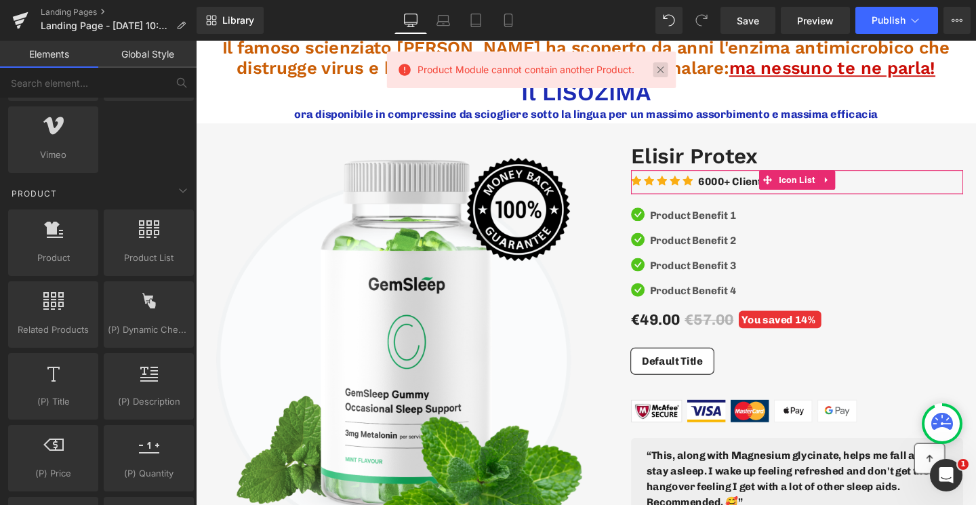
click at [664, 66] on link at bounding box center [661, 69] width 15 height 15
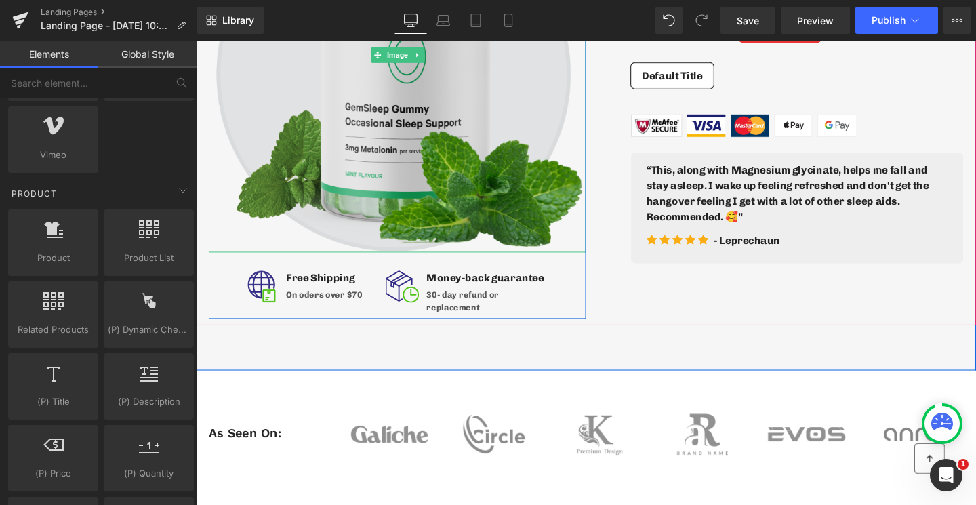
scroll to position [507, 0]
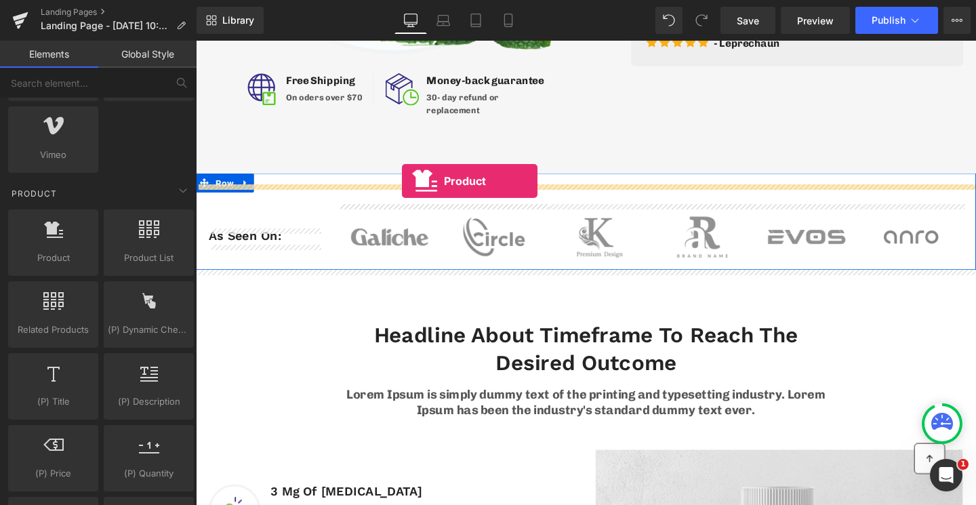
drag, startPoint x: 270, startPoint y: 300, endPoint x: 413, endPoint y: 190, distance: 180.4
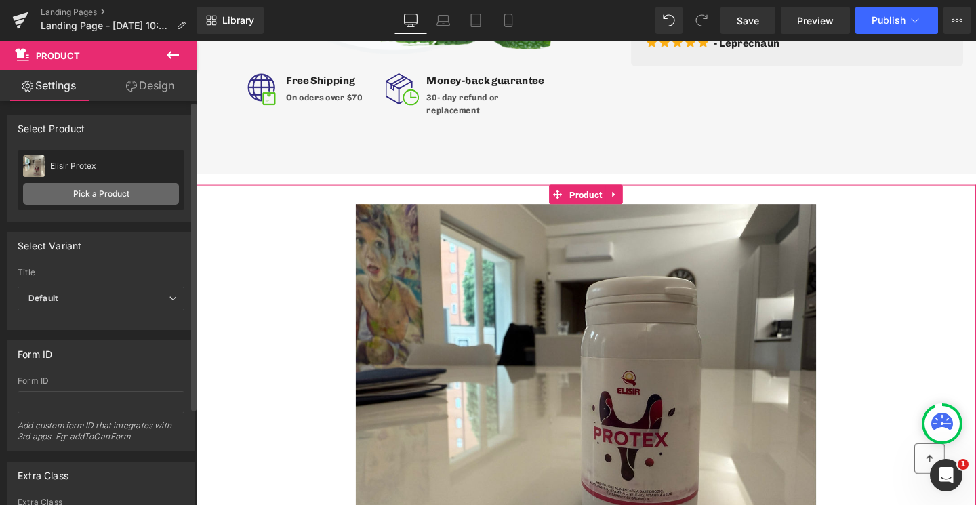
click at [98, 195] on link "Pick a Product" at bounding box center [101, 194] width 156 height 22
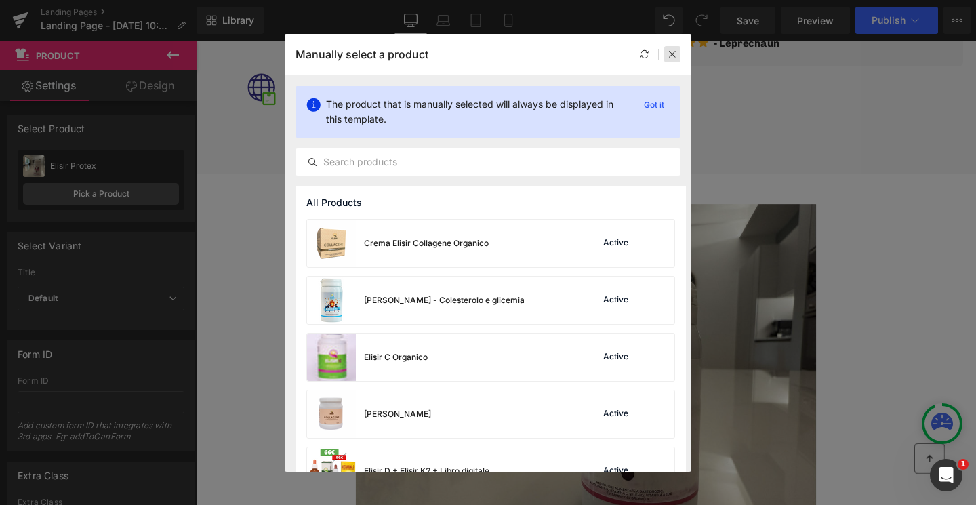
click at [677, 52] on icon at bounding box center [672, 54] width 9 height 9
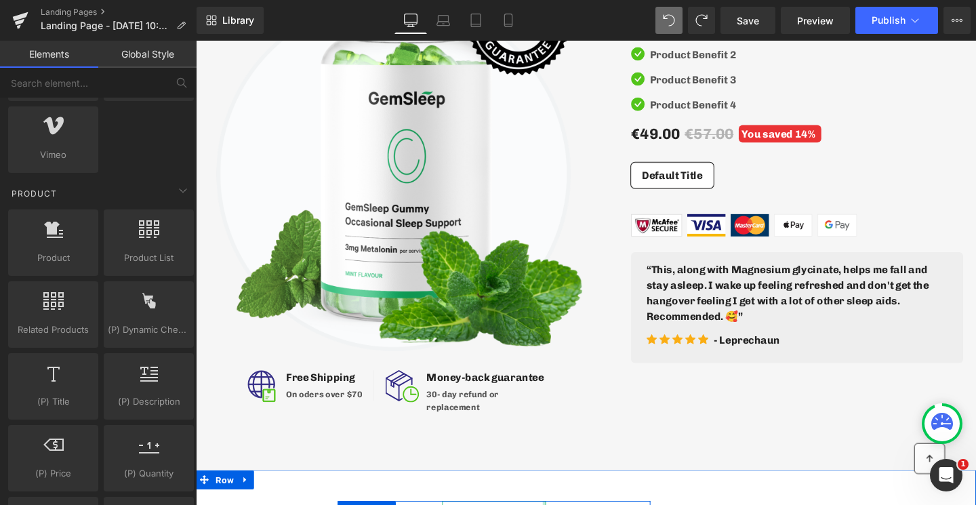
scroll to position [0, 0]
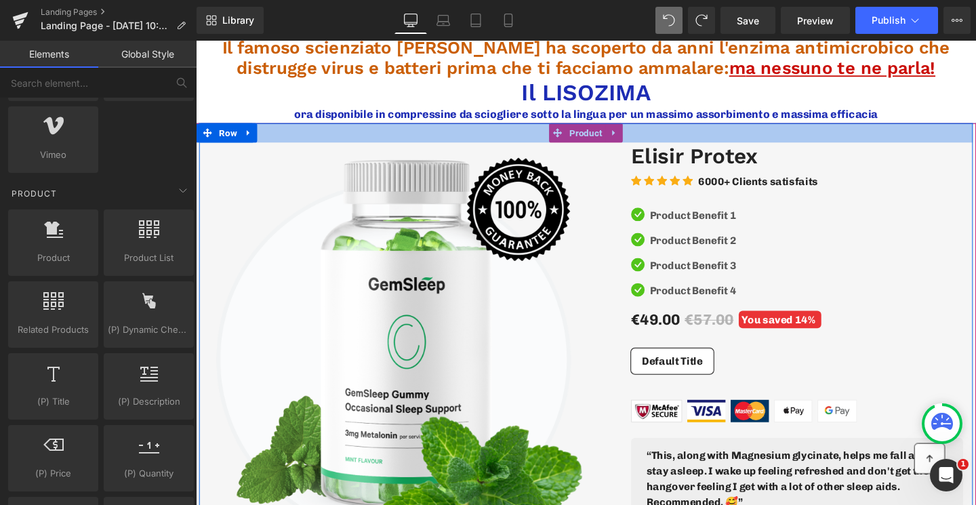
click at [613, 140] on div at bounding box center [606, 137] width 814 height 20
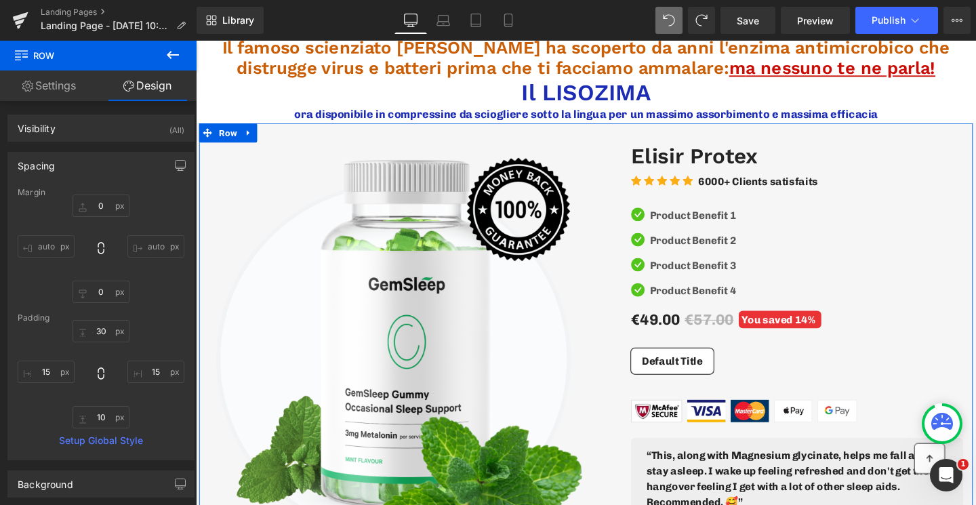
click at [26, 86] on icon at bounding box center [27, 86] width 11 height 11
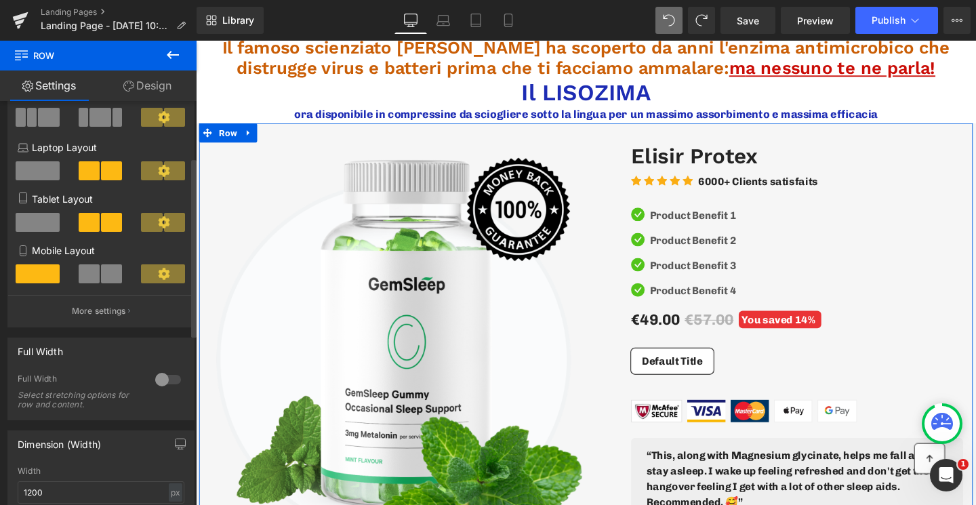
scroll to position [190, 0]
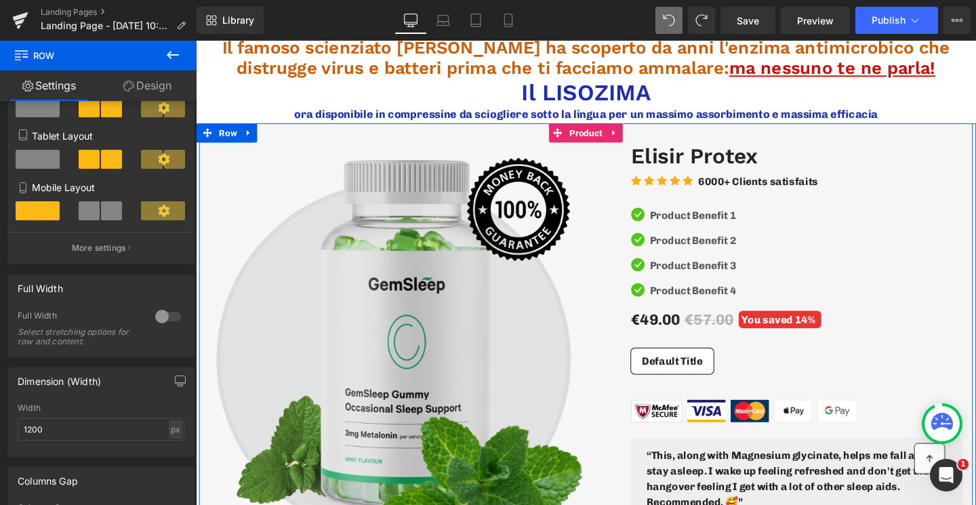
click at [578, 210] on img at bounding box center [408, 356] width 397 height 416
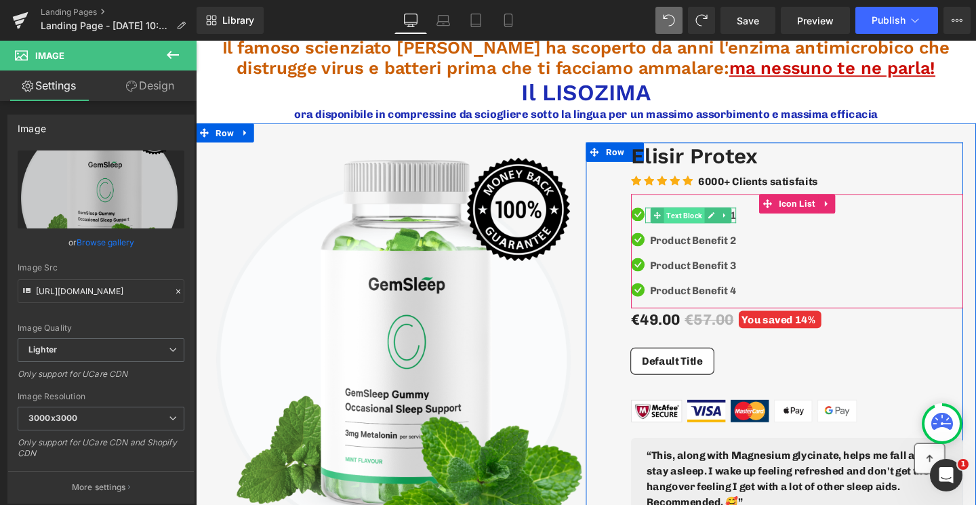
click at [692, 220] on span "Text Block" at bounding box center [709, 224] width 43 height 16
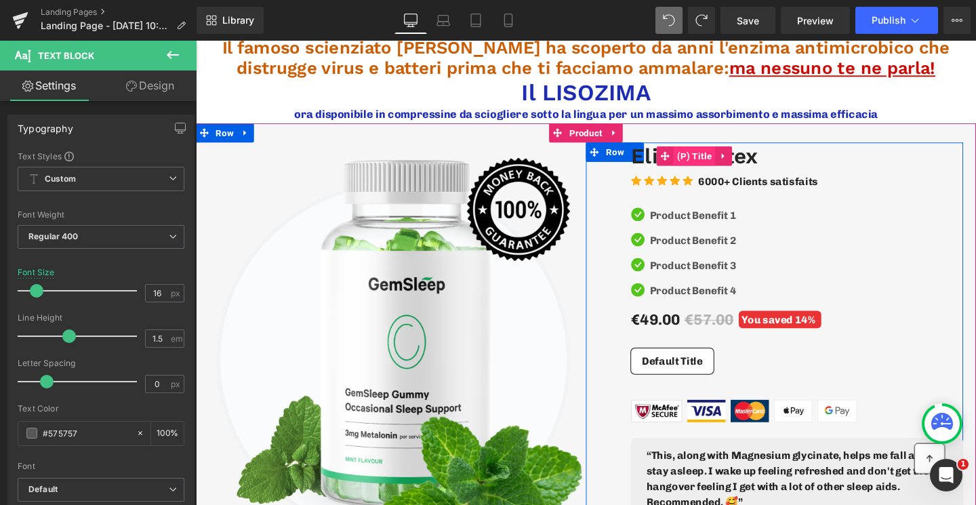
click at [718, 163] on span "(P) Title" at bounding box center [720, 162] width 44 height 20
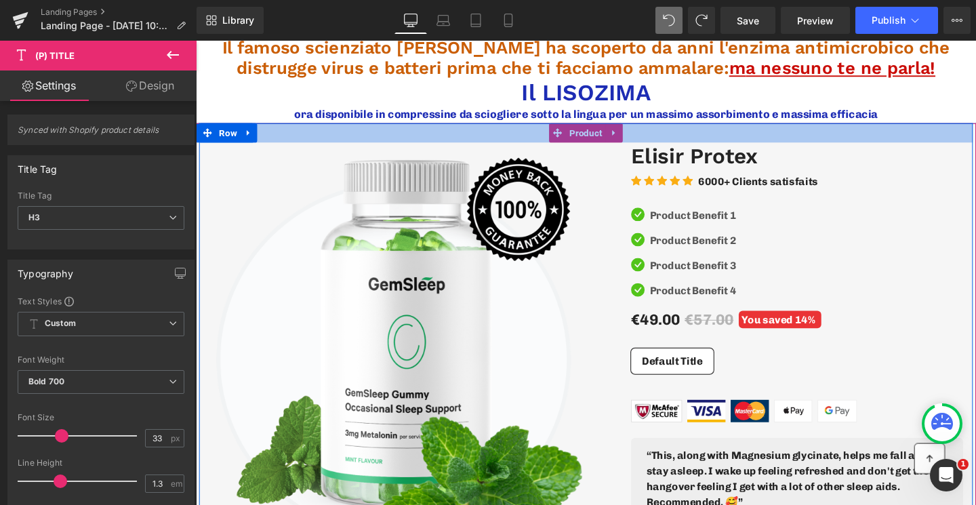
click at [638, 140] on div at bounding box center [606, 137] width 814 height 20
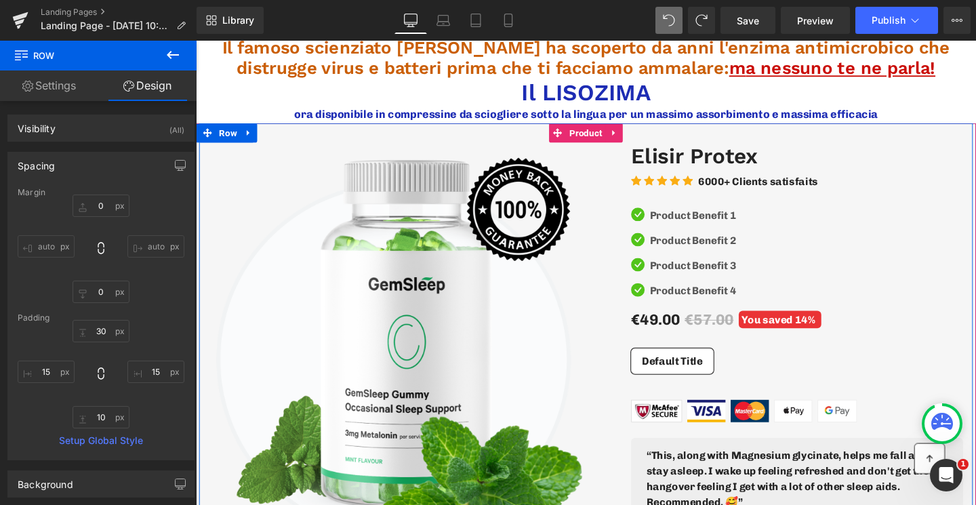
click at [619, 141] on div at bounding box center [606, 137] width 814 height 20
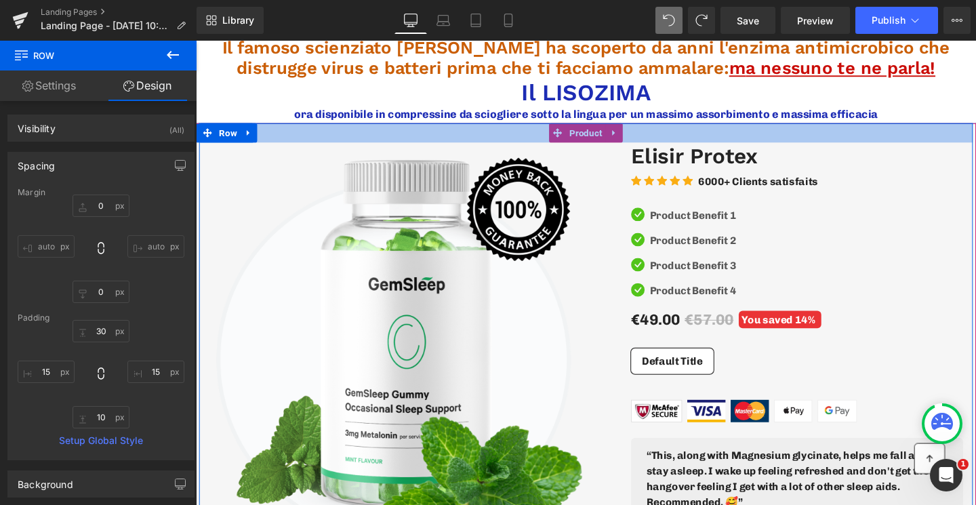
click at [619, 141] on div at bounding box center [606, 137] width 814 height 20
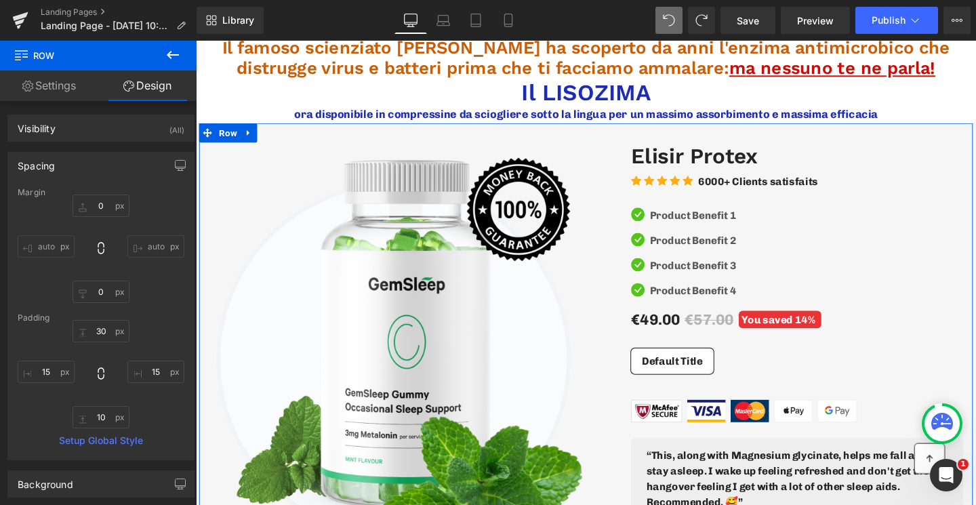
click at [75, 88] on link "Settings" at bounding box center [49, 86] width 98 height 31
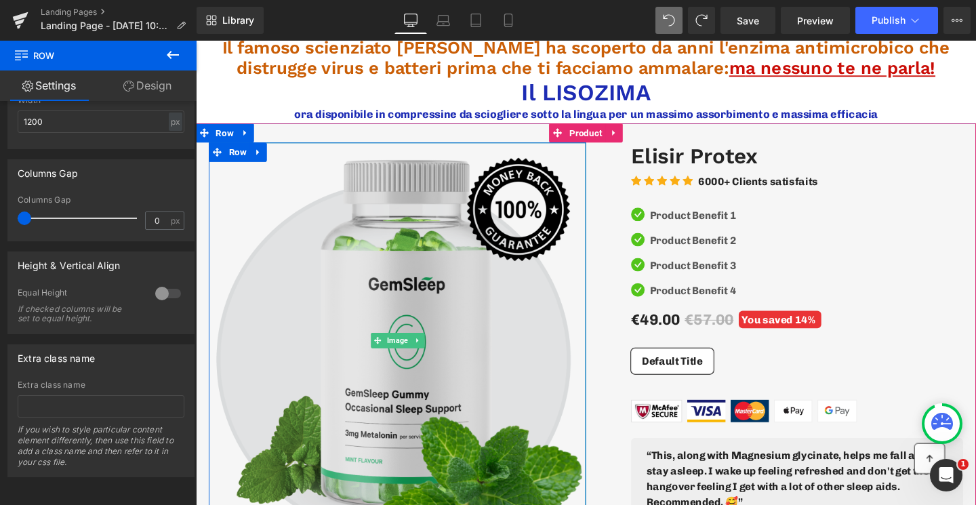
scroll to position [427, 0]
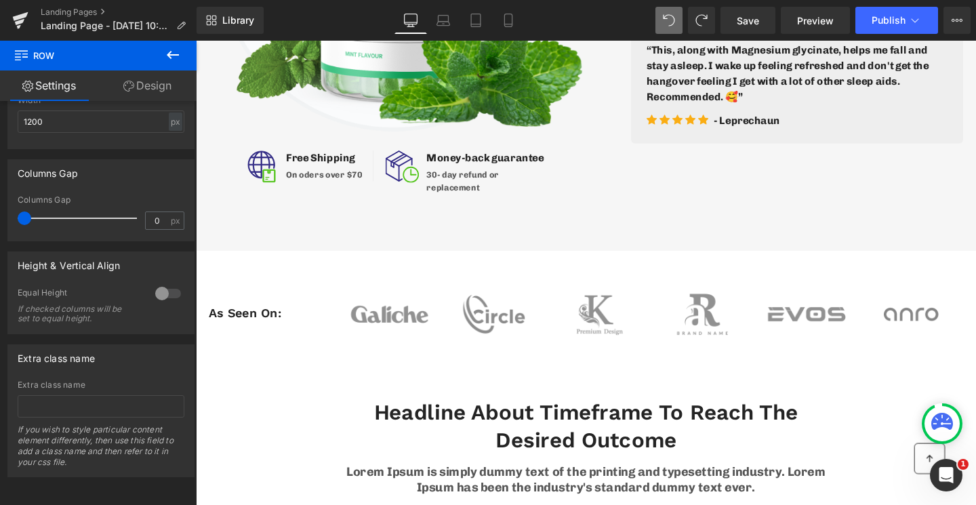
click at [176, 58] on icon at bounding box center [173, 55] width 16 height 16
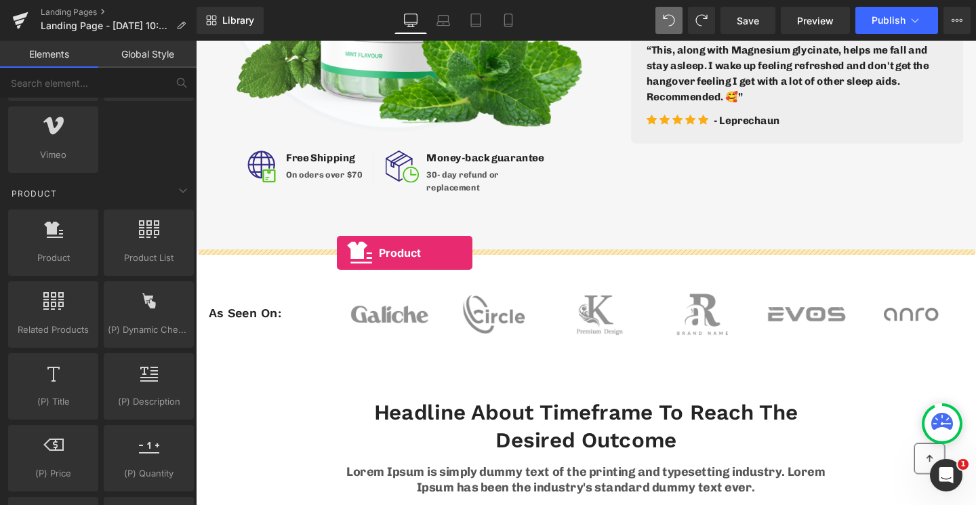
drag, startPoint x: 269, startPoint y: 264, endPoint x: 344, endPoint y: 264, distance: 75.9
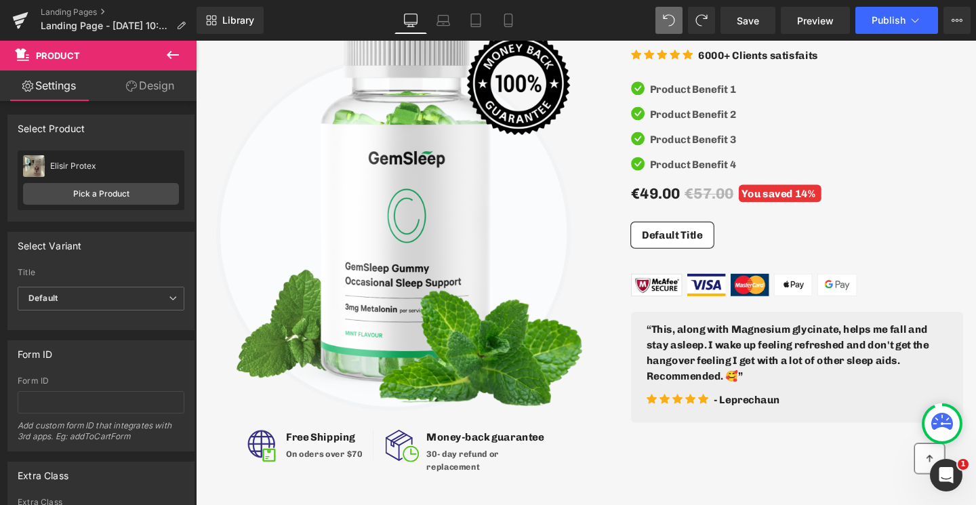
scroll to position [0, 0]
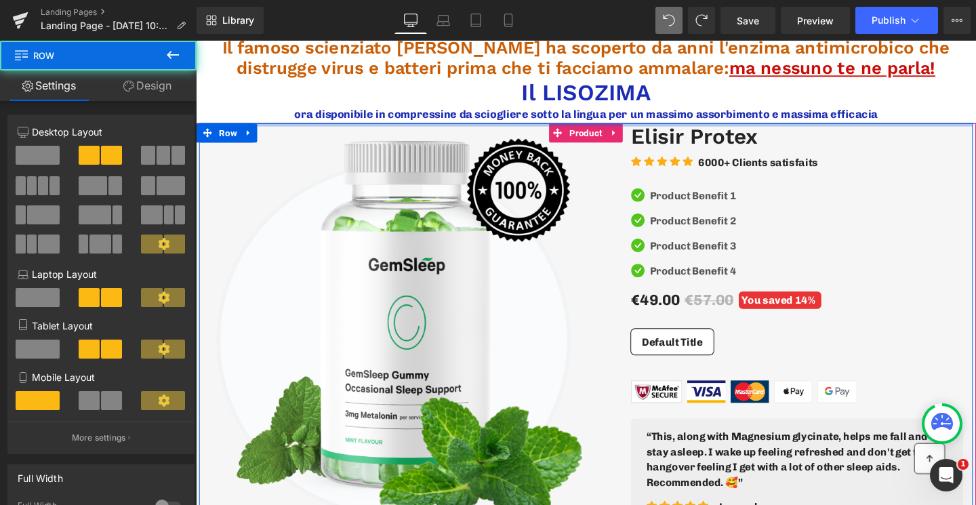
drag, startPoint x: 528, startPoint y: 138, endPoint x: 529, endPoint y: 105, distance: 33.3
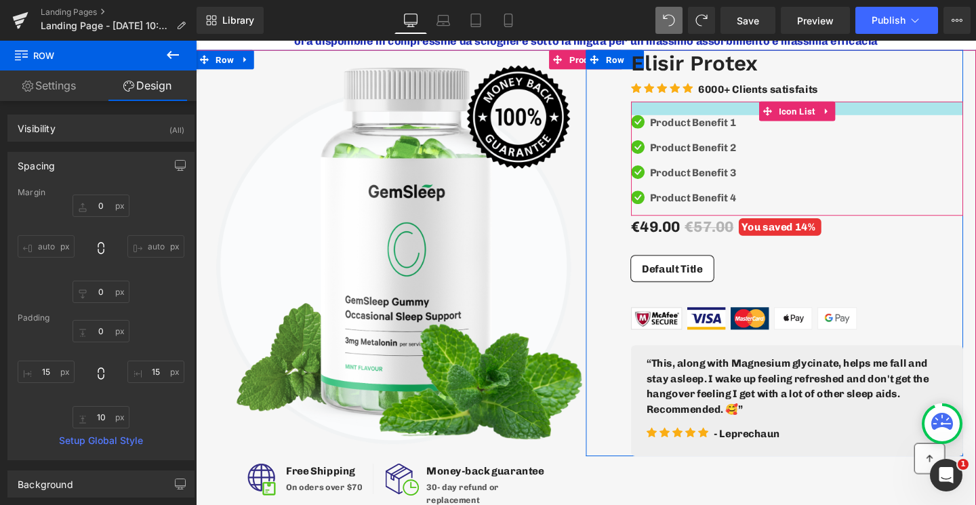
scroll to position [78, 0]
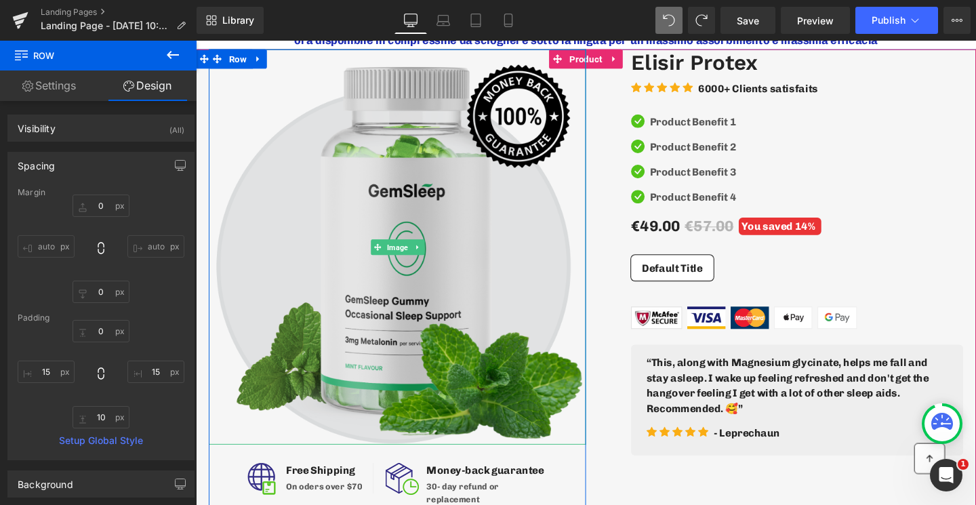
click at [599, 63] on img at bounding box center [408, 258] width 397 height 416
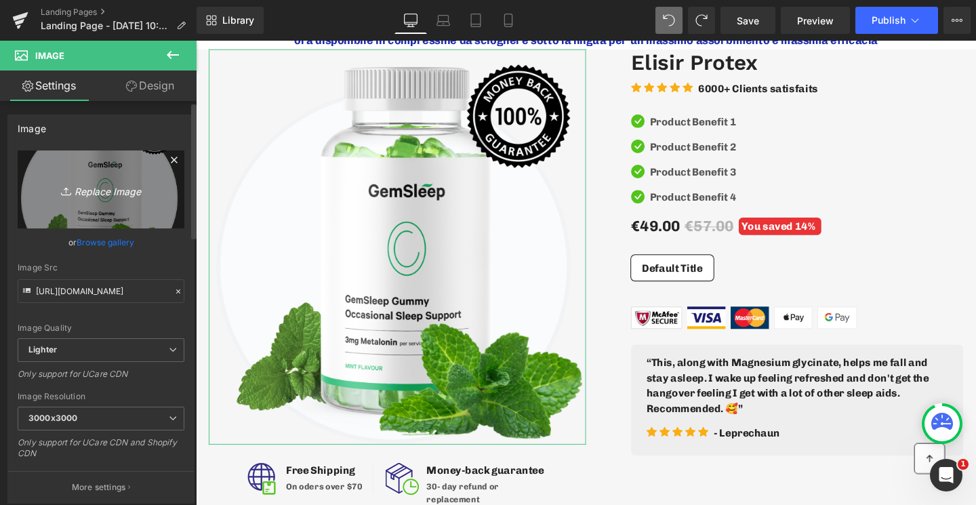
scroll to position [53, 0]
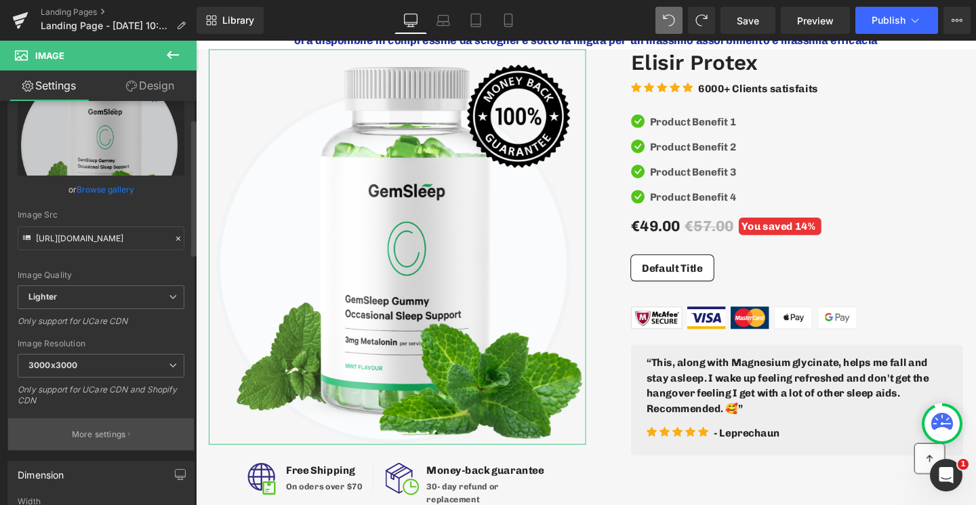
click at [68, 433] on button "More settings" at bounding box center [101, 434] width 186 height 32
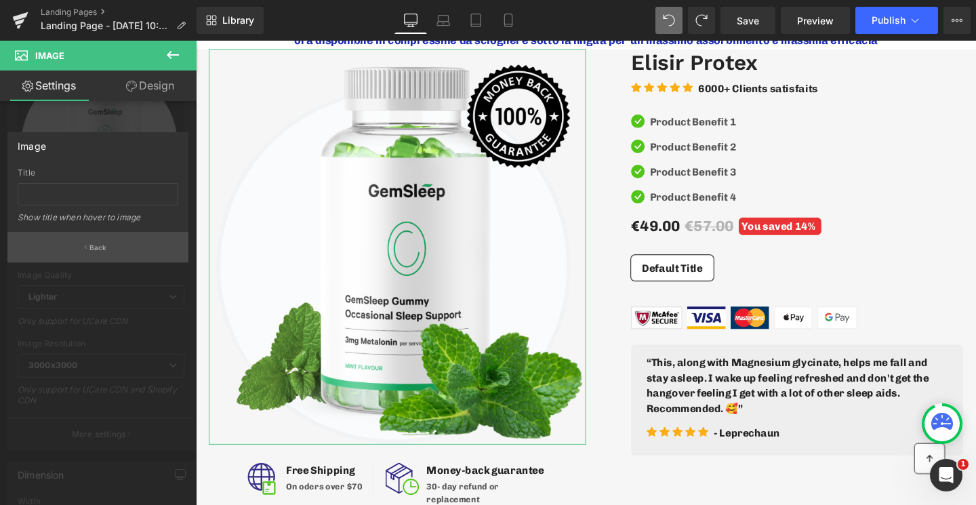
click at [90, 249] on p "Back" at bounding box center [99, 248] width 18 height 10
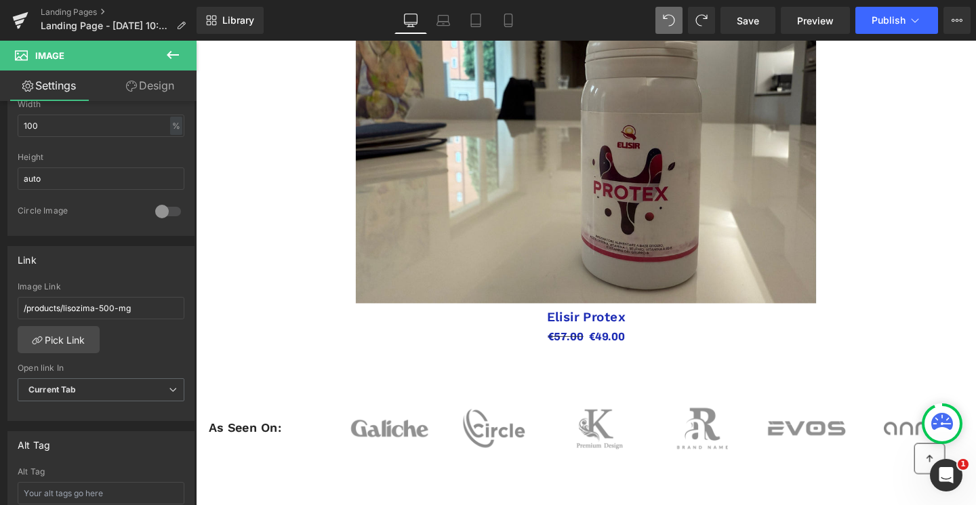
scroll to position [775, 0]
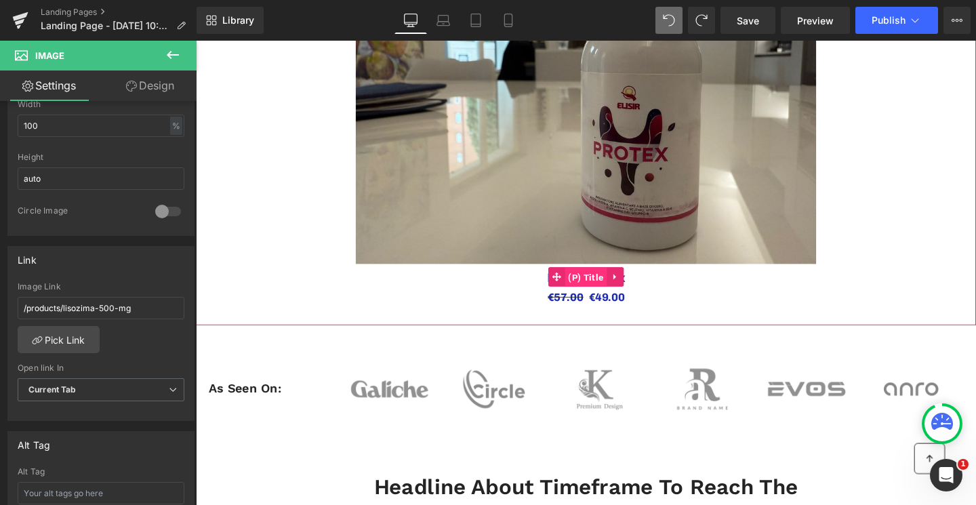
click at [616, 292] on span "(P) Title" at bounding box center [607, 289] width 44 height 20
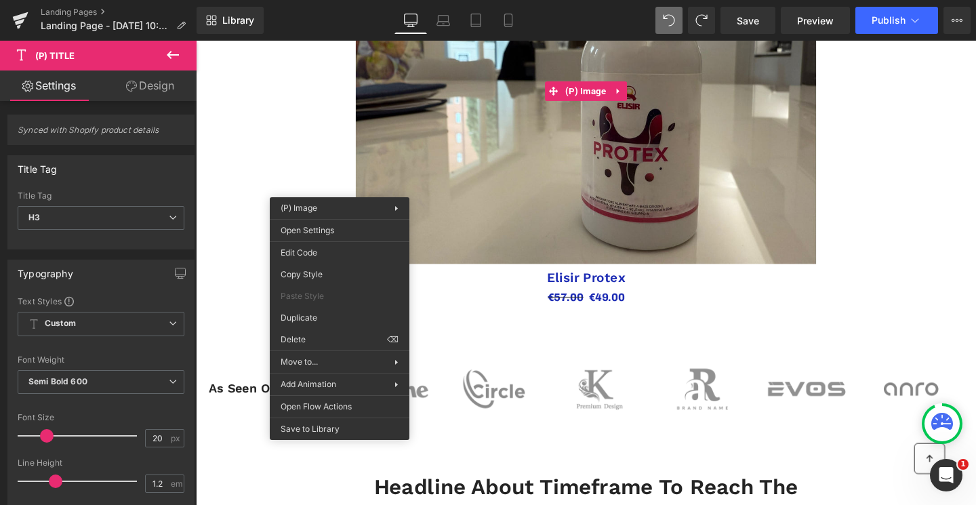
click at [175, 52] on icon at bounding box center [173, 55] width 16 height 16
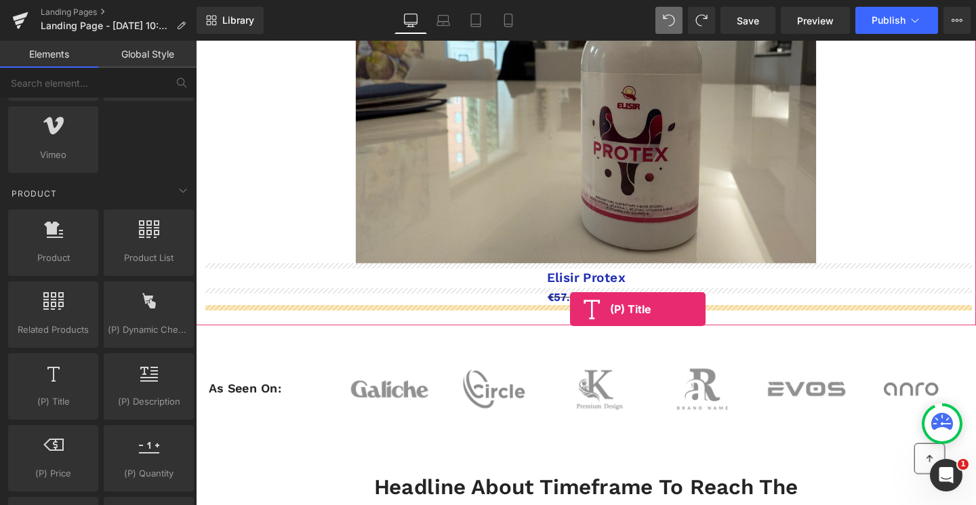
drag, startPoint x: 262, startPoint y: 405, endPoint x: 589, endPoint y: 321, distance: 338.0
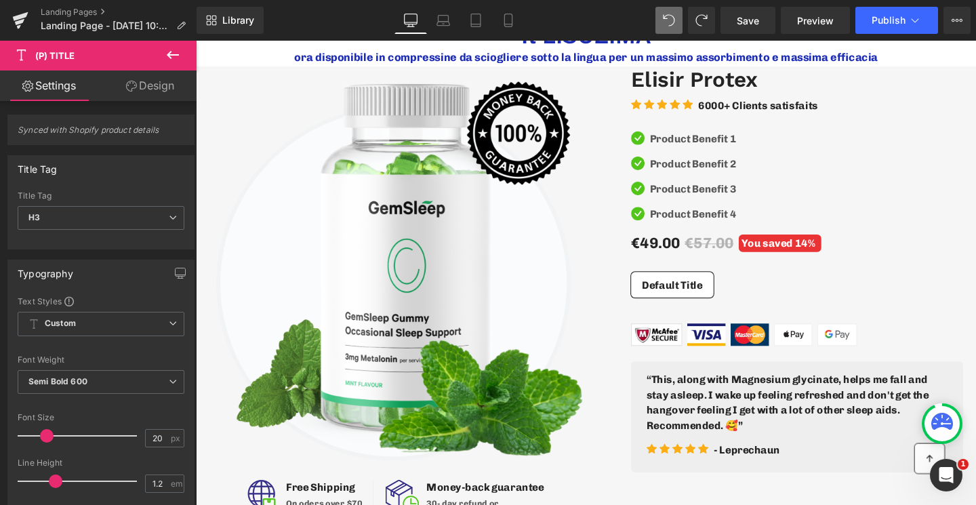
scroll to position [41, 0]
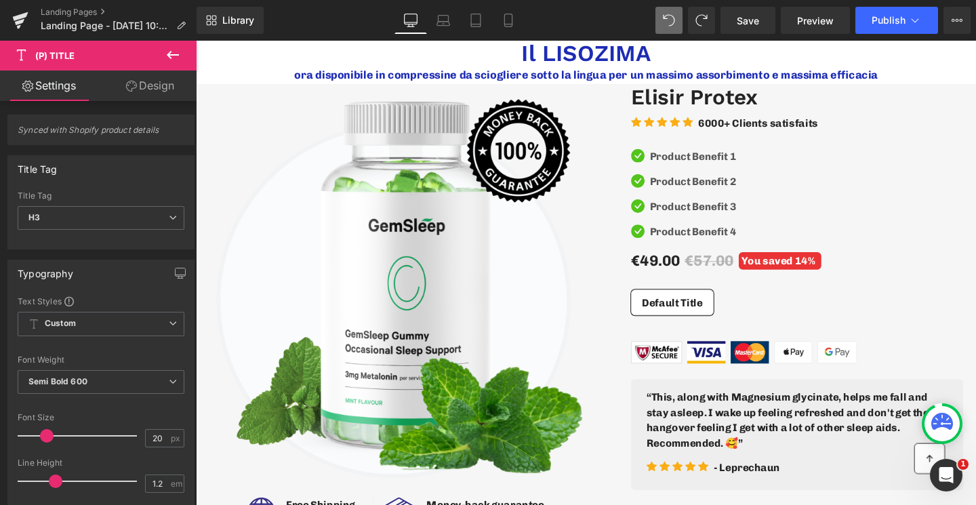
click at [696, 154] on div "Icon Product Benefit 1 Text Block Icon Product Benefit 2 Text Block Icon Produc…" at bounding box center [828, 200] width 349 height 120
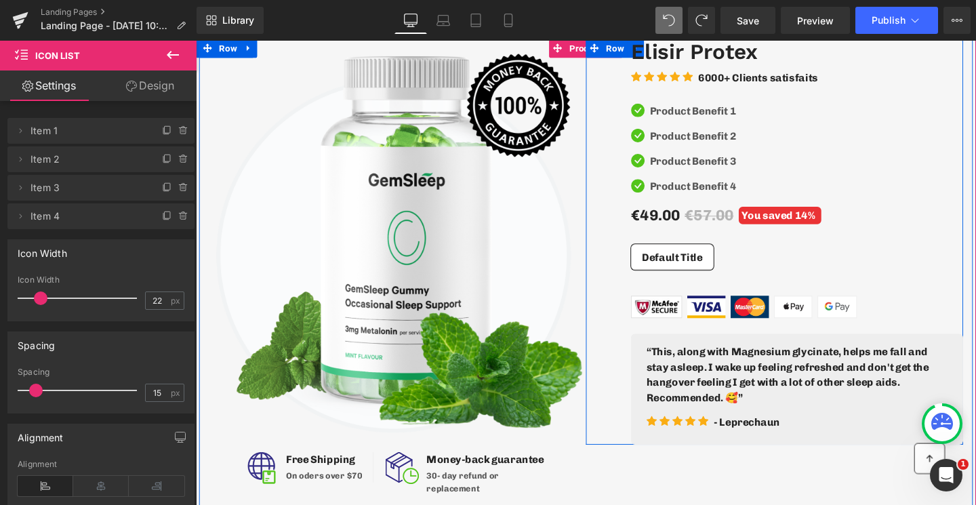
scroll to position [0, 0]
